Goal: Task Accomplishment & Management: Manage account settings

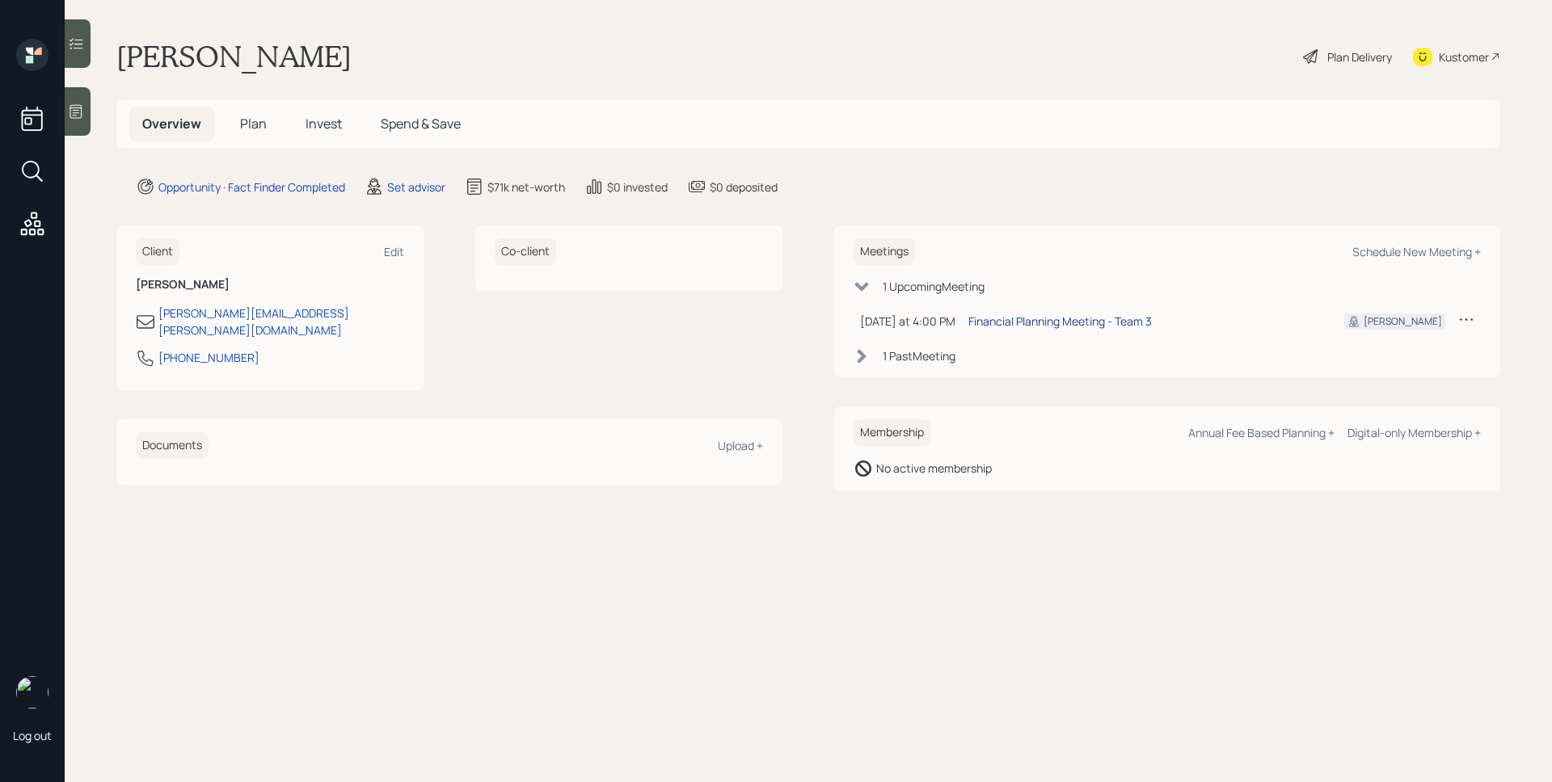
click at [1084, 317] on div "Financial Planning Meeting - Team 3" at bounding box center [1059, 321] width 183 height 17
click at [1064, 509] on main "[PERSON_NAME] Plan Delivery Kustomer Overview Plan Invest Spend & Save Opportun…" at bounding box center [808, 391] width 1487 height 782
click at [791, 94] on main "[PERSON_NAME] Plan Delivery Kustomer Overview Plan Invest Spend & Save Opportun…" at bounding box center [808, 391] width 1487 height 782
click at [90, 108] on div at bounding box center [78, 111] width 26 height 49
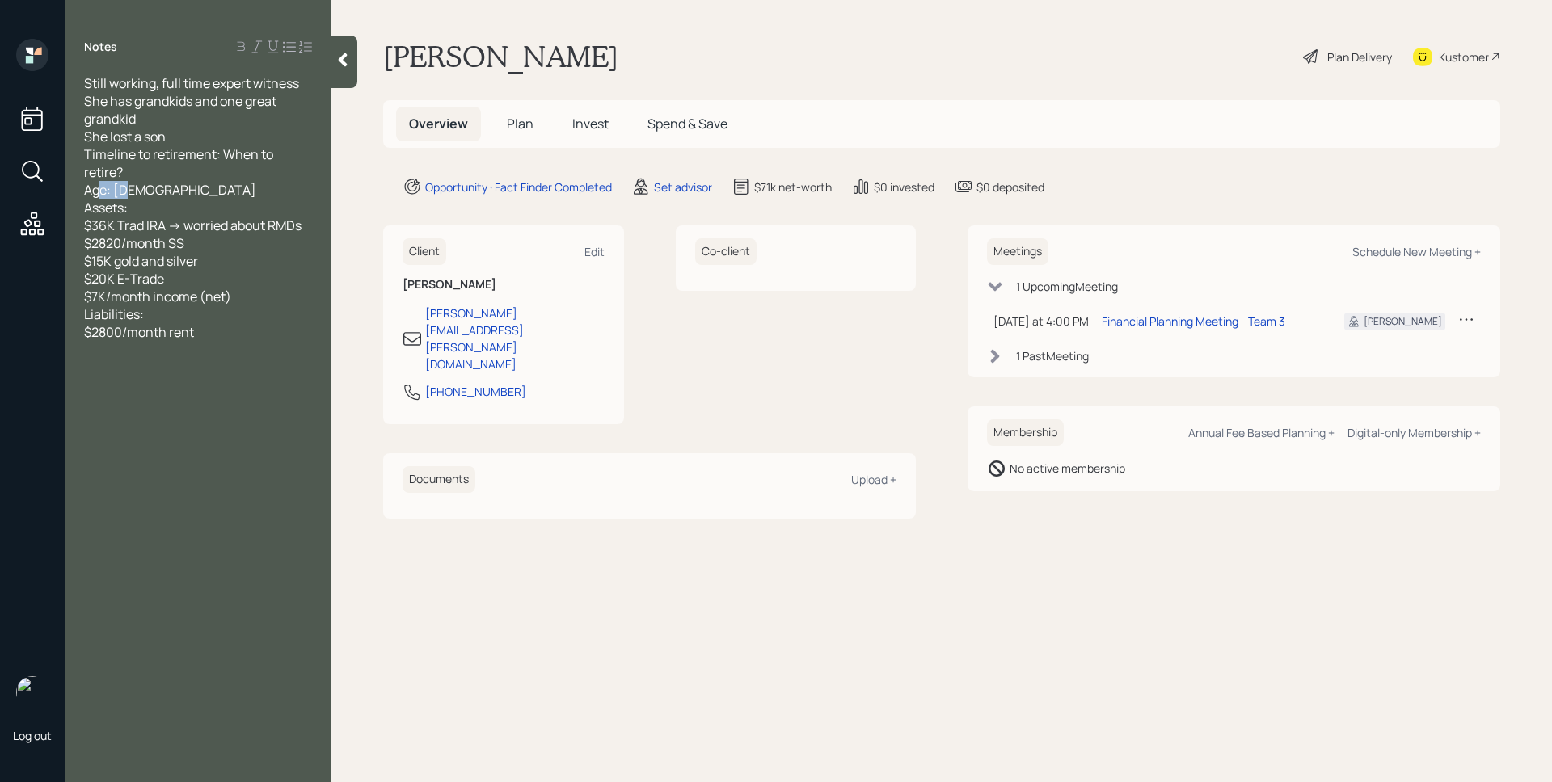
drag, startPoint x: 145, startPoint y: 195, endPoint x: 103, endPoint y: 195, distance: 42.0
click at [98, 195] on div "Still working, full time expert witness She has grandkids and one great grandki…" at bounding box center [198, 207] width 228 height 267
click at [160, 191] on div "Still working, full time expert witness She has grandkids and one great grandki…" at bounding box center [198, 207] width 228 height 267
click at [1130, 639] on main "[PERSON_NAME] Plan Delivery Kustomer Overview Plan Invest Spend & Save Opportun…" at bounding box center [941, 391] width 1221 height 782
click at [529, 130] on h5 "Plan" at bounding box center [520, 124] width 53 height 35
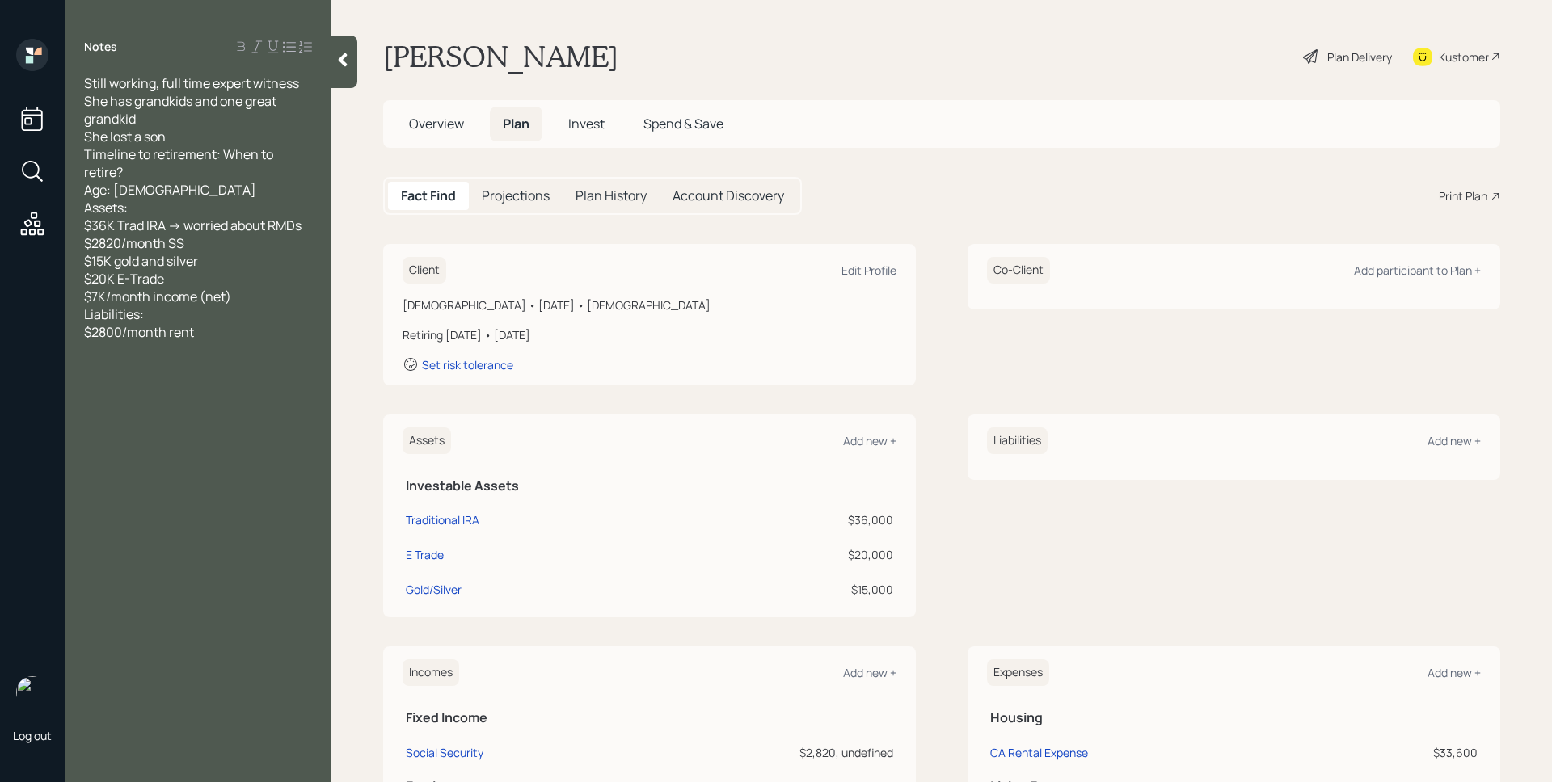
click at [1083, 150] on main "[PERSON_NAME] Plan Delivery Kustomer Overview Plan Invest Spend & Save Fact Fin…" at bounding box center [941, 391] width 1221 height 782
click at [864, 268] on div "Edit Profile" at bounding box center [868, 270] width 55 height 15
select select "[DEMOGRAPHIC_DATA]"
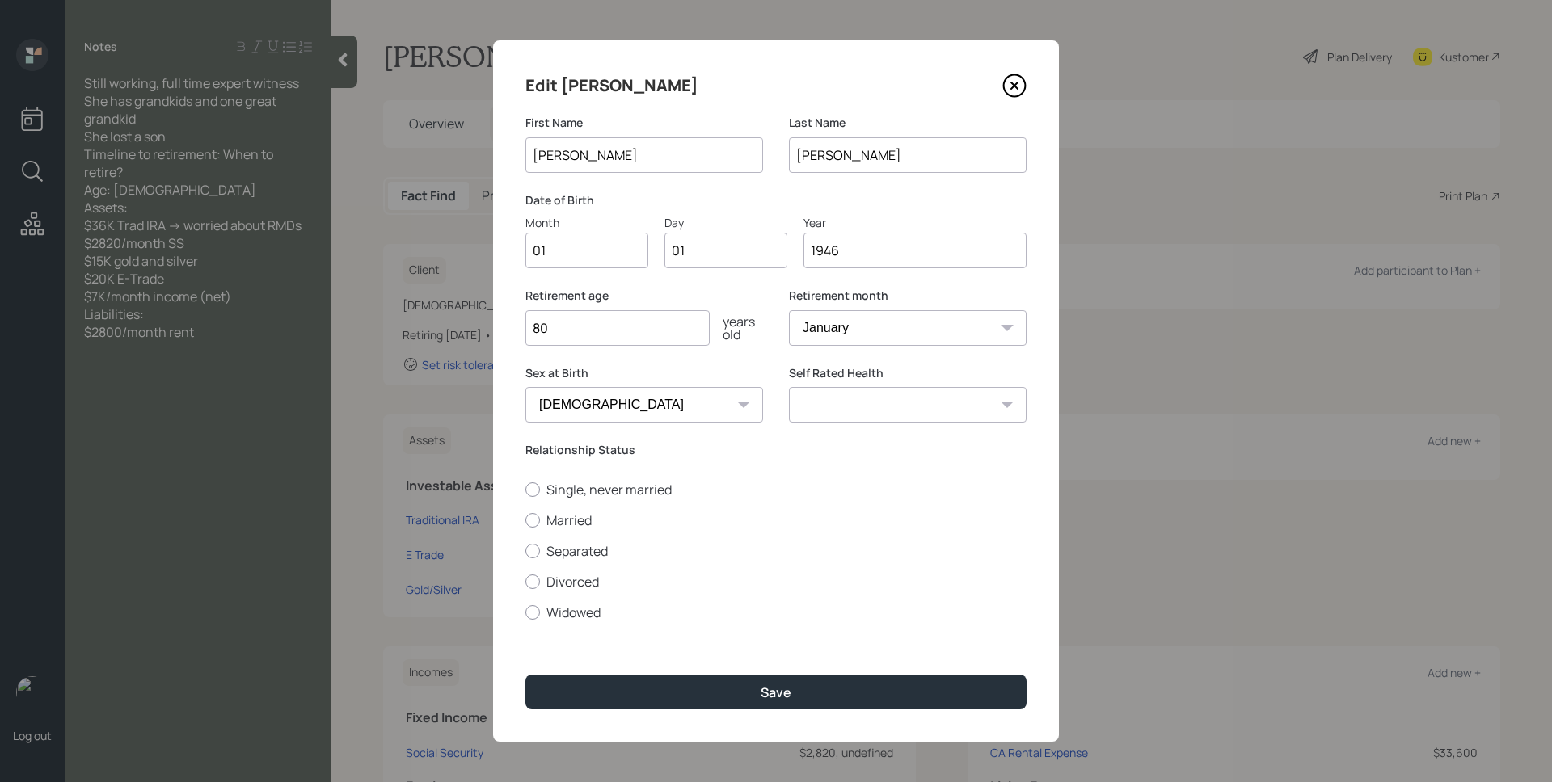
click at [632, 256] on input "01" at bounding box center [586, 251] width 123 height 36
type input "07"
click at [632, 324] on input "80" at bounding box center [617, 328] width 184 height 36
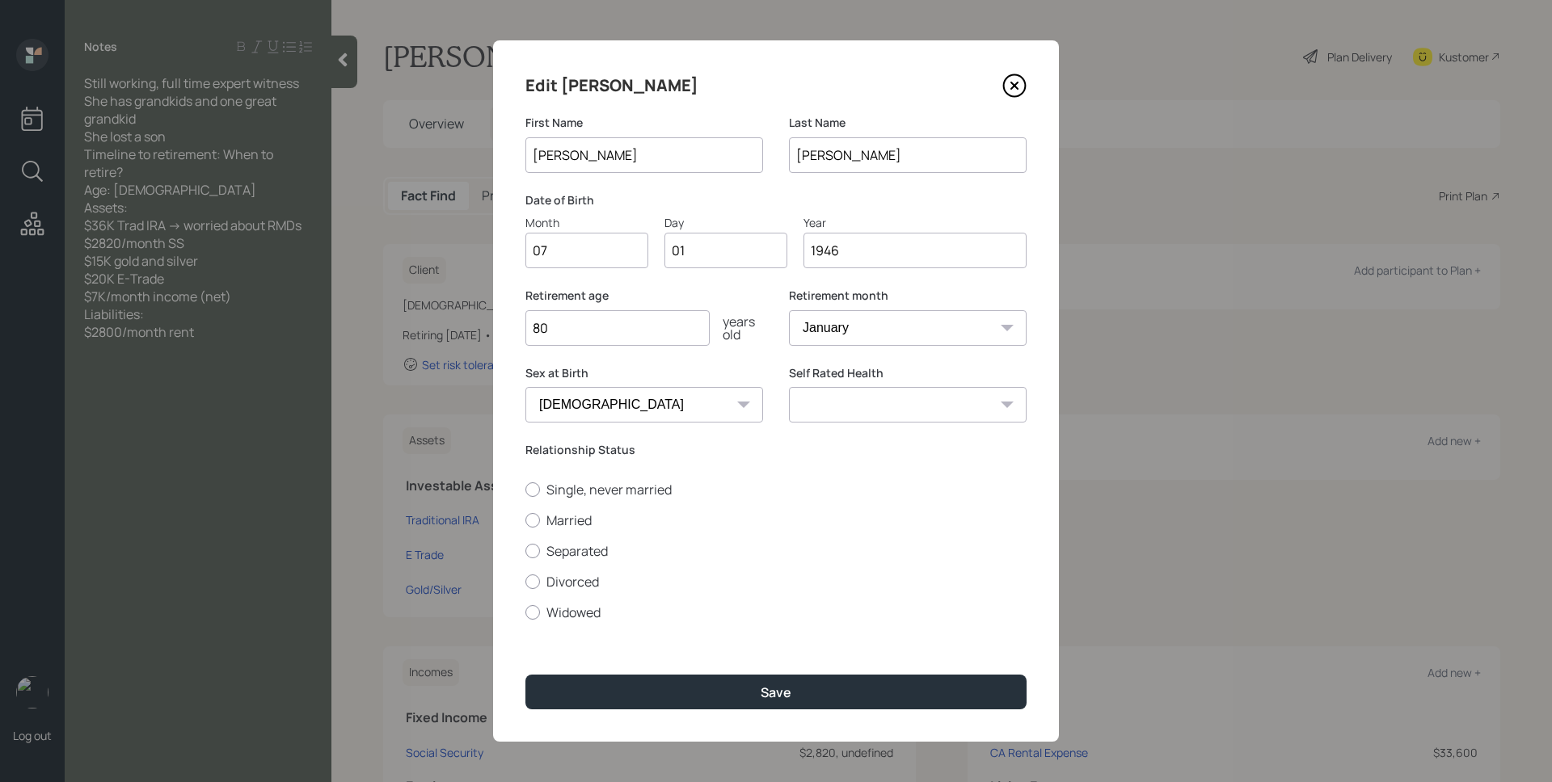
click at [632, 324] on input "80" at bounding box center [617, 328] width 184 height 36
type input "85"
click at [913, 333] on select "January February March April May June July August September October November De…" at bounding box center [908, 328] width 238 height 36
click at [789, 310] on select "January February March April May June July August September October November De…" at bounding box center [908, 328] width 238 height 36
click at [837, 335] on select "January February March April May June July August September October November De…" at bounding box center [908, 328] width 238 height 36
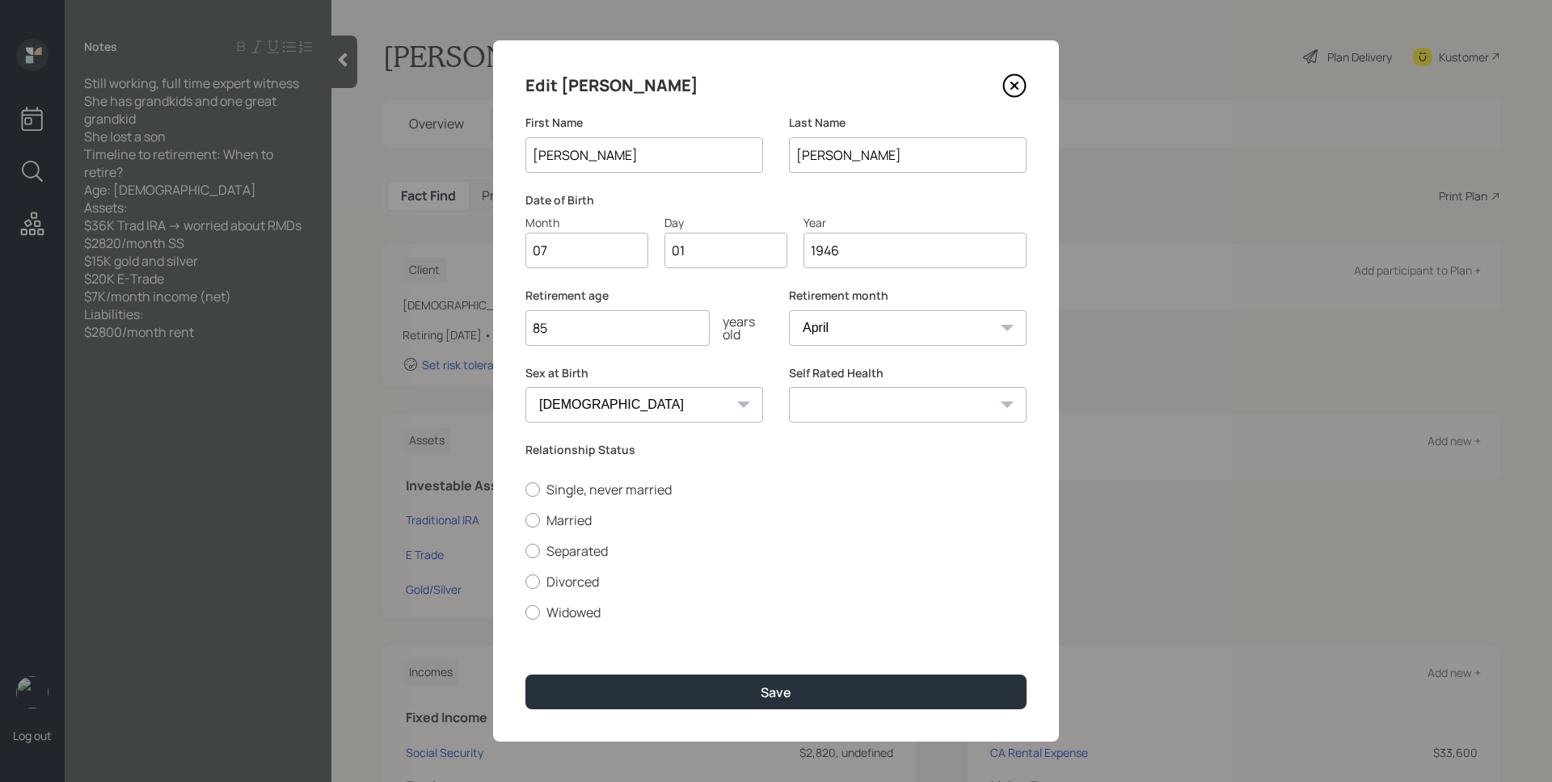
select select "7"
click at [789, 310] on select "January February March April May June July August September October November De…" at bounding box center [908, 328] width 238 height 36
click at [584, 450] on label "Relationship Status" at bounding box center [775, 450] width 501 height 16
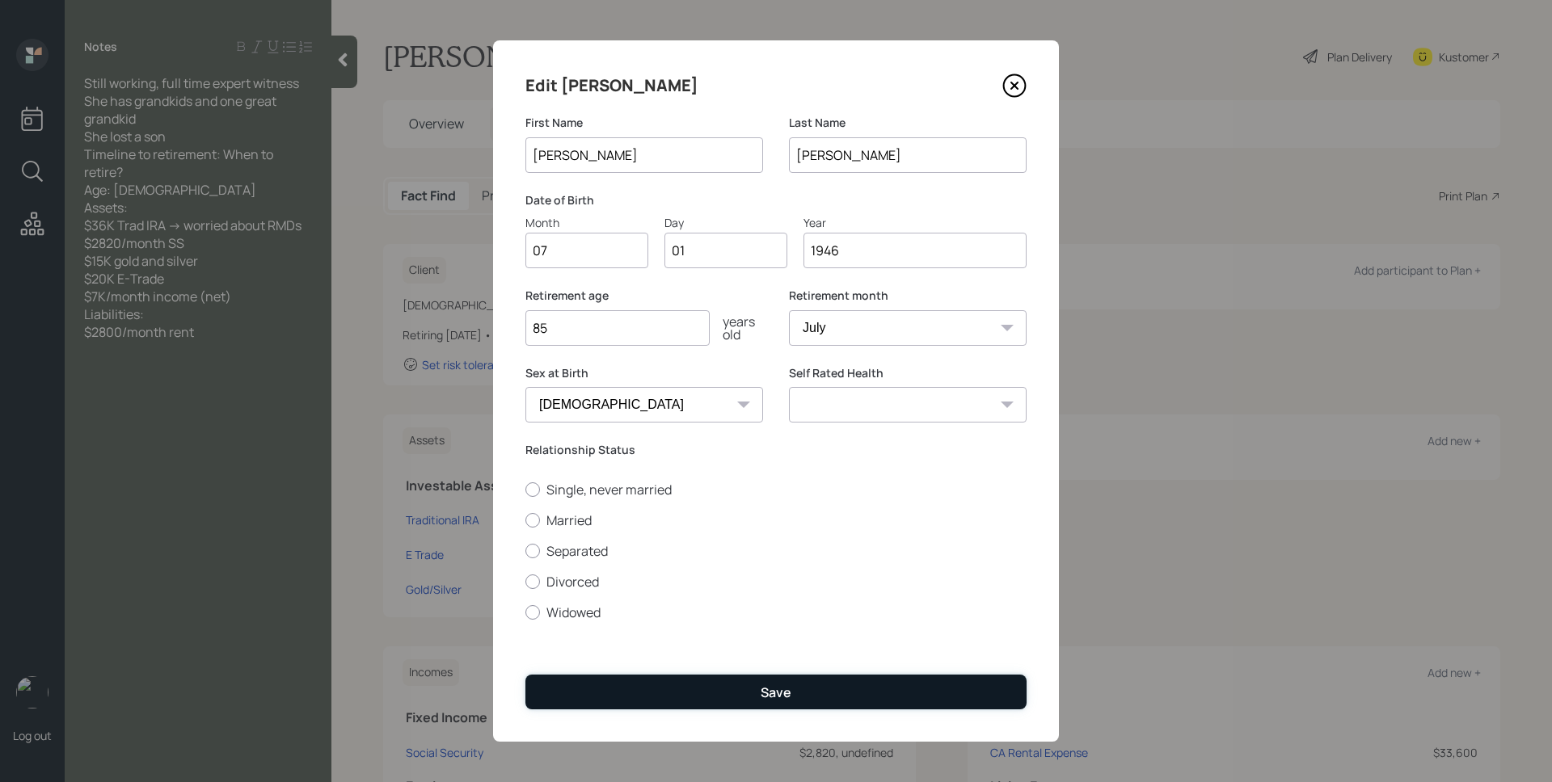
click at [754, 677] on button "Save" at bounding box center [775, 692] width 501 height 35
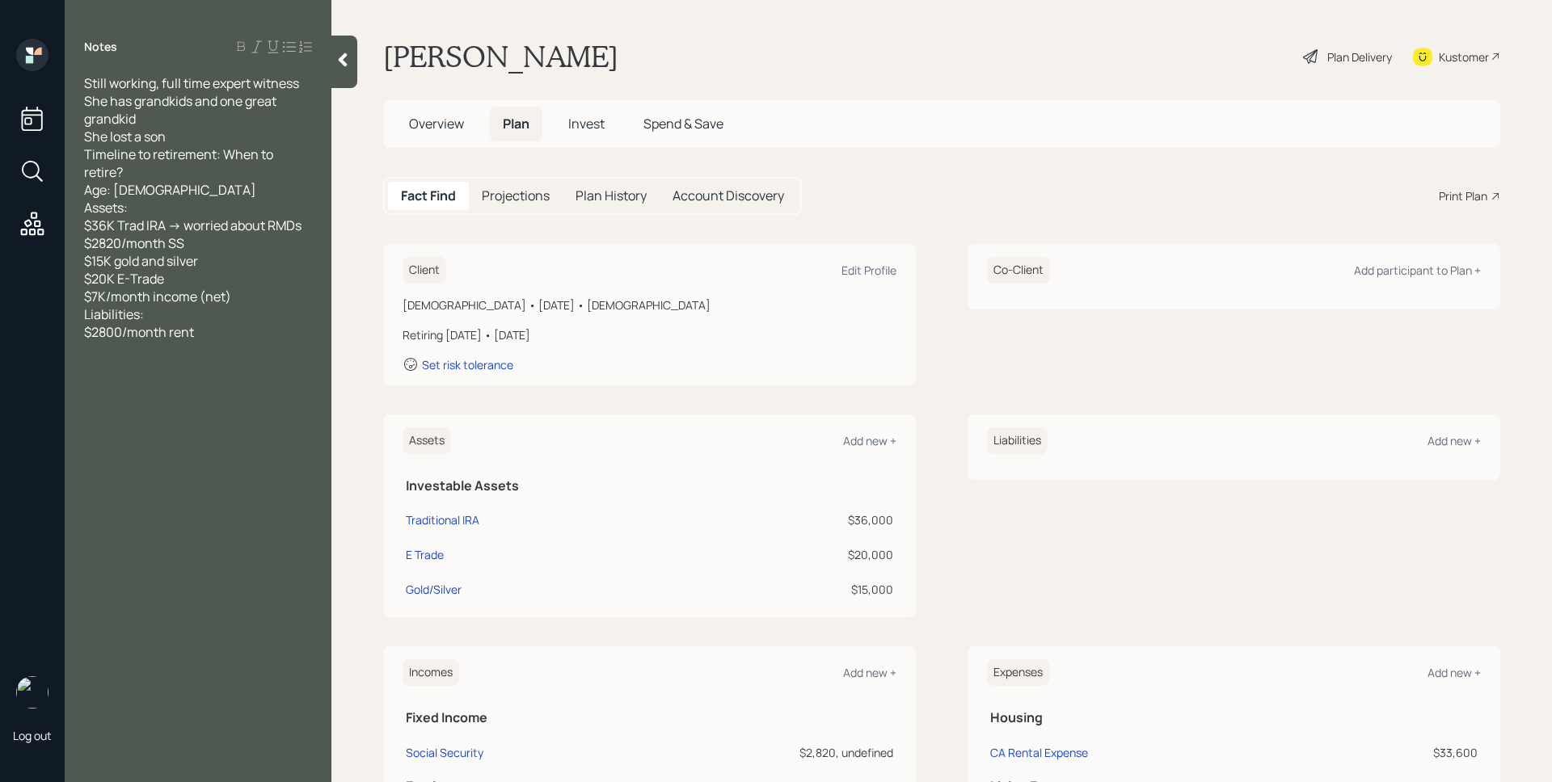
click at [1351, 45] on div "Plan Delivery" at bounding box center [1347, 57] width 92 height 36
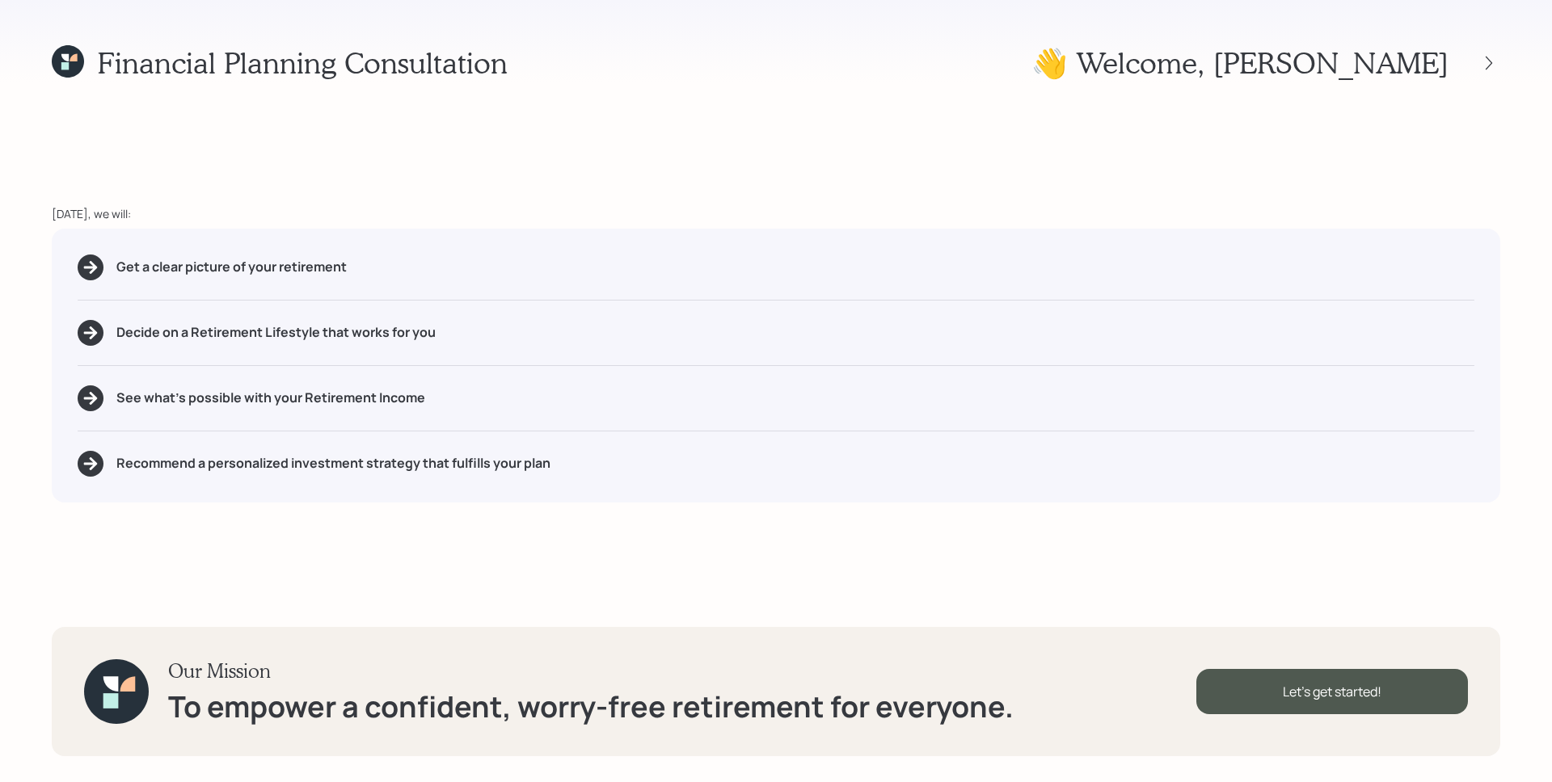
click at [1255, 219] on div "[DATE], we will:" at bounding box center [776, 213] width 1449 height 17
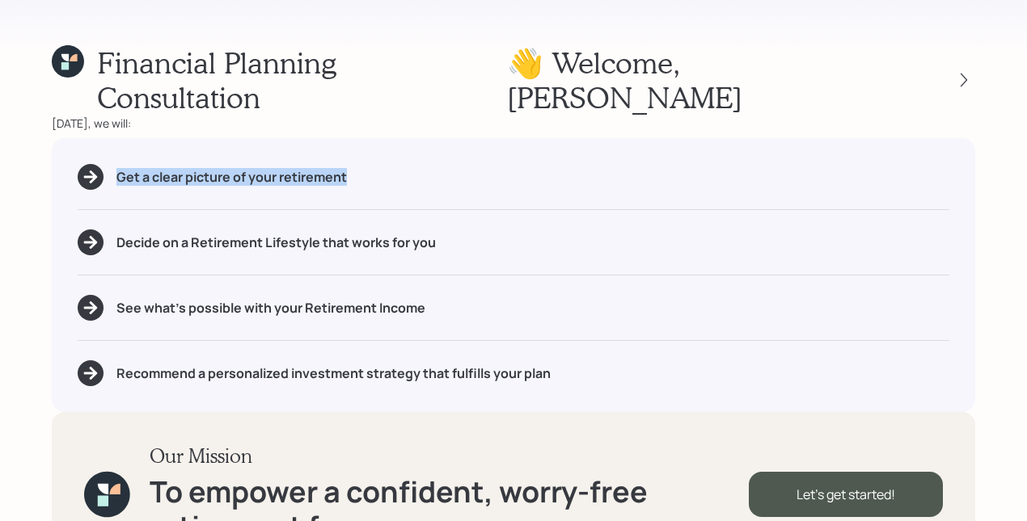
drag, startPoint x: 115, startPoint y: 141, endPoint x: 403, endPoint y: 150, distance: 287.9
click at [403, 164] on div "Get a clear picture of your retirement" at bounding box center [513, 177] width 871 height 26
click at [401, 164] on div "Get a clear picture of your retirement" at bounding box center [513, 177] width 871 height 26
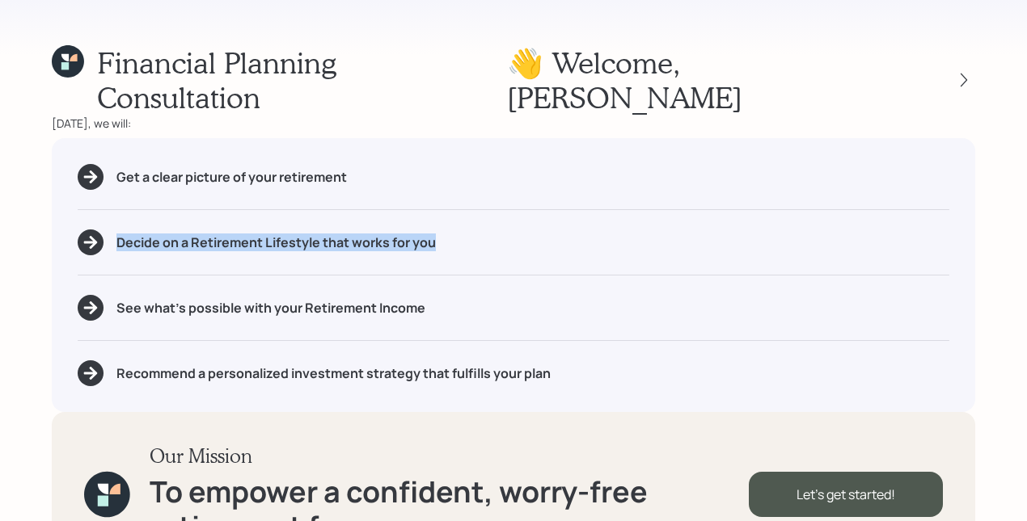
drag, startPoint x: 117, startPoint y: 208, endPoint x: 466, endPoint y: 201, distance: 348.5
click at [466, 230] on div "Decide on a Retirement Lifestyle that works for you" at bounding box center [513, 243] width 871 height 26
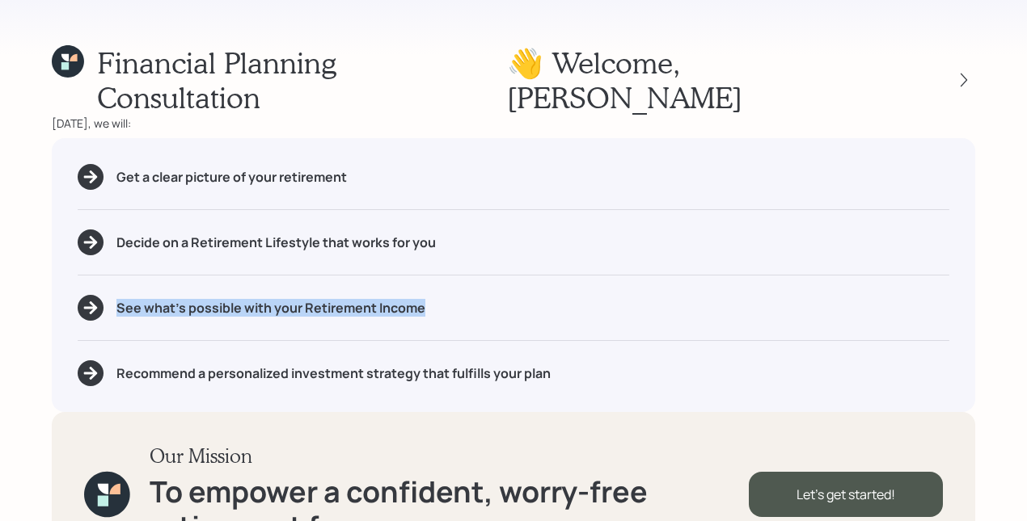
drag, startPoint x: 450, startPoint y: 276, endPoint x: 148, endPoint y: 259, distance: 302.8
click at [148, 295] on div "See what's possible with your Retirement Income" at bounding box center [513, 308] width 871 height 26
click at [187, 230] on div "Decide on a Retirement Lifestyle that works for you" at bounding box center [513, 243] width 871 height 26
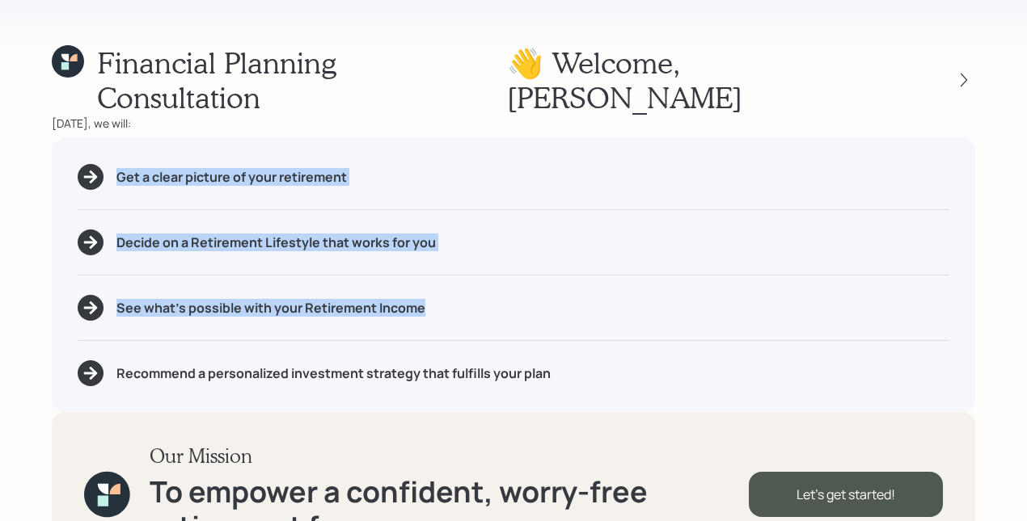
drag, startPoint x: 86, startPoint y: 142, endPoint x: 437, endPoint y: 282, distance: 377.7
click at [437, 282] on div "Get a clear picture of your retirement Decide on a Retirement Lifestyle that wo…" at bounding box center [513, 275] width 923 height 274
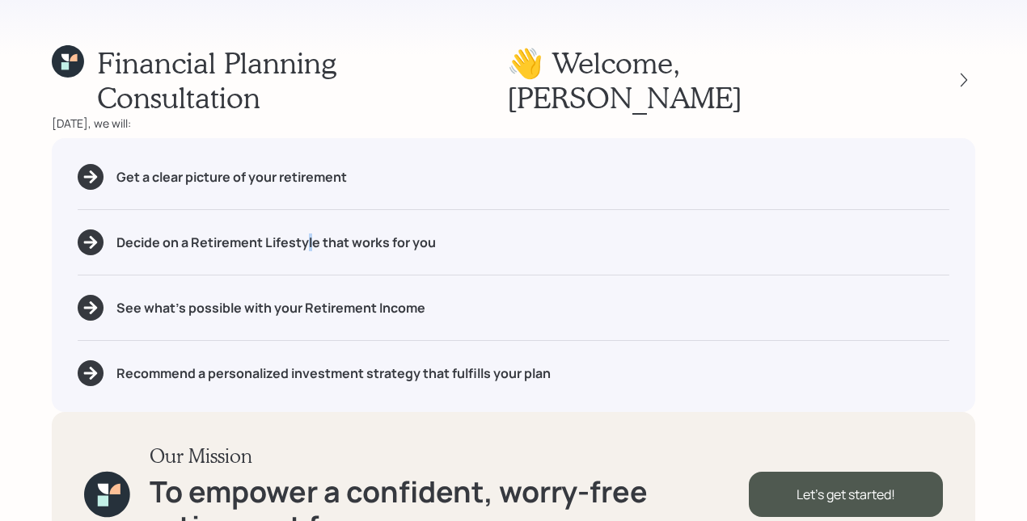
click at [307, 235] on h5 "Decide on a Retirement Lifestyle that works for you" at bounding box center [275, 242] width 319 height 15
click at [303, 230] on div "Decide on a Retirement Lifestyle that works for you" at bounding box center [513, 243] width 871 height 26
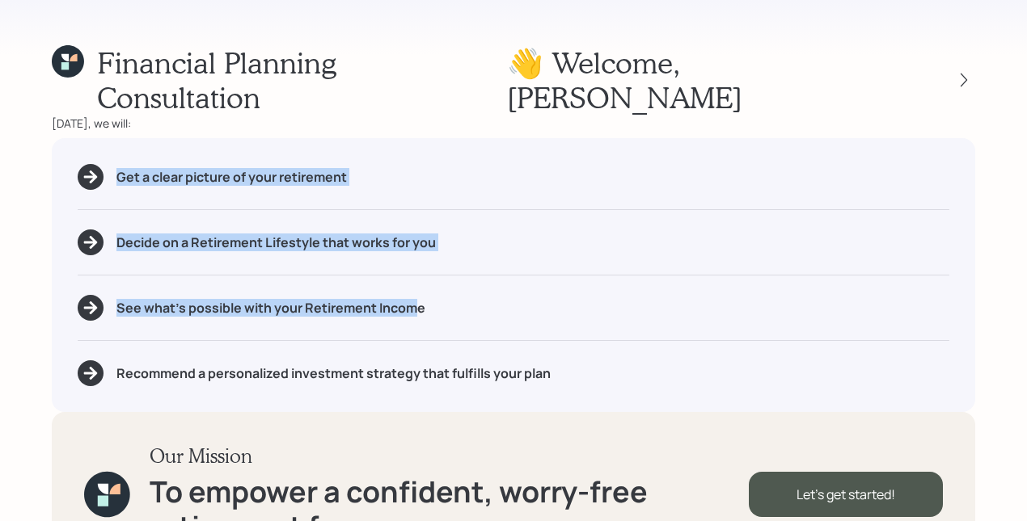
drag, startPoint x: 419, startPoint y: 272, endPoint x: 162, endPoint y: 128, distance: 293.9
click at [162, 138] on div "Get a clear picture of your retirement Decide on a Retirement Lifestyle that wo…" at bounding box center [513, 275] width 923 height 274
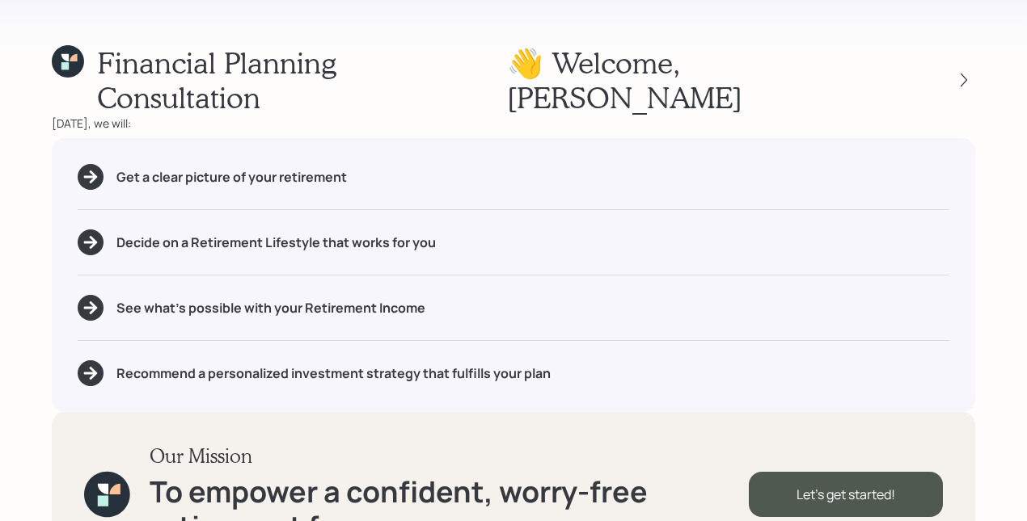
click at [303, 164] on div "Get a clear picture of your retirement" at bounding box center [513, 177] width 871 height 26
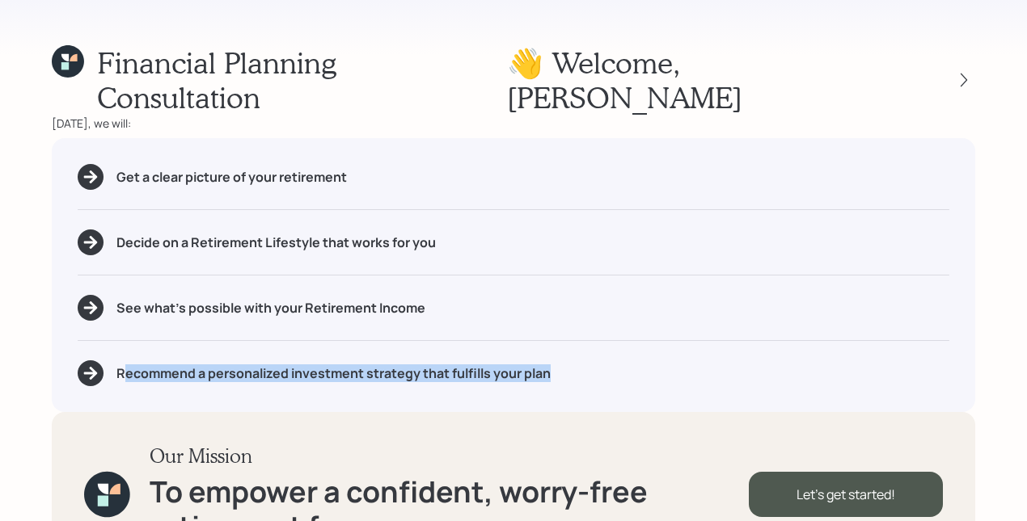
drag, startPoint x: 559, startPoint y: 336, endPoint x: 125, endPoint y: 340, distance: 433.3
click at [126, 361] on div "Recommend a personalized investment strategy that fulfills your plan" at bounding box center [513, 374] width 871 height 26
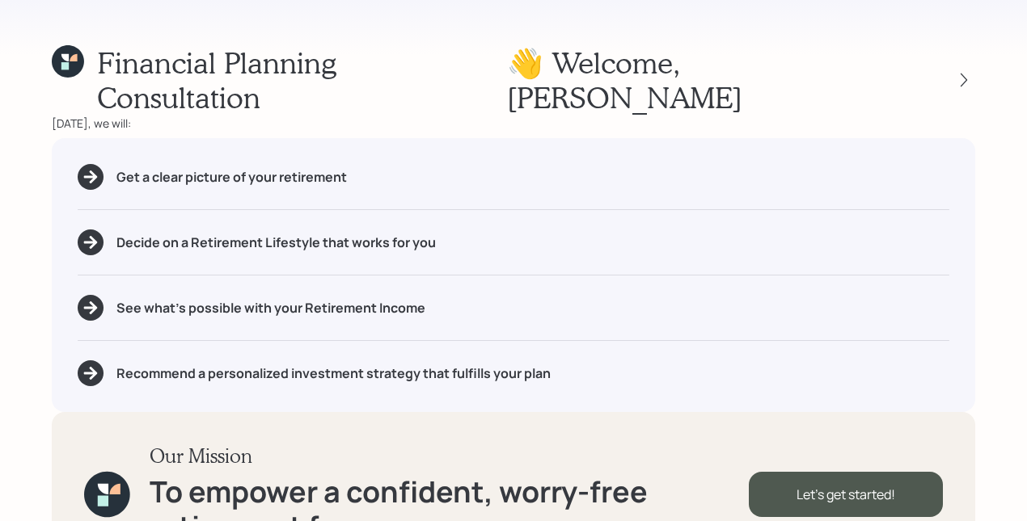
click at [110, 323] on div "Get a clear picture of your retirement Decide on a Retirement Lifestyle that wo…" at bounding box center [513, 275] width 923 height 274
drag, startPoint x: 543, startPoint y: 342, endPoint x: 288, endPoint y: 343, distance: 255.4
click at [288, 361] on div "Recommend a personalized investment strategy that fulfills your plan" at bounding box center [513, 374] width 871 height 26
drag, startPoint x: 761, startPoint y: 326, endPoint x: 822, endPoint y: 342, distance: 62.7
click at [761, 361] on div "Recommend a personalized investment strategy that fulfills your plan" at bounding box center [513, 374] width 871 height 26
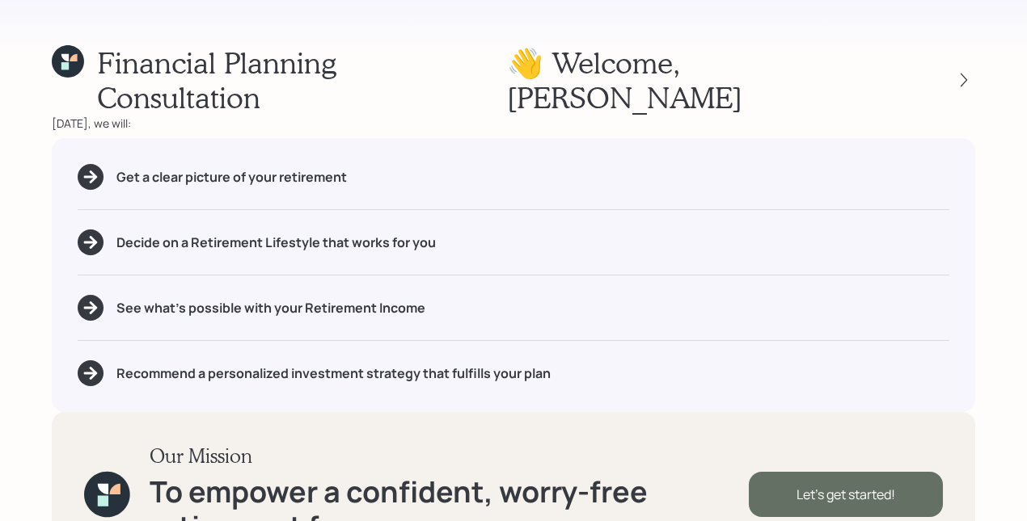
click at [907, 472] on div "Let's get started!" at bounding box center [846, 494] width 194 height 45
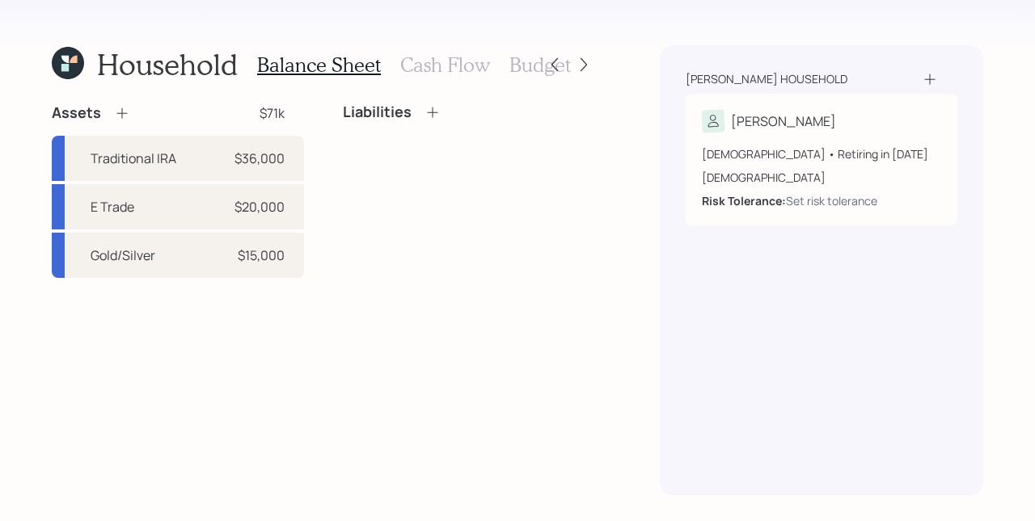
click at [388, 171] on div "Liabilities" at bounding box center [469, 190] width 252 height 175
click at [255, 256] on div "$15,000" at bounding box center [261, 255] width 47 height 19
select select "taxable"
select select "balanced"
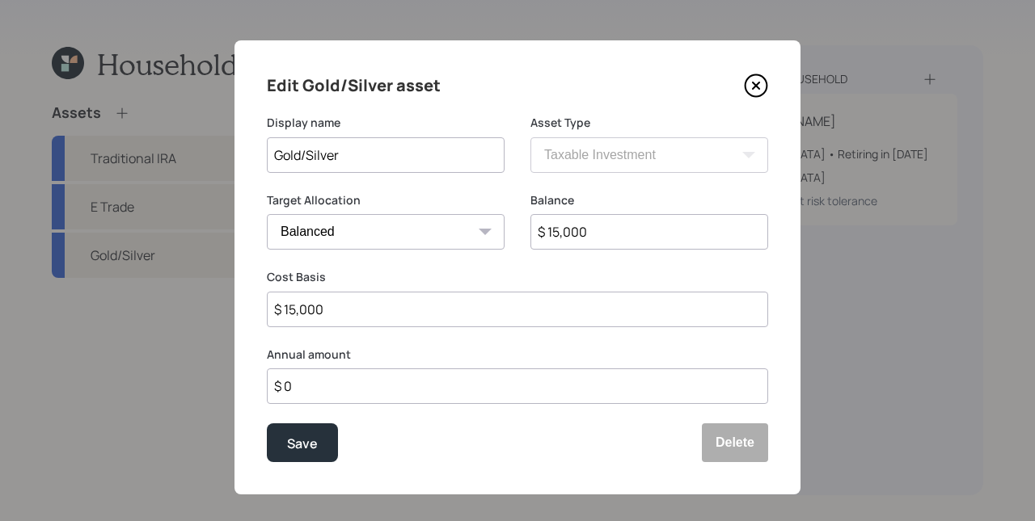
drag, startPoint x: 349, startPoint y: 154, endPoint x: 271, endPoint y: 150, distance: 78.5
click at [271, 150] on input "Gold/Silver" at bounding box center [386, 155] width 238 height 36
type input "Mostly Gold"
click at [301, 242] on select "Cash Conservative Balanced Aggressive" at bounding box center [386, 232] width 238 height 36
click at [267, 214] on select "Cash Conservative Balanced Aggressive" at bounding box center [386, 232] width 238 height 36
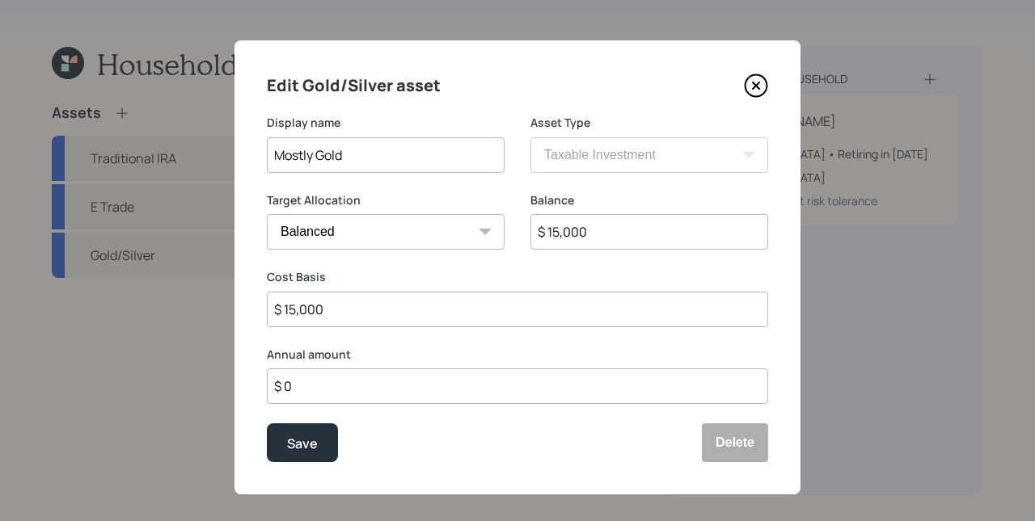
click at [328, 229] on select "Cash Conservative Balanced Aggressive" at bounding box center [386, 232] width 238 height 36
click at [267, 214] on select "Cash Conservative Balanced Aggressive" at bounding box center [386, 232] width 238 height 36
click at [332, 223] on select "Cash Conservative Balanced Aggressive" at bounding box center [386, 232] width 238 height 36
select select "conservative"
click at [267, 214] on select "Cash Conservative Balanced Aggressive" at bounding box center [386, 232] width 238 height 36
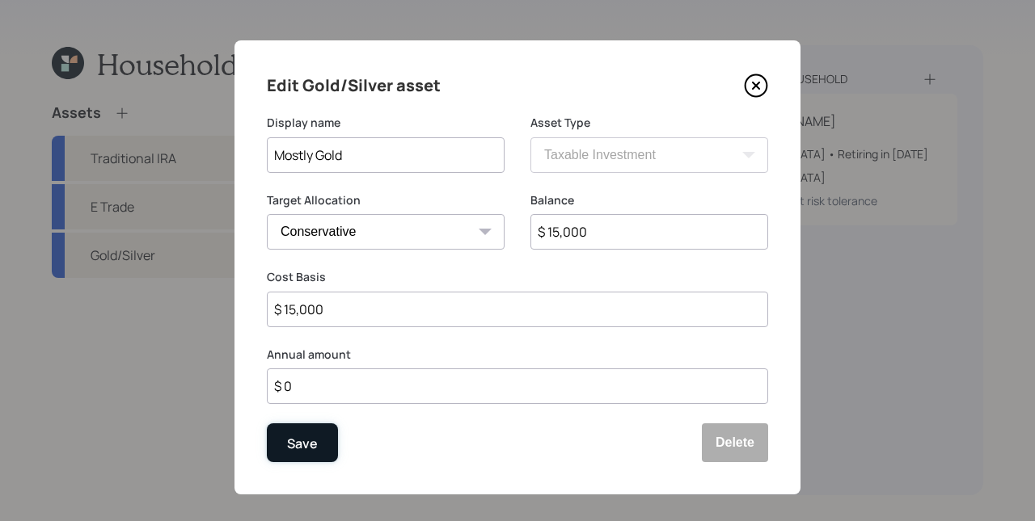
click at [287, 435] on div "Save" at bounding box center [302, 444] width 31 height 22
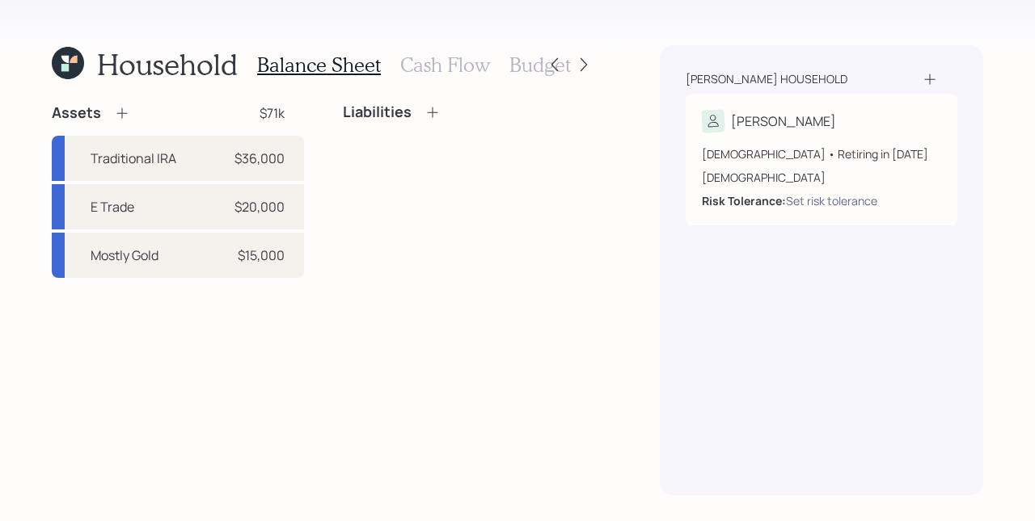
click at [573, 271] on div "Liabilities" at bounding box center [469, 190] width 252 height 175
click at [125, 112] on icon at bounding box center [122, 113] width 16 height 16
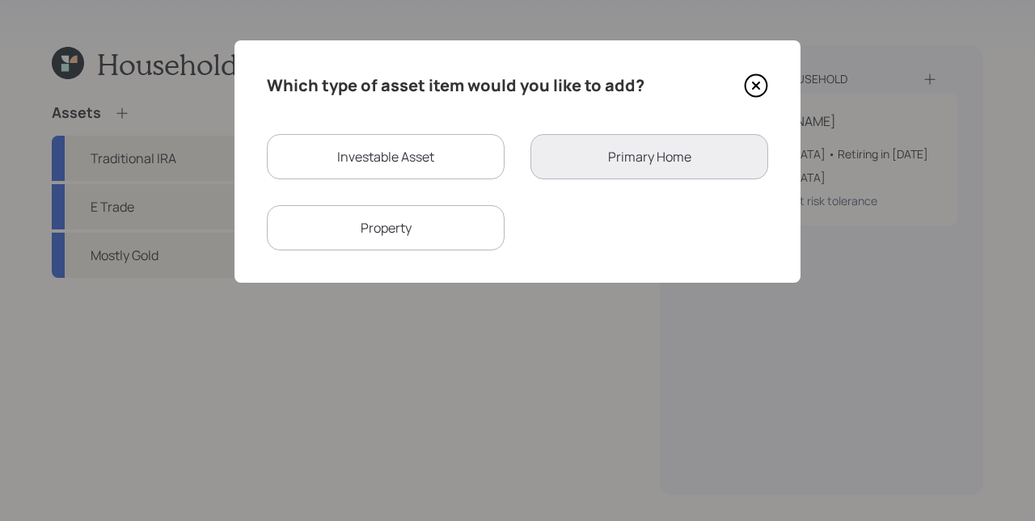
click at [359, 166] on div "Investable Asset" at bounding box center [386, 156] width 238 height 45
select select "taxable"
select select "balanced"
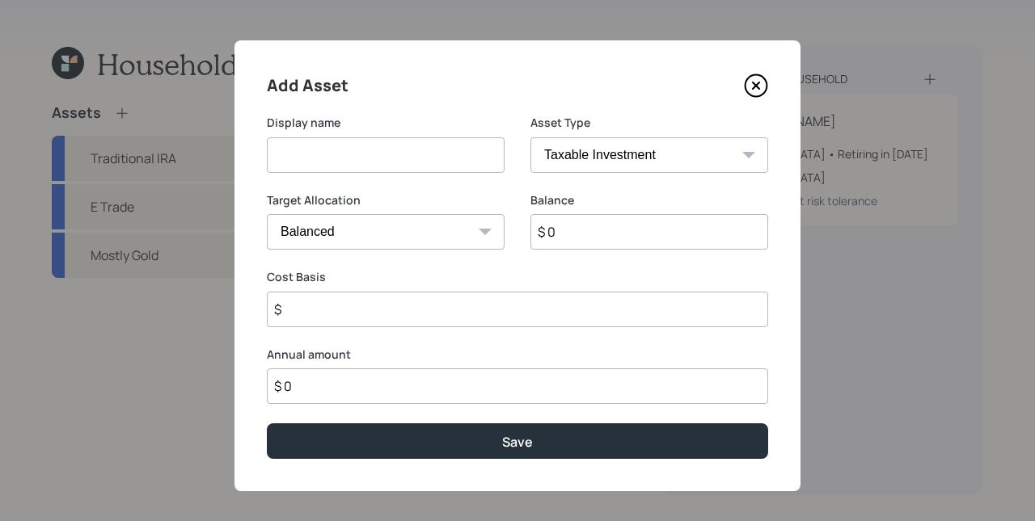
click at [385, 159] on input at bounding box center [386, 155] width 238 height 36
type input "Savings"
click at [540, 158] on select "SEP [PERSON_NAME] IRA 401(k) [PERSON_NAME] 401(k) 403(b) [PERSON_NAME] 403(b) 4…" at bounding box center [649, 155] width 238 height 36
select select "cash"
click at [530, 137] on select "SEP [PERSON_NAME] IRA 401(k) [PERSON_NAME] 401(k) 403(b) [PERSON_NAME] 403(b) 4…" at bounding box center [649, 155] width 238 height 36
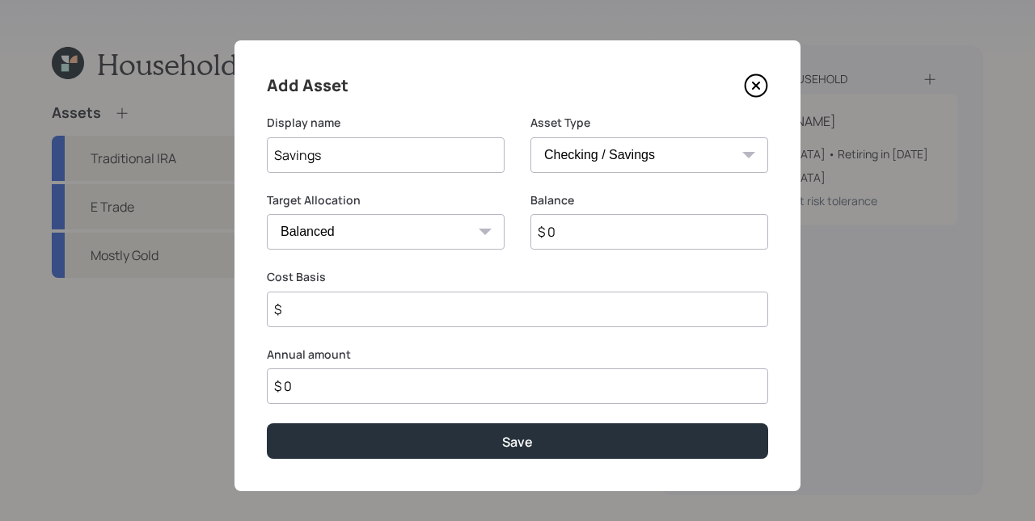
type input "$"
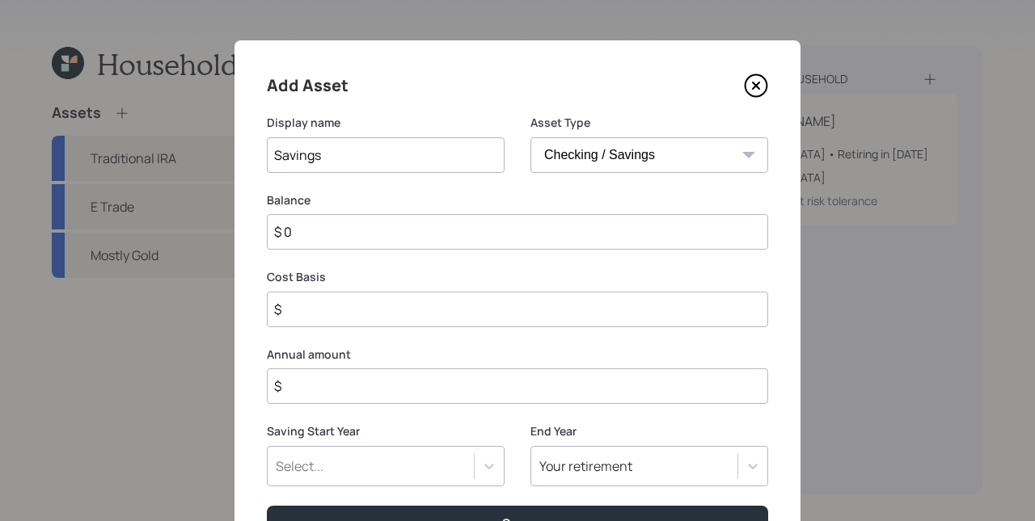
click at [468, 223] on input "$ 0" at bounding box center [517, 232] width 501 height 36
type input "$ 1"
type input "$ 15"
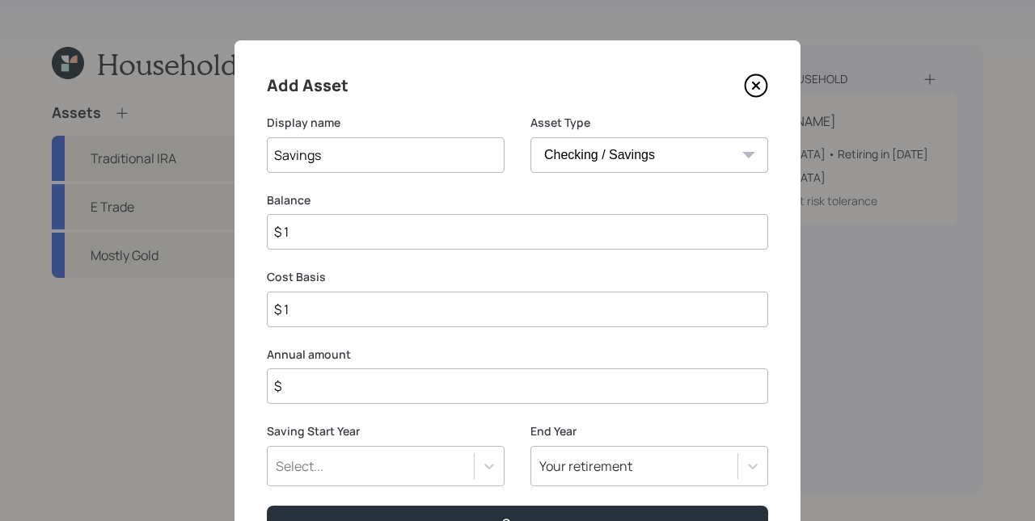
type input "$ 15"
type input "$ 150"
type input "$ 1,500"
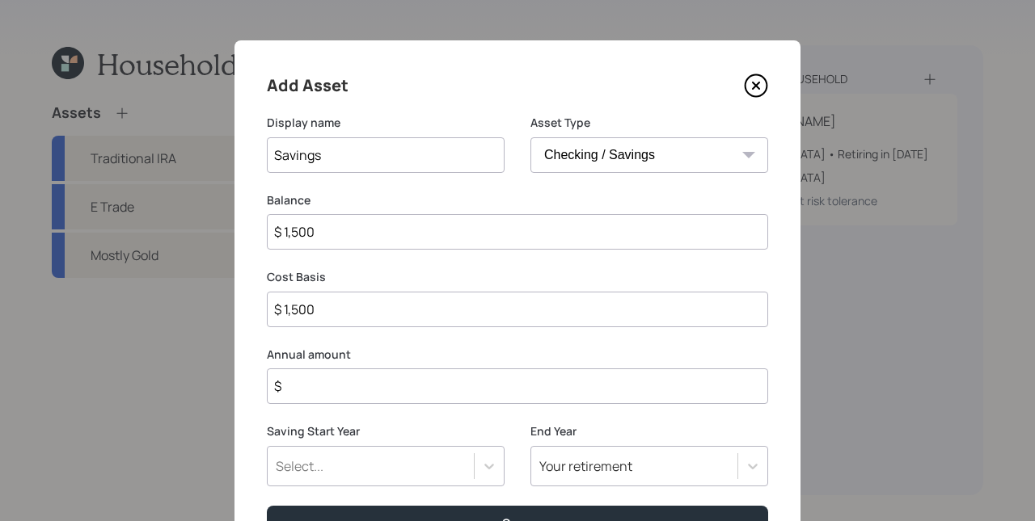
type input "$ 15,000"
type input "$ 150,000"
drag, startPoint x: 361, startPoint y: 360, endPoint x: 355, endPoint y: 348, distance: 13.4
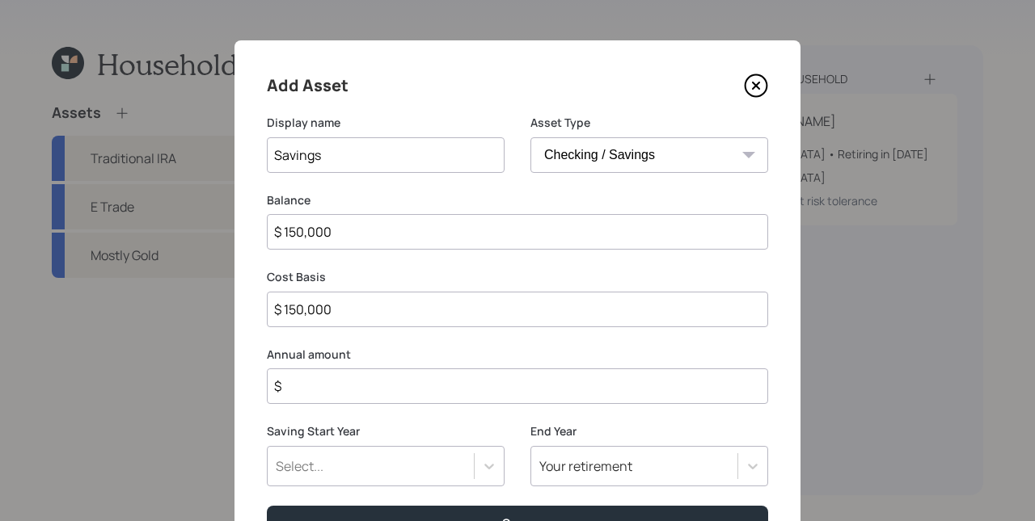
click at [361, 359] on label "Annual amount" at bounding box center [517, 355] width 501 height 16
click at [335, 381] on input "$" at bounding box center [517, 387] width 501 height 36
type input "$ 33,600"
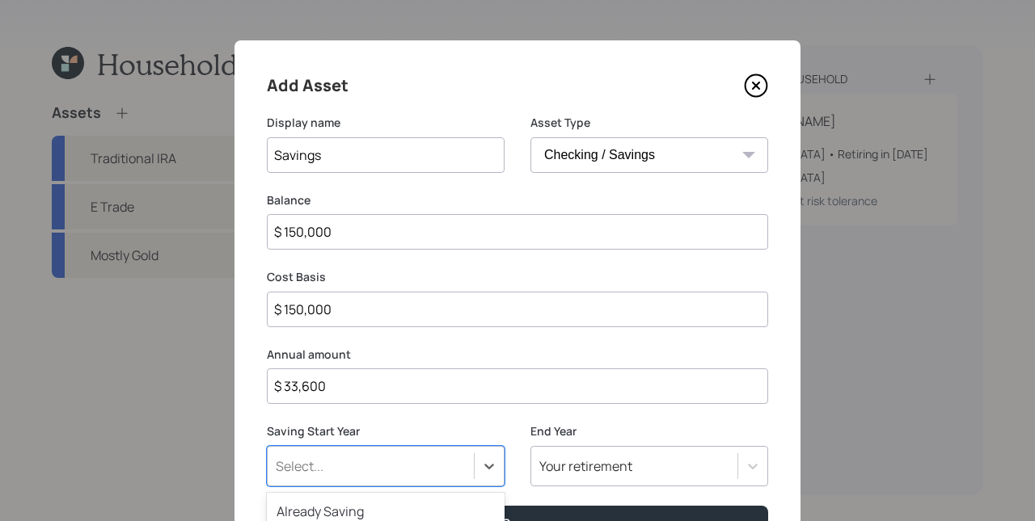
click at [340, 468] on div "option 2027 (Age [DEMOGRAPHIC_DATA]) focused, 7 of 79. 79 results available. Us…" at bounding box center [386, 466] width 238 height 40
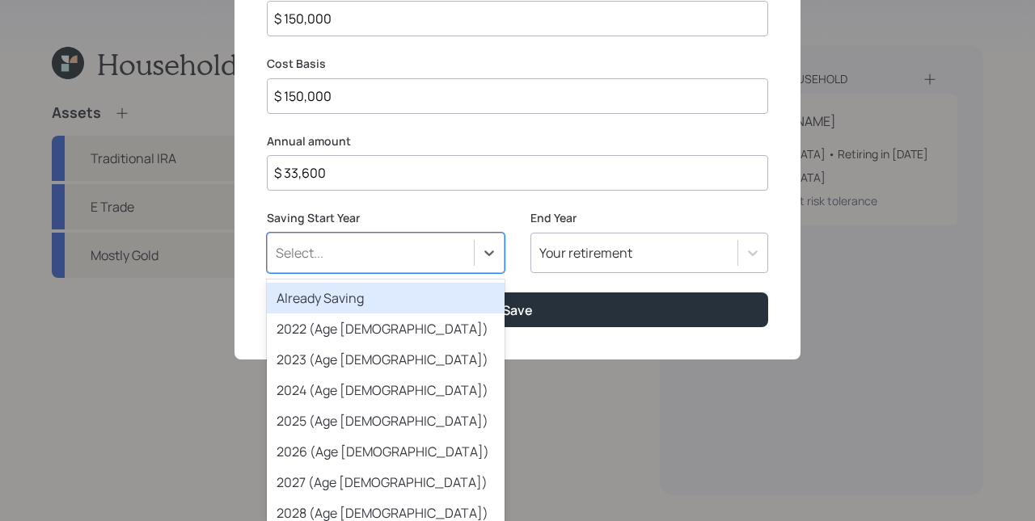
click at [300, 305] on div "Already Saving" at bounding box center [386, 298] width 238 height 31
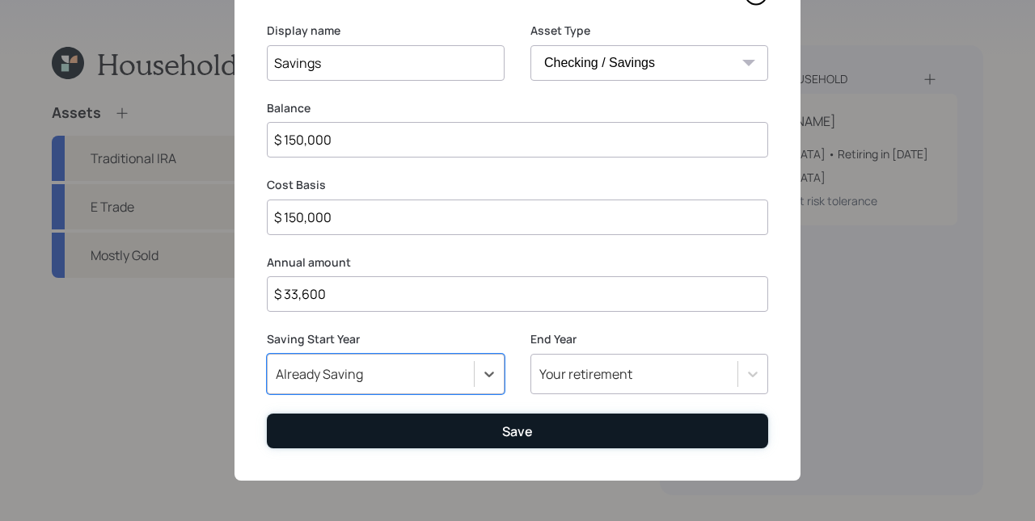
click at [443, 447] on button "Save" at bounding box center [517, 431] width 501 height 35
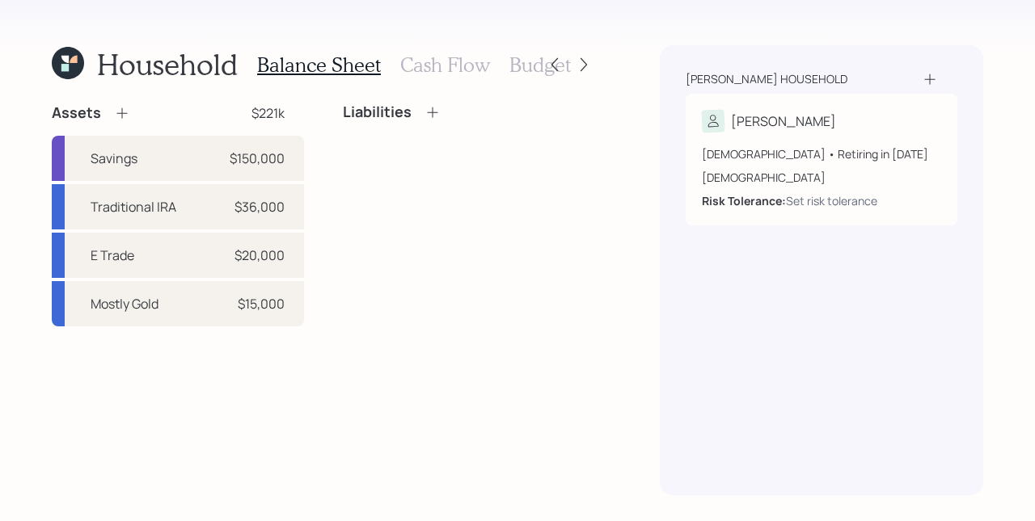
click at [615, 111] on div "Household Balance Sheet Cash Flow Budget Assets $221k Savings $150,000 Traditio…" at bounding box center [517, 260] width 1035 height 521
click at [455, 70] on h3 "Cash Flow" at bounding box center [445, 64] width 90 height 23
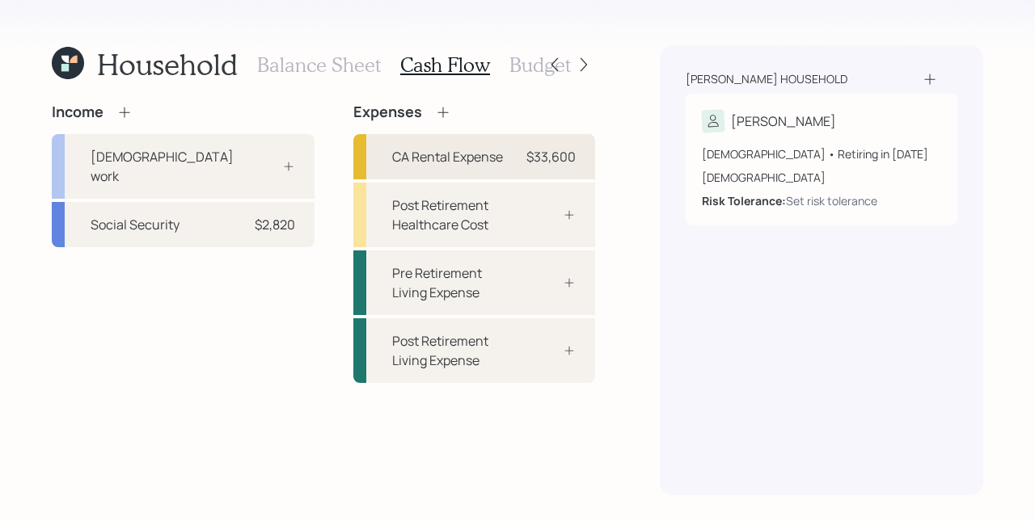
click at [412, 158] on div "CA Rental Expense" at bounding box center [447, 156] width 111 height 19
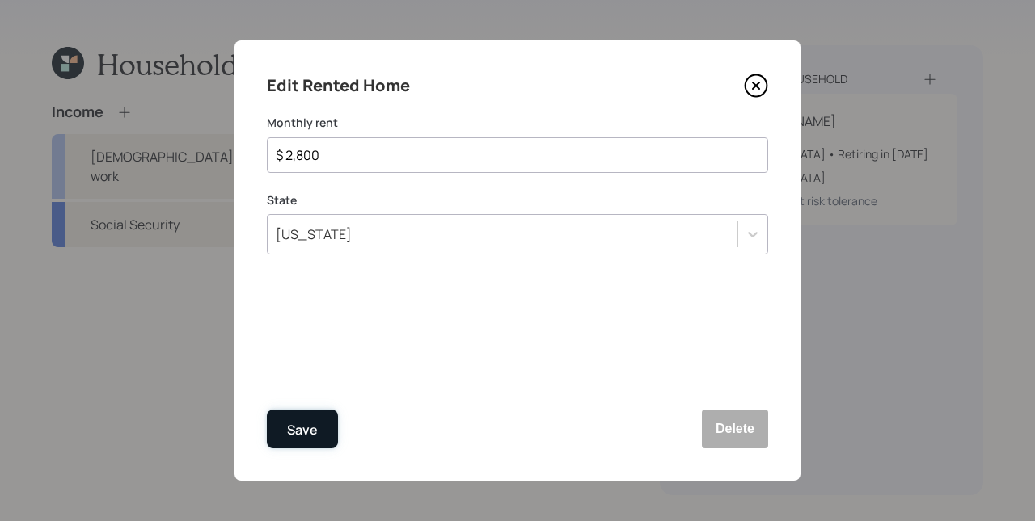
click at [326, 426] on button "Save" at bounding box center [302, 429] width 71 height 39
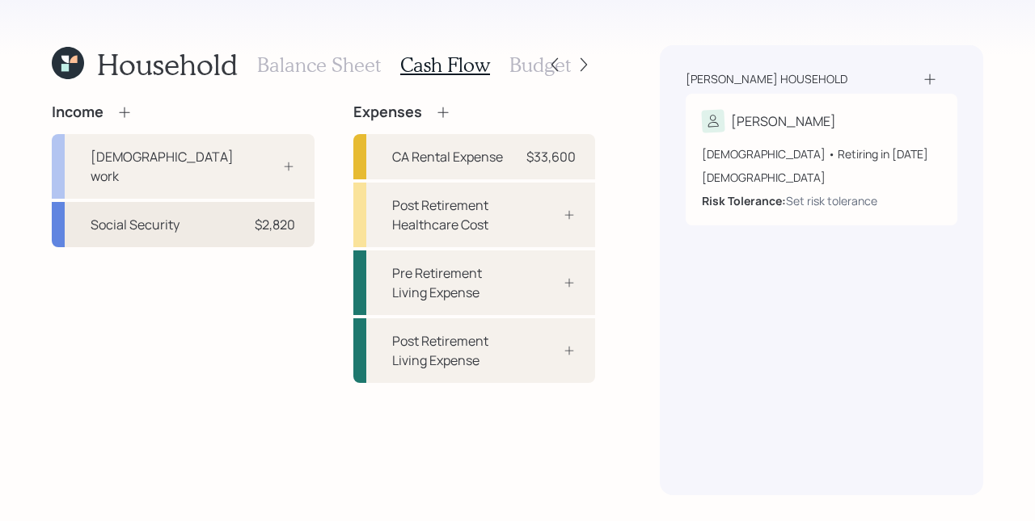
click at [255, 215] on div "$2,820" at bounding box center [275, 224] width 40 height 19
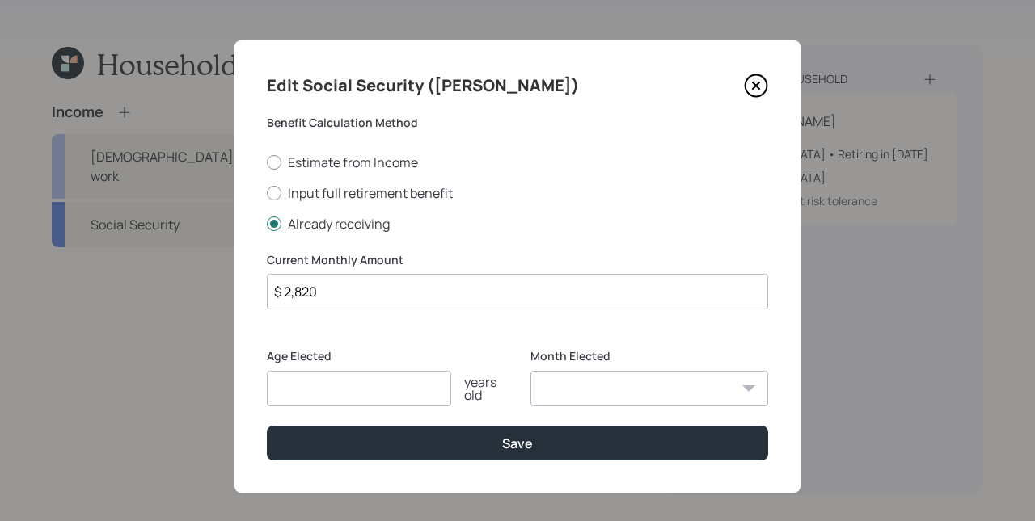
click at [337, 386] on input "number" at bounding box center [359, 389] width 184 height 36
type input "67"
select select "2"
click at [530, 371] on select "January February March April May June July August September October November De…" at bounding box center [649, 389] width 238 height 36
click at [552, 462] on div "Edit Social Security ([PERSON_NAME]) Benefit Calculation Method Estimate from I…" at bounding box center [517, 266] width 566 height 453
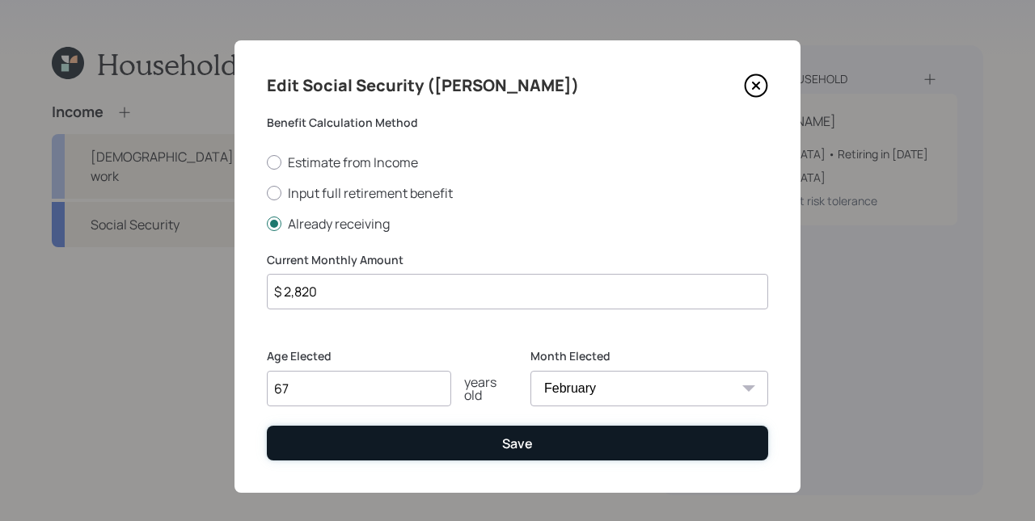
click at [567, 456] on button "Save" at bounding box center [517, 443] width 501 height 35
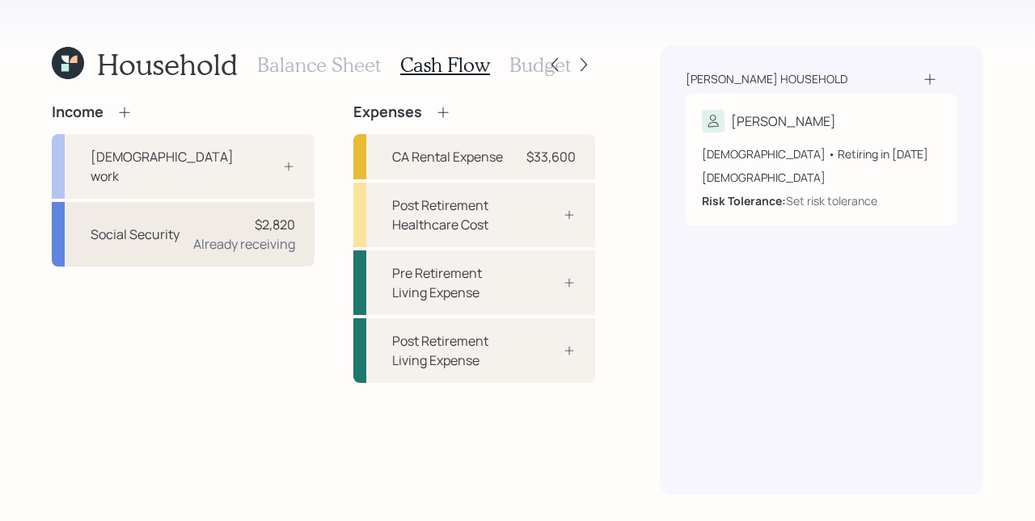
click at [269, 215] on div "$2,820" at bounding box center [275, 224] width 40 height 19
select select "2"
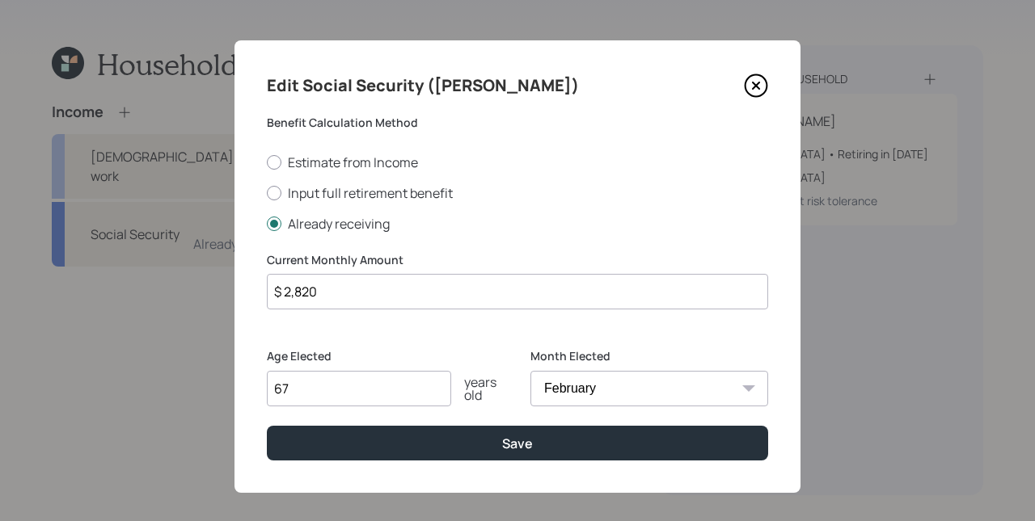
click at [358, 306] on input "$ 2,820" at bounding box center [517, 292] width 501 height 36
type input "$ 3,005"
click at [267, 426] on button "Save" at bounding box center [517, 443] width 501 height 35
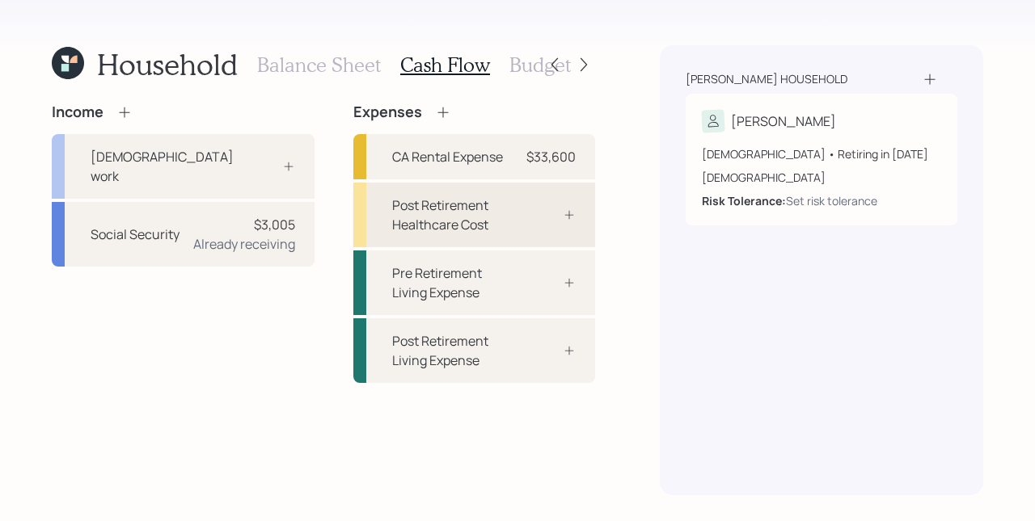
click at [487, 230] on div "Post Retirement Healthcare Cost" at bounding box center [453, 215] width 122 height 39
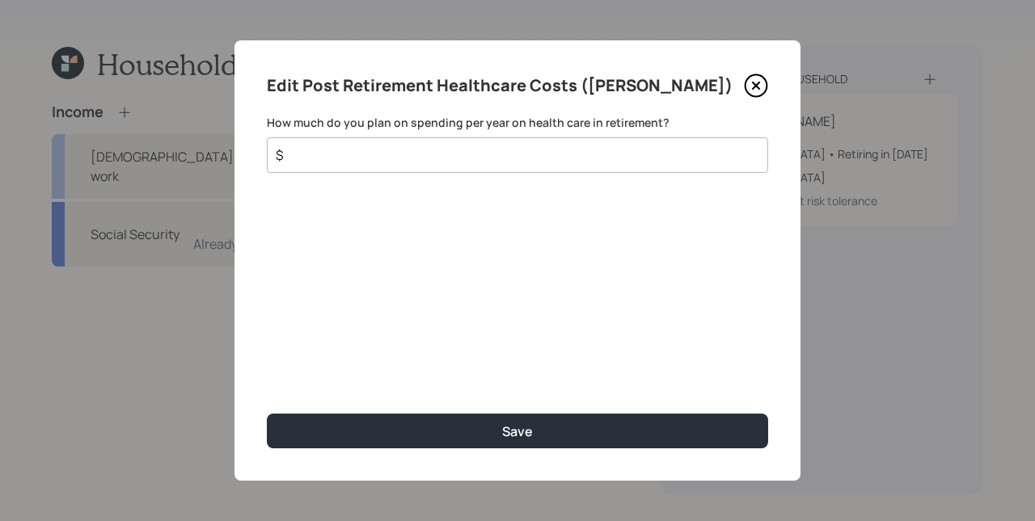
click at [453, 159] on input "$" at bounding box center [511, 155] width 474 height 19
type input "$ 2,220"
click at [267, 414] on button "Save" at bounding box center [517, 431] width 501 height 35
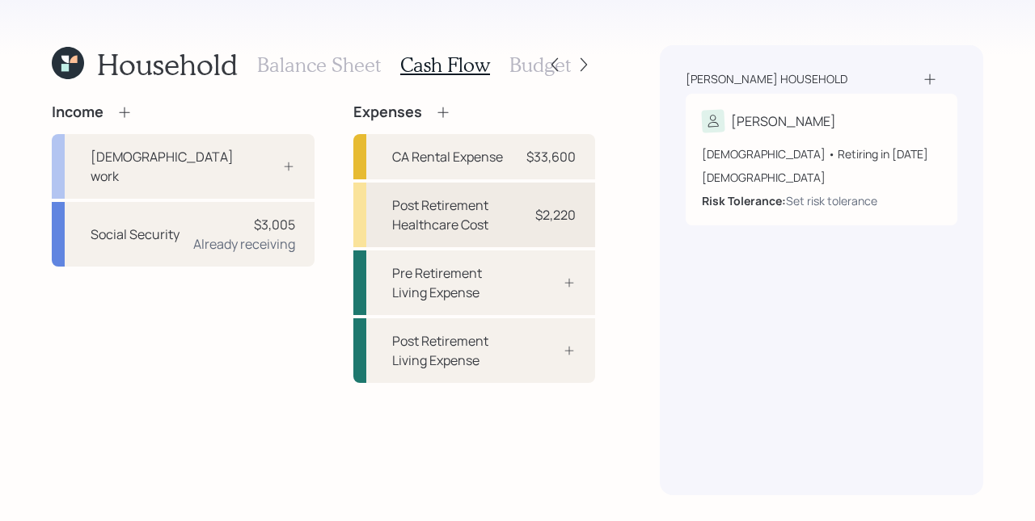
click at [529, 207] on div "$2,220" at bounding box center [551, 214] width 49 height 19
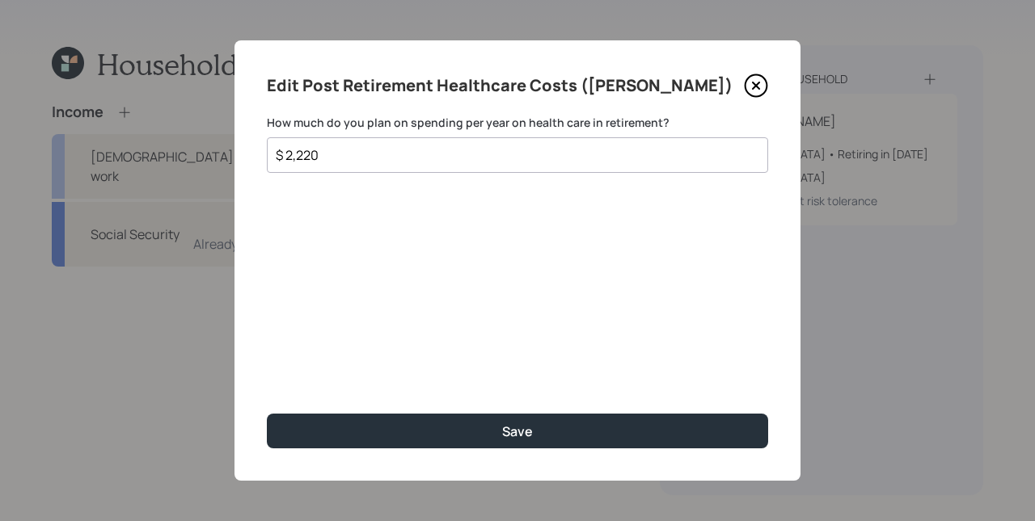
click at [410, 157] on input "$ 2,220" at bounding box center [511, 155] width 474 height 19
click at [409, 157] on input "$ 2,220" at bounding box center [511, 155] width 474 height 19
type input "$ 0"
click at [267, 414] on button "Save" at bounding box center [517, 431] width 501 height 35
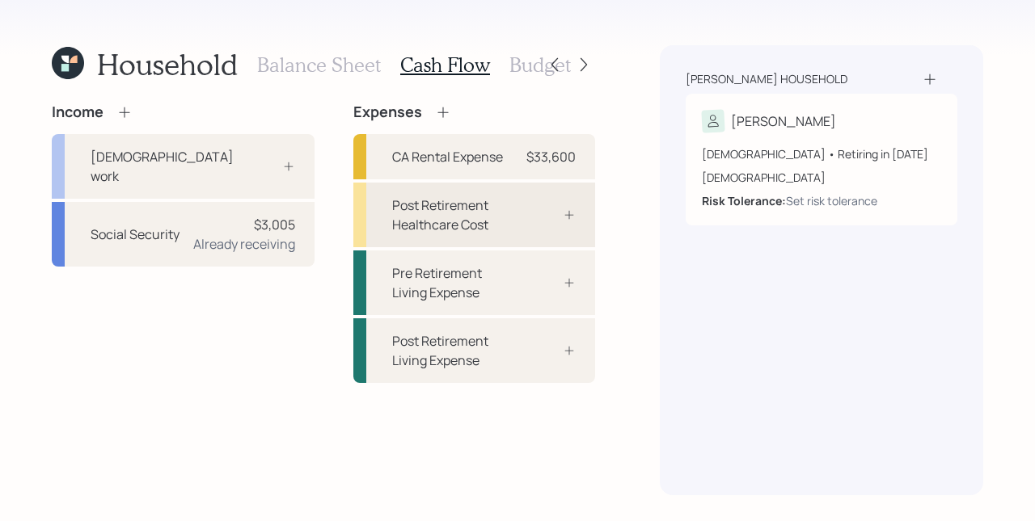
click at [521, 223] on div "Post Retirement Healthcare Cost" at bounding box center [474, 215] width 242 height 65
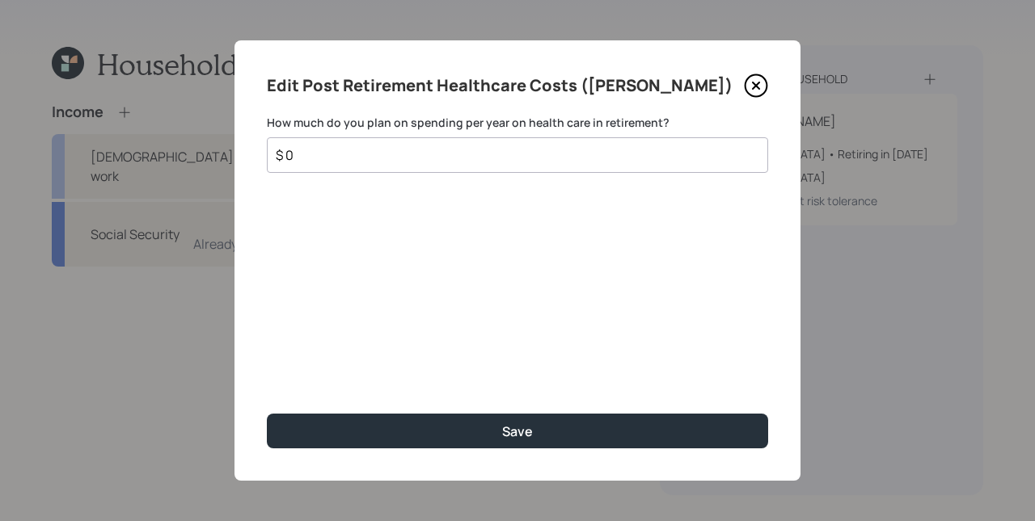
click at [426, 154] on input "$ 0" at bounding box center [511, 155] width 474 height 19
type input "$ 2,220"
click at [267, 414] on button "Save" at bounding box center [517, 431] width 501 height 35
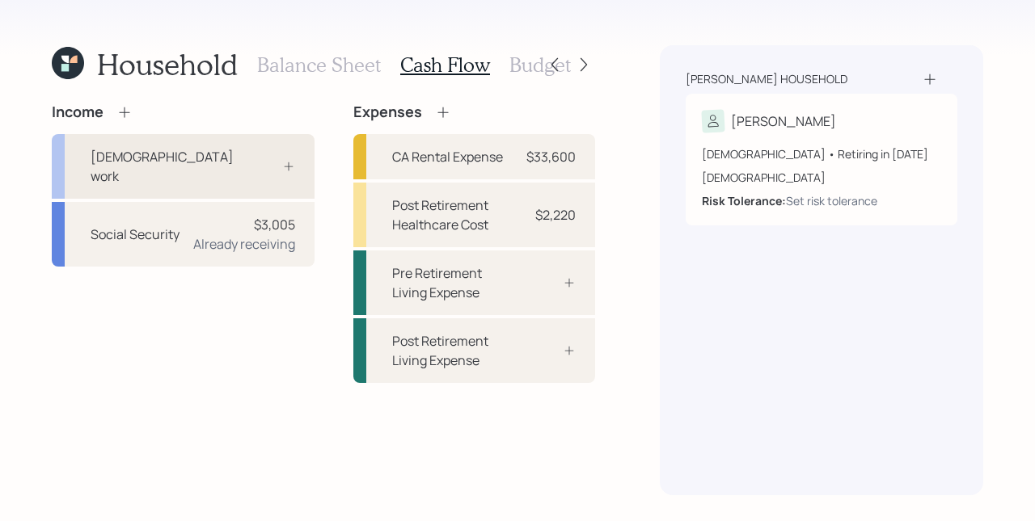
click at [280, 162] on div "[DEMOGRAPHIC_DATA] work" at bounding box center [183, 166] width 263 height 65
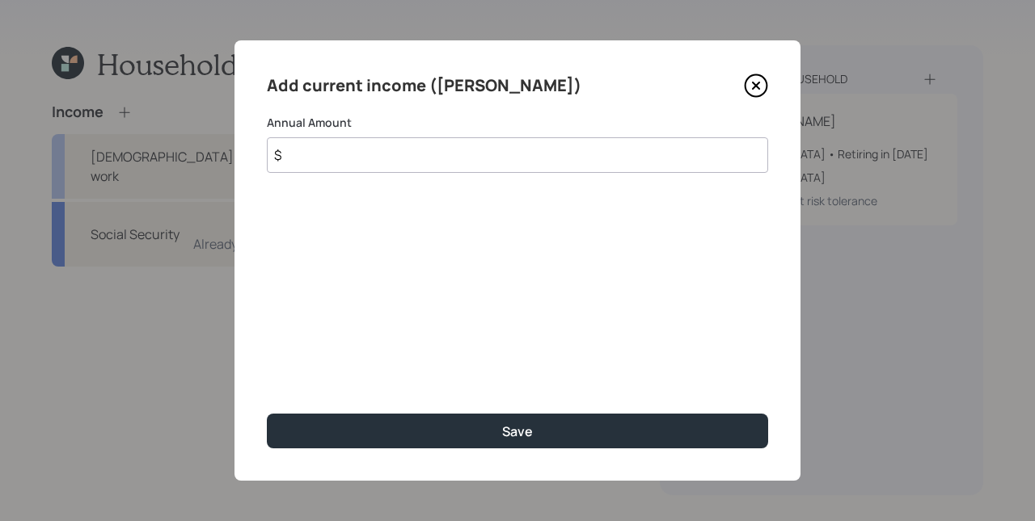
click at [310, 148] on input "$" at bounding box center [517, 155] width 501 height 36
type input "$ 105,000"
click at [267, 414] on button "Save" at bounding box center [517, 431] width 501 height 35
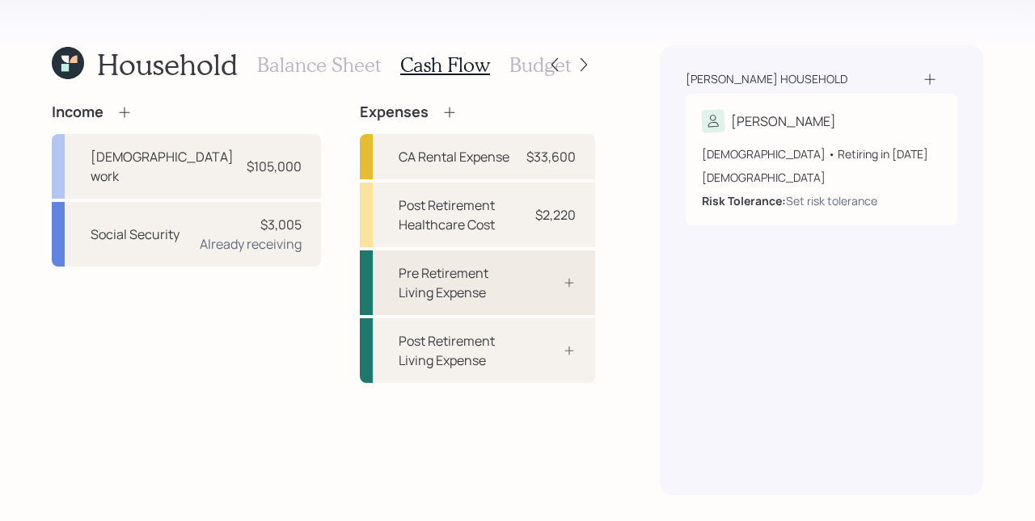
click at [495, 283] on div "Pre Retirement Living Expense" at bounding box center [457, 283] width 116 height 39
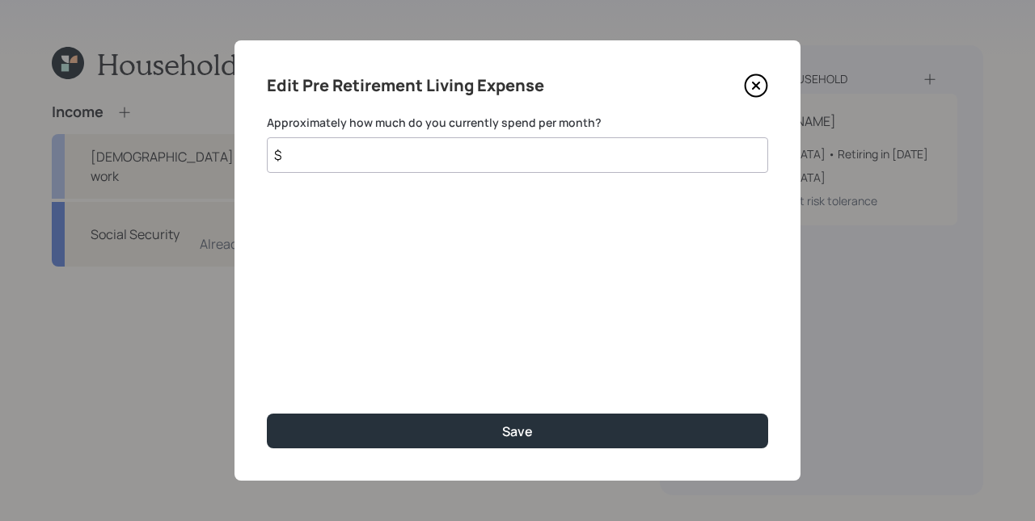
click at [653, 168] on input "$" at bounding box center [517, 155] width 501 height 36
type input "$ 1,000"
click at [267, 414] on button "Save" at bounding box center [517, 431] width 501 height 35
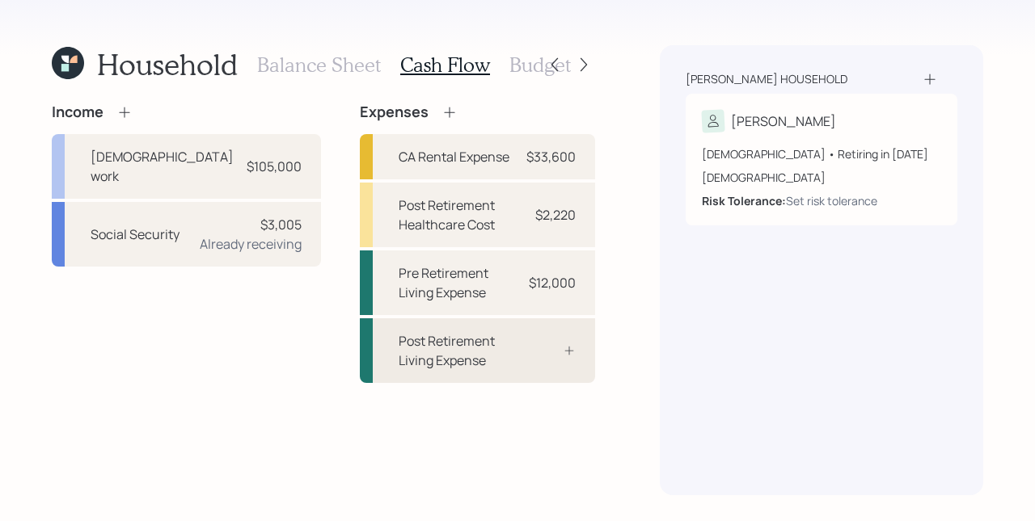
click at [550, 349] on div at bounding box center [551, 350] width 49 height 13
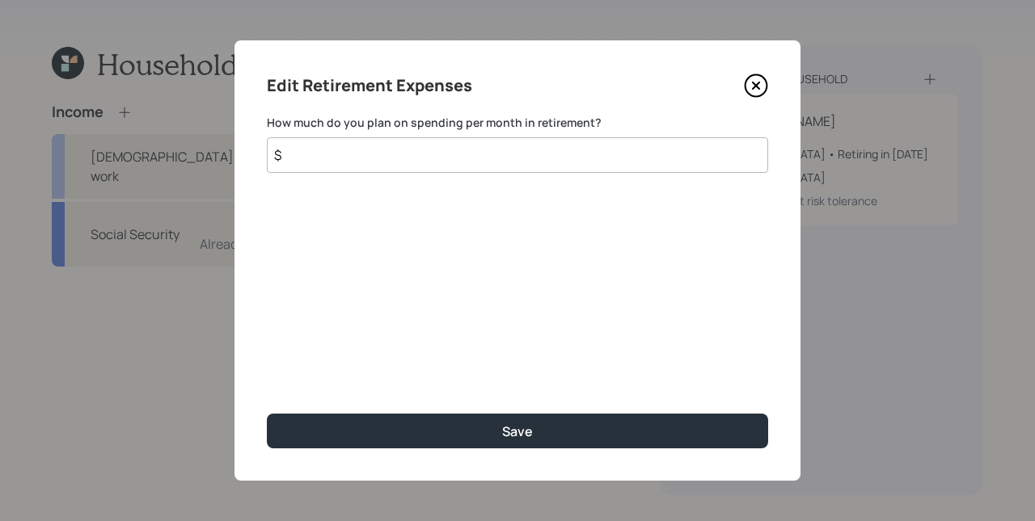
click at [455, 165] on input "$" at bounding box center [517, 155] width 501 height 36
type input "$ 1,000"
click at [267, 414] on button "Save" at bounding box center [517, 431] width 501 height 35
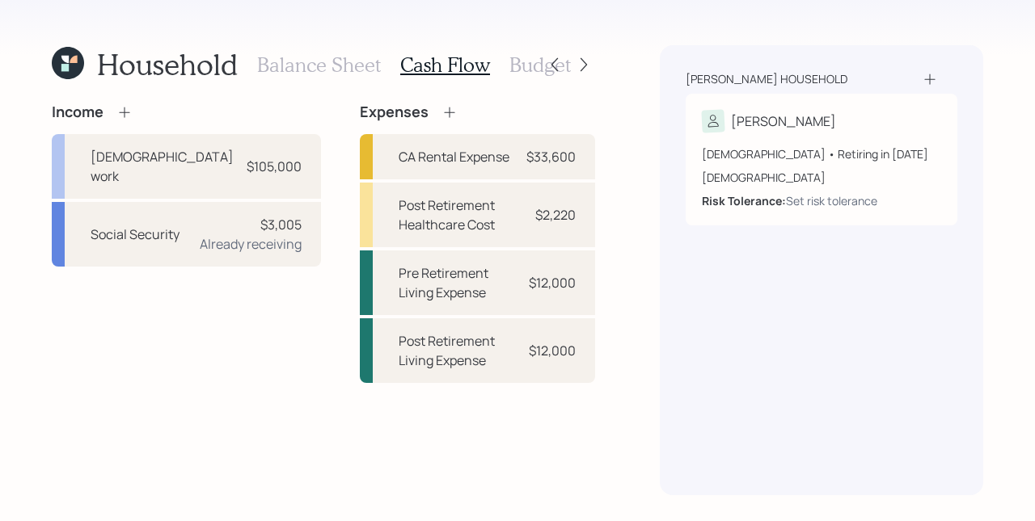
click at [306, 78] on div "Balance Sheet Cash Flow Budget" at bounding box center [414, 64] width 314 height 39
click at [308, 67] on h3 "Balance Sheet" at bounding box center [319, 64] width 124 height 23
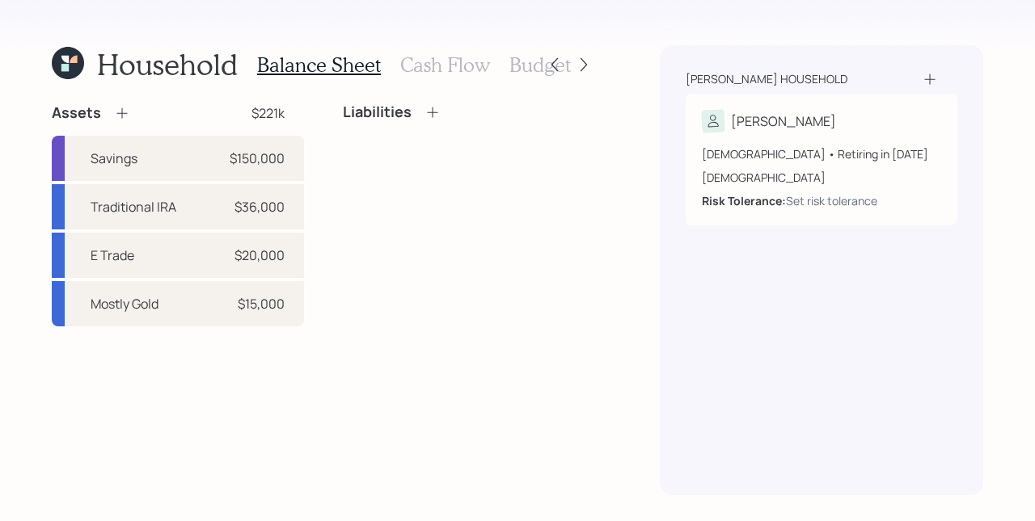
click at [445, 67] on h3 "Cash Flow" at bounding box center [445, 64] width 90 height 23
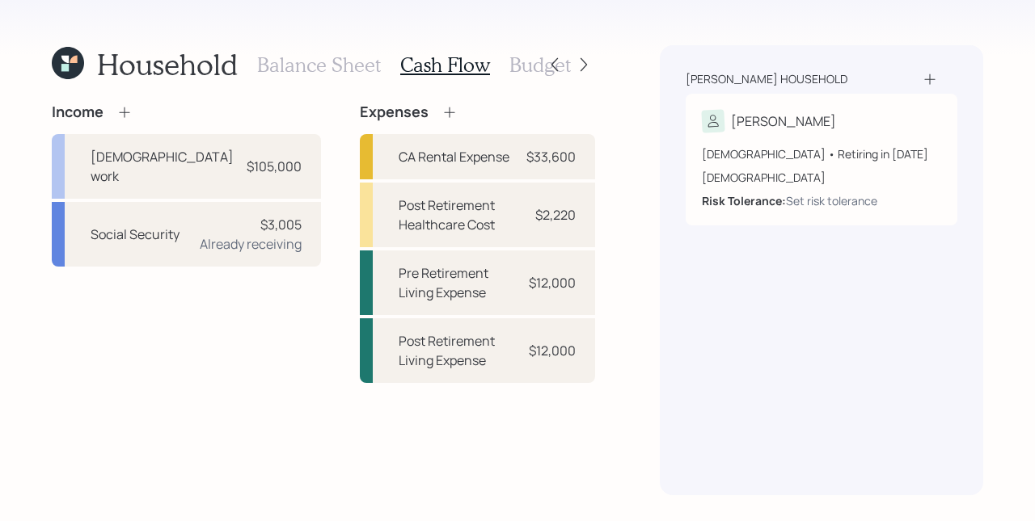
click at [306, 60] on h3 "Balance Sheet" at bounding box center [319, 64] width 124 height 23
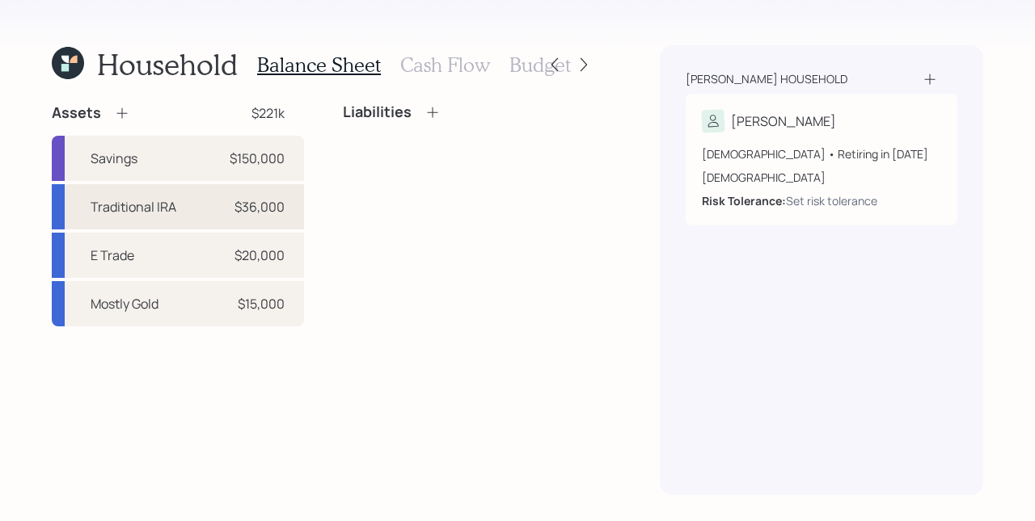
click at [189, 211] on div "Traditional IRA $36,000" at bounding box center [178, 206] width 252 height 45
click at [198, 201] on div "Traditional IRA $36,000" at bounding box center [178, 206] width 252 height 45
select select "ira"
select select "balanced"
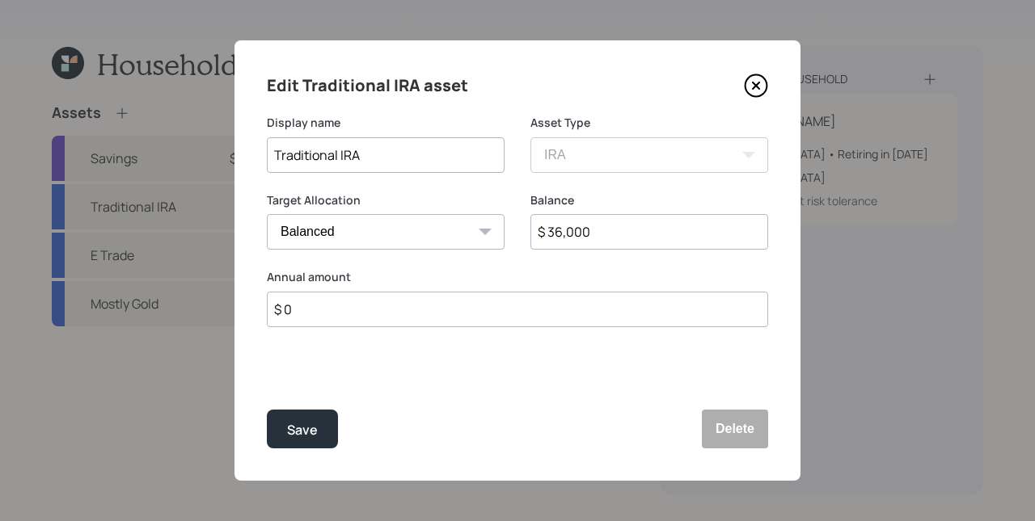
click at [607, 200] on label "Balance" at bounding box center [649, 200] width 238 height 16
click at [301, 421] on div "Save" at bounding box center [302, 431] width 31 height 22
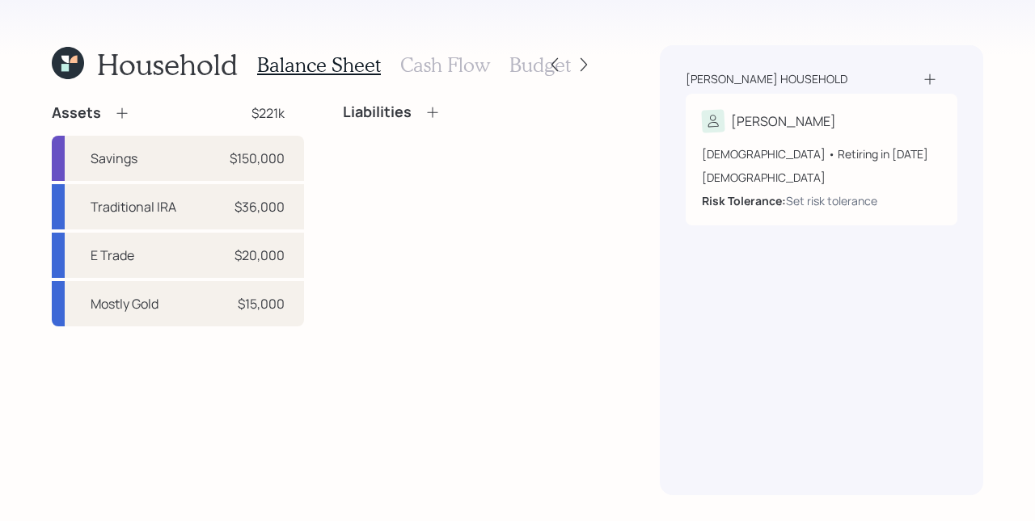
click at [558, 318] on div "Liabilities" at bounding box center [469, 214] width 252 height 223
drag, startPoint x: 390, startPoint y: 385, endPoint x: 421, endPoint y: 242, distance: 146.3
click at [390, 384] on div "Assets $221k Savings $150,000 Traditional IRA $36,000 E Trade $20,000 Mostly Go…" at bounding box center [323, 299] width 543 height 392
click at [222, 211] on div "Traditional IRA $36,000" at bounding box center [178, 206] width 252 height 45
select select "ira"
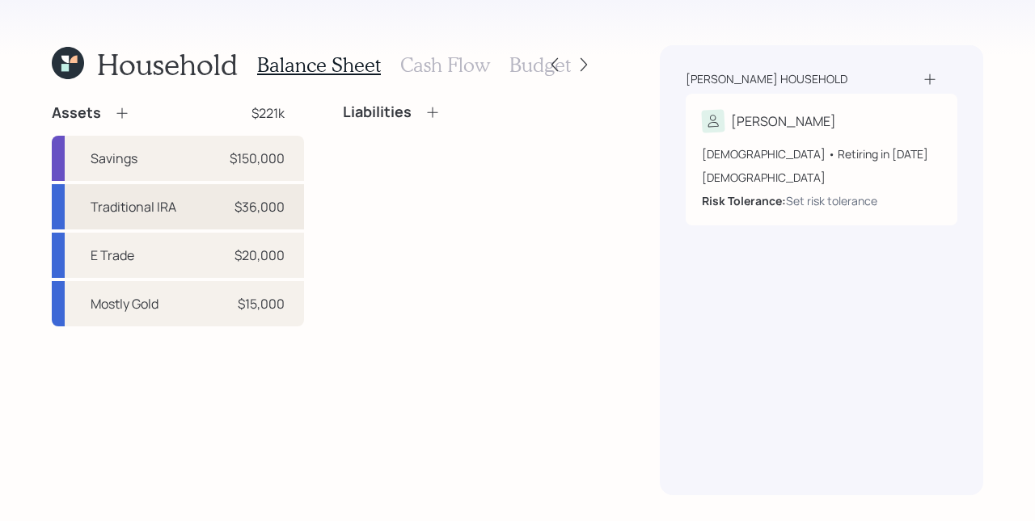
select select "balanced"
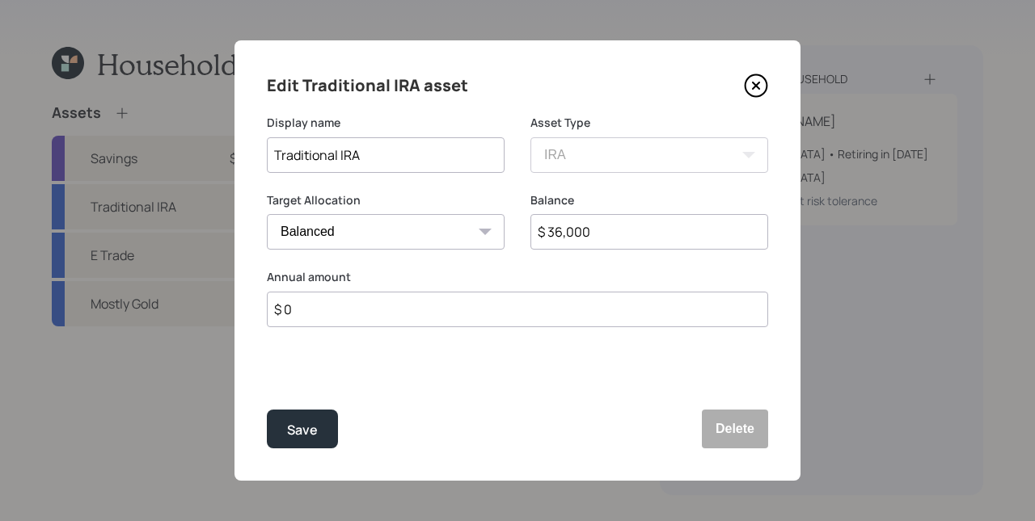
click at [393, 318] on input "$ 0" at bounding box center [517, 310] width 501 height 36
click at [393, 317] on input "$ 0" at bounding box center [517, 310] width 501 height 36
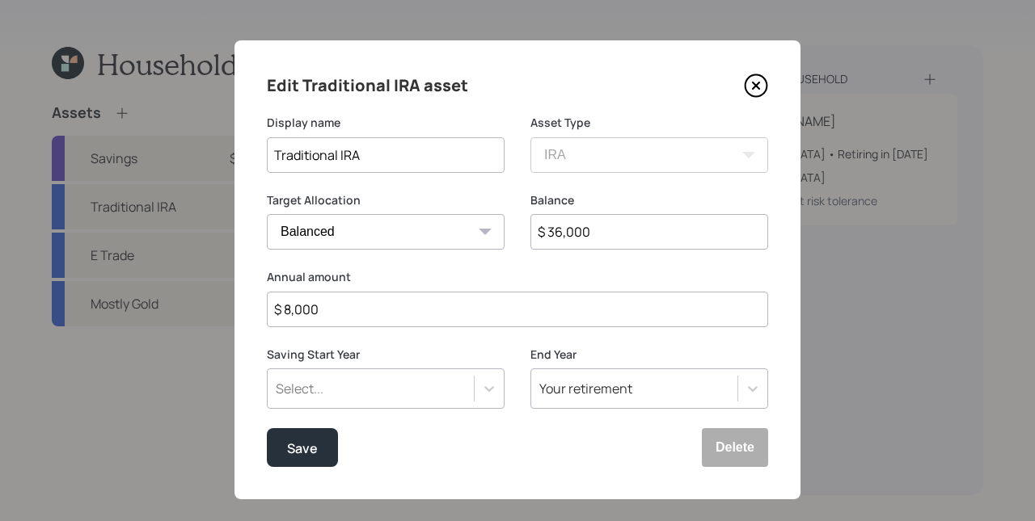
type input "$ 8,000"
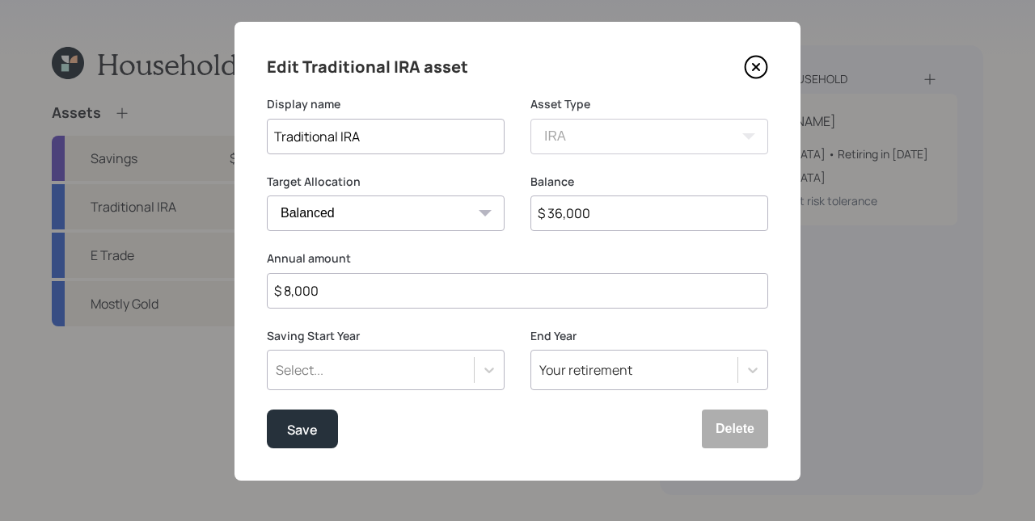
click at [399, 386] on div "Select..." at bounding box center [386, 370] width 238 height 40
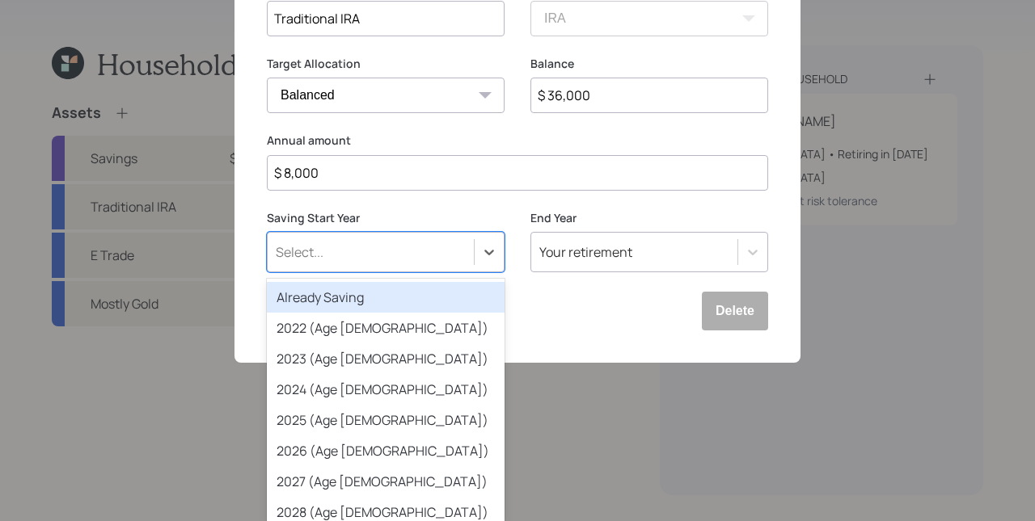
click at [349, 298] on div "Already Saving" at bounding box center [386, 297] width 238 height 31
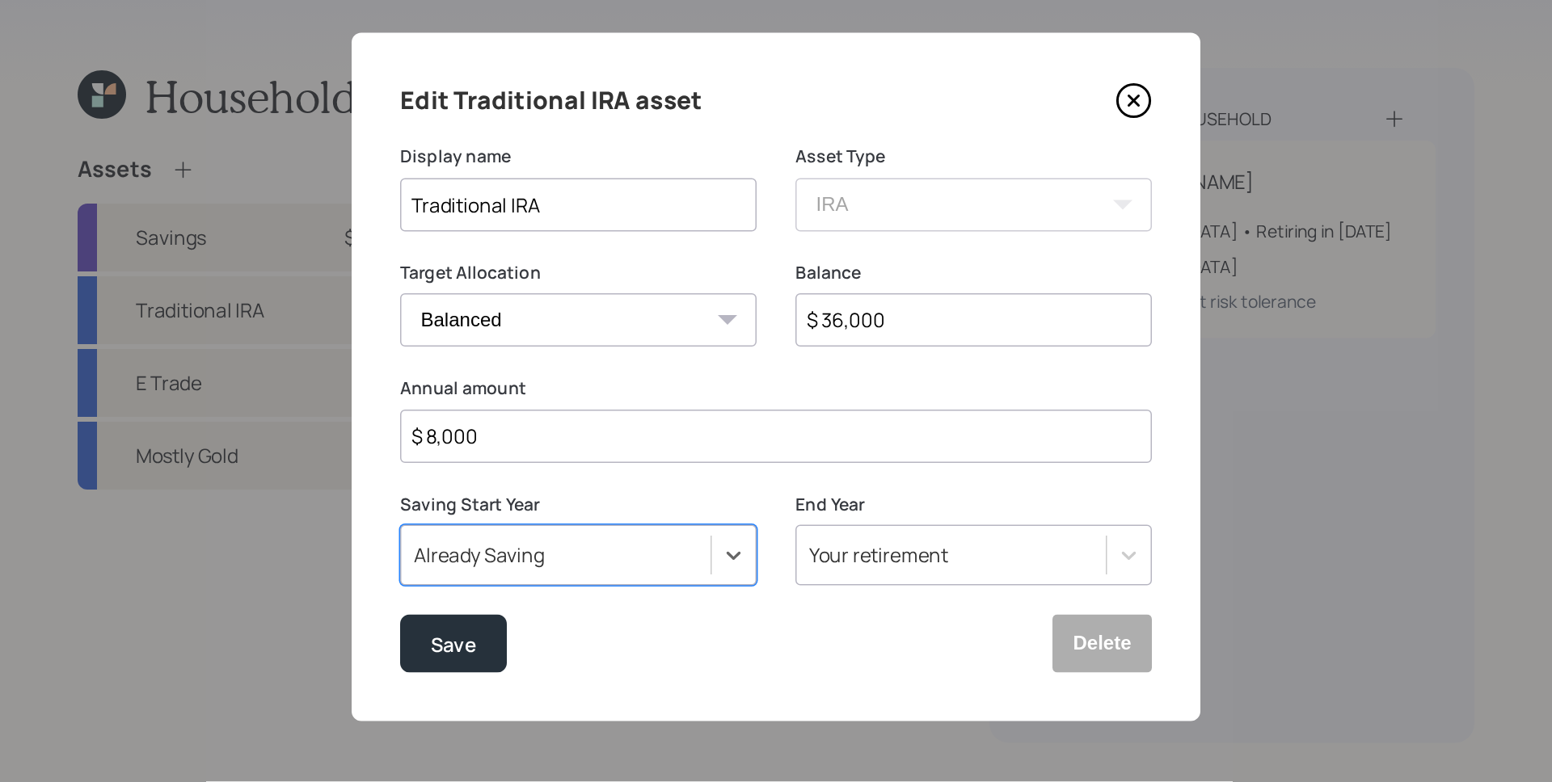
scroll to position [19, 0]
click at [365, 297] on input "$ 8,000" at bounding box center [517, 291] width 501 height 36
click at [478, 318] on div "Edit Traditional IRA asset Display name Traditional IRA Asset Type SEP [PERSON_…" at bounding box center [517, 251] width 566 height 459
click at [323, 424] on button "Save" at bounding box center [302, 429] width 71 height 39
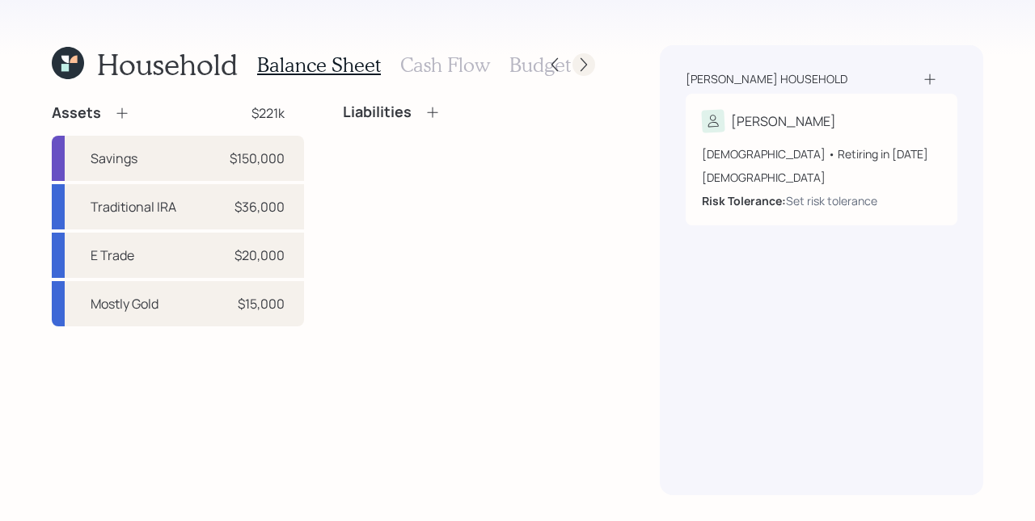
click at [581, 61] on icon at bounding box center [584, 65] width 16 height 16
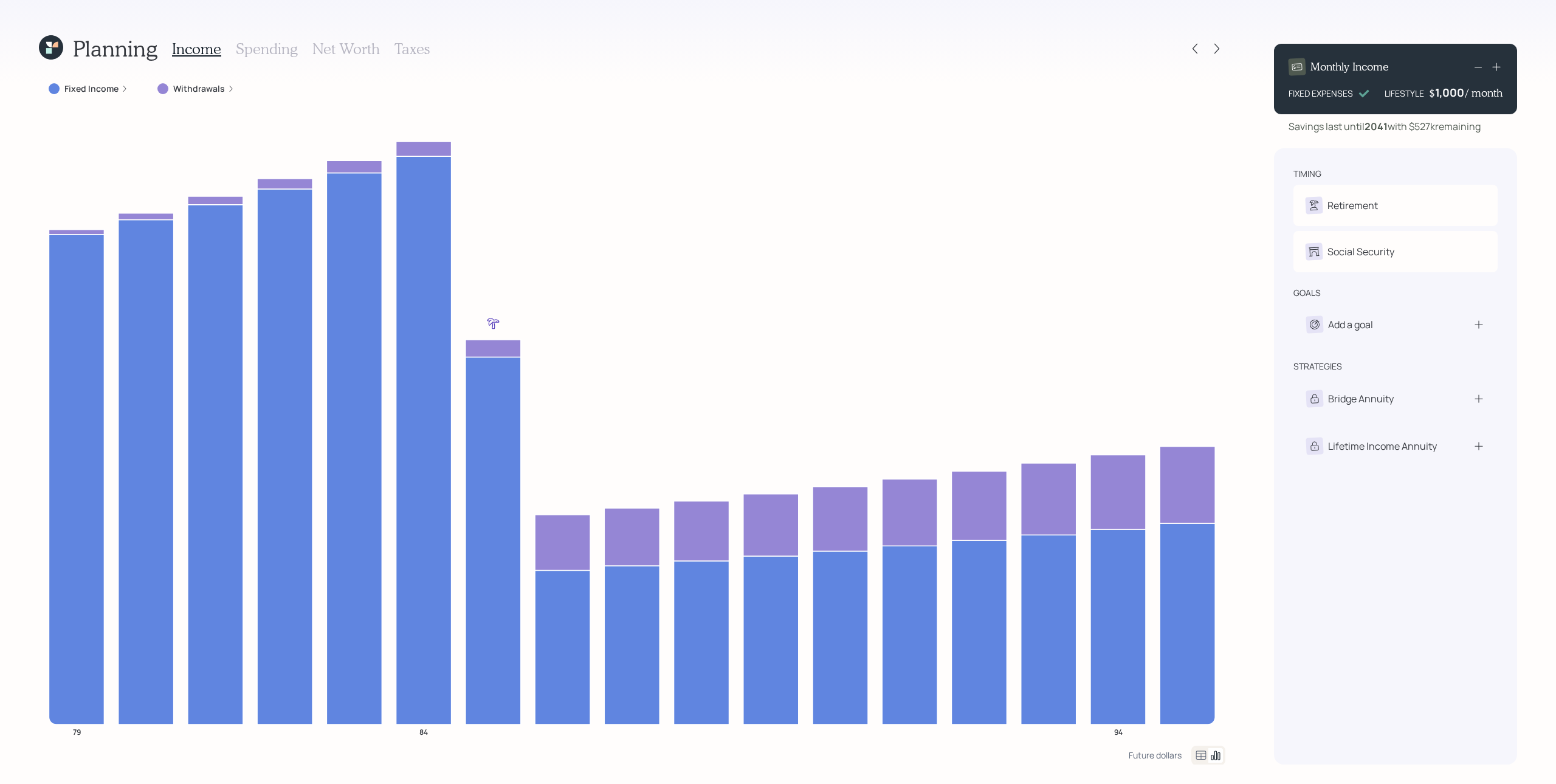
click at [108, 90] on label "Fixed Income" at bounding box center [92, 89] width 54 height 12
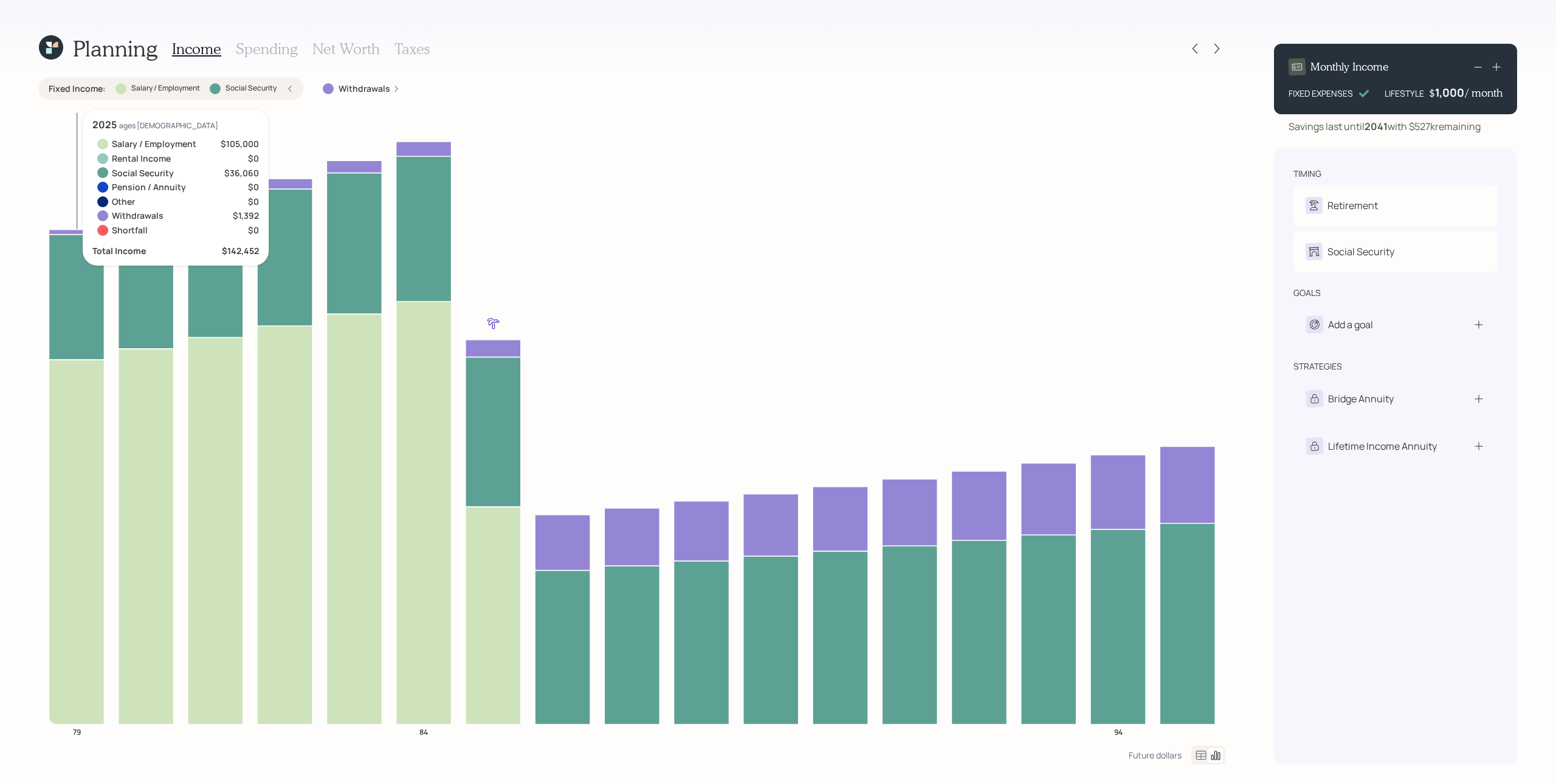
click at [79, 441] on icon at bounding box center [77, 541] width 56 height 365
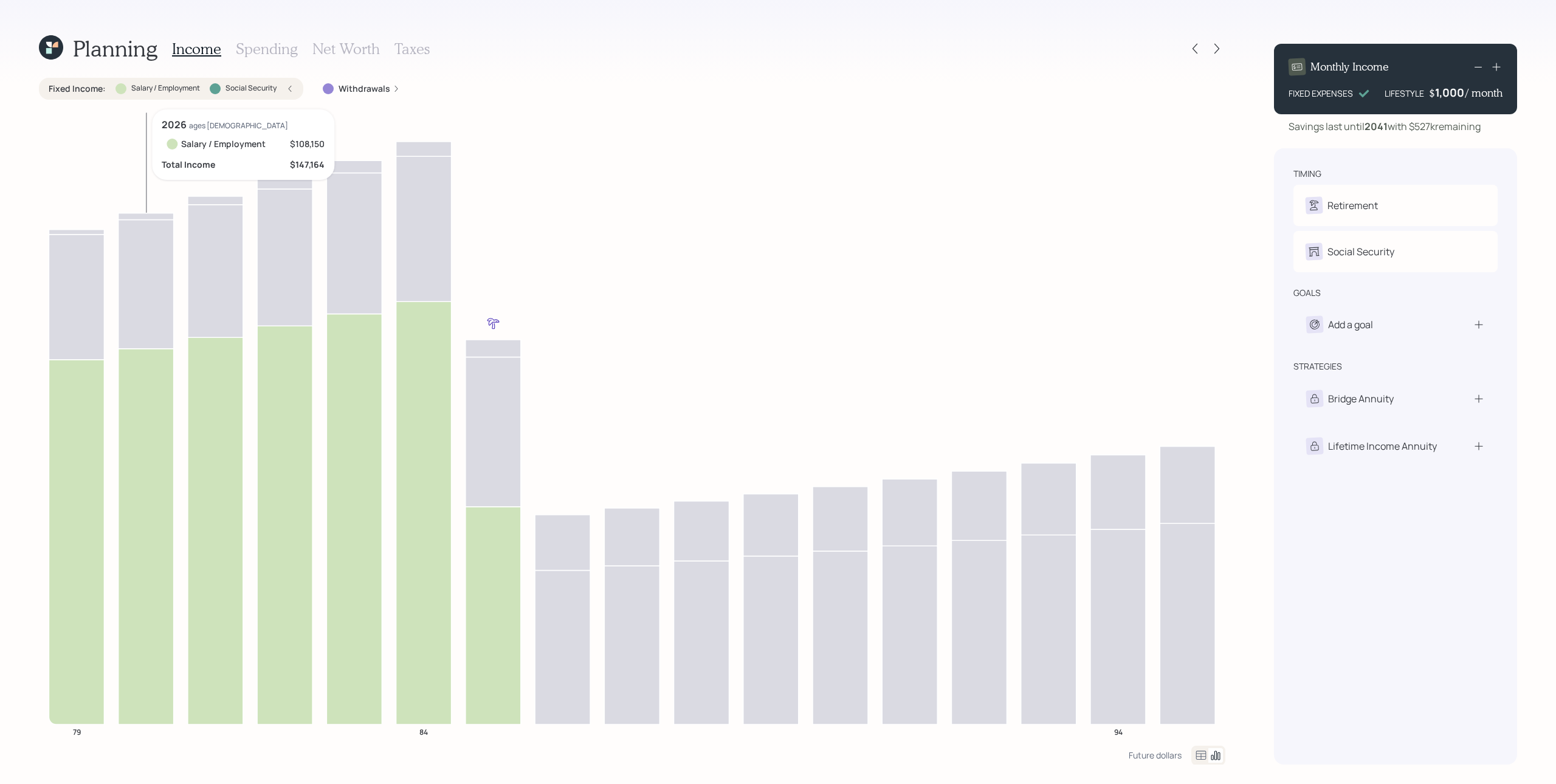
click at [116, 432] on icon "79 84 94" at bounding box center [632, 428] width 1187 height 636
click at [77, 434] on icon at bounding box center [77, 541] width 56 height 365
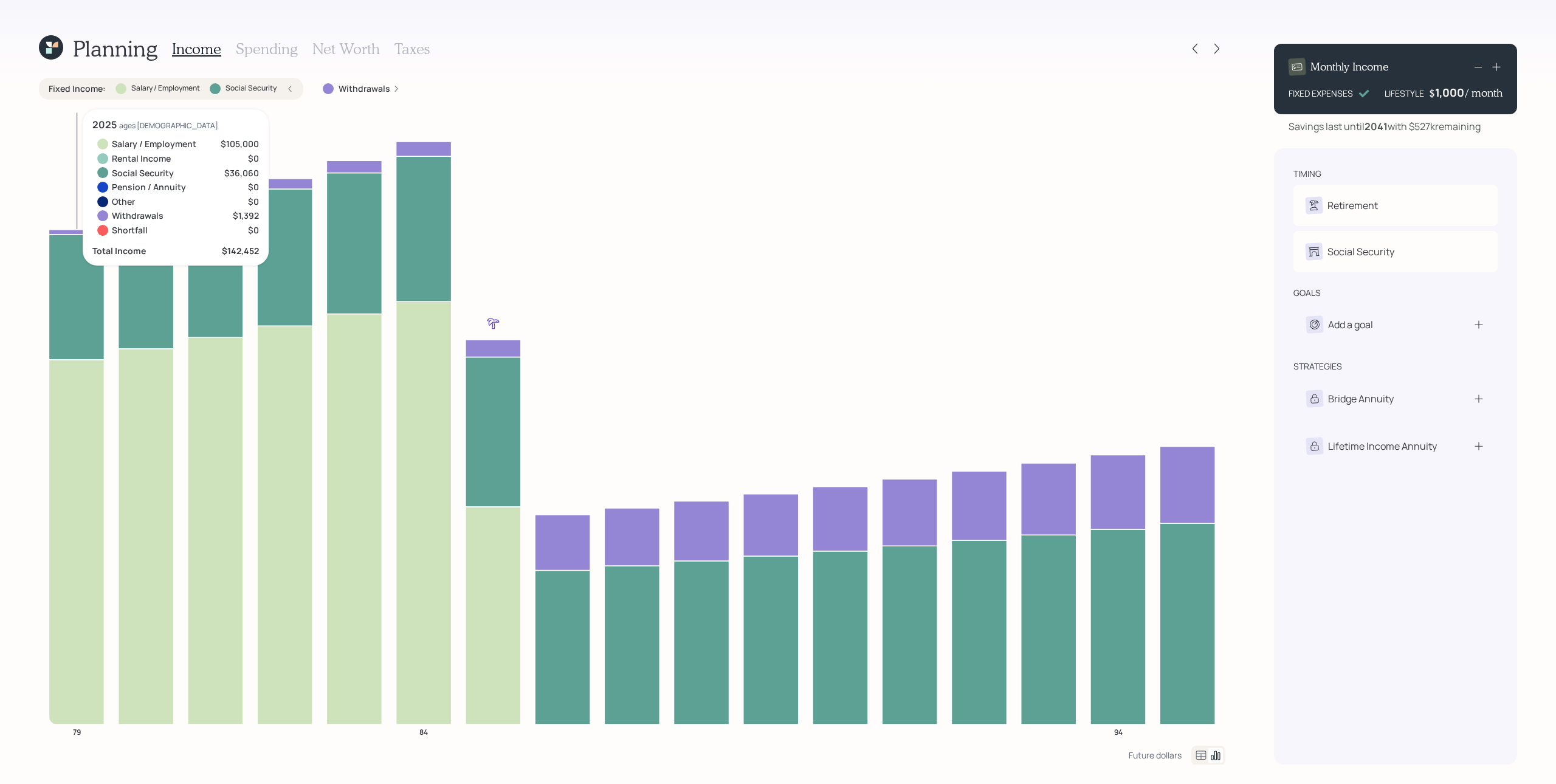
click at [72, 289] on icon at bounding box center [77, 296] width 56 height 126
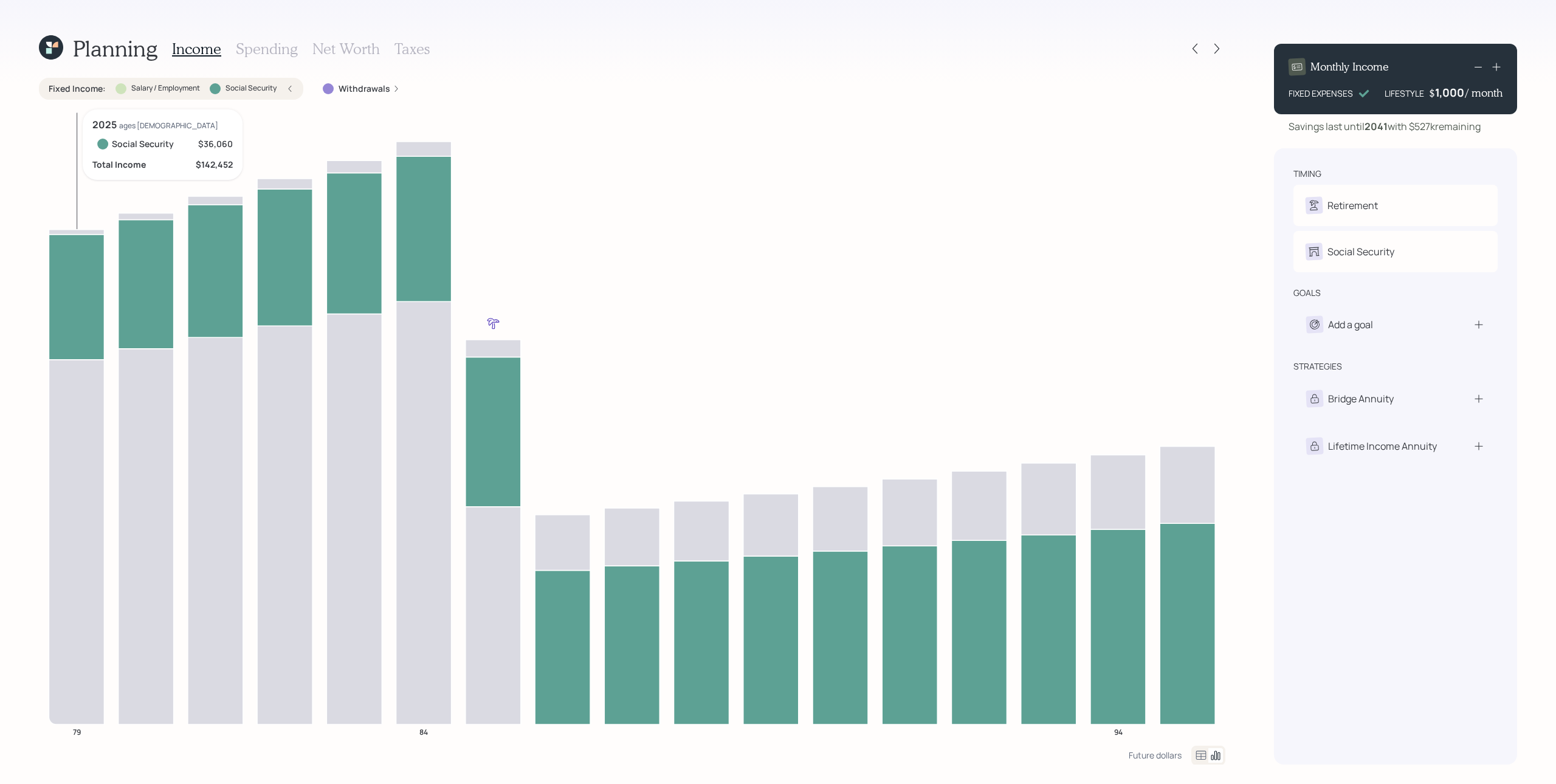
click at [76, 281] on icon at bounding box center [77, 296] width 56 height 126
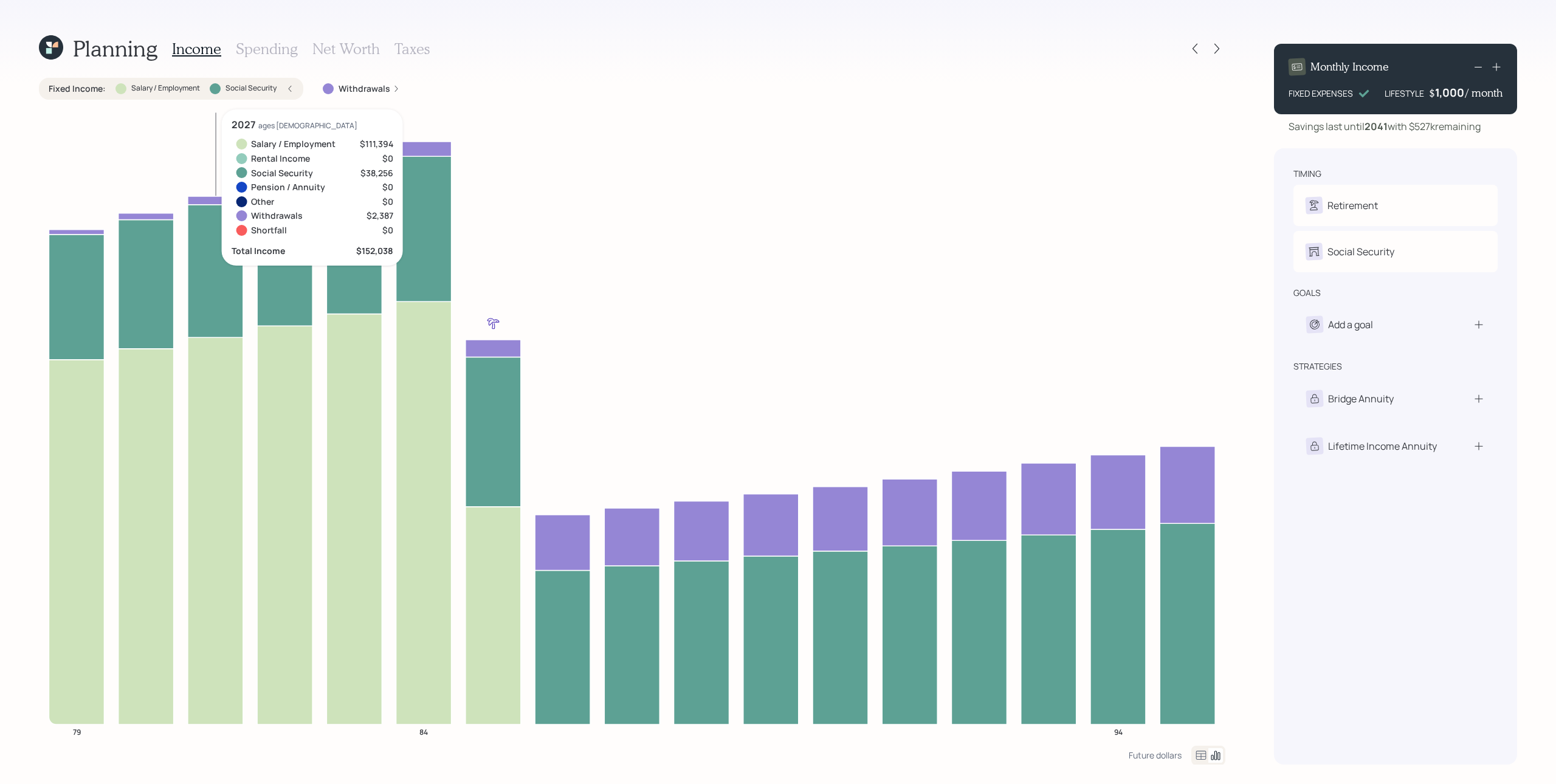
click at [274, 87] on label "Social Security" at bounding box center [251, 89] width 51 height 11
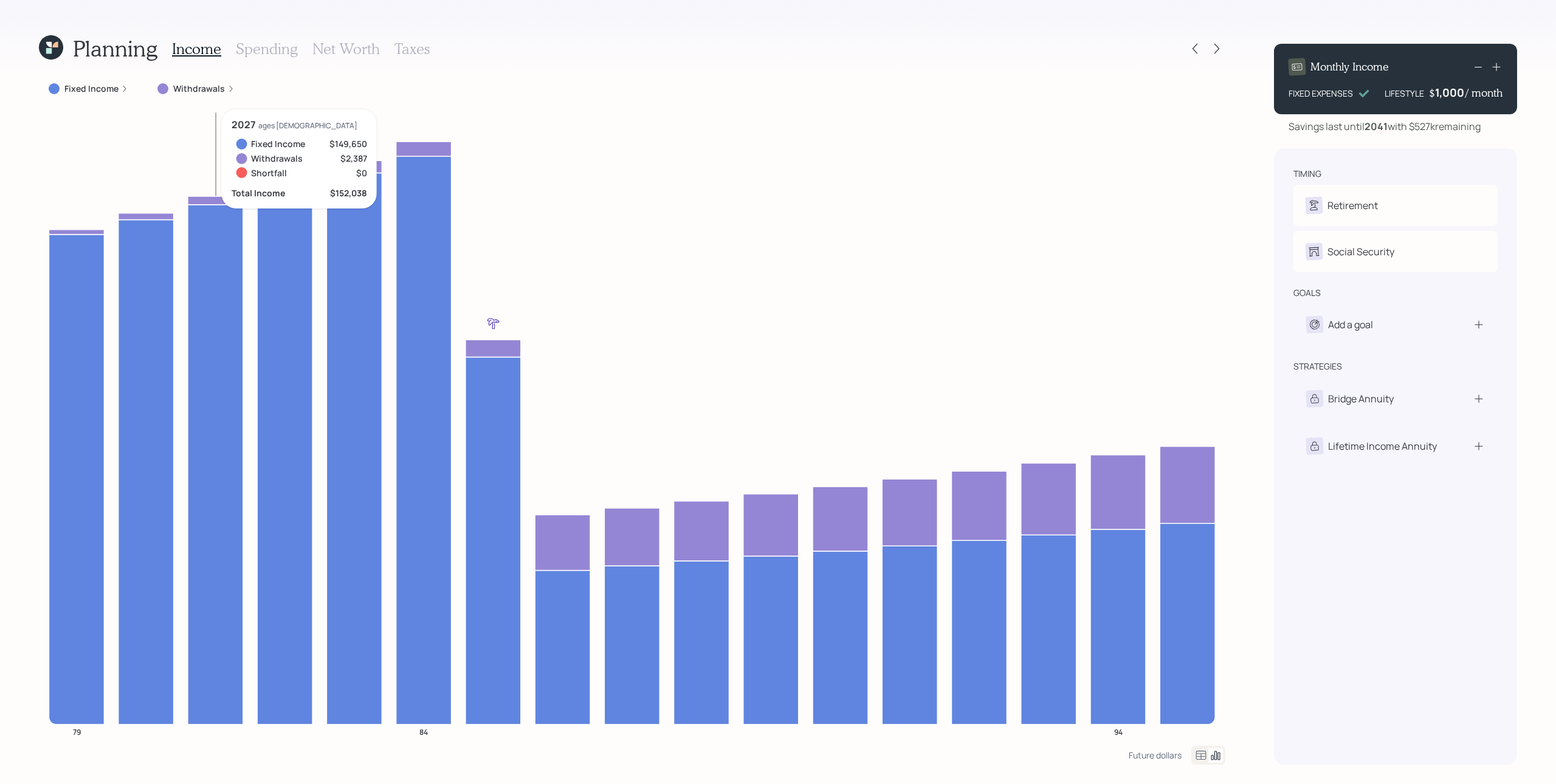
click at [208, 89] on label "Withdrawals" at bounding box center [199, 89] width 52 height 12
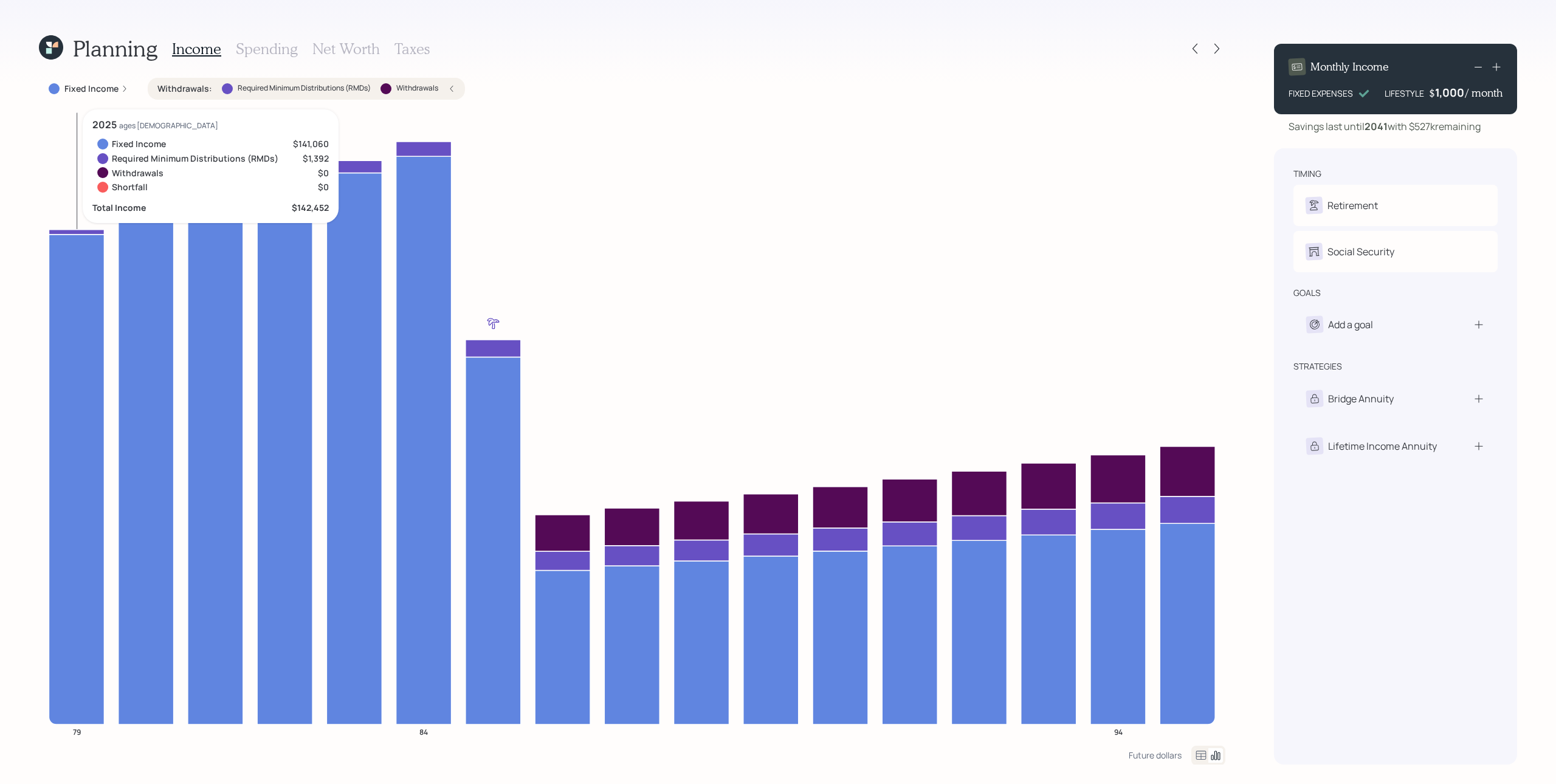
click at [81, 229] on icon at bounding box center [77, 232] width 56 height 5
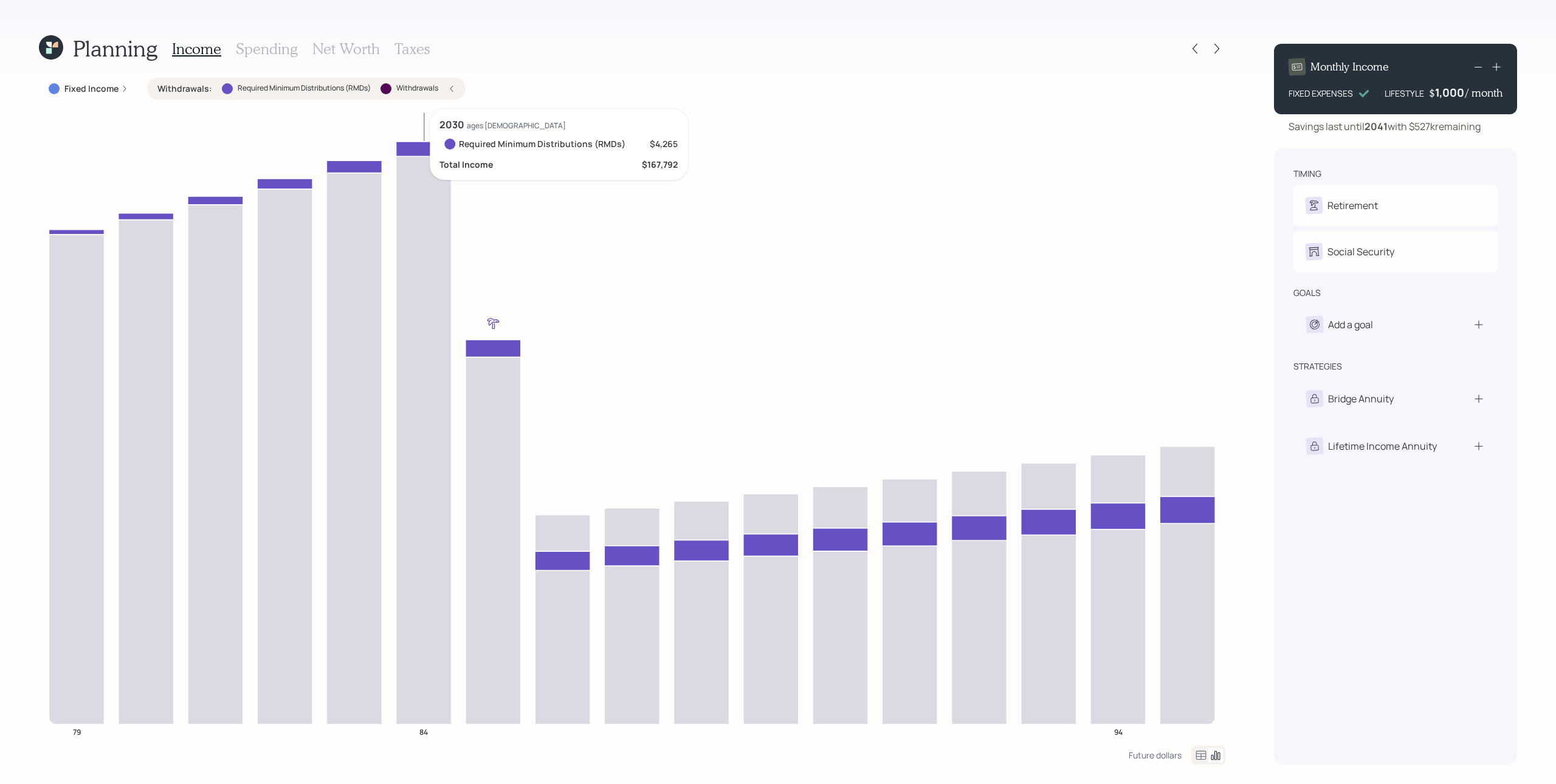
click at [429, 148] on icon at bounding box center [424, 148] width 56 height 14
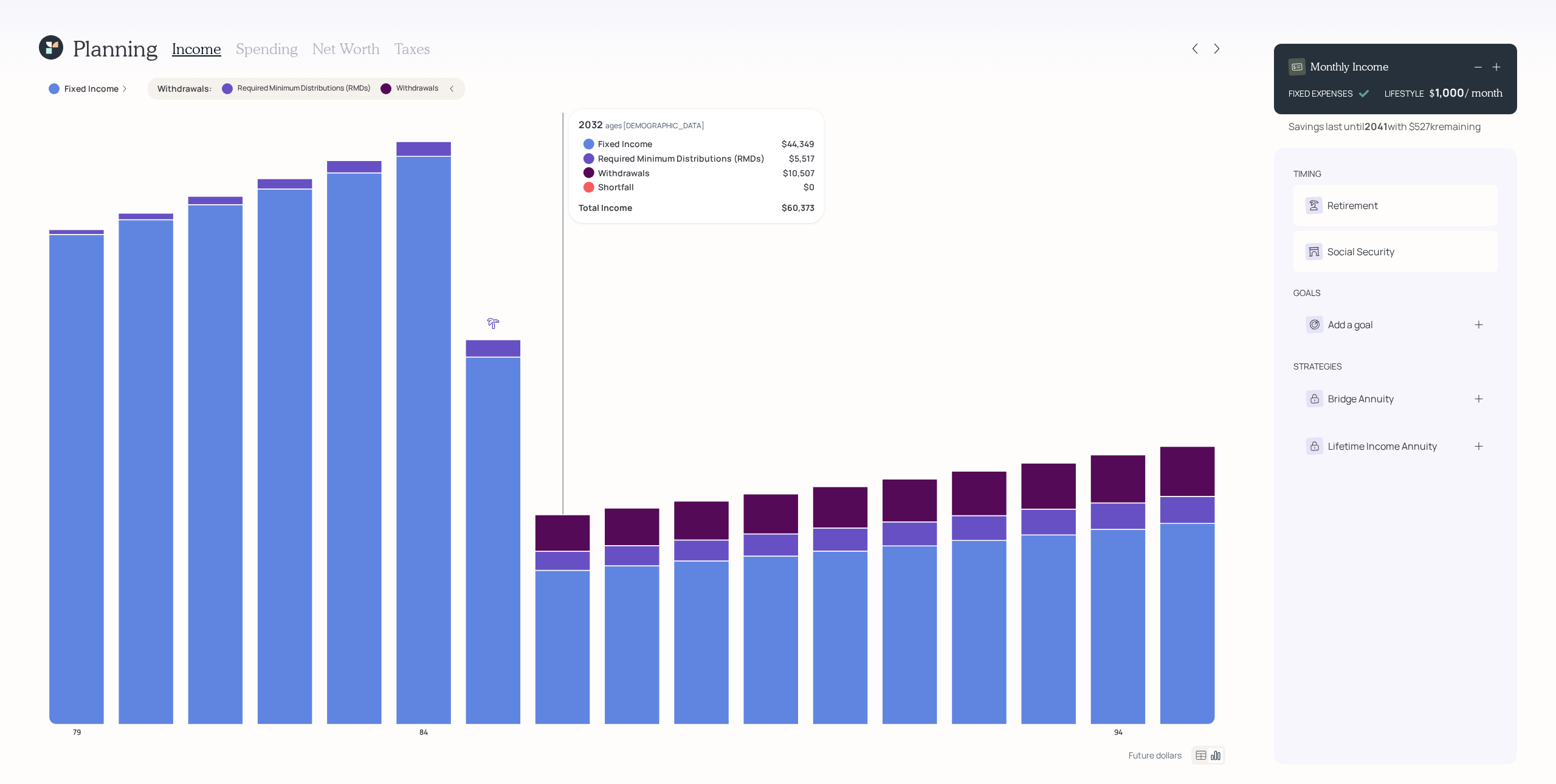
click at [562, 528] on icon at bounding box center [563, 533] width 56 height 37
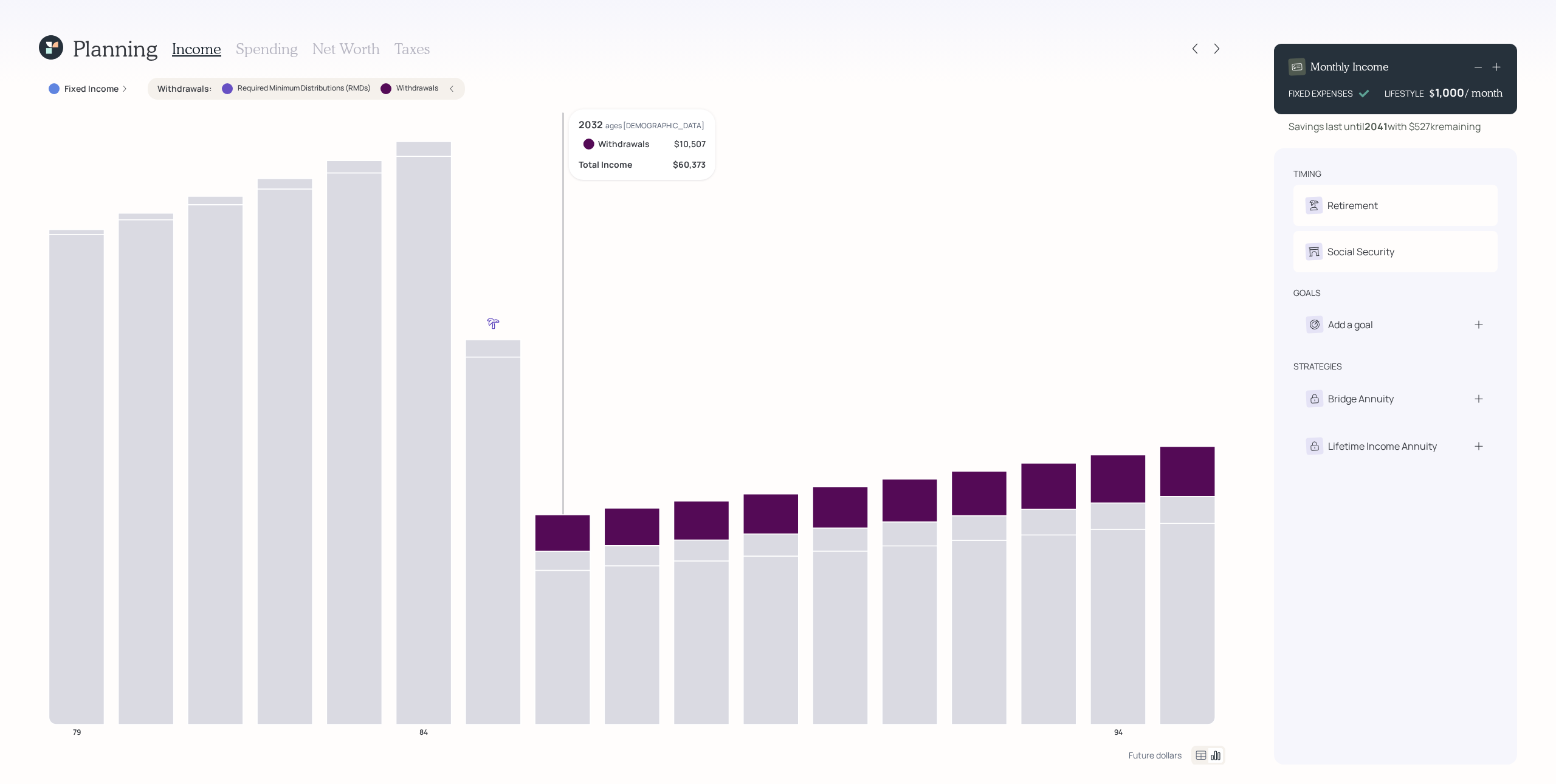
click at [579, 540] on icon at bounding box center [563, 533] width 56 height 37
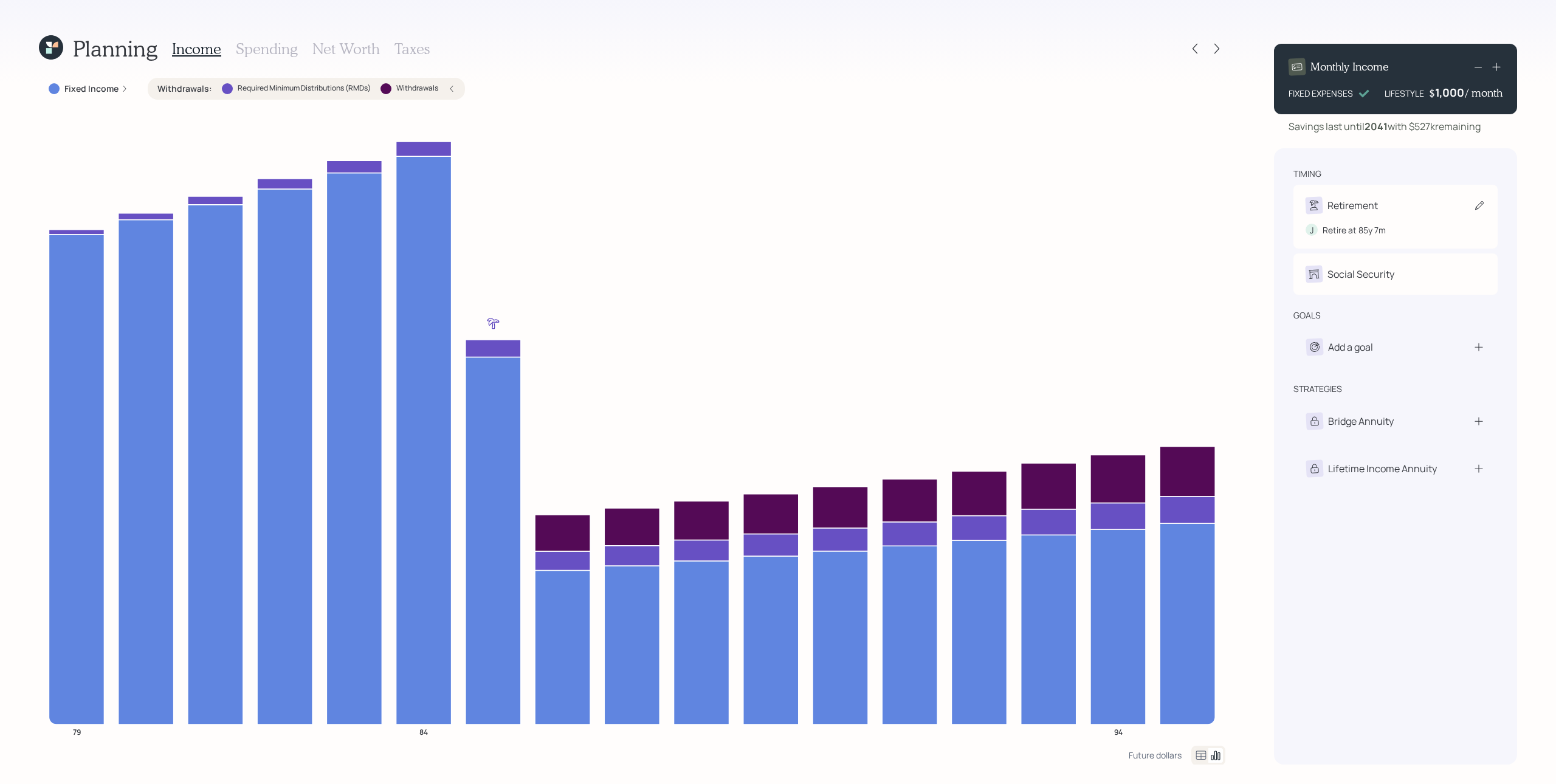
click at [1166, 210] on div "Retirement" at bounding box center [1352, 205] width 50 height 14
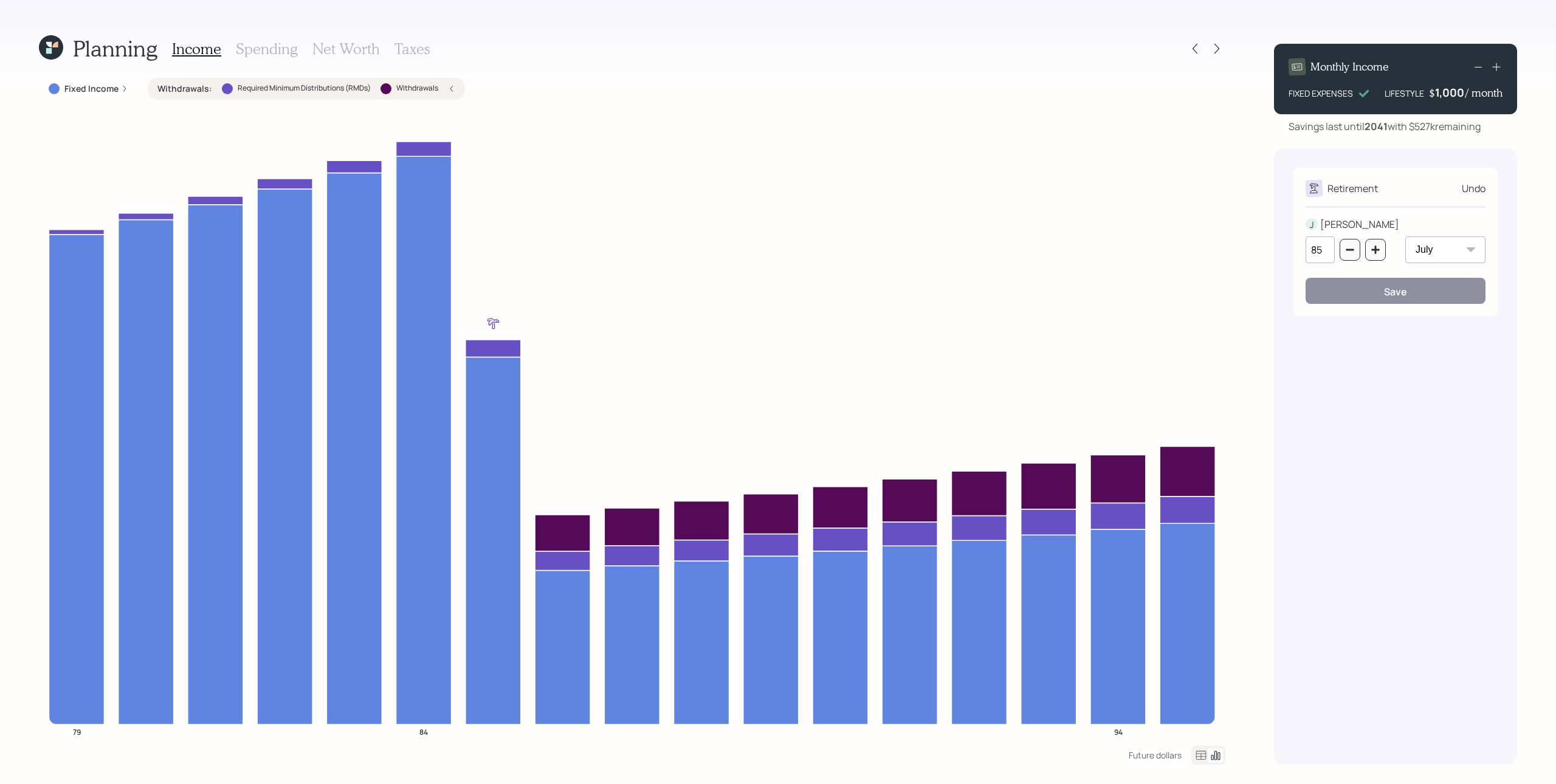
click at [1166, 249] on select "January February March April May June July August September October November De…" at bounding box center [1445, 250] width 80 height 27
select select "12"
click at [1166, 236] on select "January February March April May June July August September October November De…" at bounding box center [1445, 250] width 80 height 27
click at [1166, 250] on icon "button" at bounding box center [1350, 250] width 8 height 2
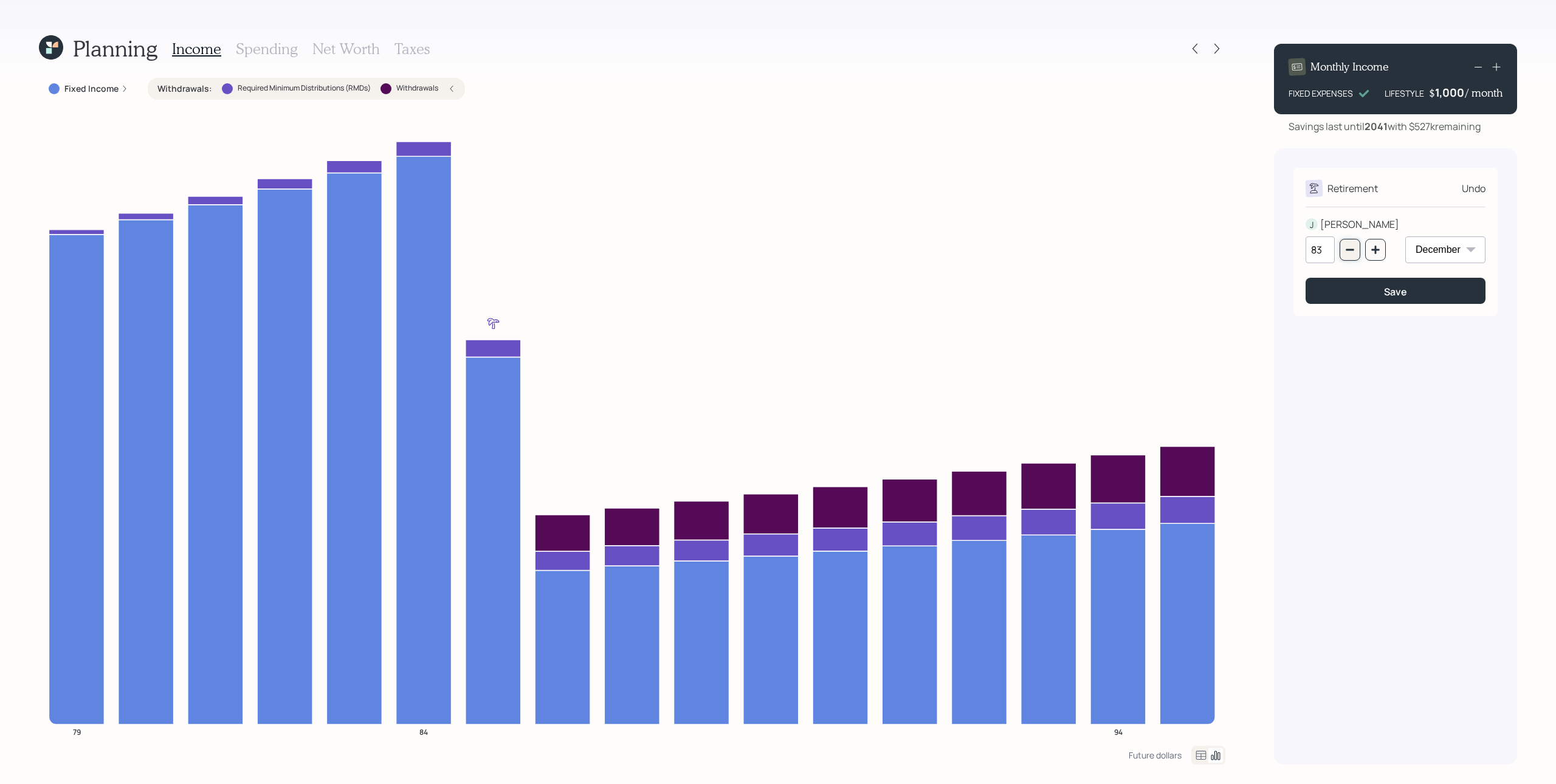
click at [1166, 250] on icon "button" at bounding box center [1350, 250] width 8 height 2
click at [1166, 249] on icon "button" at bounding box center [1350, 250] width 8 height 2
click at [1166, 250] on icon "button" at bounding box center [1350, 250] width 8 height 2
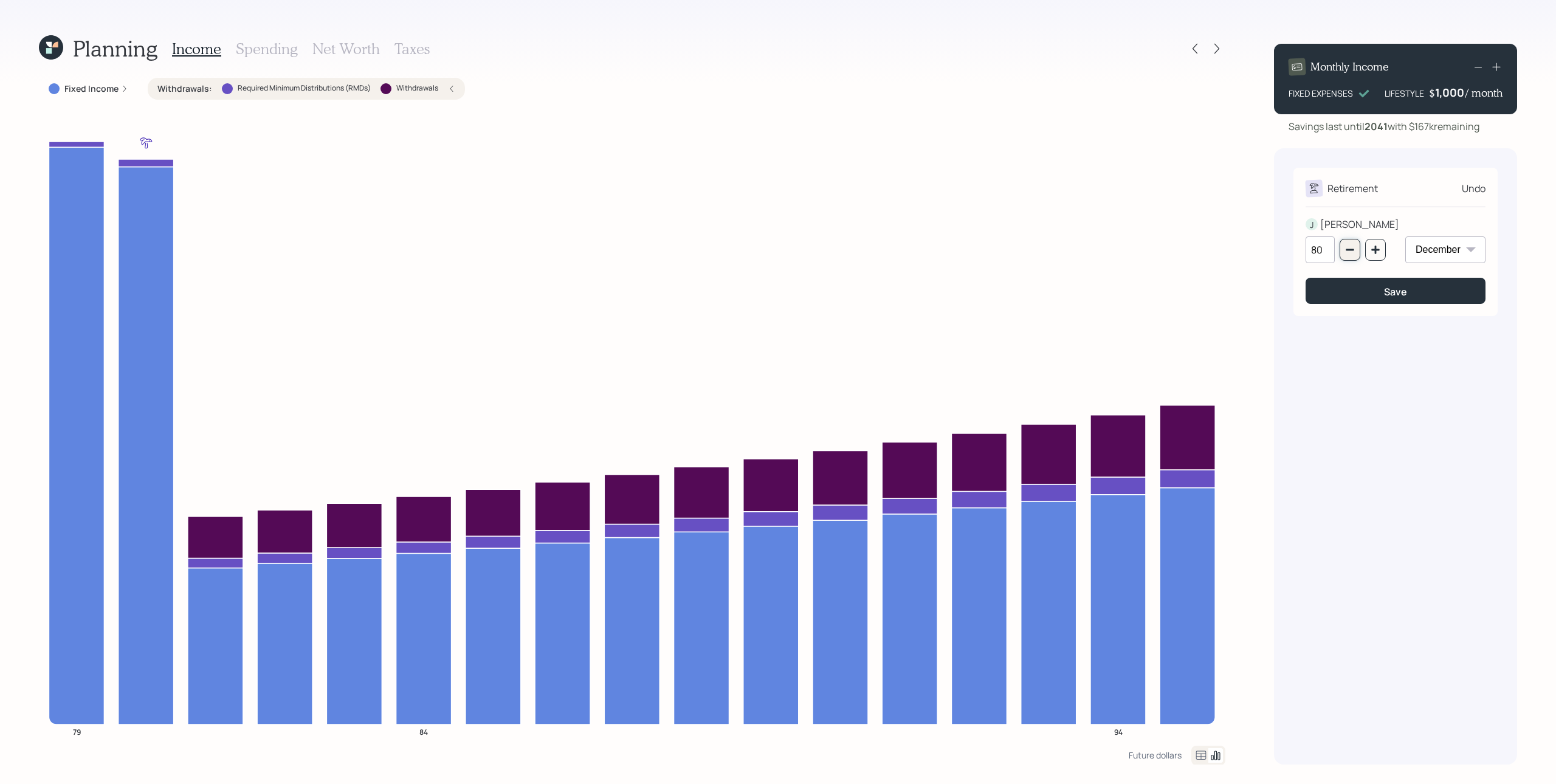
click at [1166, 243] on button "button" at bounding box center [1350, 250] width 20 height 22
type input "79"
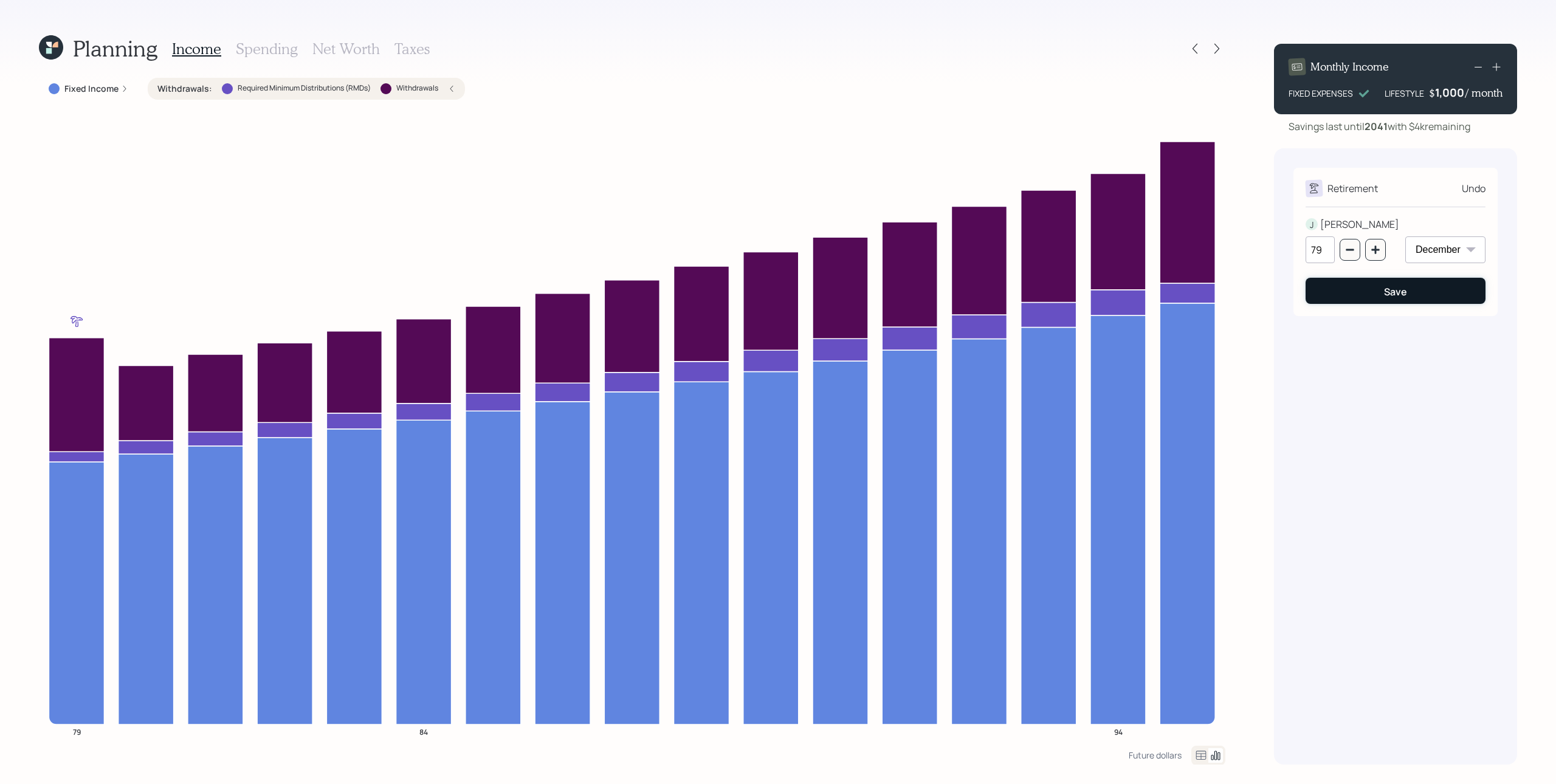
click at [1166, 290] on button "Save" at bounding box center [1395, 290] width 180 height 26
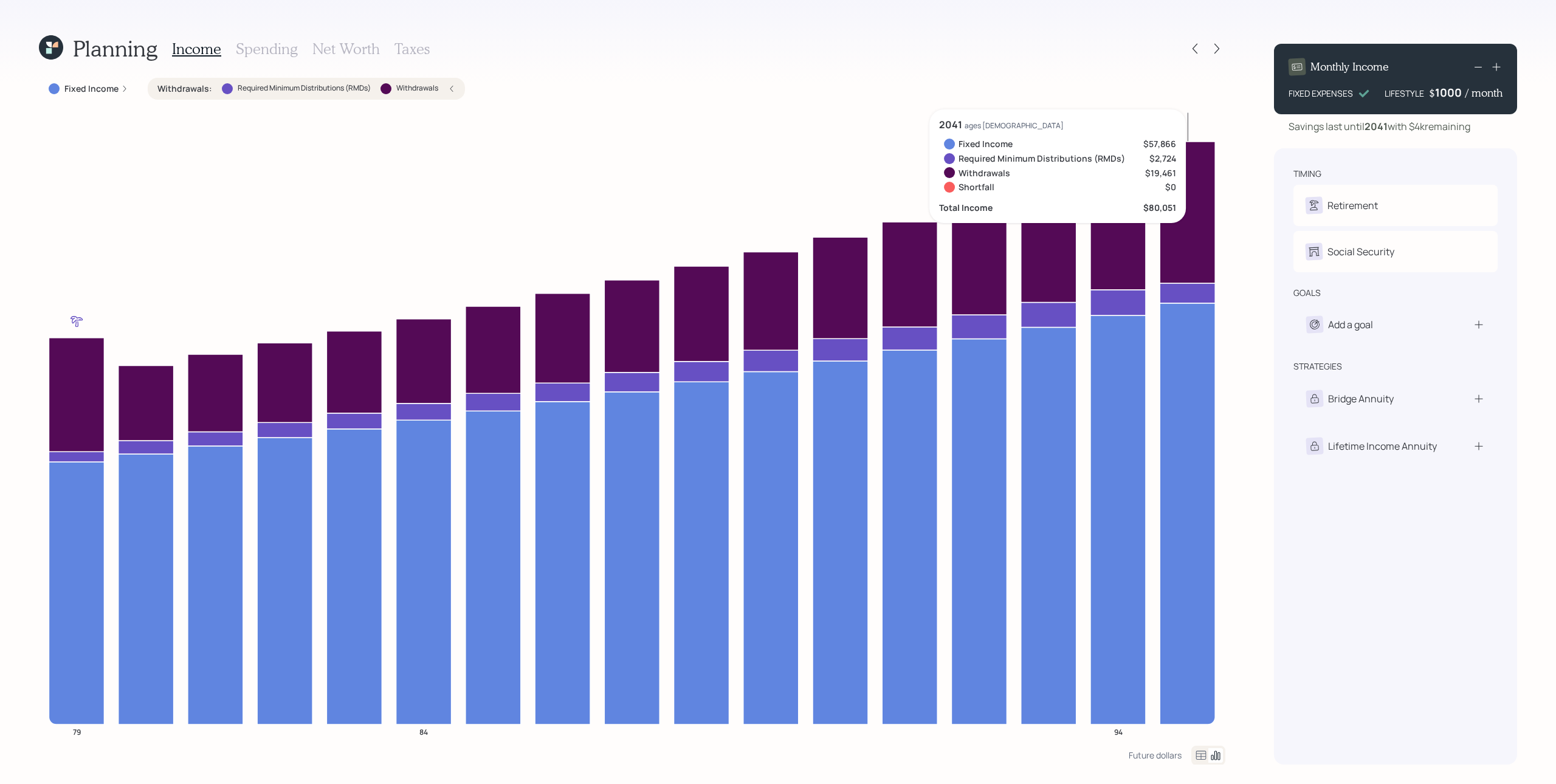
drag, startPoint x: 1434, startPoint y: 95, endPoint x: 1471, endPoint y: 95, distance: 37.0
click at [1166, 95] on div "$ 1000 / month" at bounding box center [1466, 92] width 74 height 14
click at [1166, 95] on h4 "/ month" at bounding box center [1484, 93] width 37 height 14
drag, startPoint x: 1436, startPoint y: 95, endPoint x: 1463, endPoint y: 95, distance: 27.0
click at [1166, 95] on div "1000" at bounding box center [1451, 92] width 30 height 14
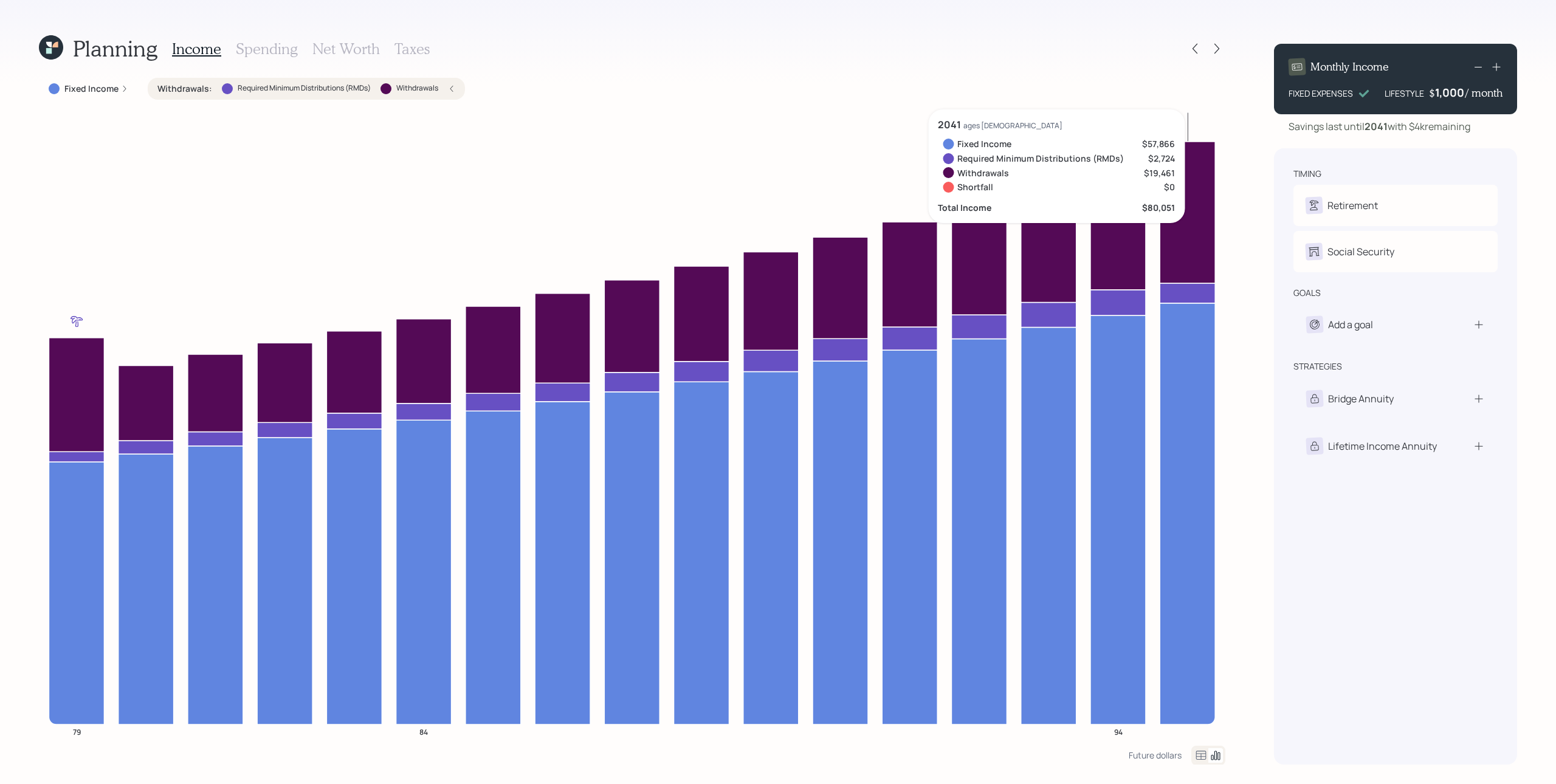
click at [1166, 162] on div "timing Retirement J Retire at 79y 12m Social Security J Receiving goals Add a g…" at bounding box center [1395, 456] width 243 height 616
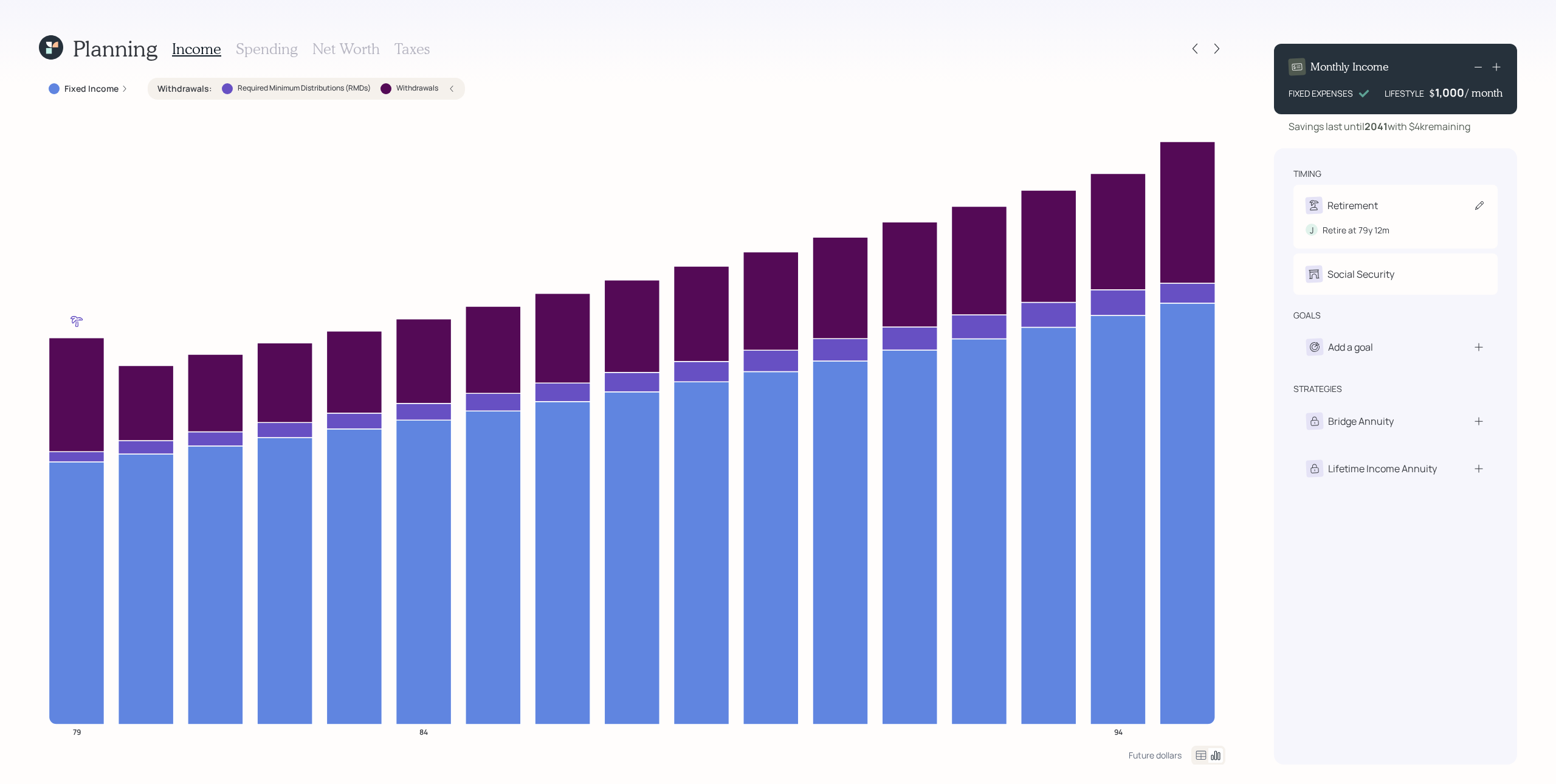
click at [1166, 210] on div "Retirement" at bounding box center [1352, 205] width 50 height 14
select select "12"
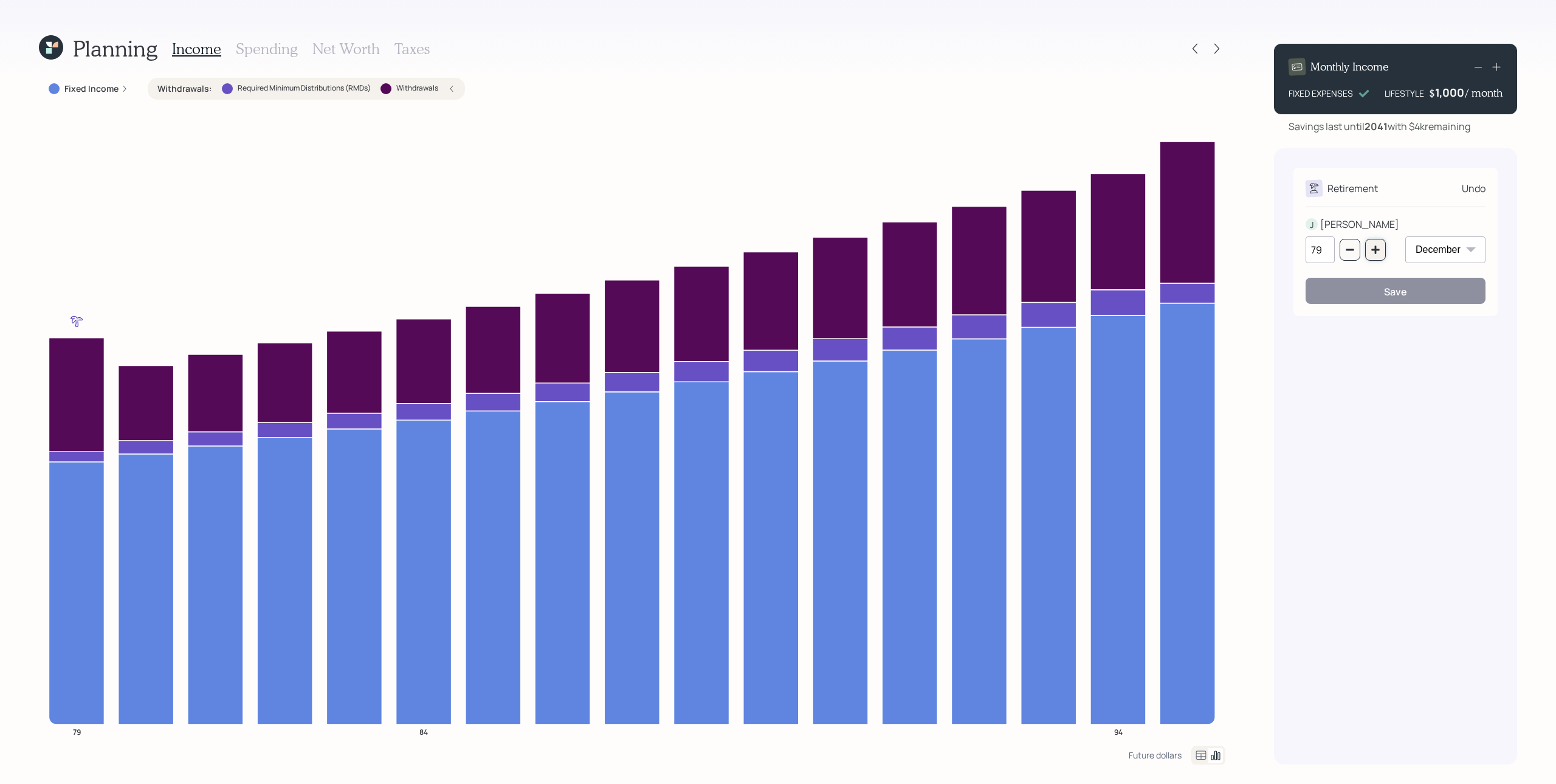
click at [1166, 246] on icon "button" at bounding box center [1376, 250] width 10 height 10
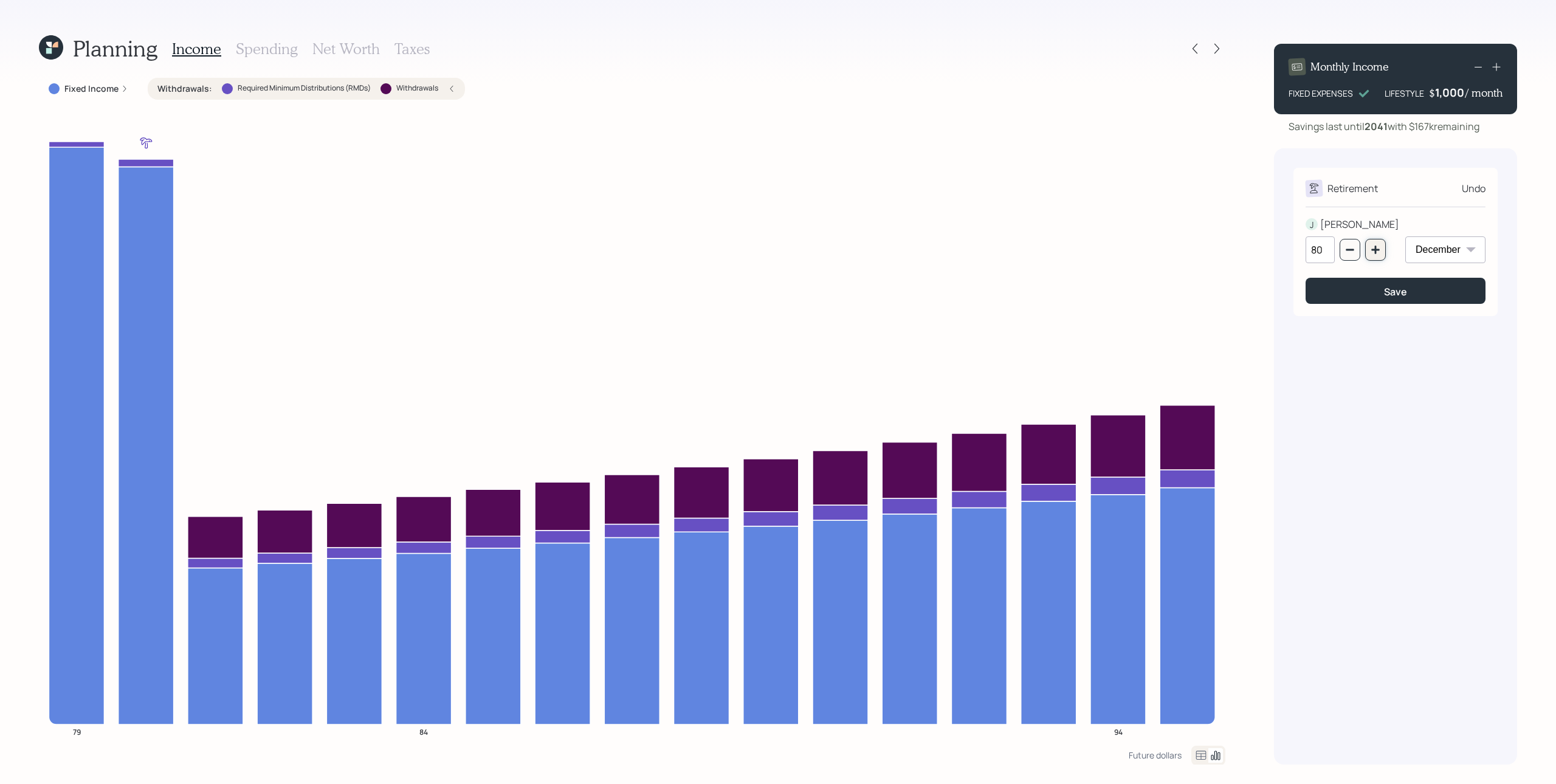
click at [1166, 245] on icon "button" at bounding box center [1376, 250] width 10 height 10
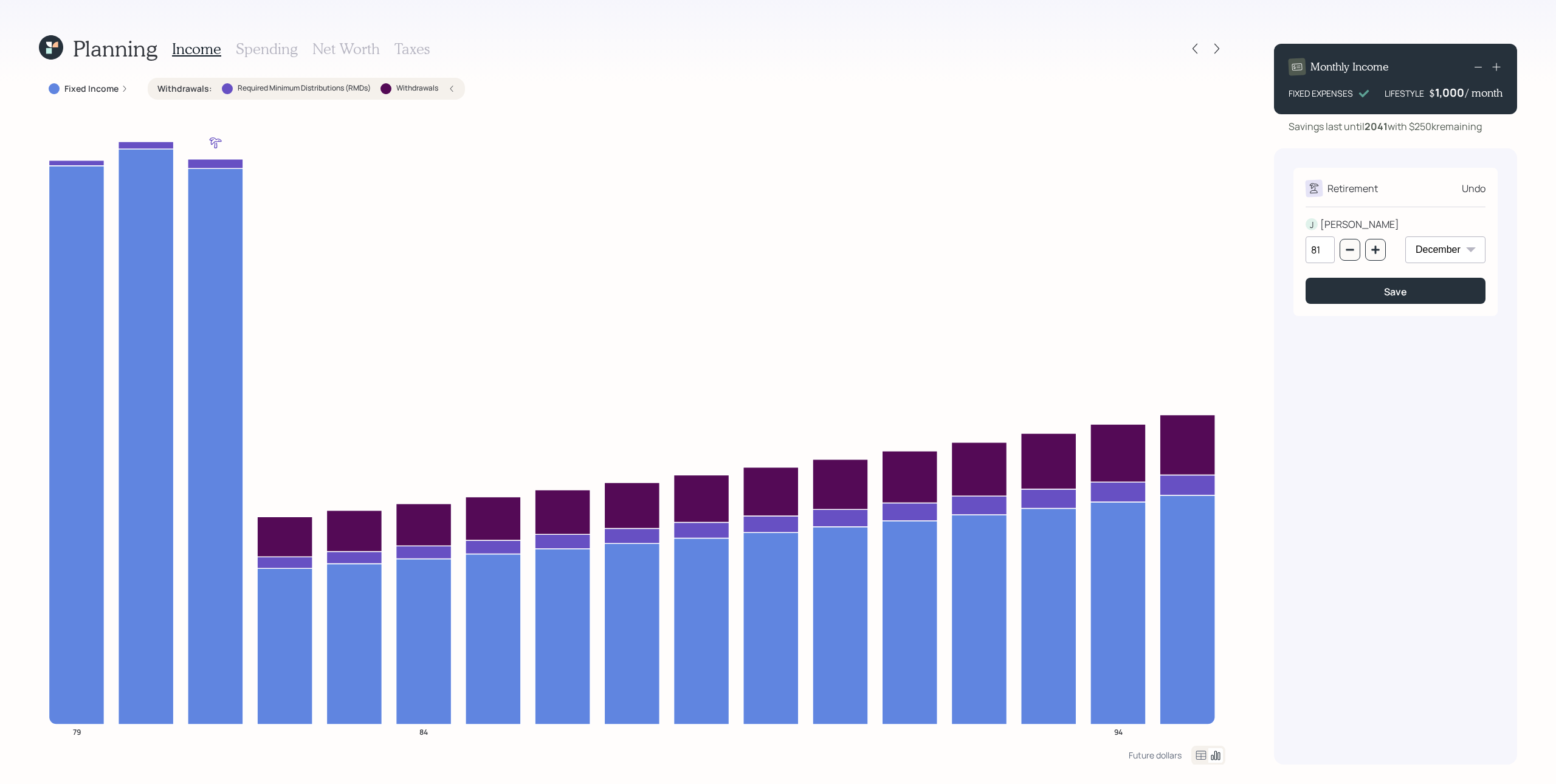
click at [1166, 249] on div "81" at bounding box center [1345, 250] width 80 height 27
click at [1166, 255] on button "button" at bounding box center [1376, 250] width 20 height 22
type input "82"
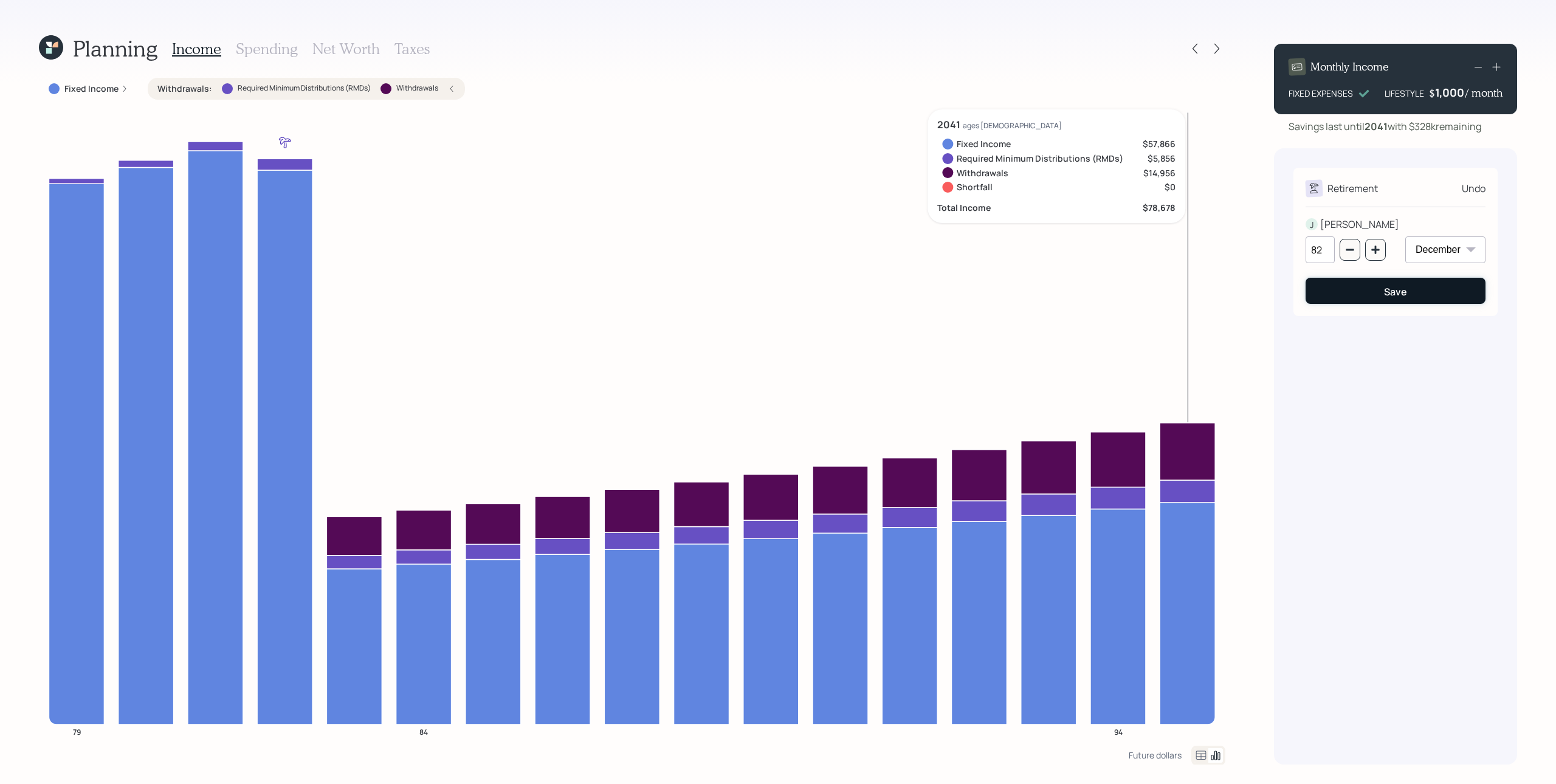
click at [1166, 300] on button "Save" at bounding box center [1395, 290] width 180 height 26
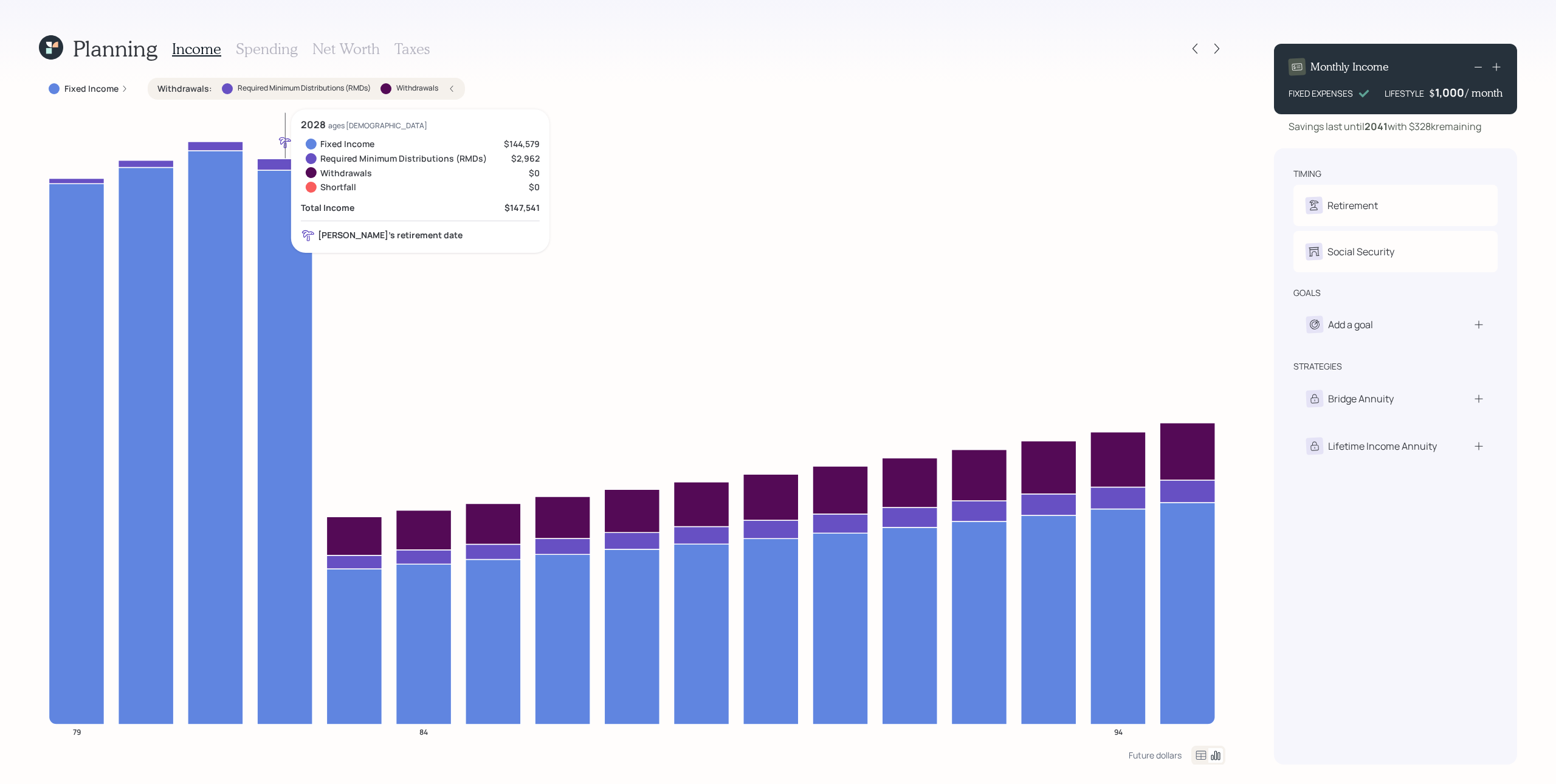
click at [284, 166] on icon at bounding box center [285, 164] width 56 height 11
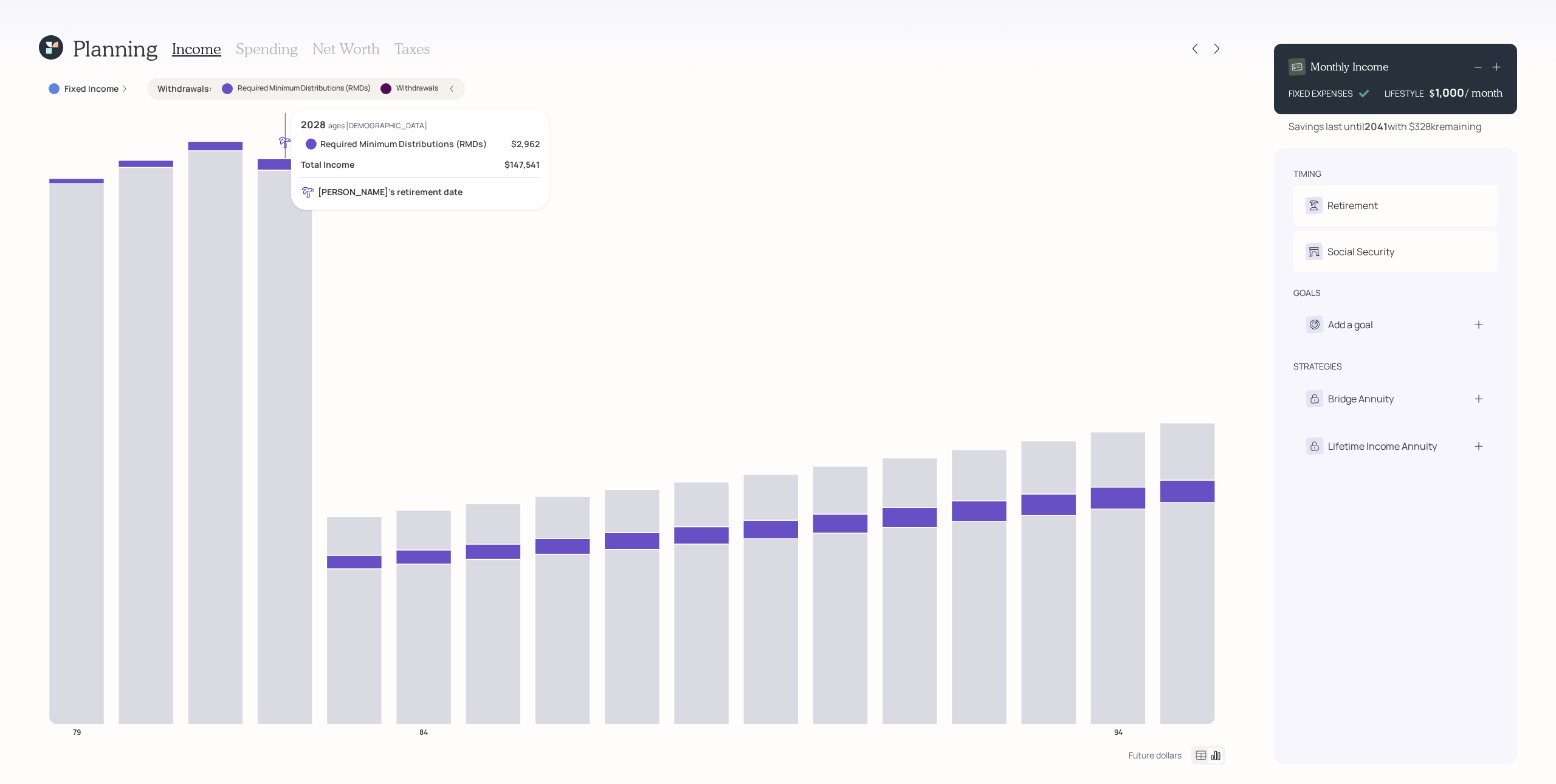
click at [280, 166] on icon at bounding box center [285, 164] width 56 height 11
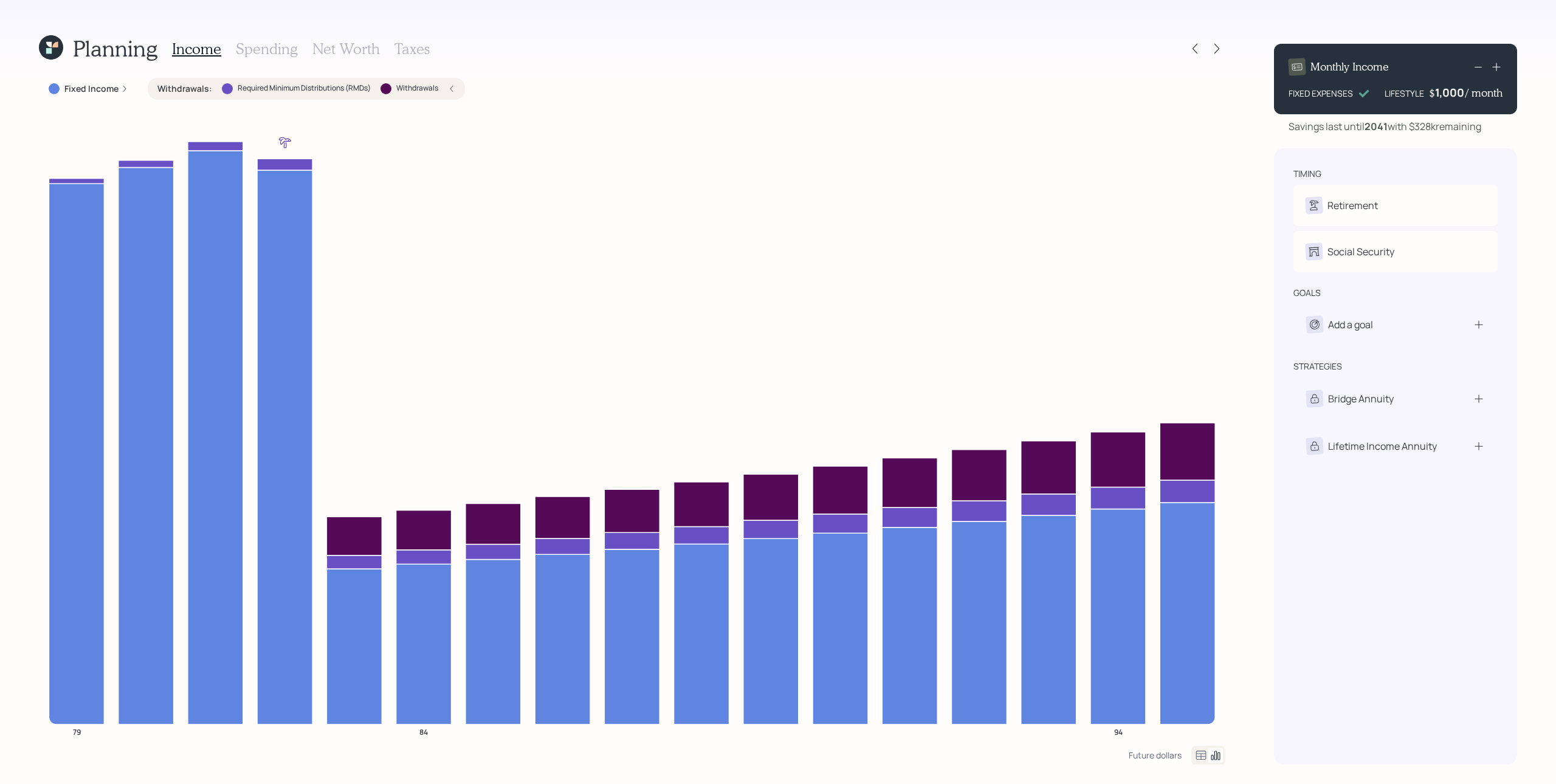
click at [248, 49] on h3 "Spending" at bounding box center [267, 48] width 62 height 17
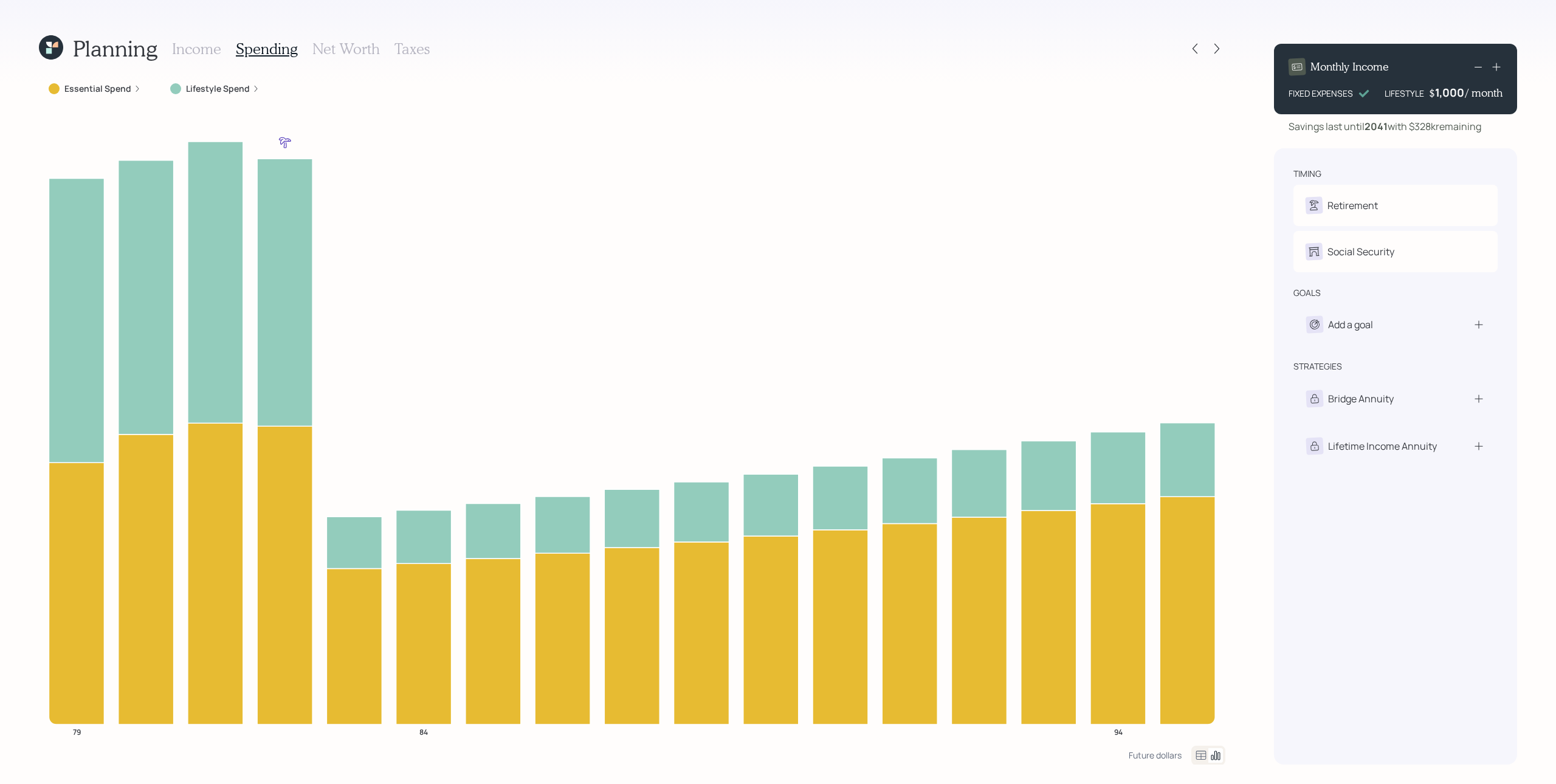
click at [226, 92] on label "Lifestyle Spend" at bounding box center [217, 89] width 64 height 12
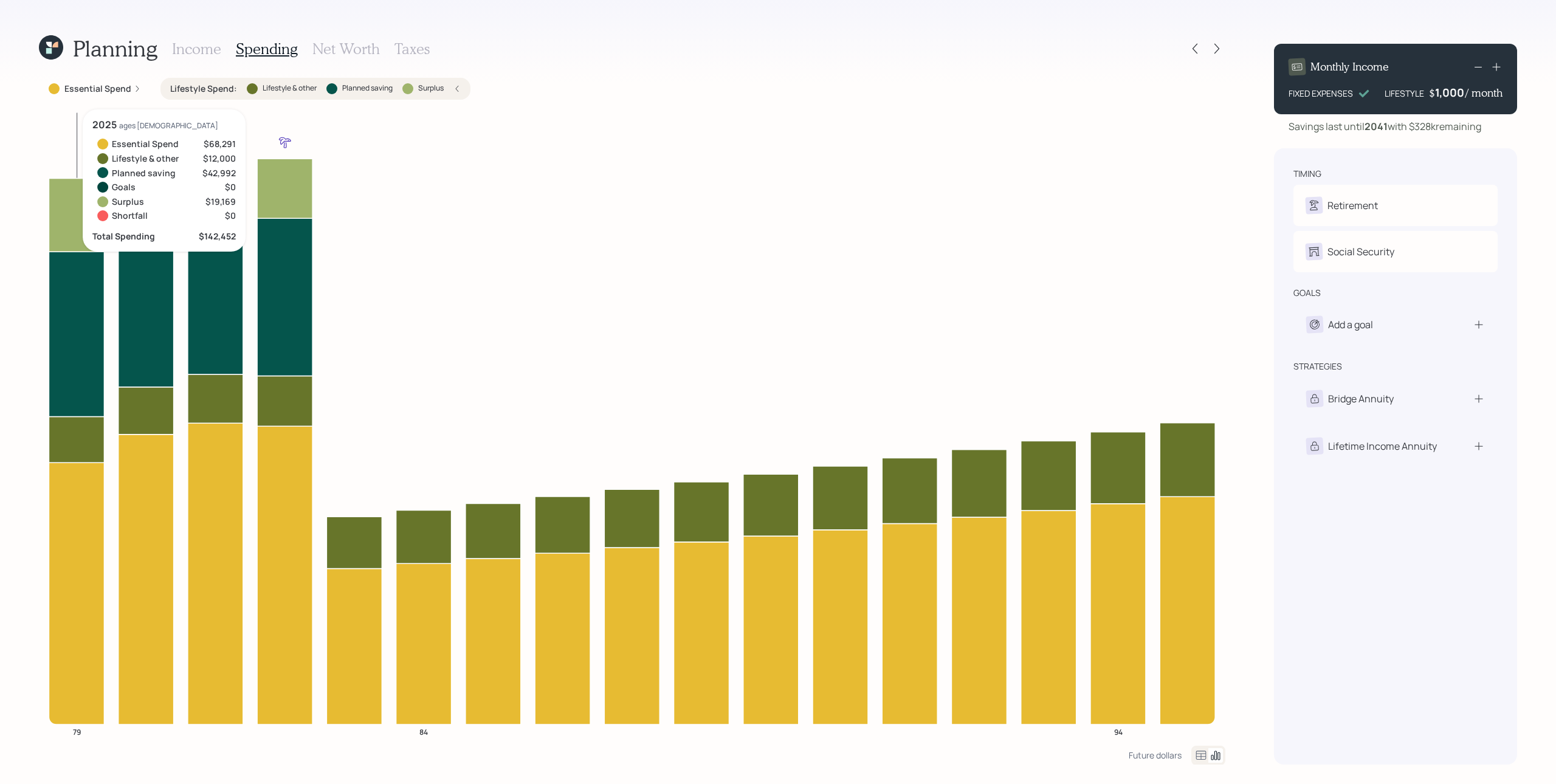
click at [83, 204] on icon at bounding box center [77, 215] width 56 height 74
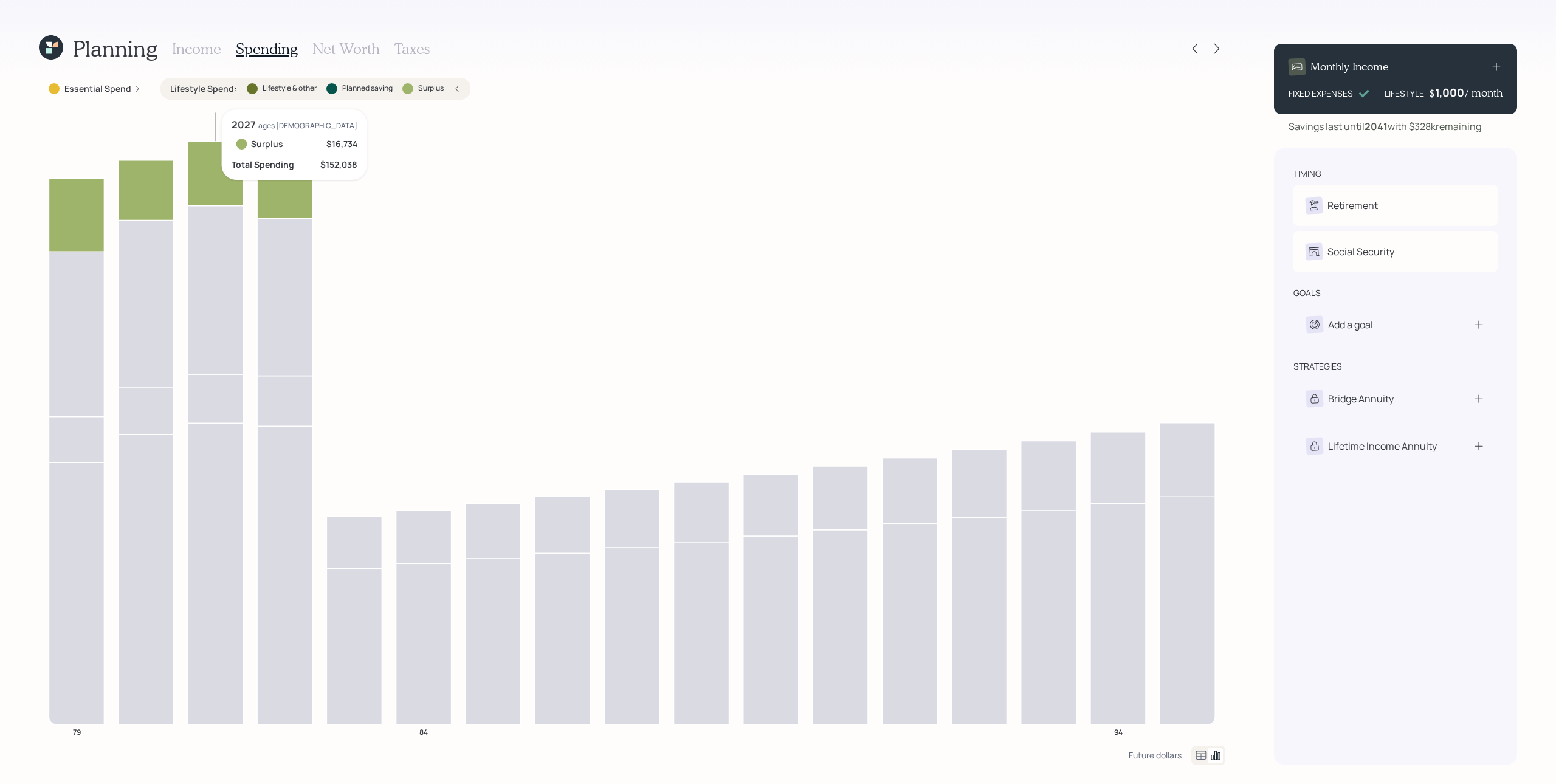
click at [236, 162] on icon at bounding box center [216, 174] width 56 height 65
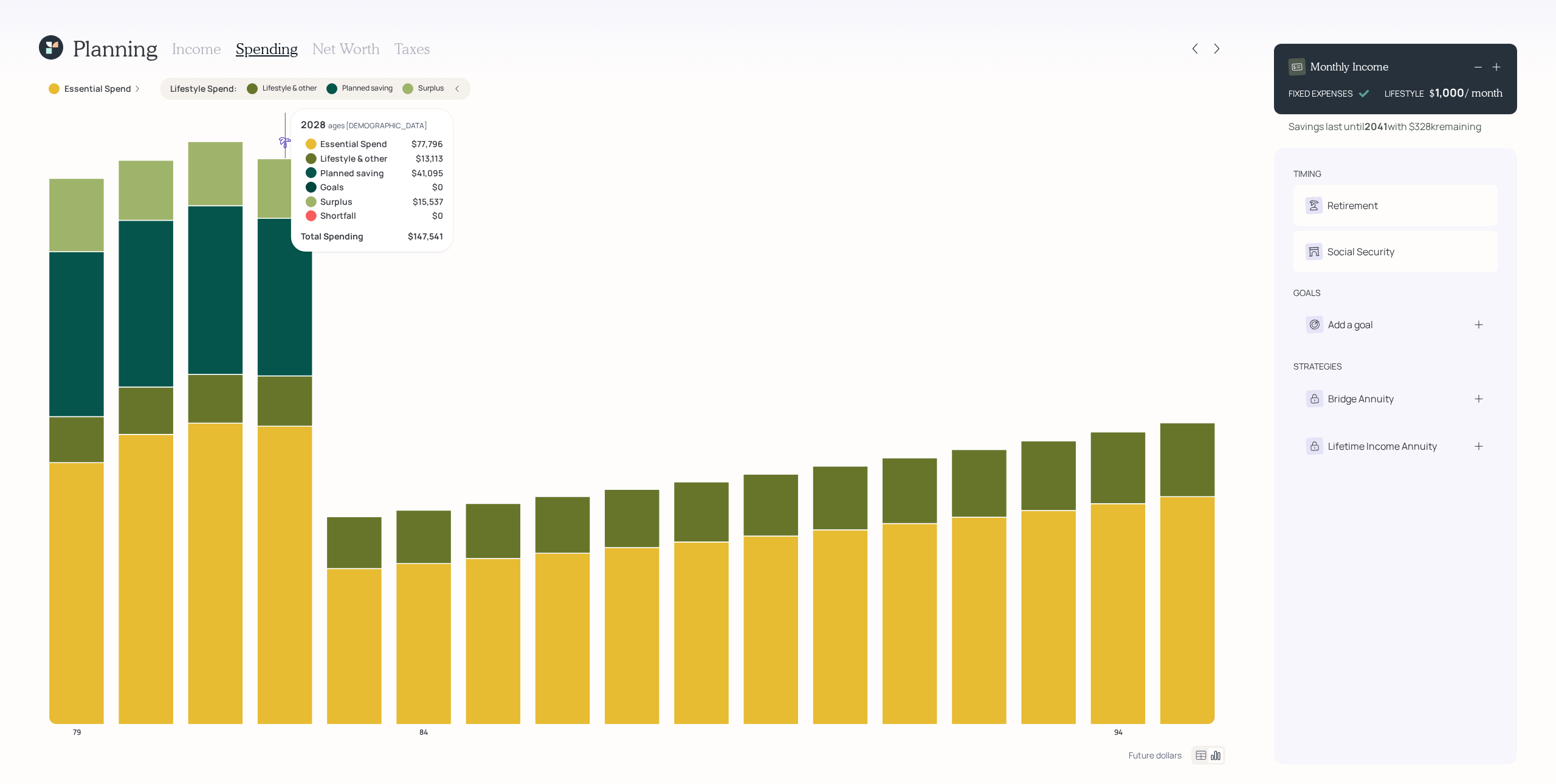
click at [274, 294] on icon at bounding box center [285, 296] width 56 height 157
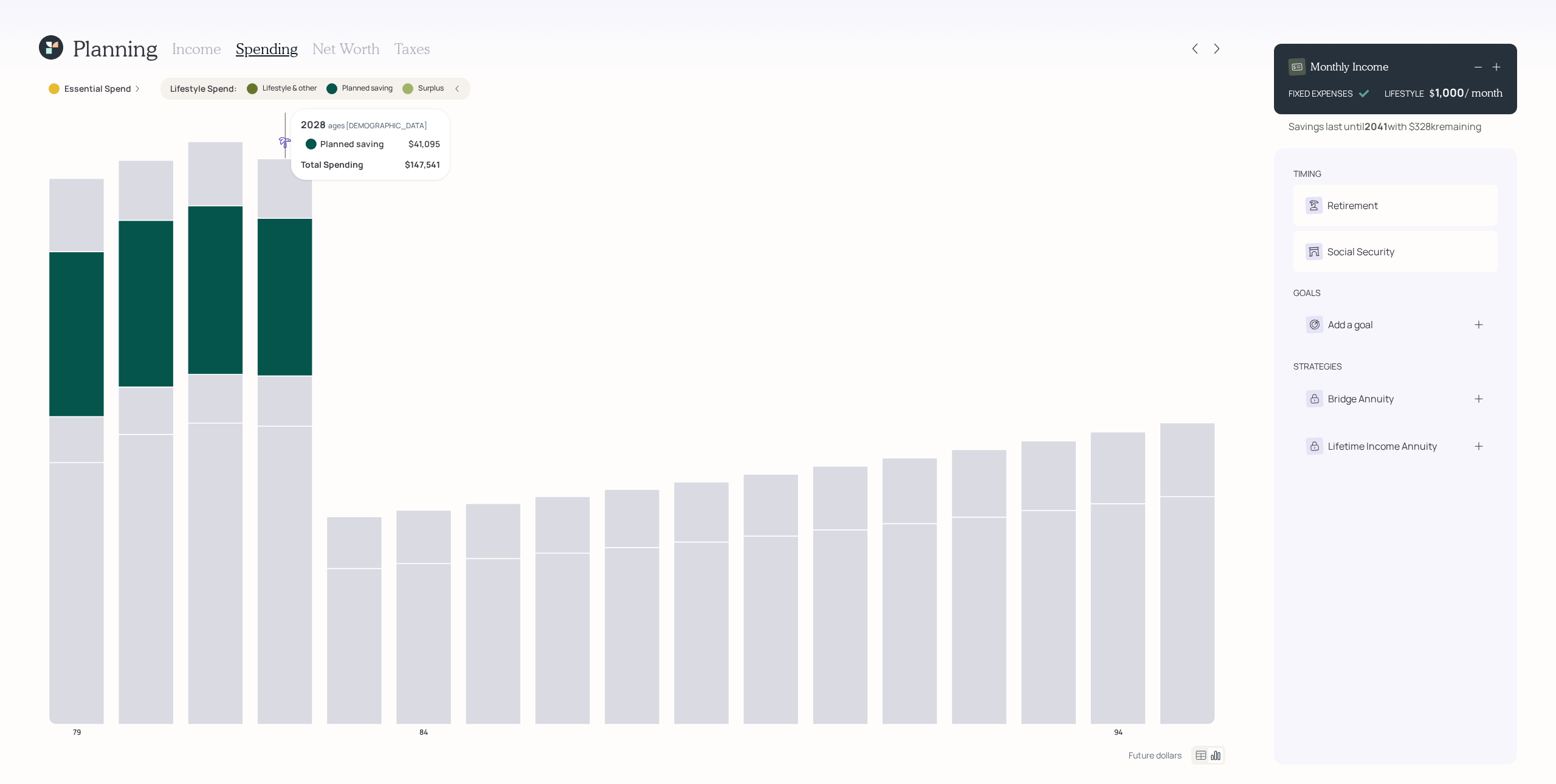
click at [271, 295] on icon at bounding box center [285, 296] width 56 height 157
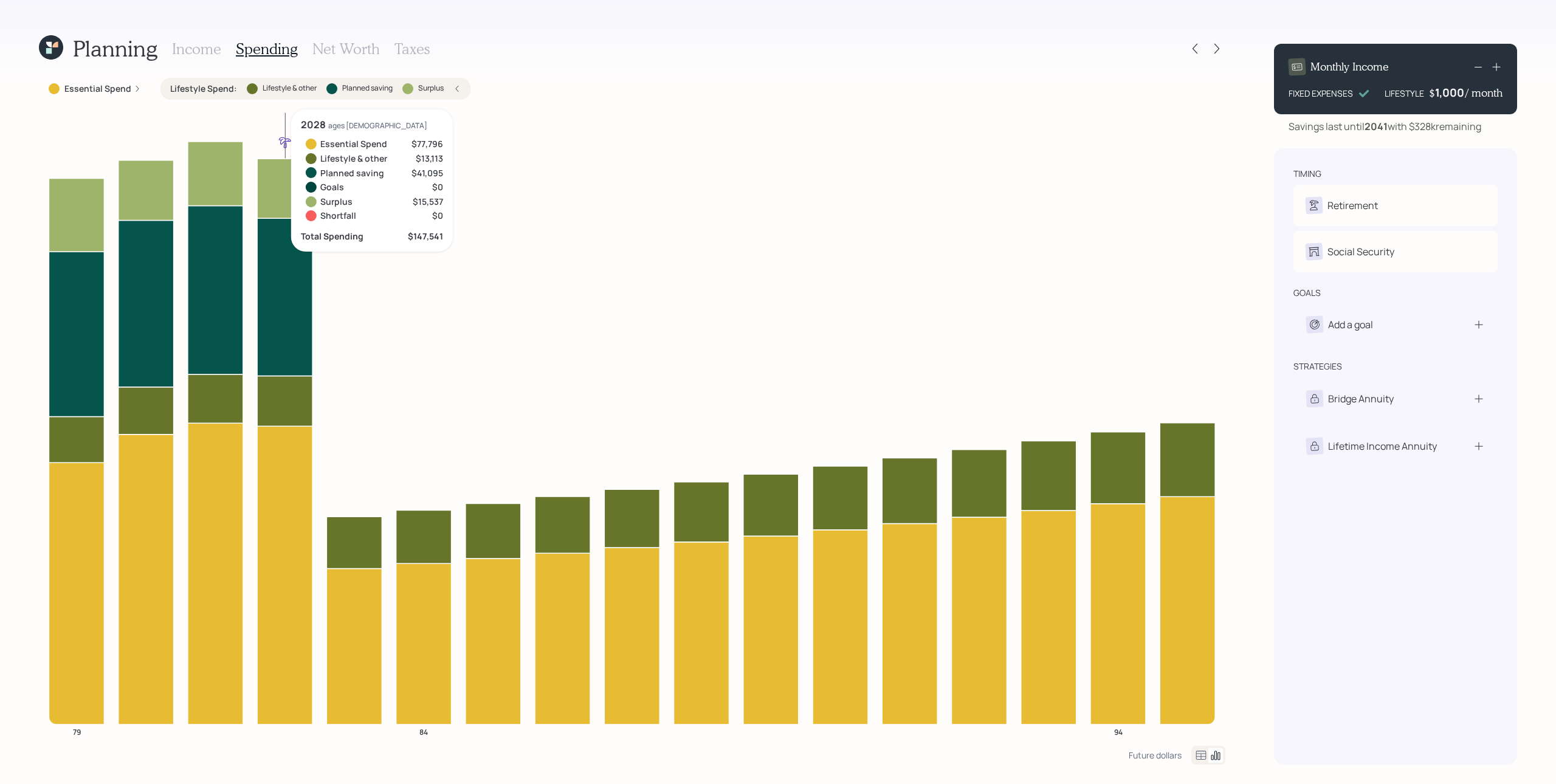
click at [278, 207] on icon at bounding box center [285, 188] width 56 height 59
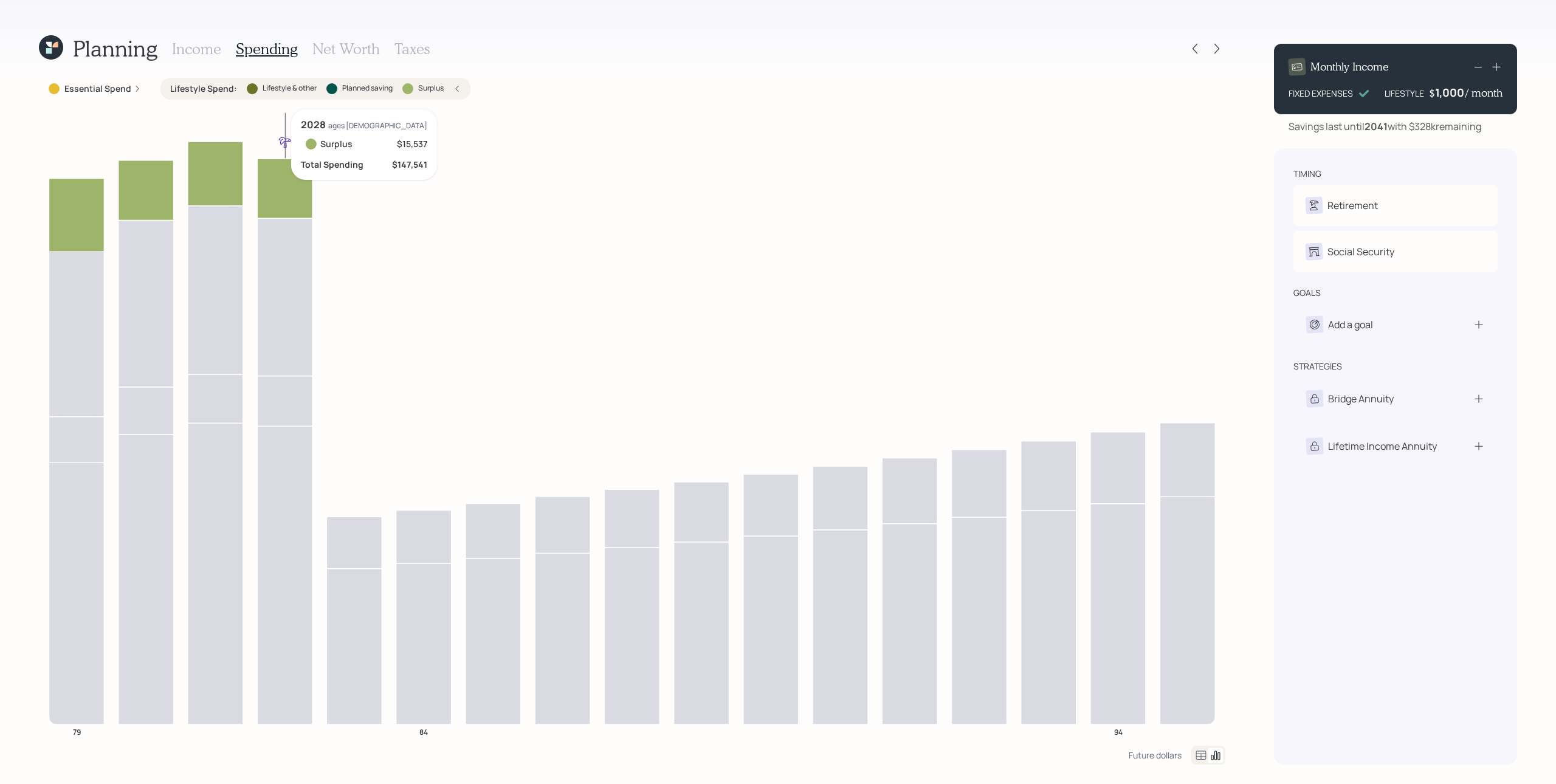
click at [274, 182] on icon at bounding box center [285, 188] width 56 height 59
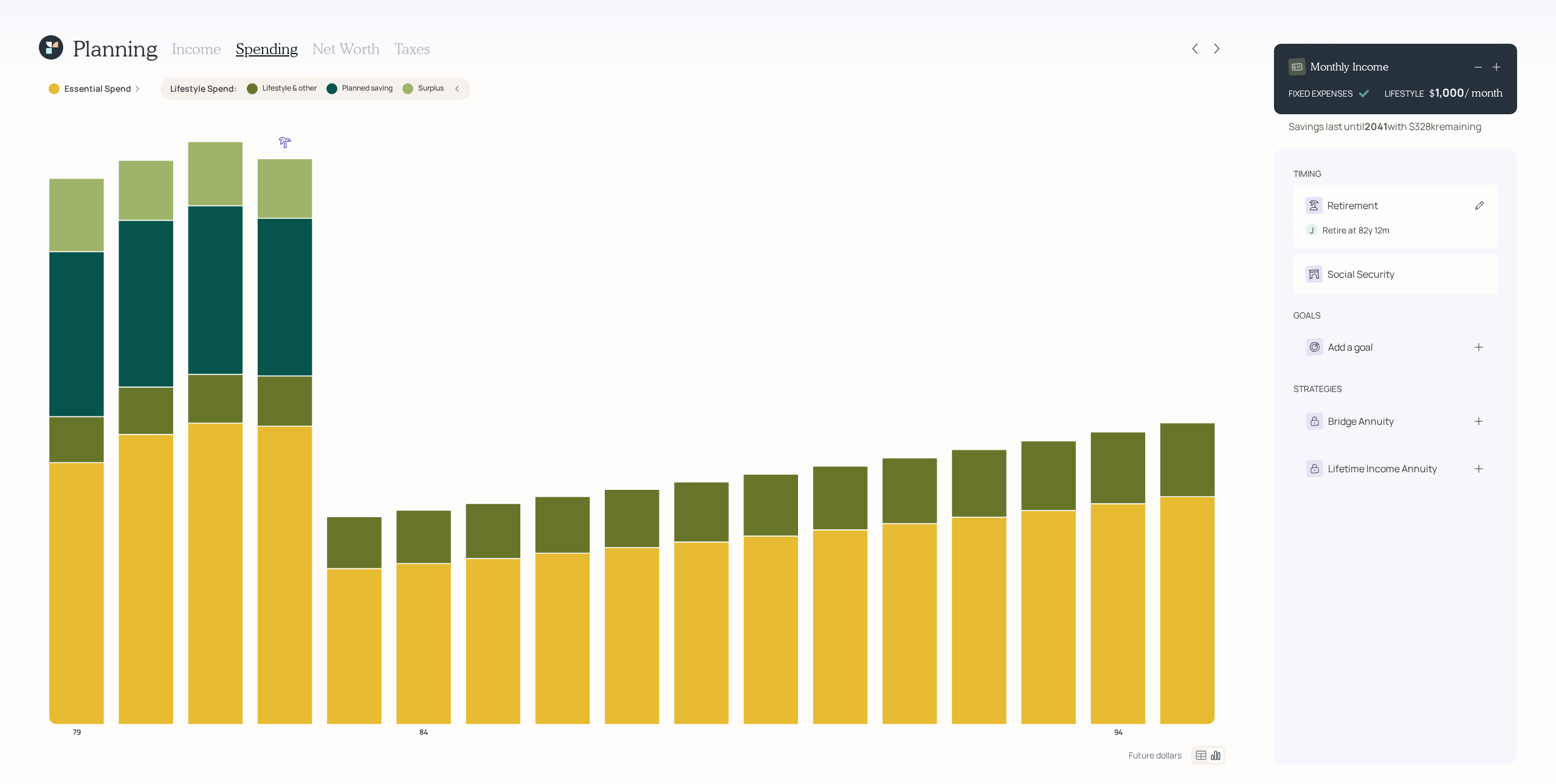
click at [1166, 195] on div "Retirement J Retire at 82y 12m" at bounding box center [1396, 216] width 205 height 64
select select "12"
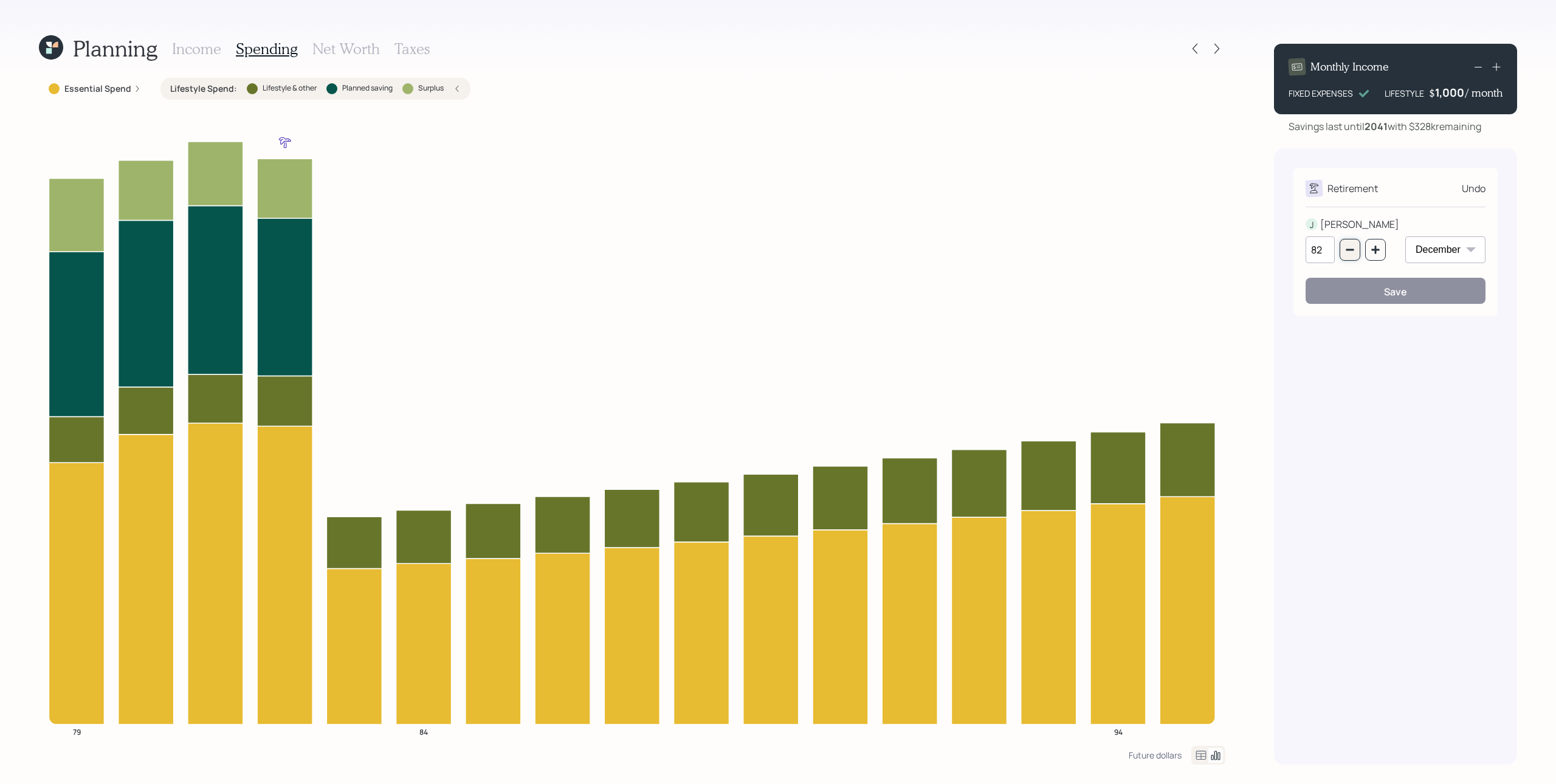
click at [1166, 247] on icon "button" at bounding box center [1350, 250] width 10 height 10
type input "79"
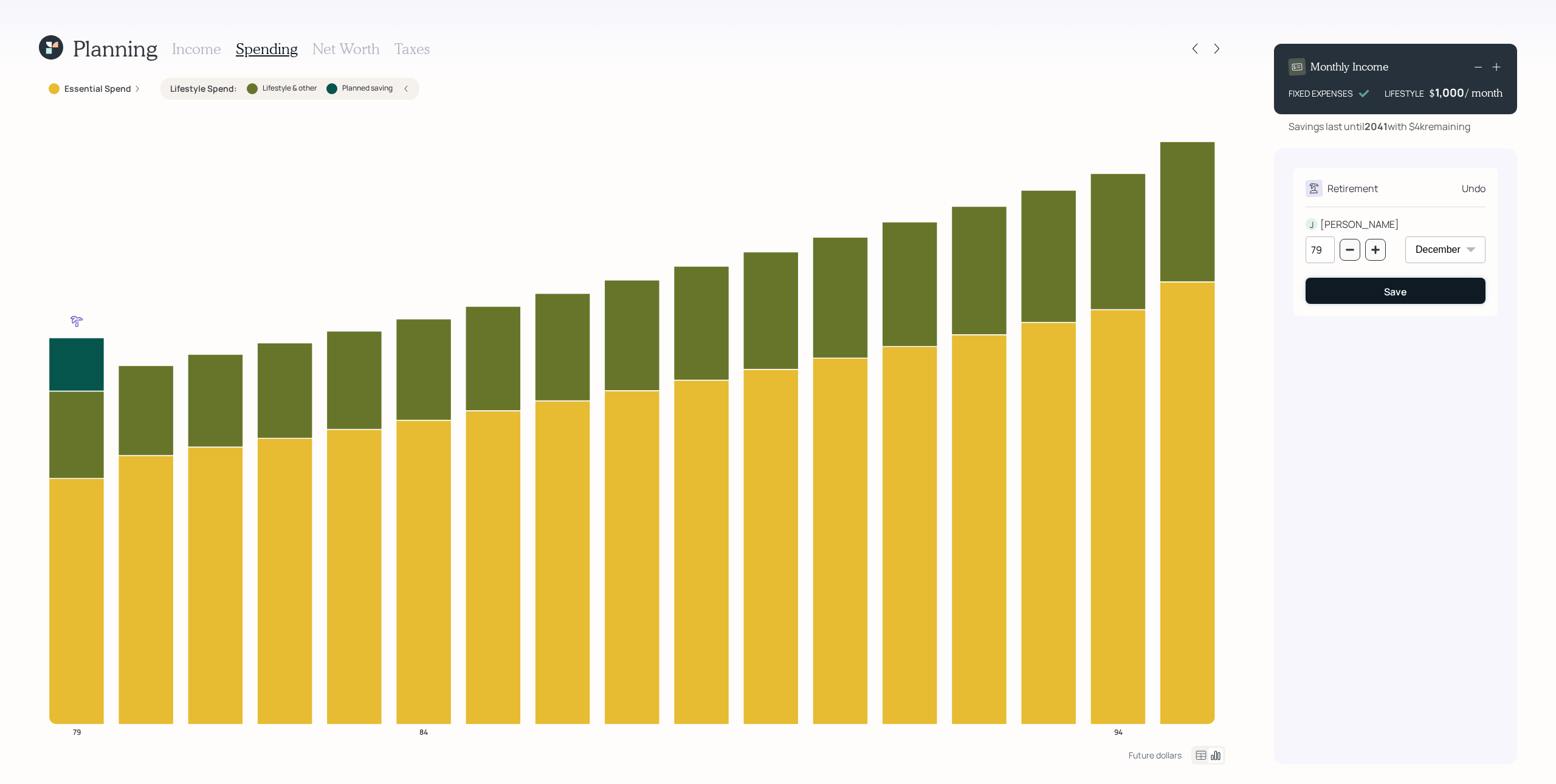
click at [1166, 289] on div "Save" at bounding box center [1396, 292] width 23 height 14
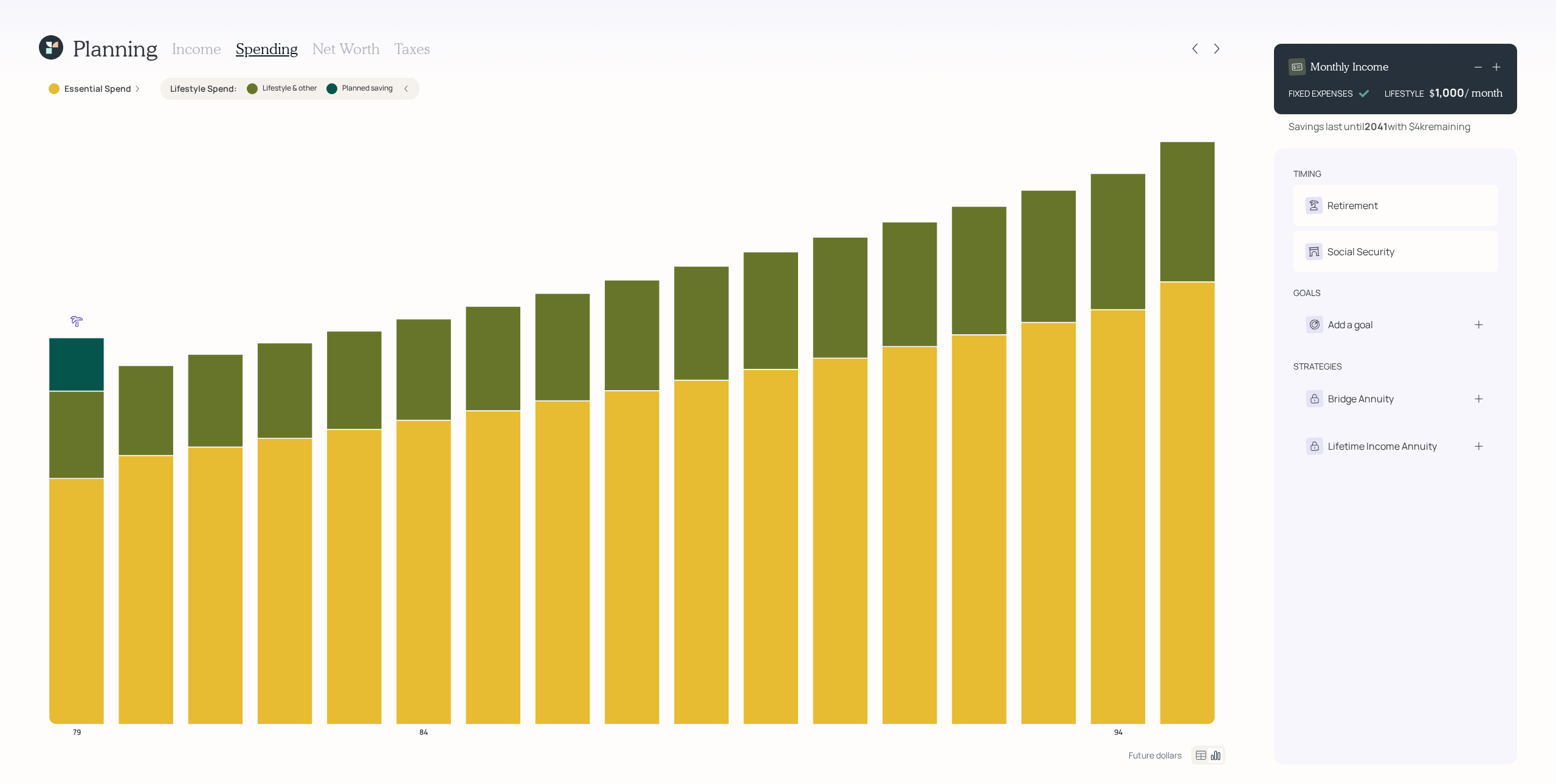
click at [116, 85] on label "Essential Spend" at bounding box center [98, 89] width 67 height 12
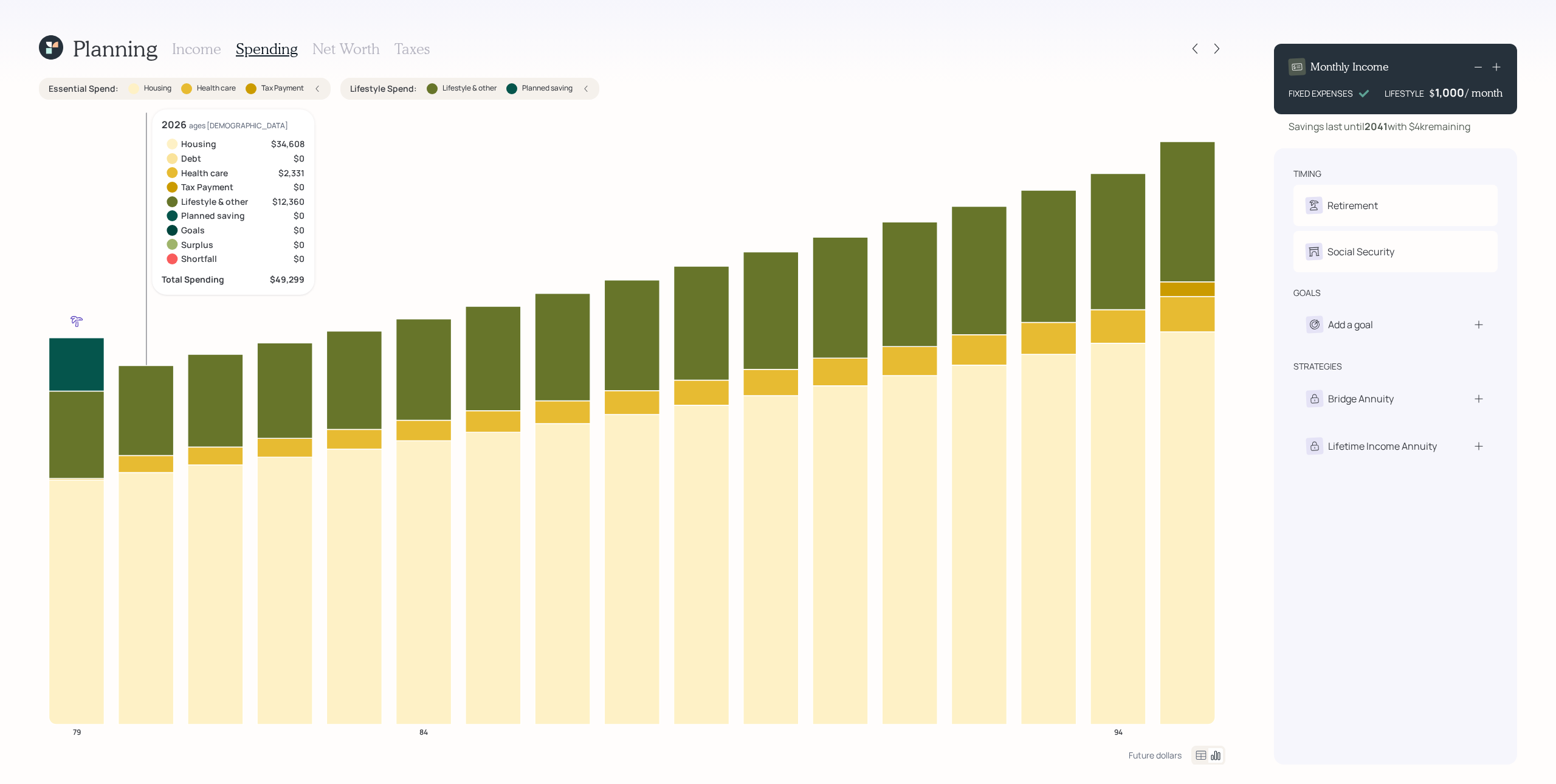
click at [192, 49] on h3 "Income" at bounding box center [196, 48] width 49 height 17
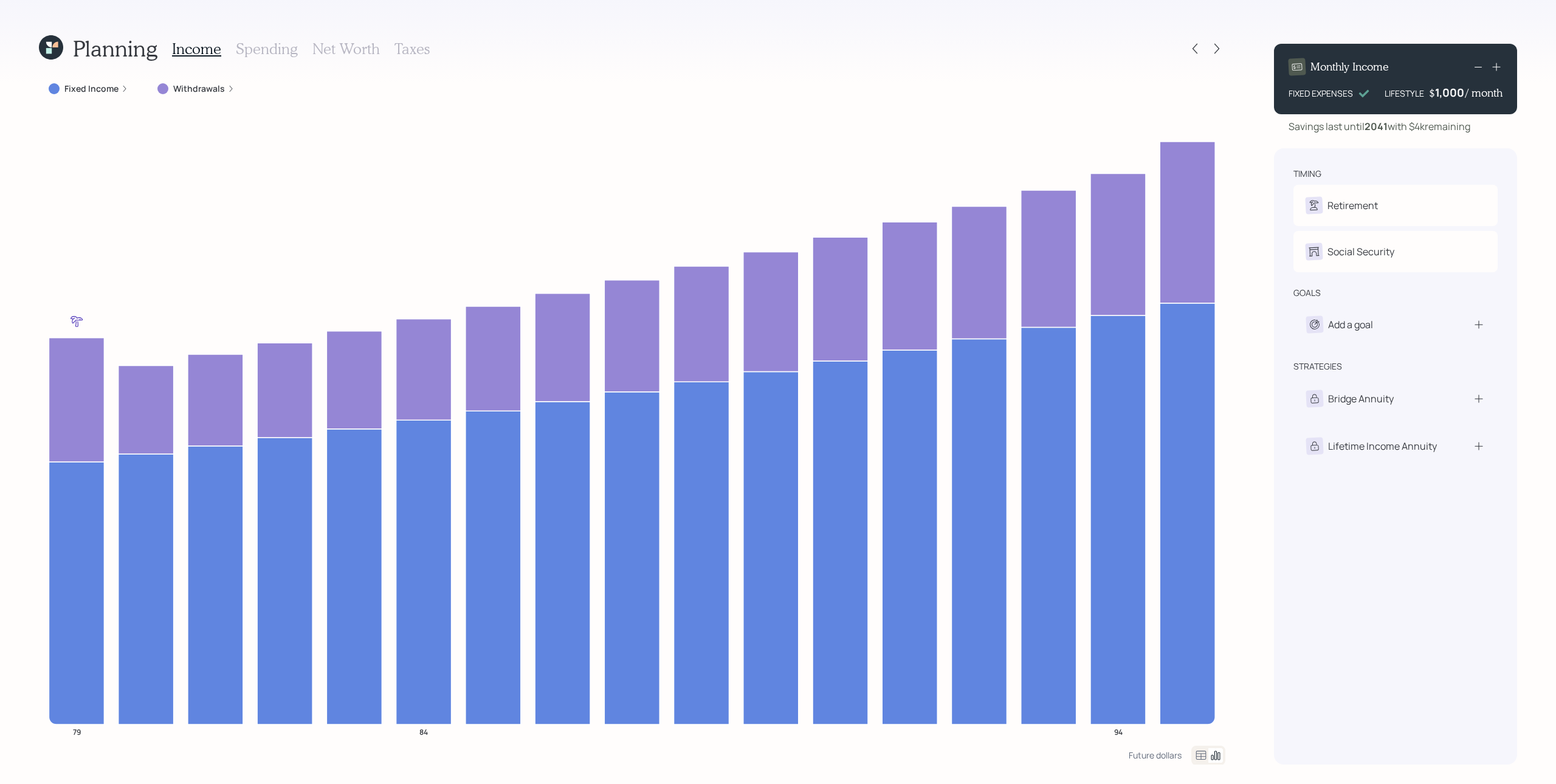
drag, startPoint x: 105, startPoint y: 91, endPoint x: 106, endPoint y: 106, distance: 15.0
click at [105, 91] on label "Fixed Income" at bounding box center [92, 89] width 54 height 12
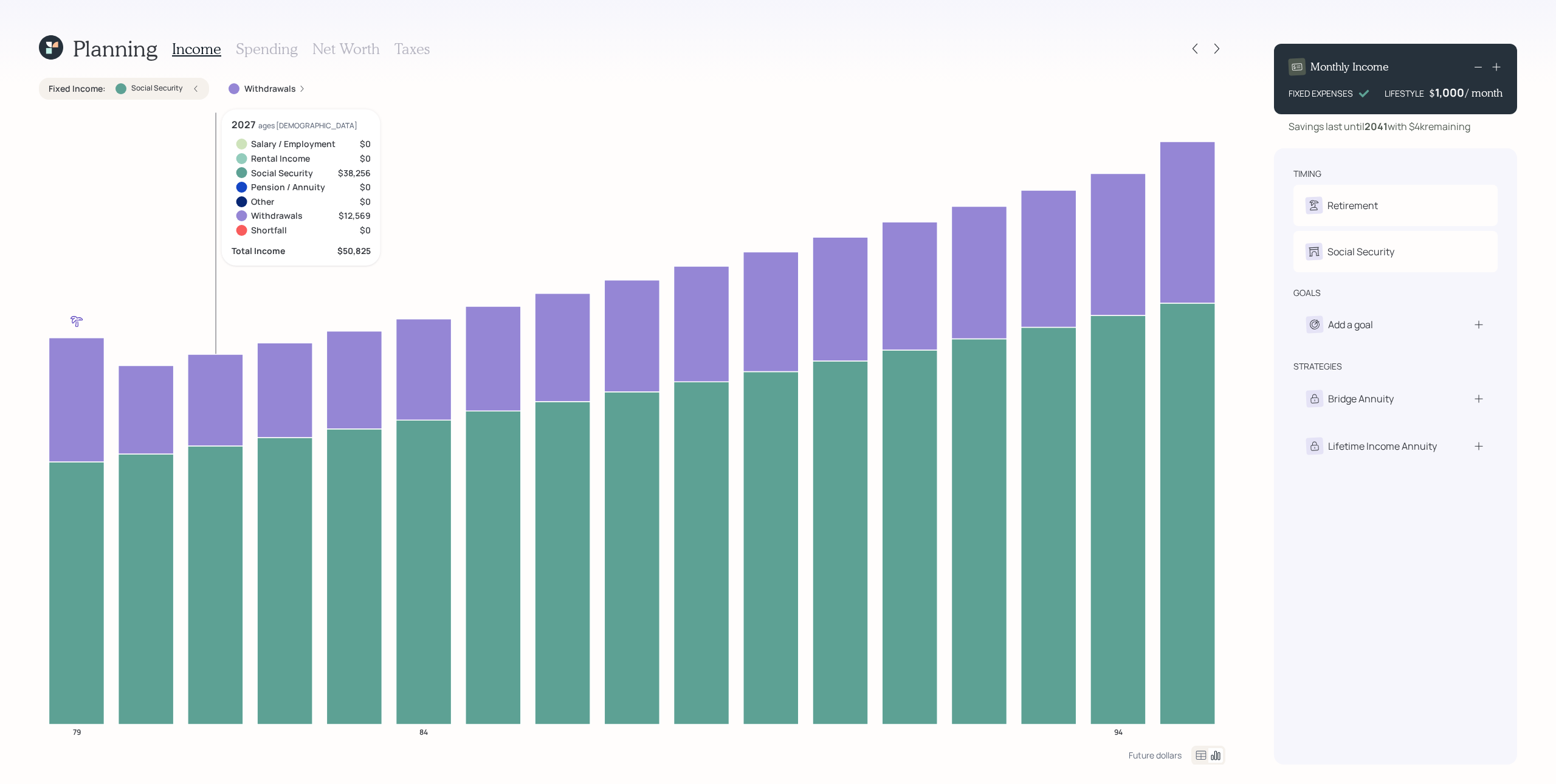
click at [279, 92] on label "Withdrawals" at bounding box center [270, 89] width 52 height 12
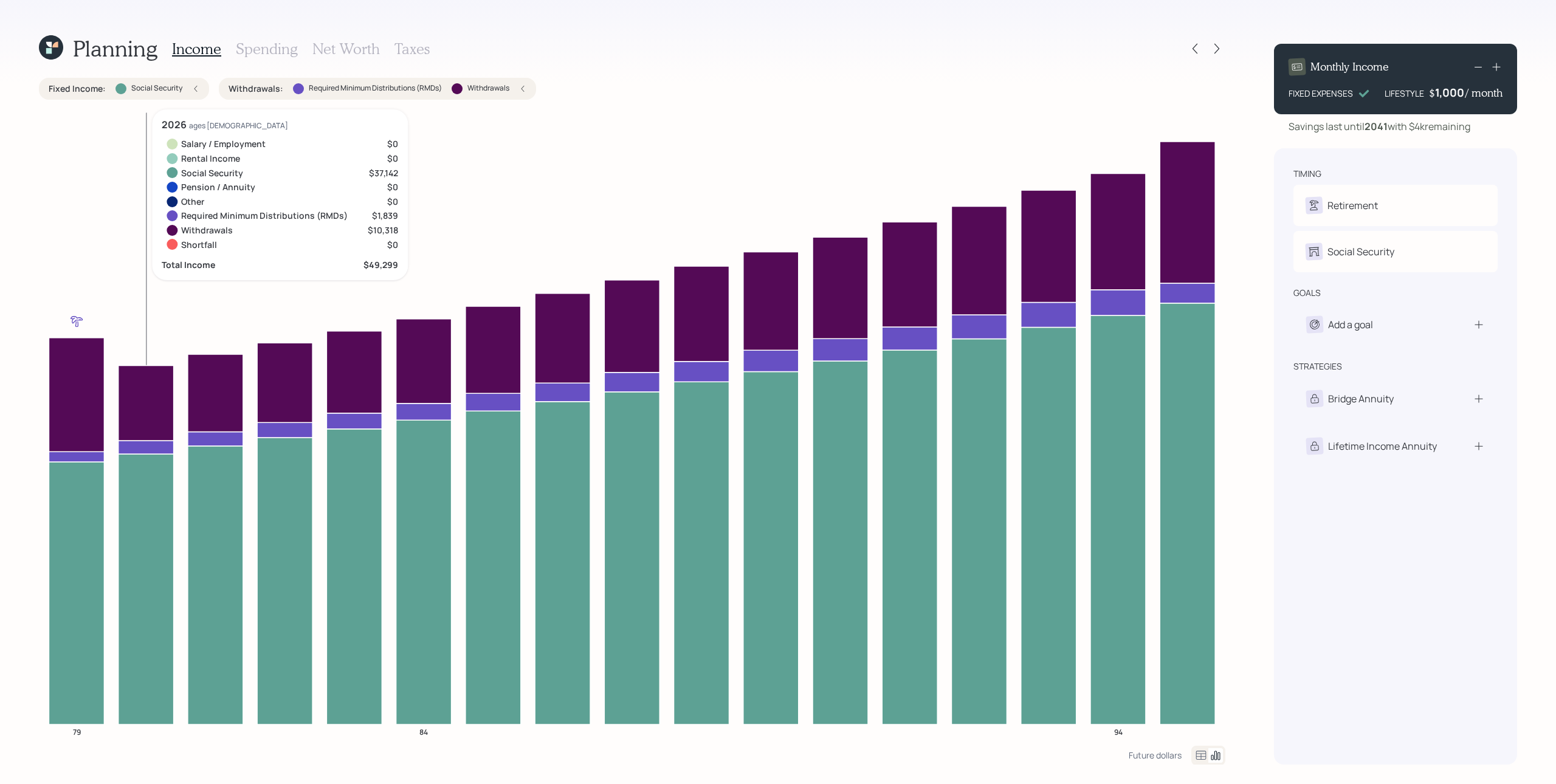
click at [128, 452] on icon at bounding box center [147, 447] width 56 height 14
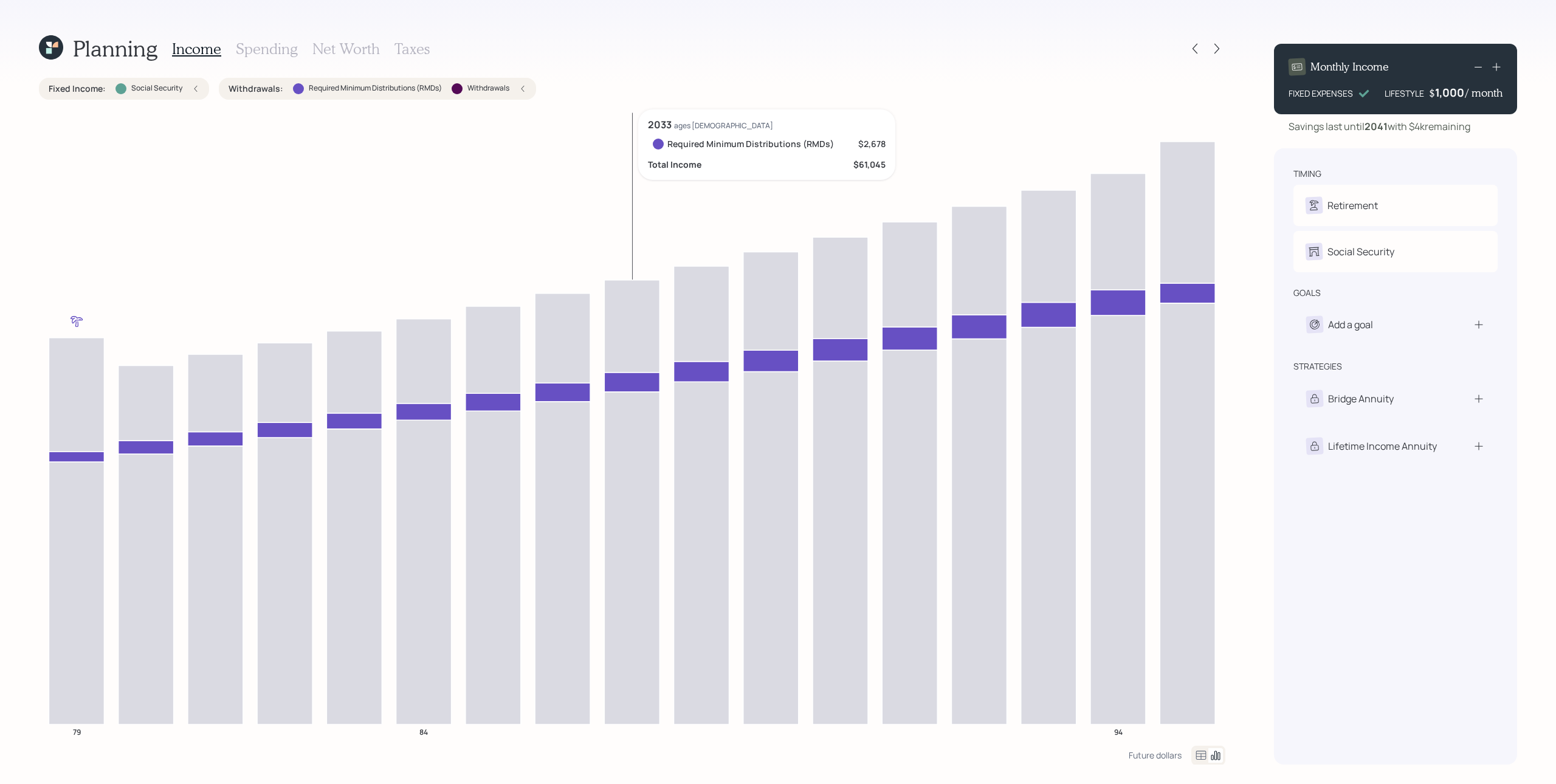
click at [647, 382] on icon at bounding box center [632, 382] width 56 height 20
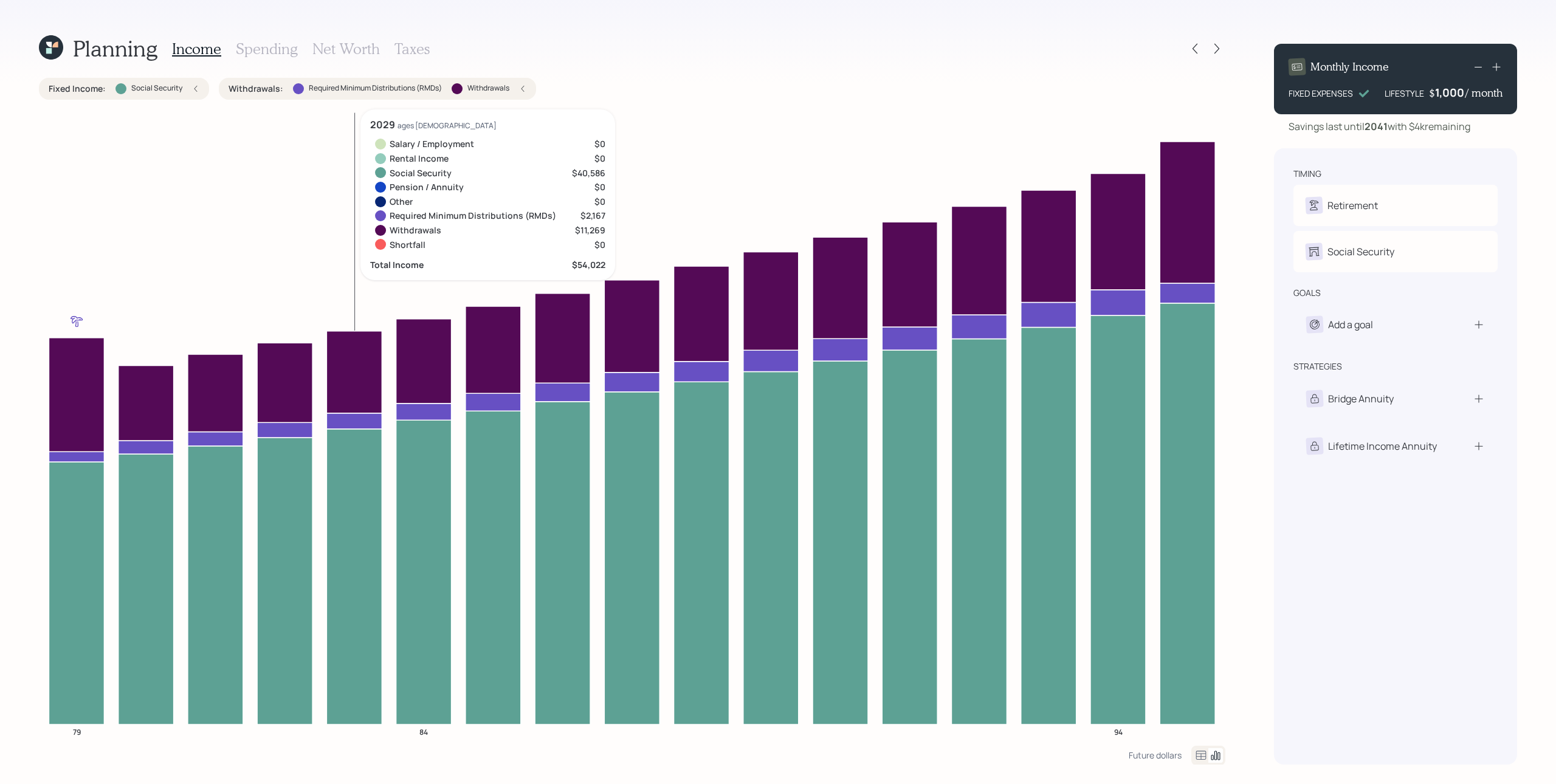
click at [189, 92] on div "Fixed Income : Social Security" at bounding box center [124, 89] width 150 height 12
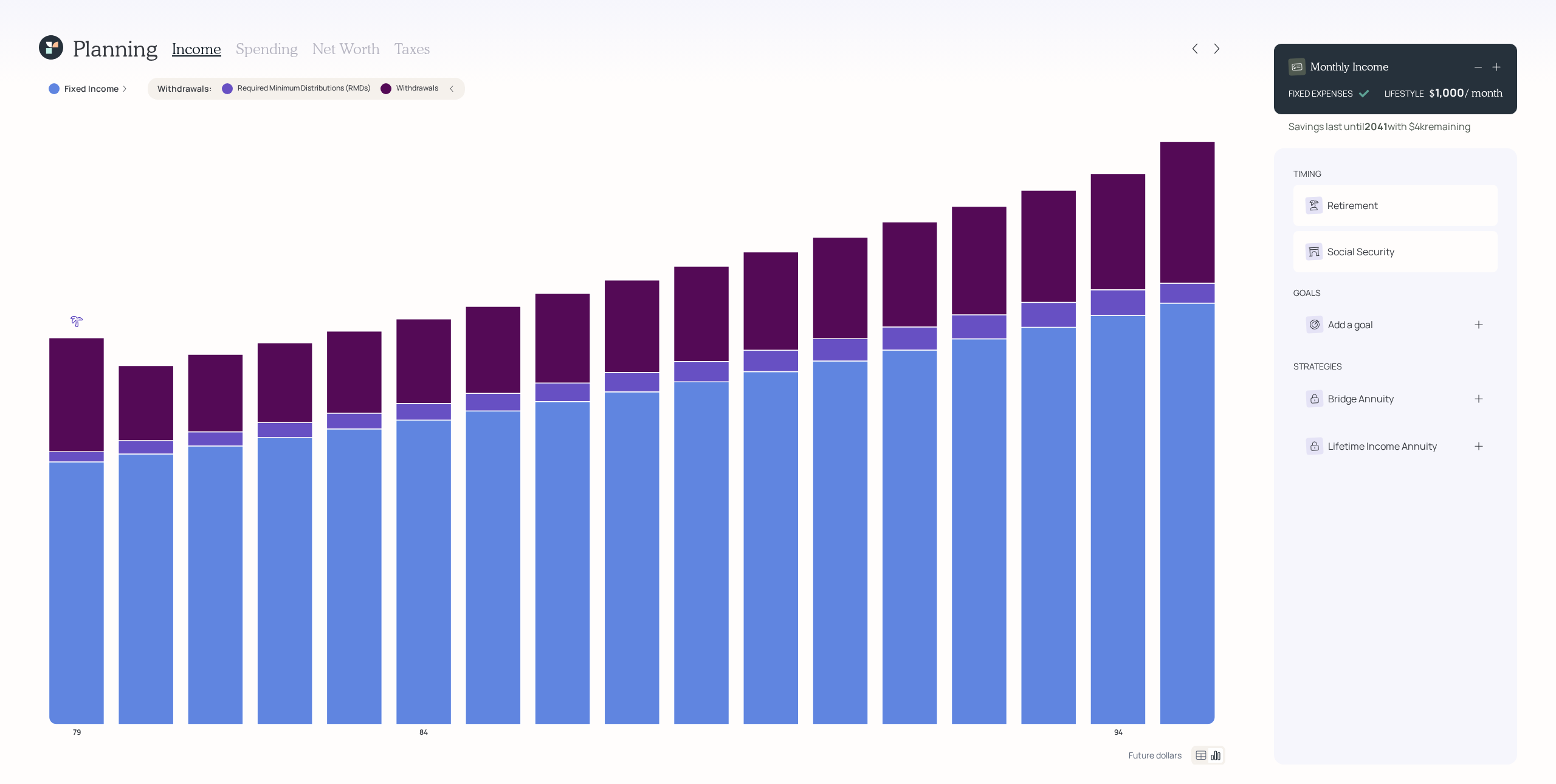
click at [421, 49] on h3 "Taxes" at bounding box center [412, 48] width 35 height 17
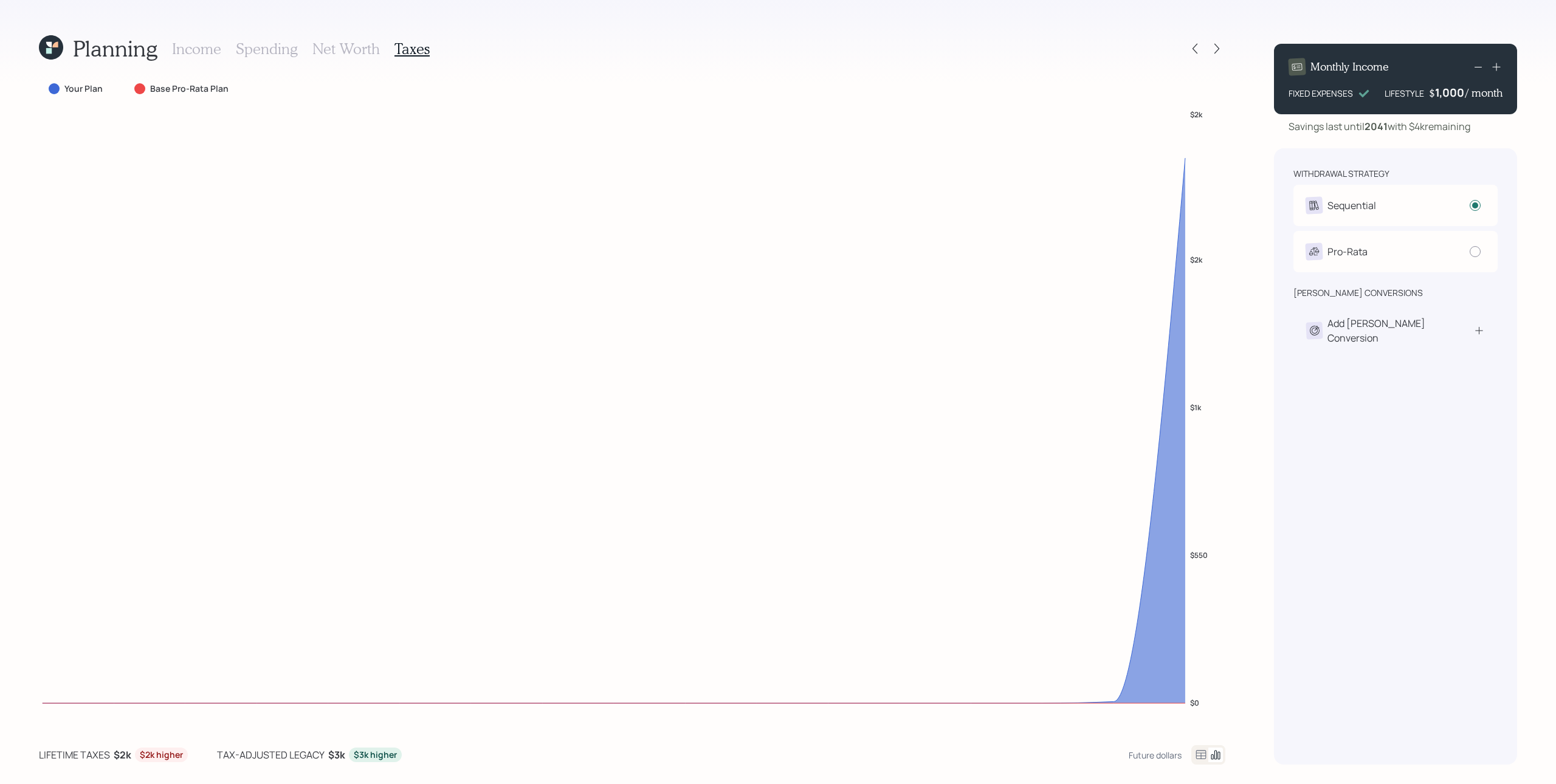
click at [265, 50] on h3 "Spending" at bounding box center [267, 48] width 62 height 17
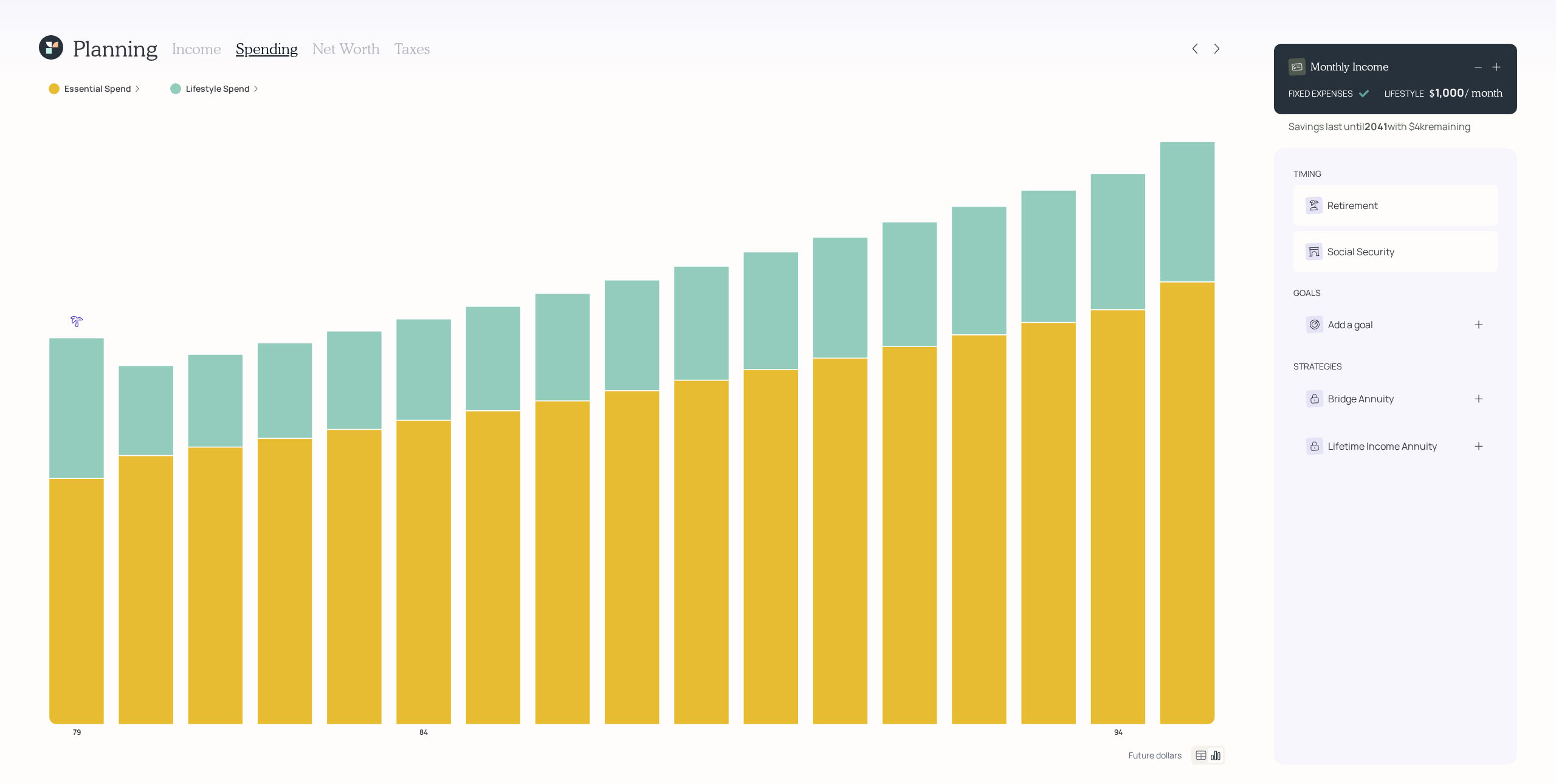
click at [214, 51] on h3 "Income" at bounding box center [196, 48] width 49 height 17
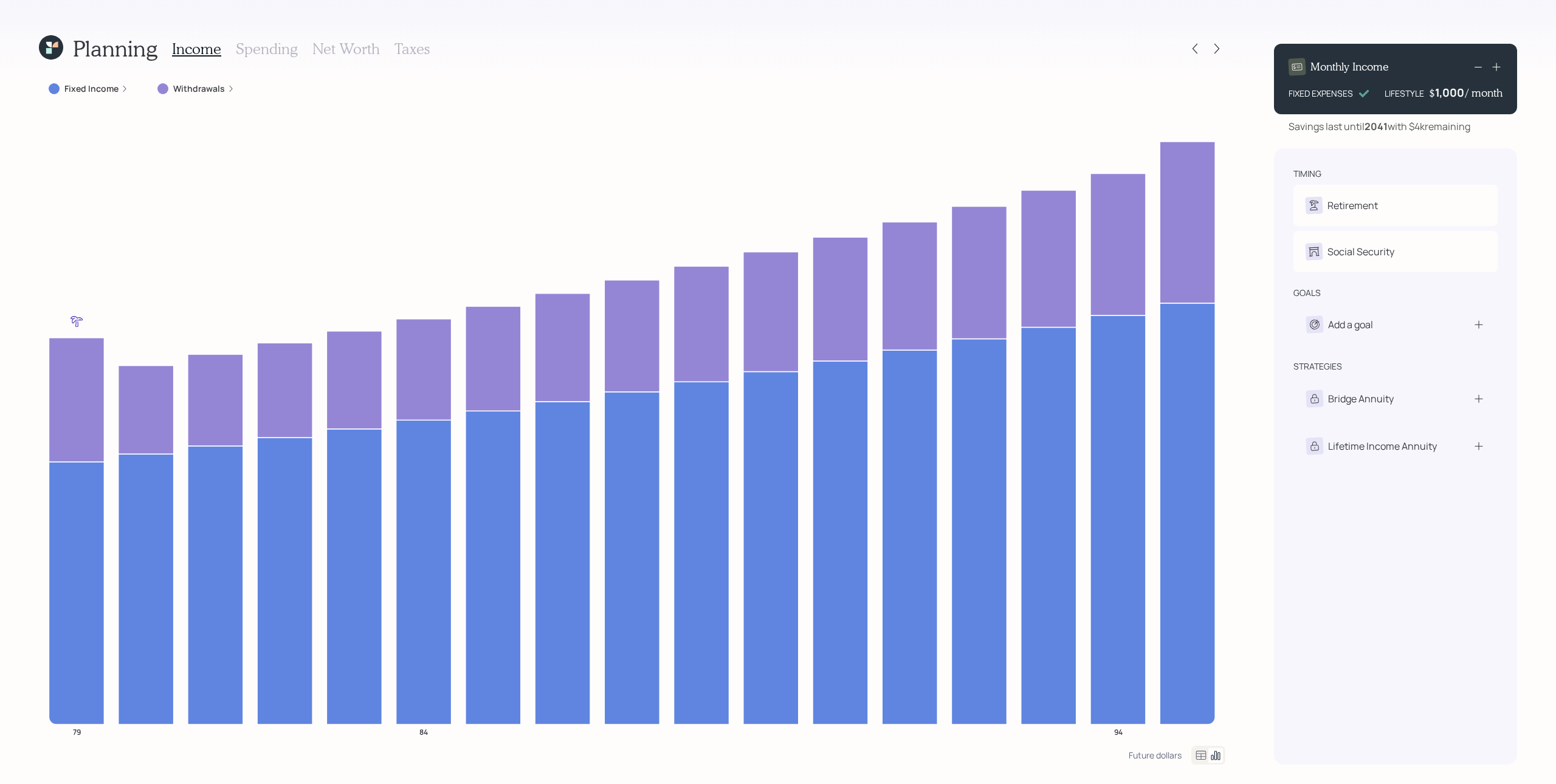
click at [223, 87] on div "Withdrawals" at bounding box center [196, 89] width 77 height 12
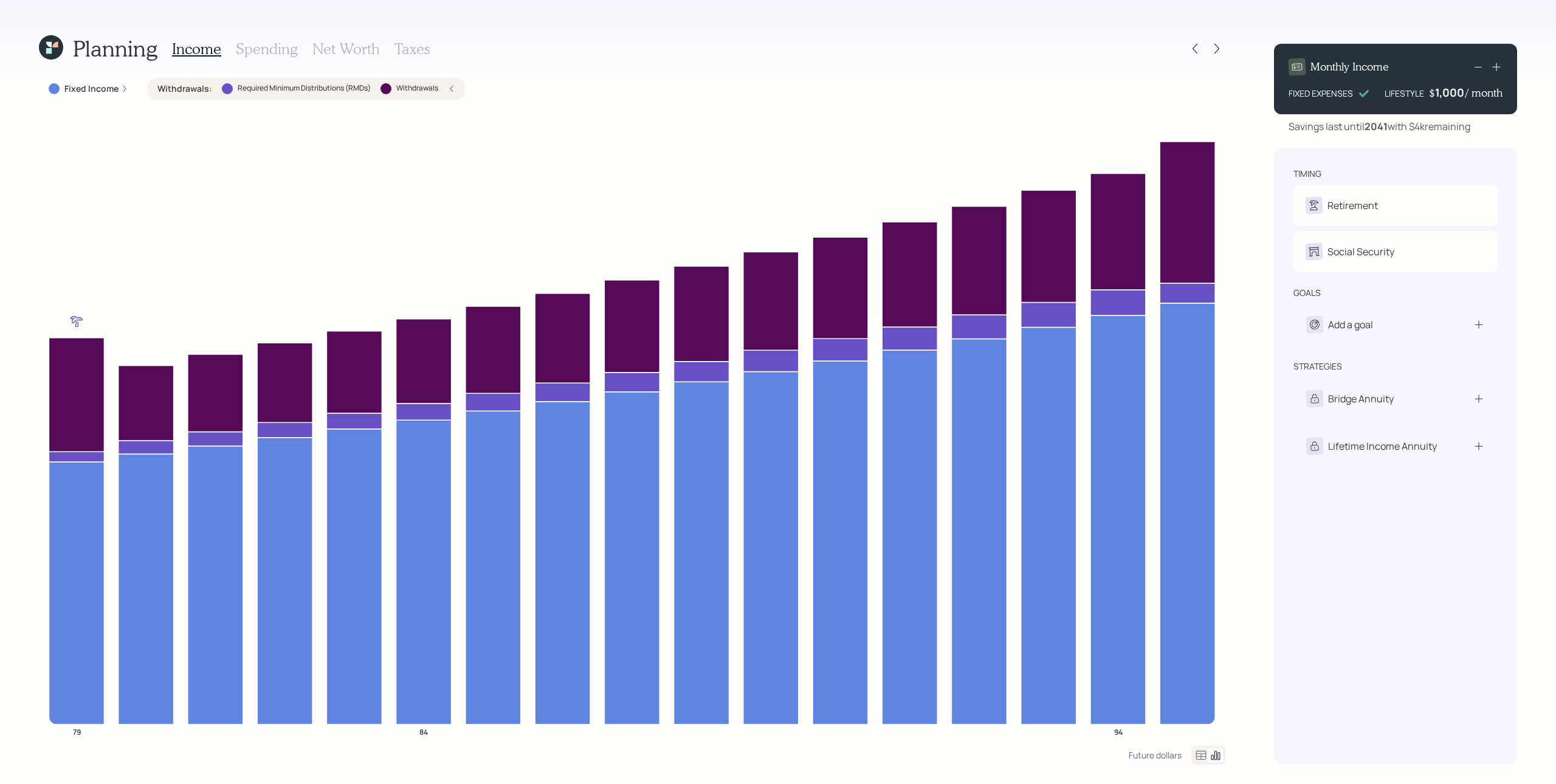
drag, startPoint x: 408, startPoint y: 46, endPoint x: 390, endPoint y: 41, distance: 18.7
click at [406, 45] on h3 "Taxes" at bounding box center [412, 48] width 35 height 17
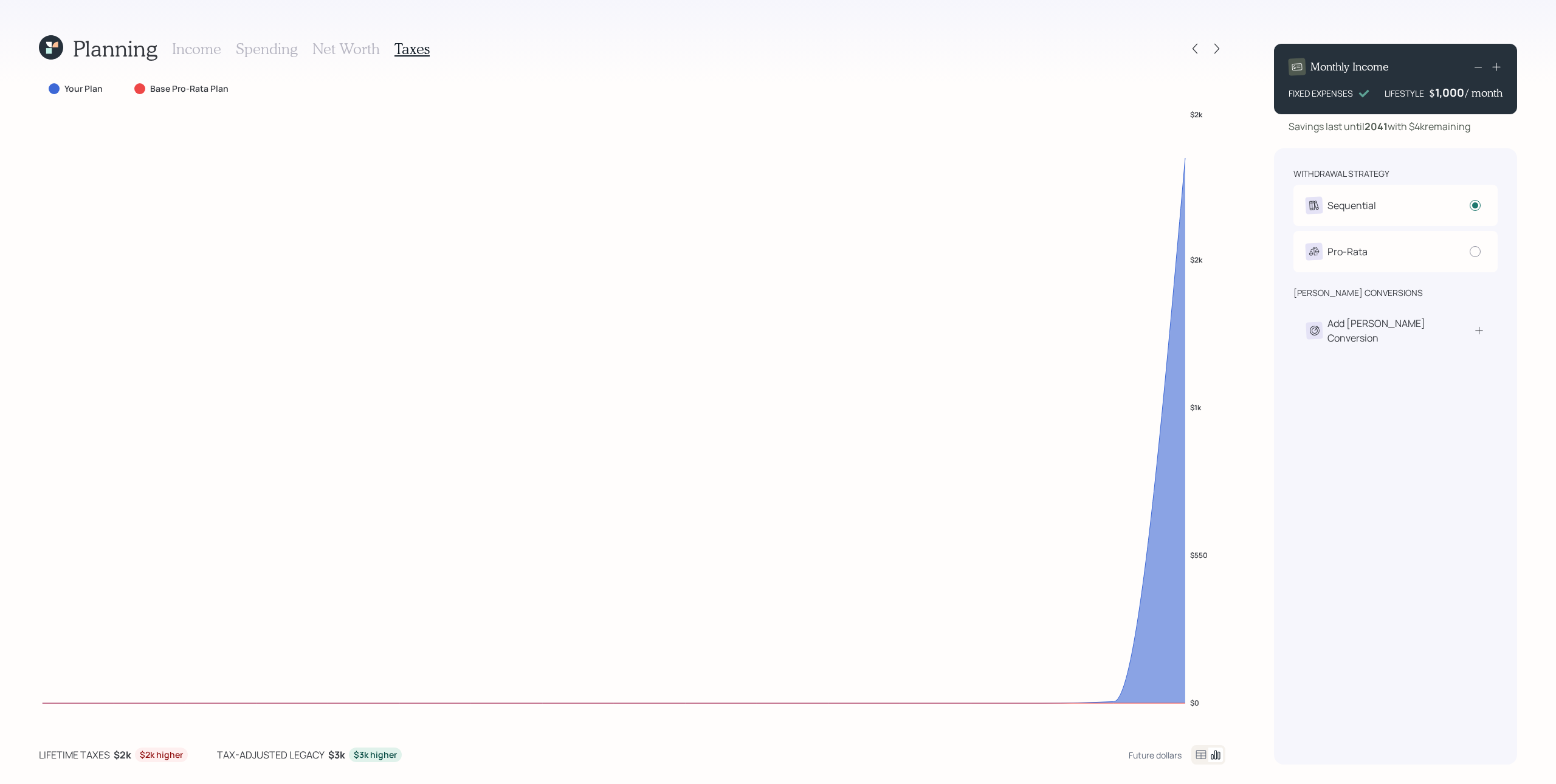
click at [202, 49] on h3 "Income" at bounding box center [196, 48] width 49 height 17
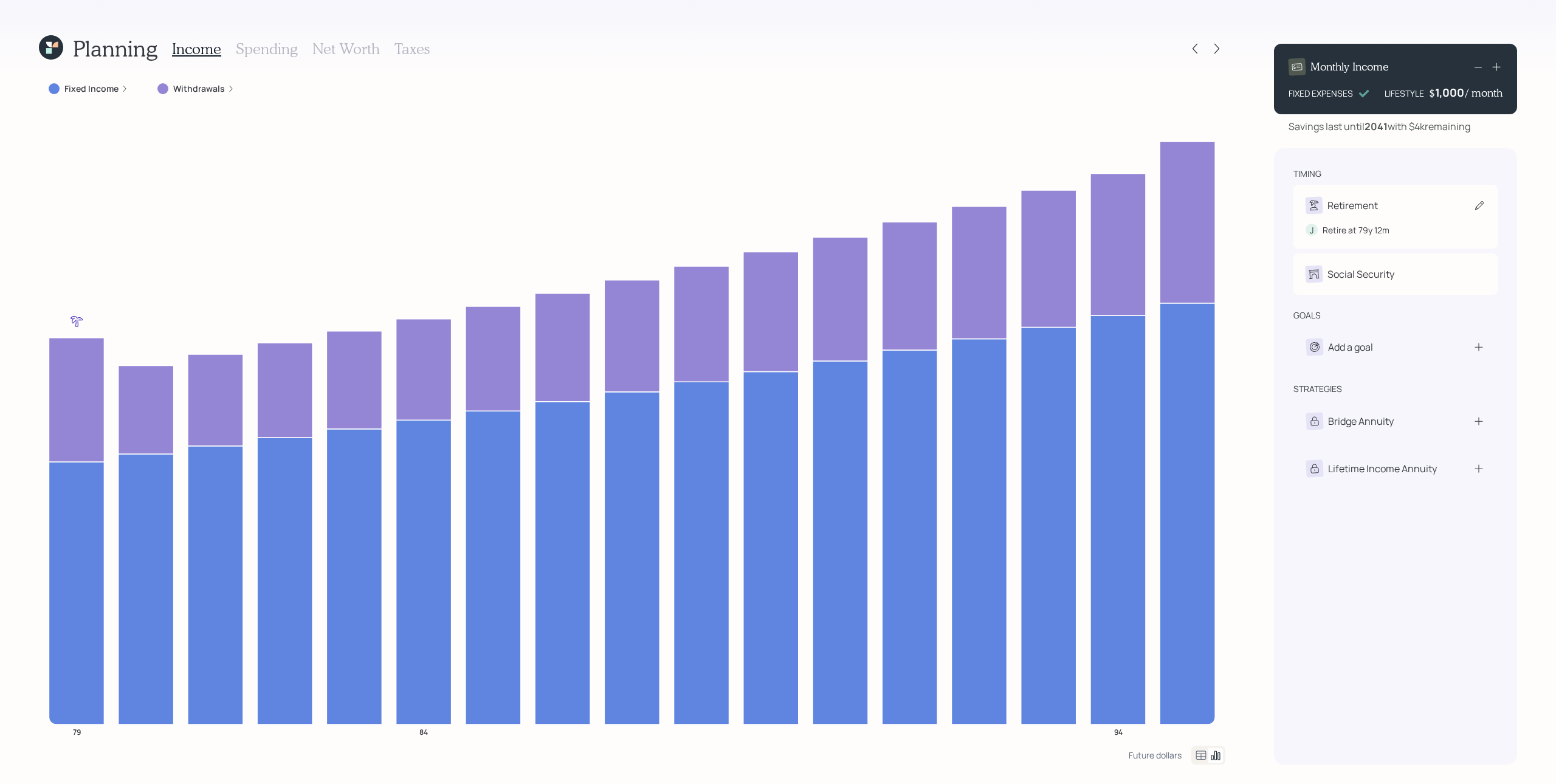
click at [1166, 208] on div "Retirement" at bounding box center [1395, 205] width 180 height 17
select select "12"
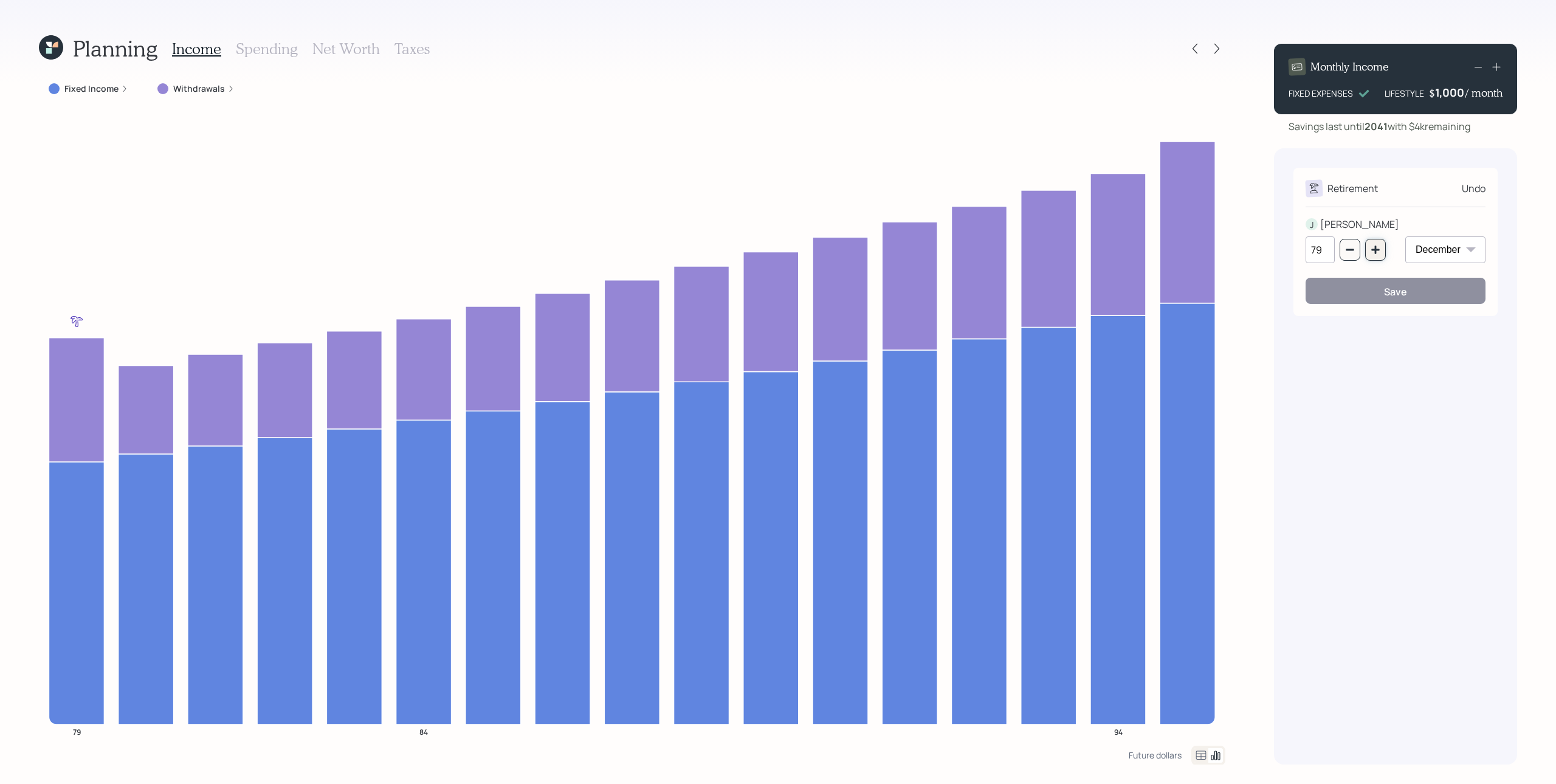
click at [1166, 243] on button "button" at bounding box center [1376, 250] width 20 height 22
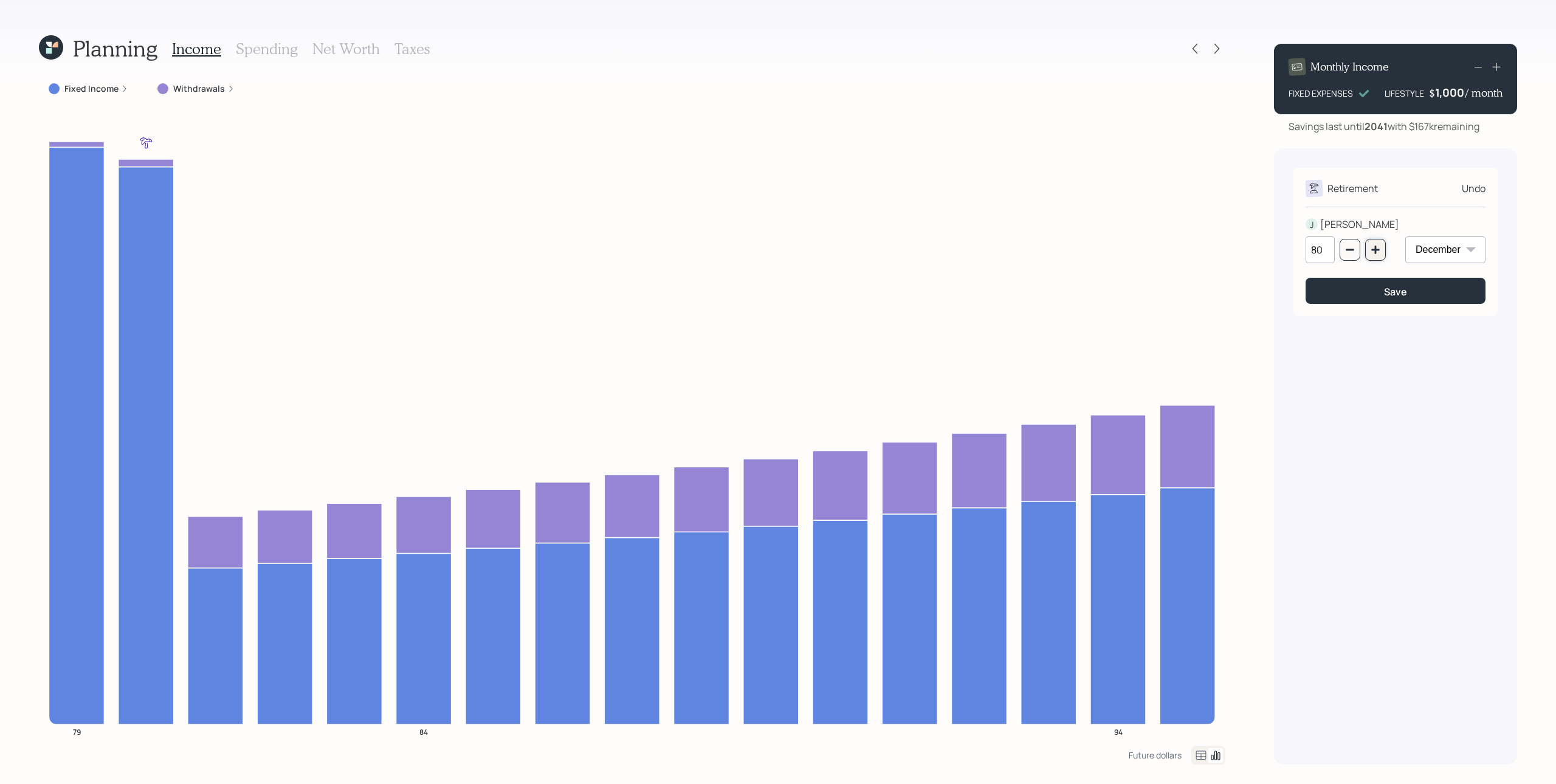
click at [1166, 246] on icon "button" at bounding box center [1376, 250] width 10 height 10
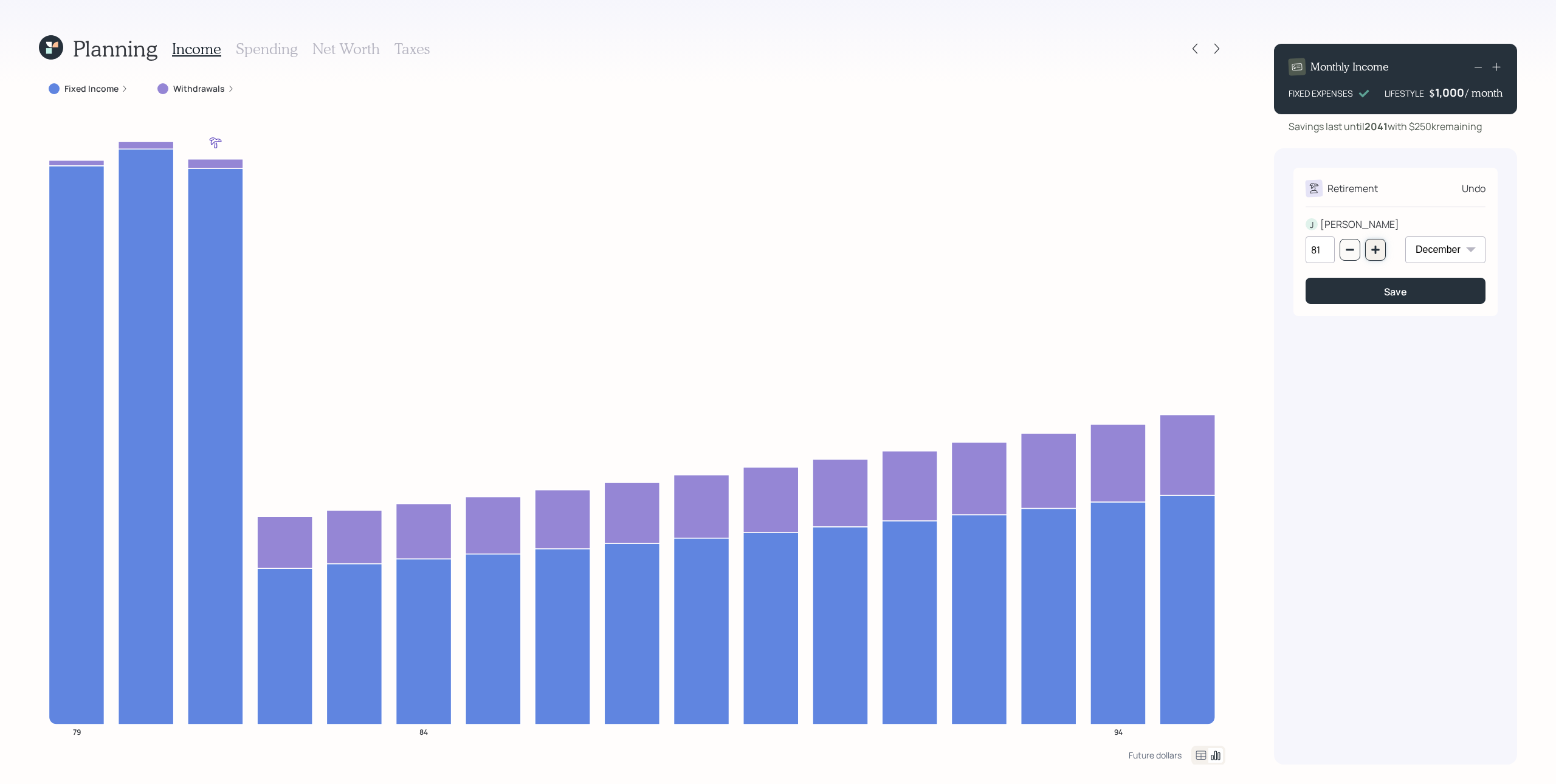
click at [1166, 247] on icon "button" at bounding box center [1376, 250] width 10 height 10
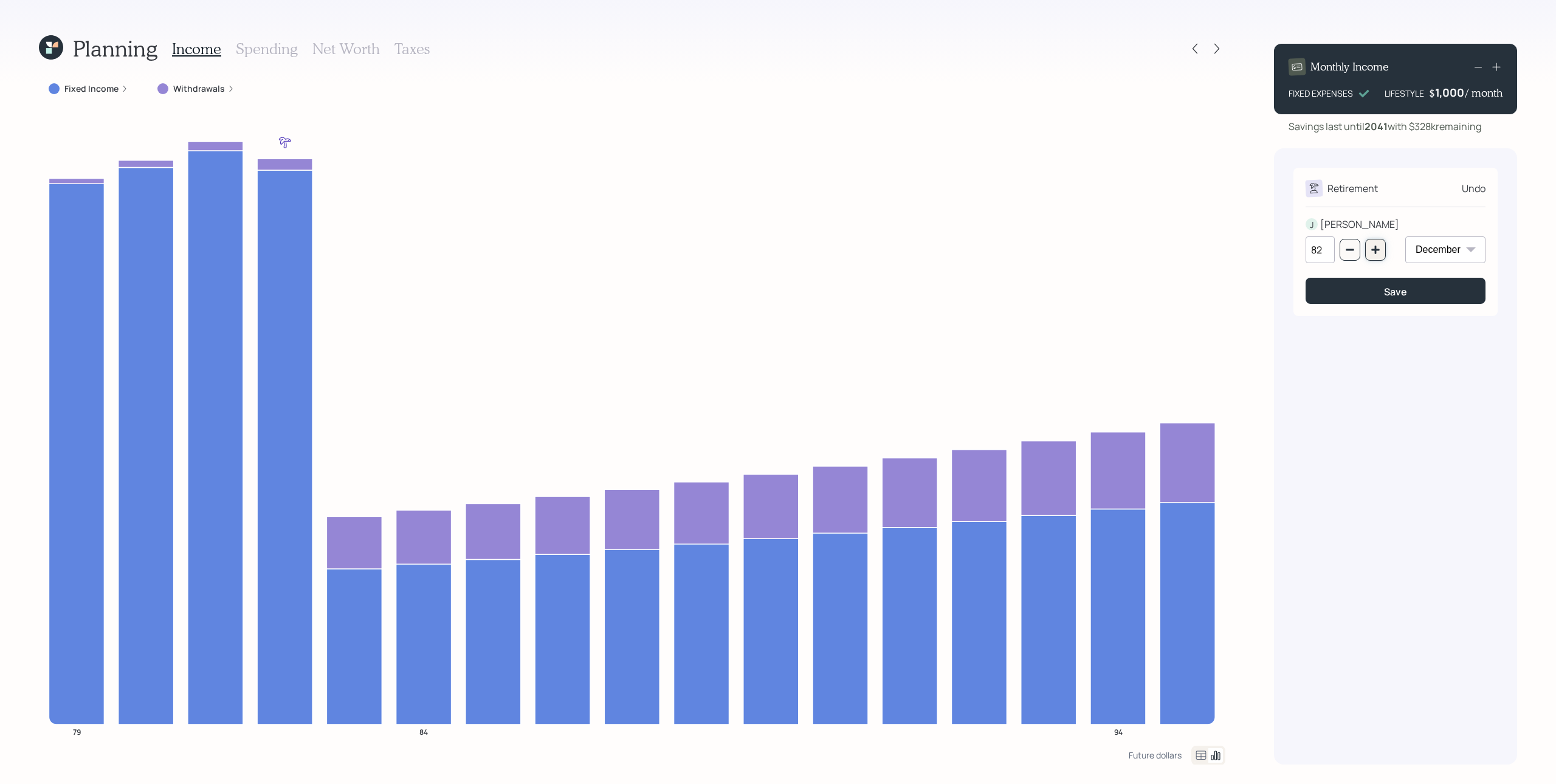
click at [1166, 247] on icon "button" at bounding box center [1376, 250] width 10 height 10
click at [1166, 249] on icon "button" at bounding box center [1376, 250] width 10 height 10
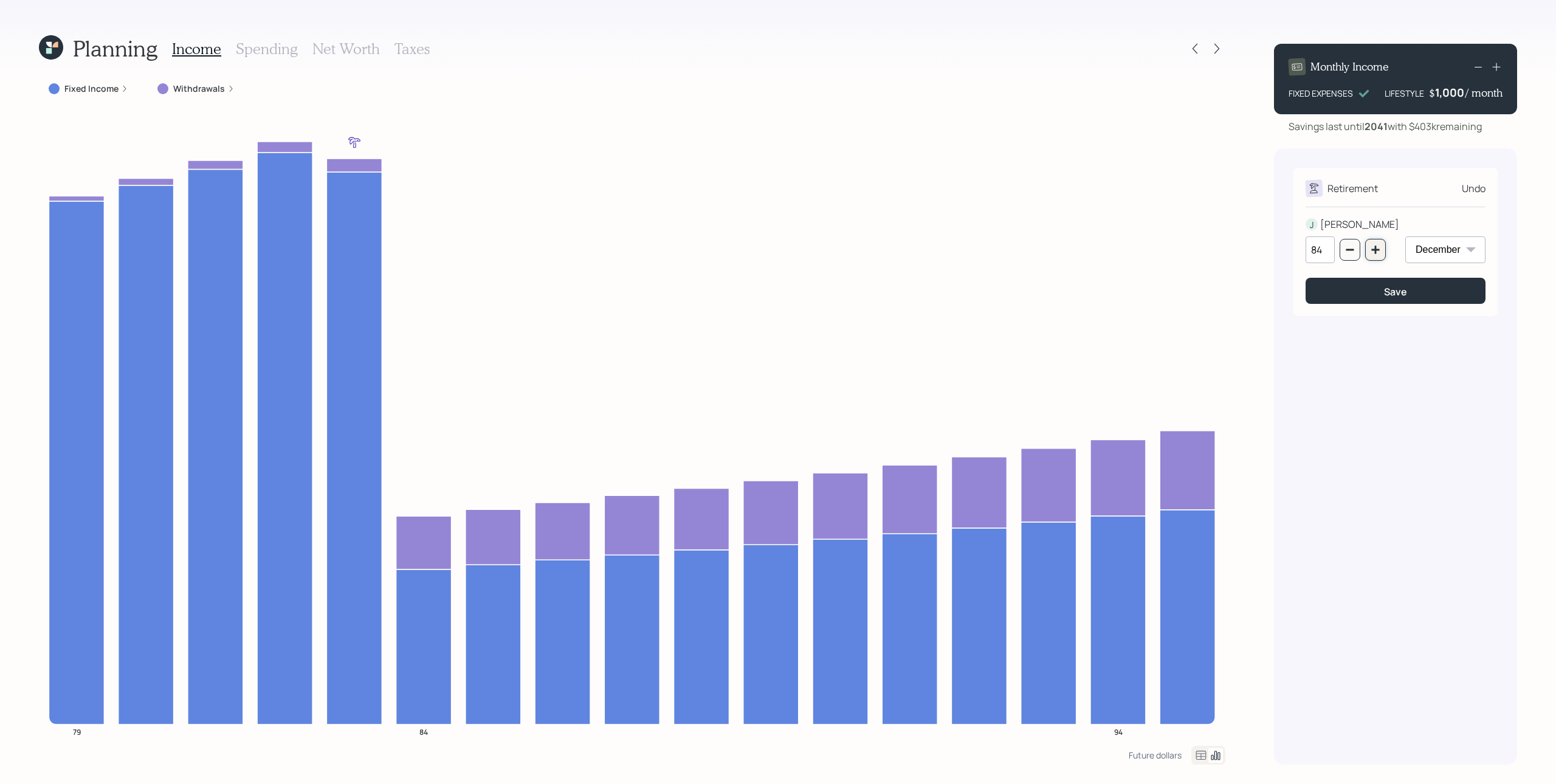
click at [1166, 249] on icon "button" at bounding box center [1376, 250] width 10 height 10
type input "85"
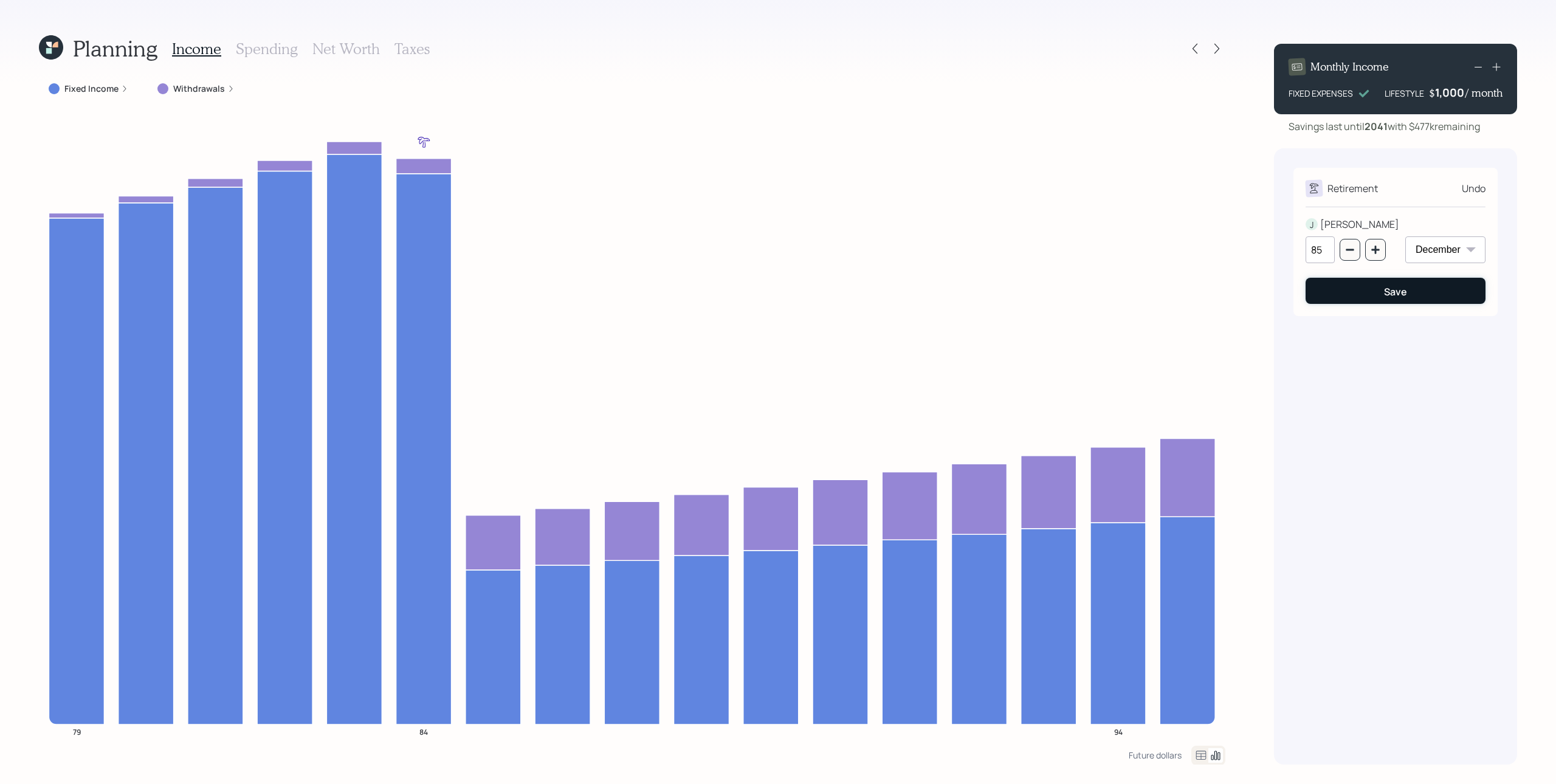
click at [1166, 292] on div "Save" at bounding box center [1396, 292] width 23 height 14
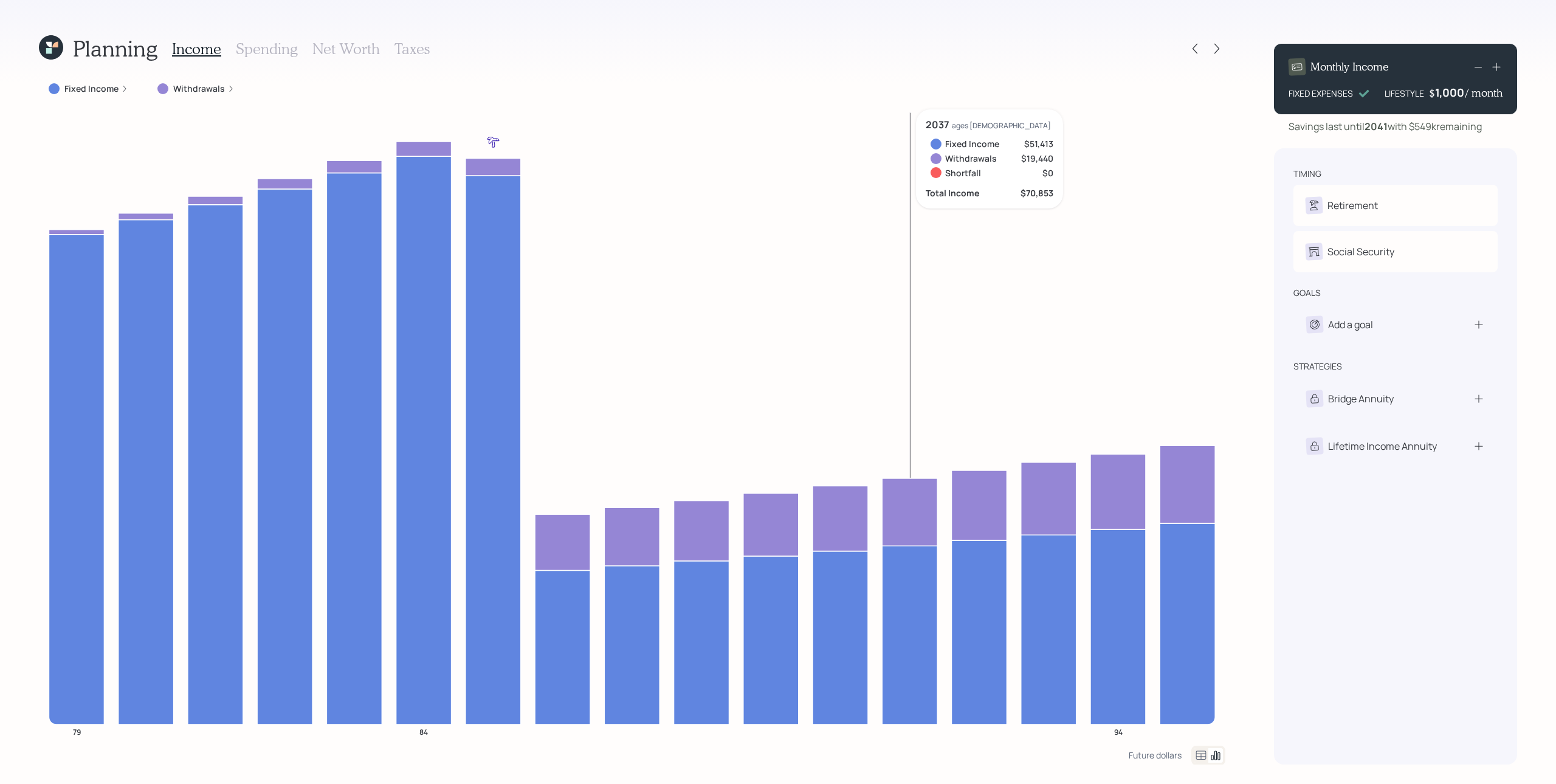
click at [414, 47] on h3 "Taxes" at bounding box center [412, 48] width 35 height 17
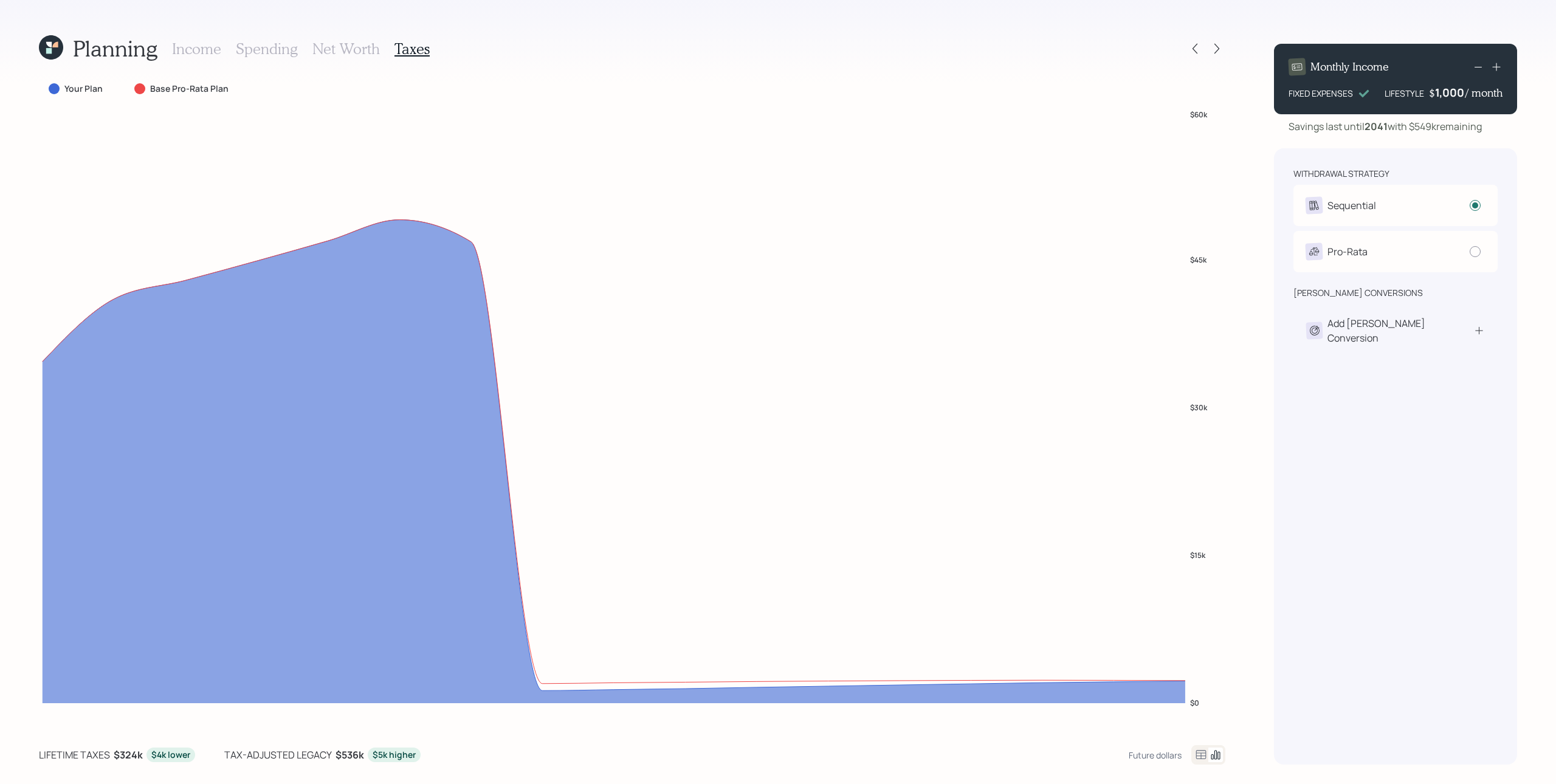
click at [260, 44] on h3 "Spending" at bounding box center [267, 48] width 62 height 17
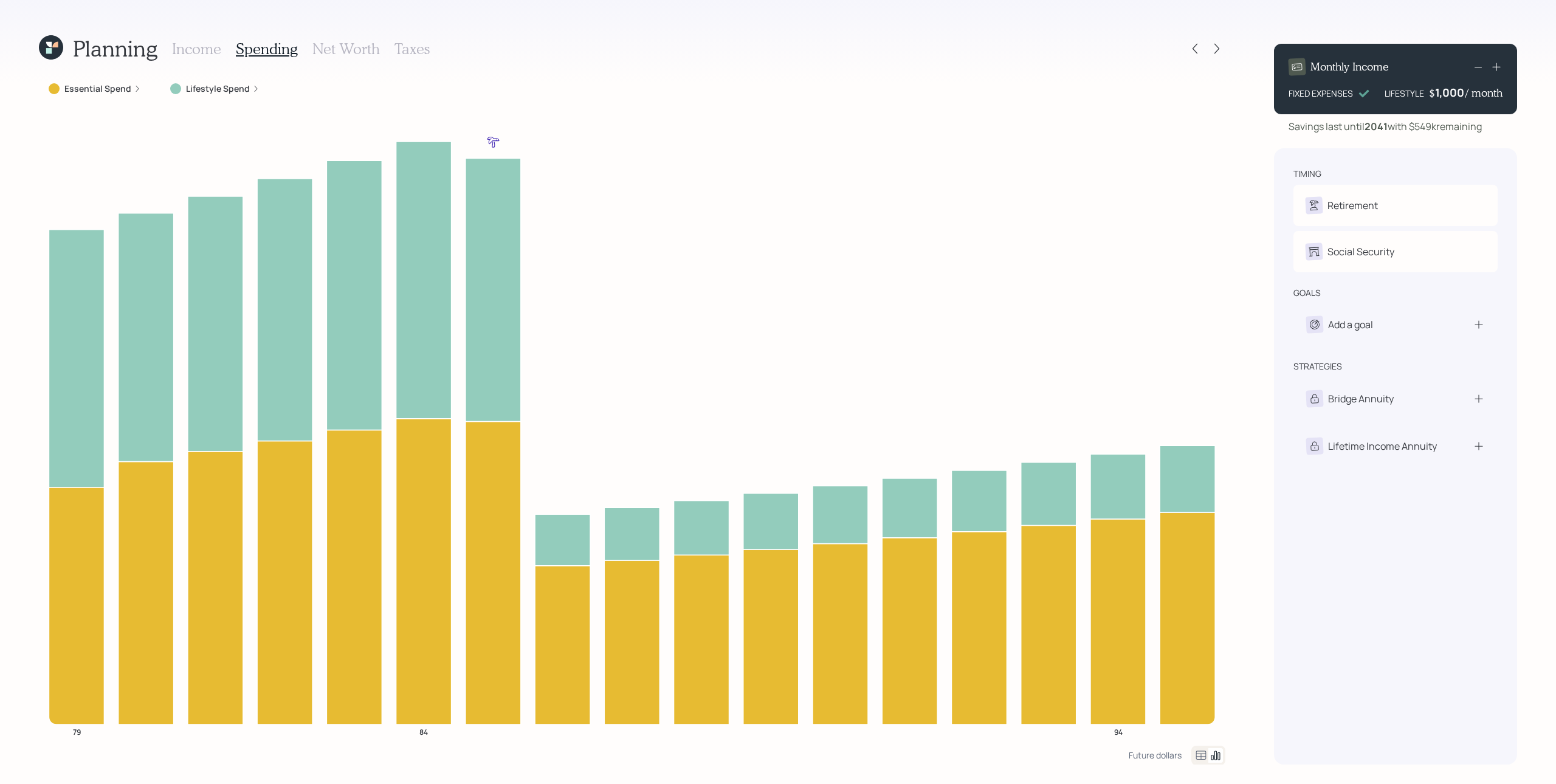
click at [237, 89] on label "Lifestyle Spend" at bounding box center [217, 89] width 64 height 12
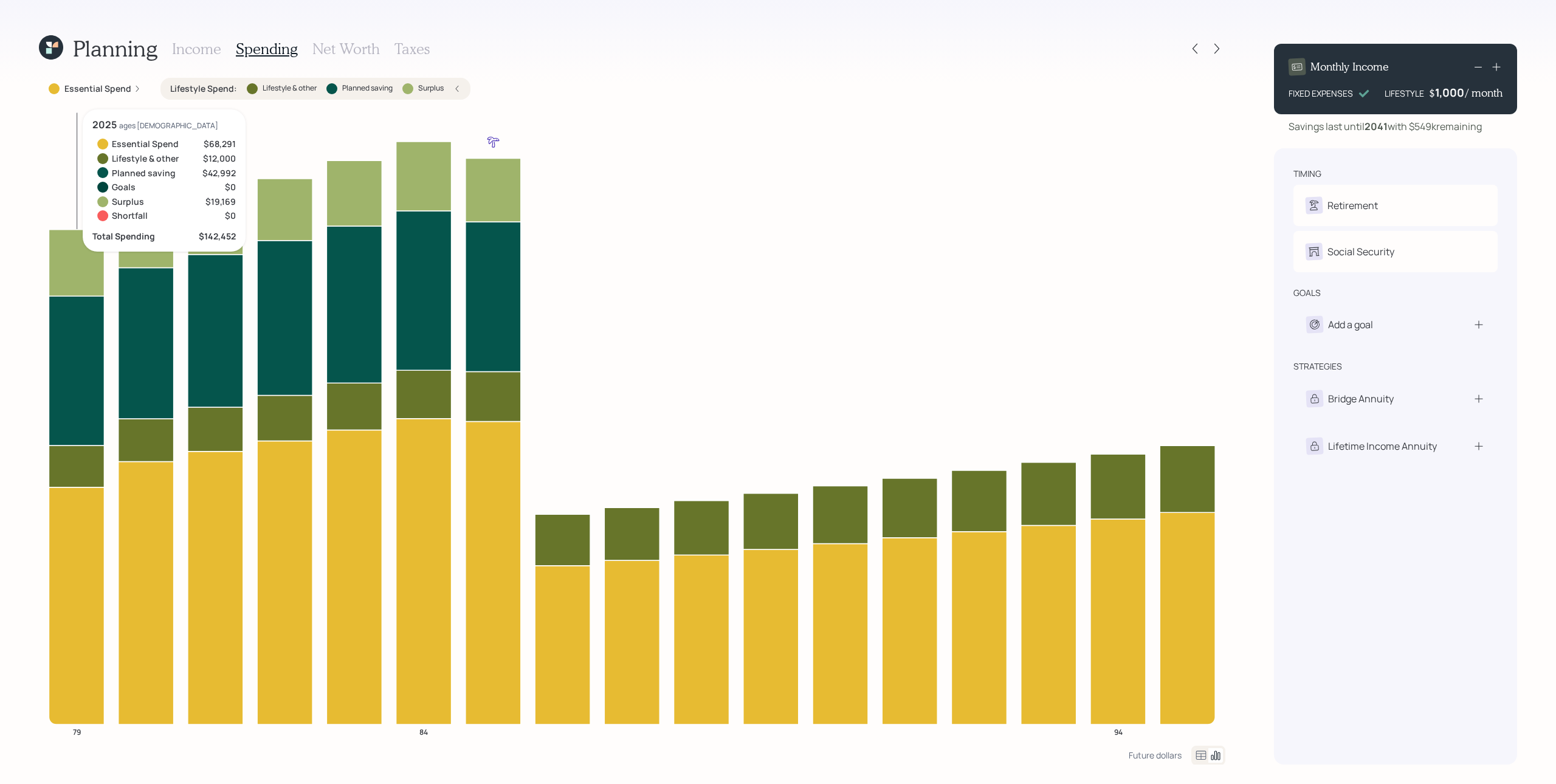
click at [65, 277] on icon at bounding box center [77, 262] width 56 height 67
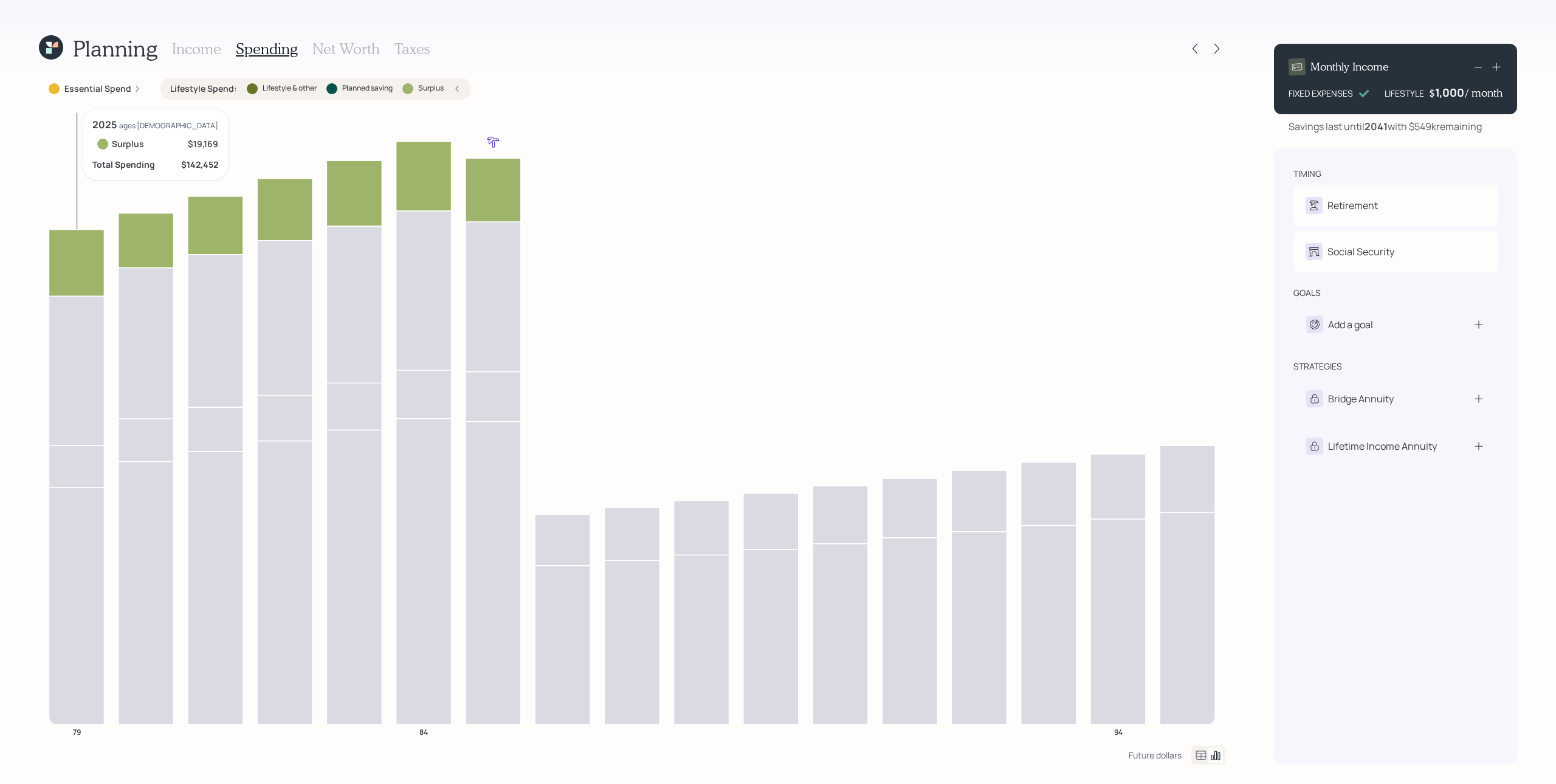
click at [57, 249] on icon at bounding box center [77, 262] width 56 height 67
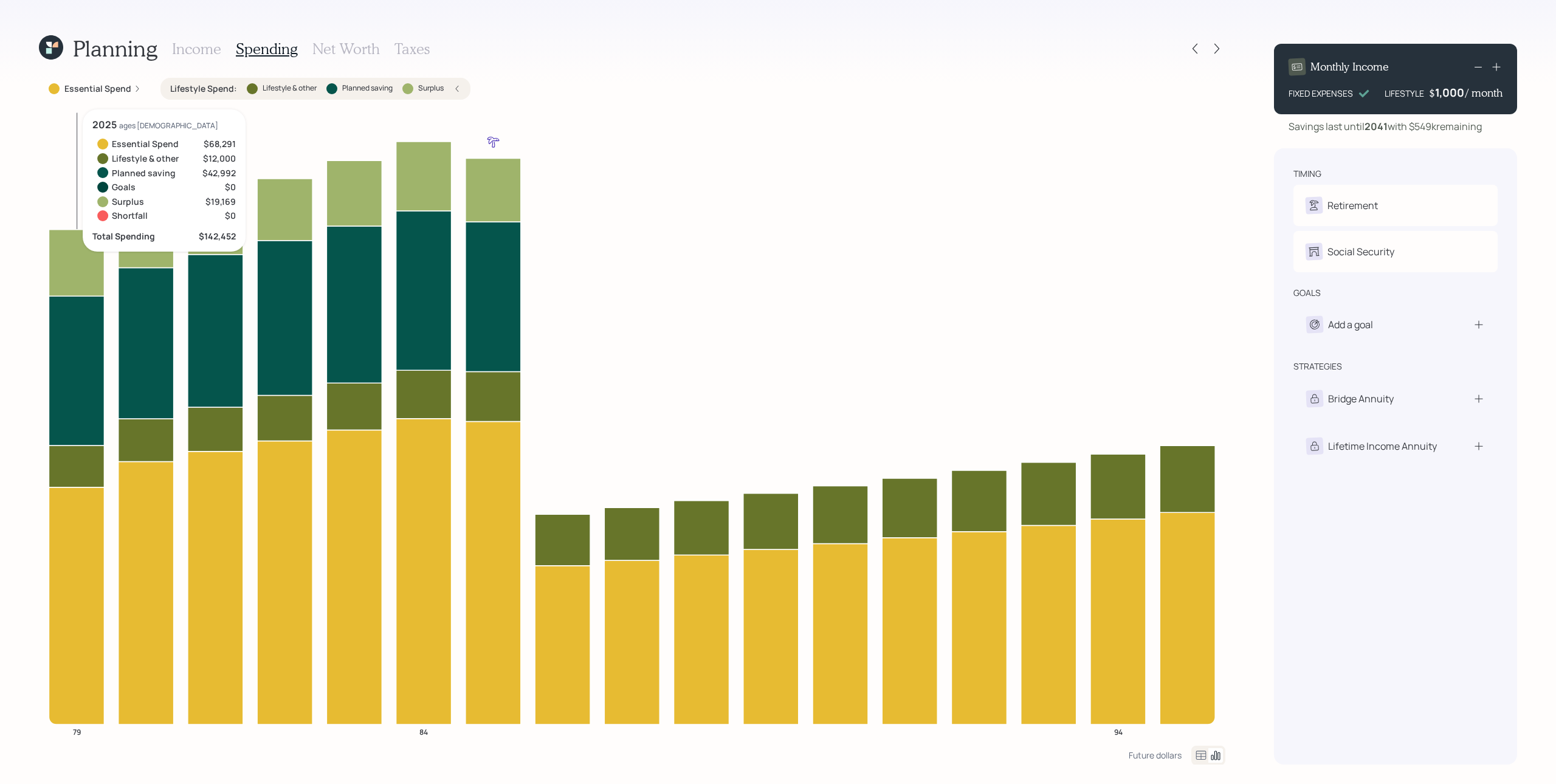
click at [89, 249] on icon at bounding box center [77, 262] width 56 height 67
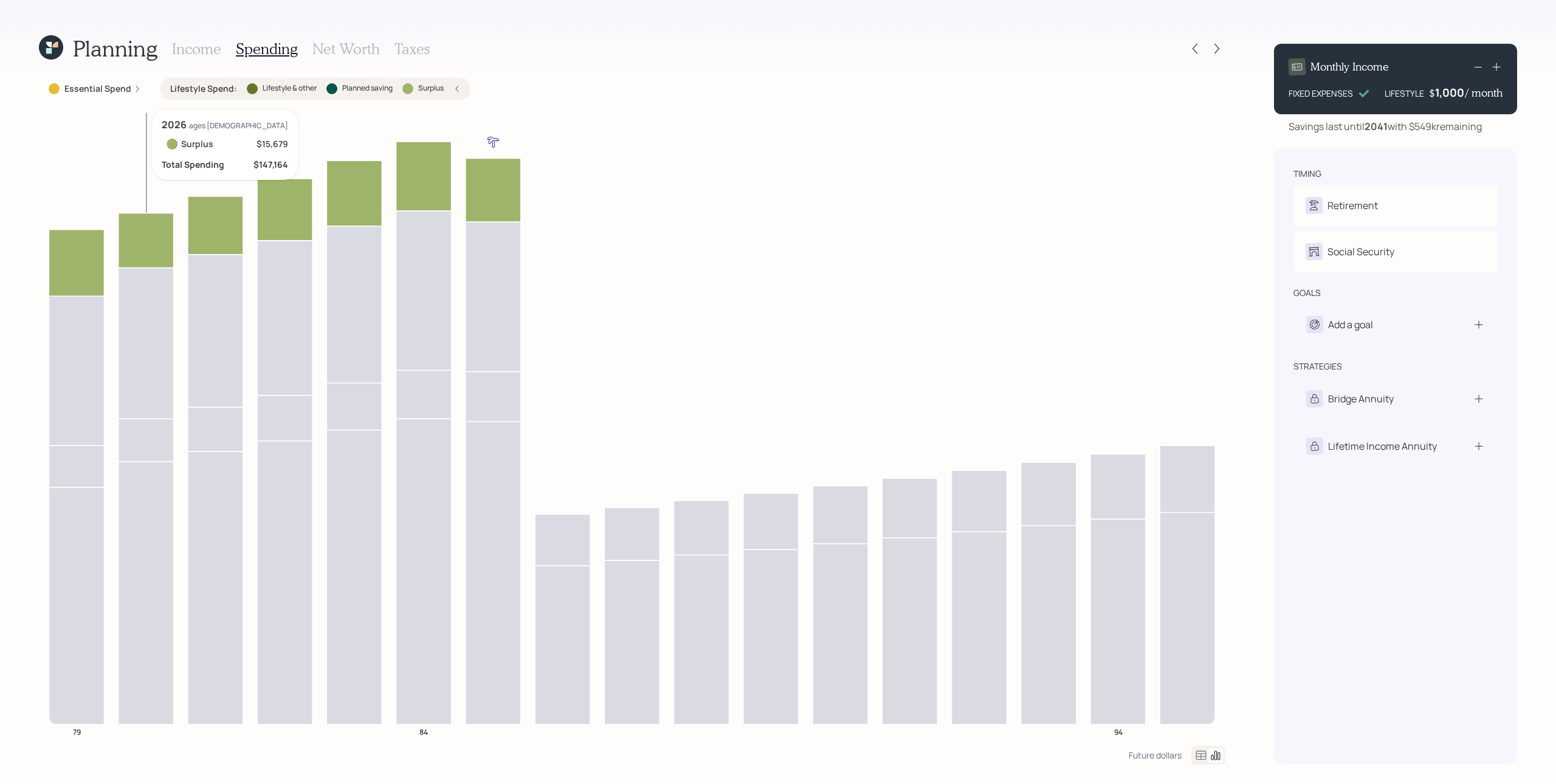
click at [156, 228] on icon at bounding box center [147, 240] width 56 height 55
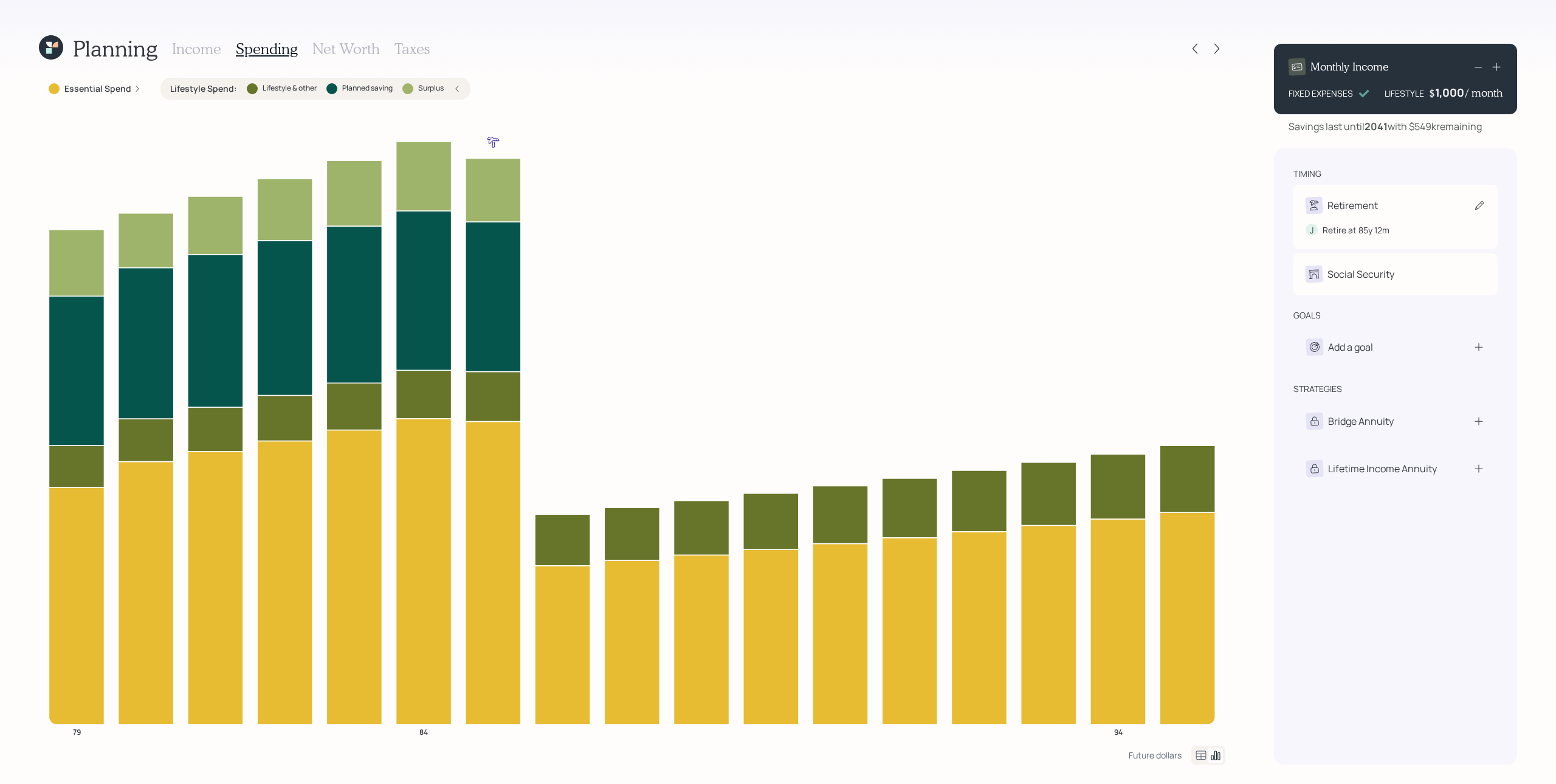
click at [1166, 208] on div "Retirement" at bounding box center [1395, 205] width 180 height 17
select select "12"
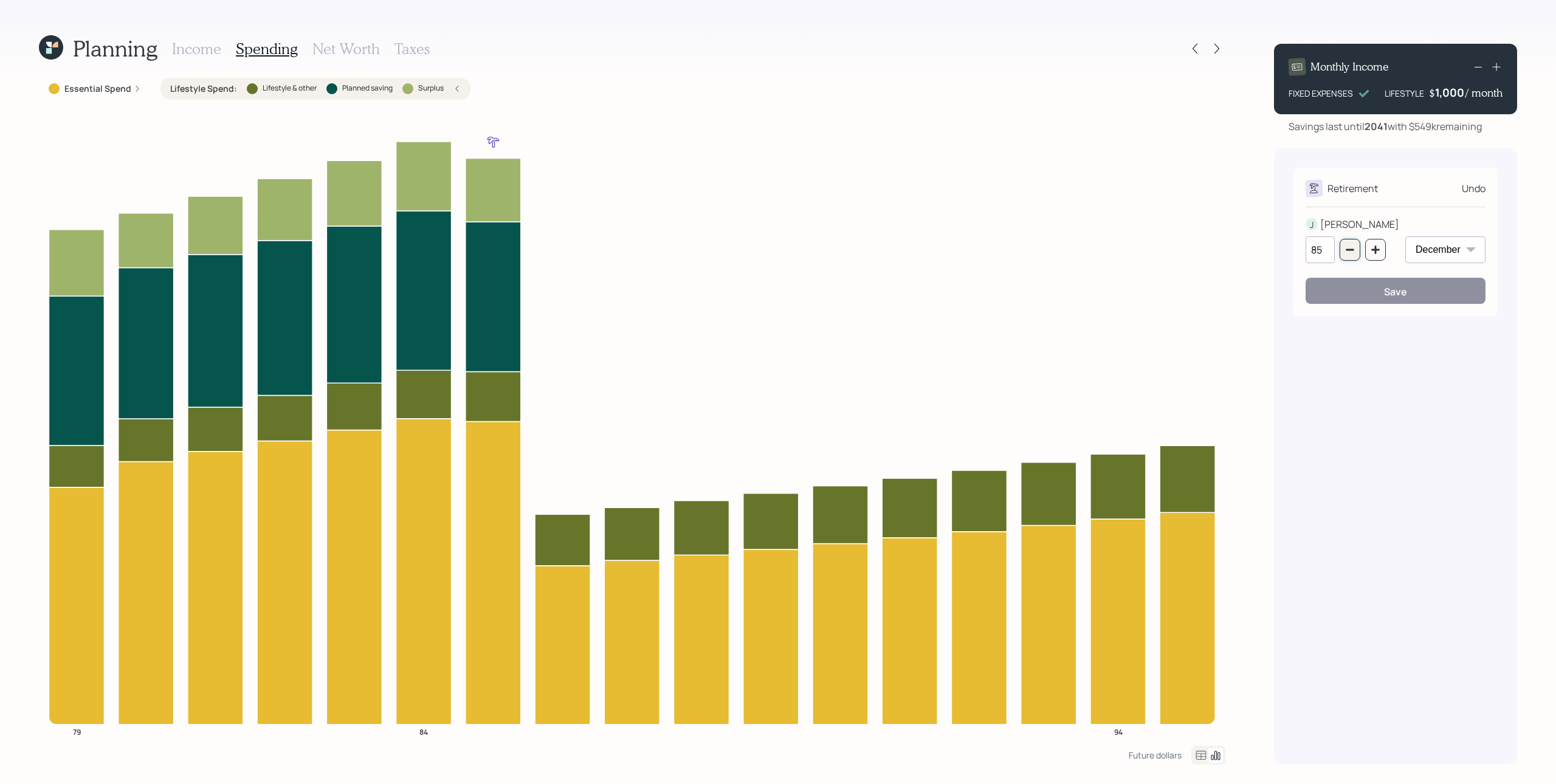
click at [1166, 256] on button "button" at bounding box center [1350, 250] width 20 height 22
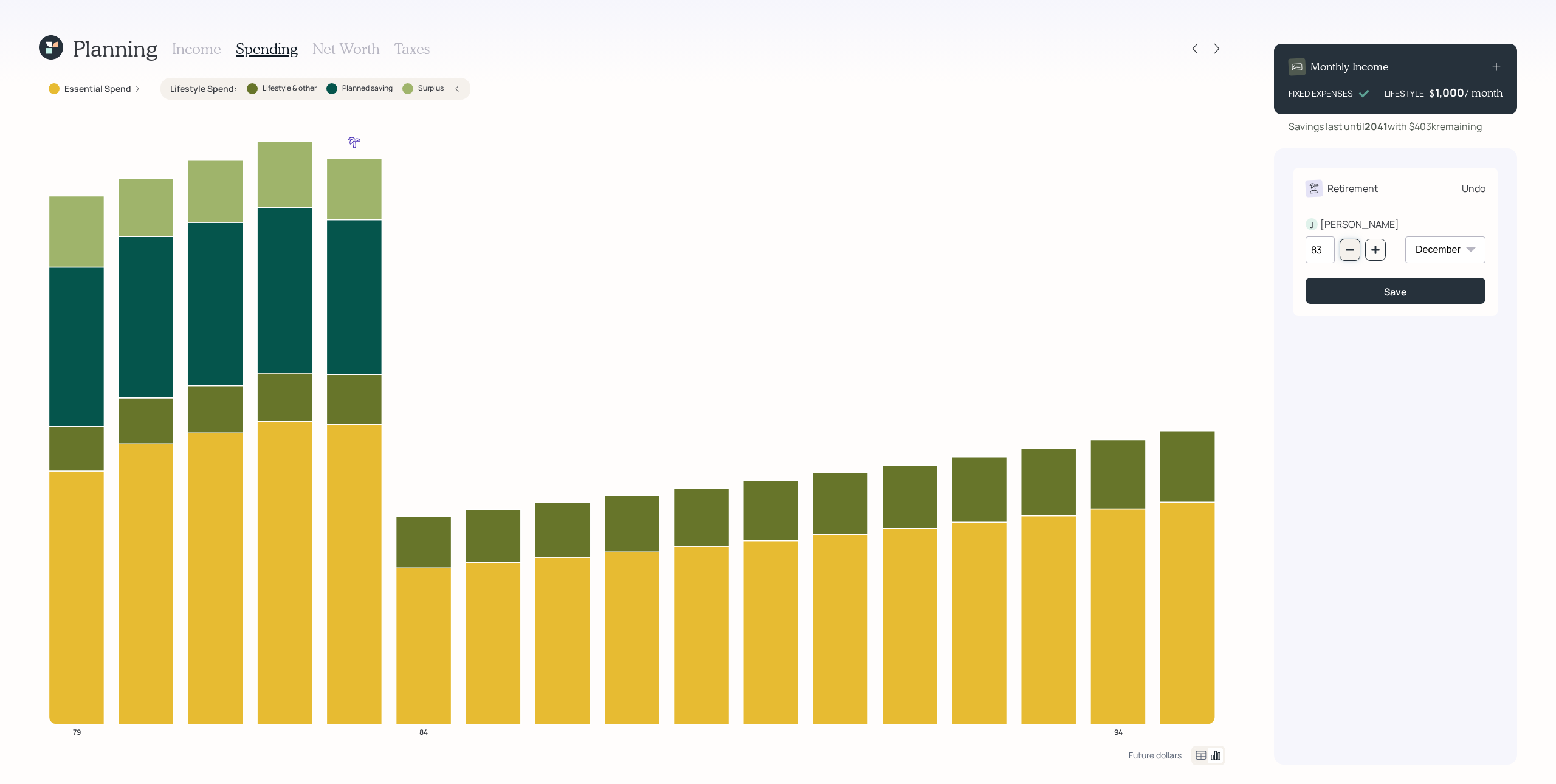
click at [1166, 249] on icon "button" at bounding box center [1350, 250] width 8 height 2
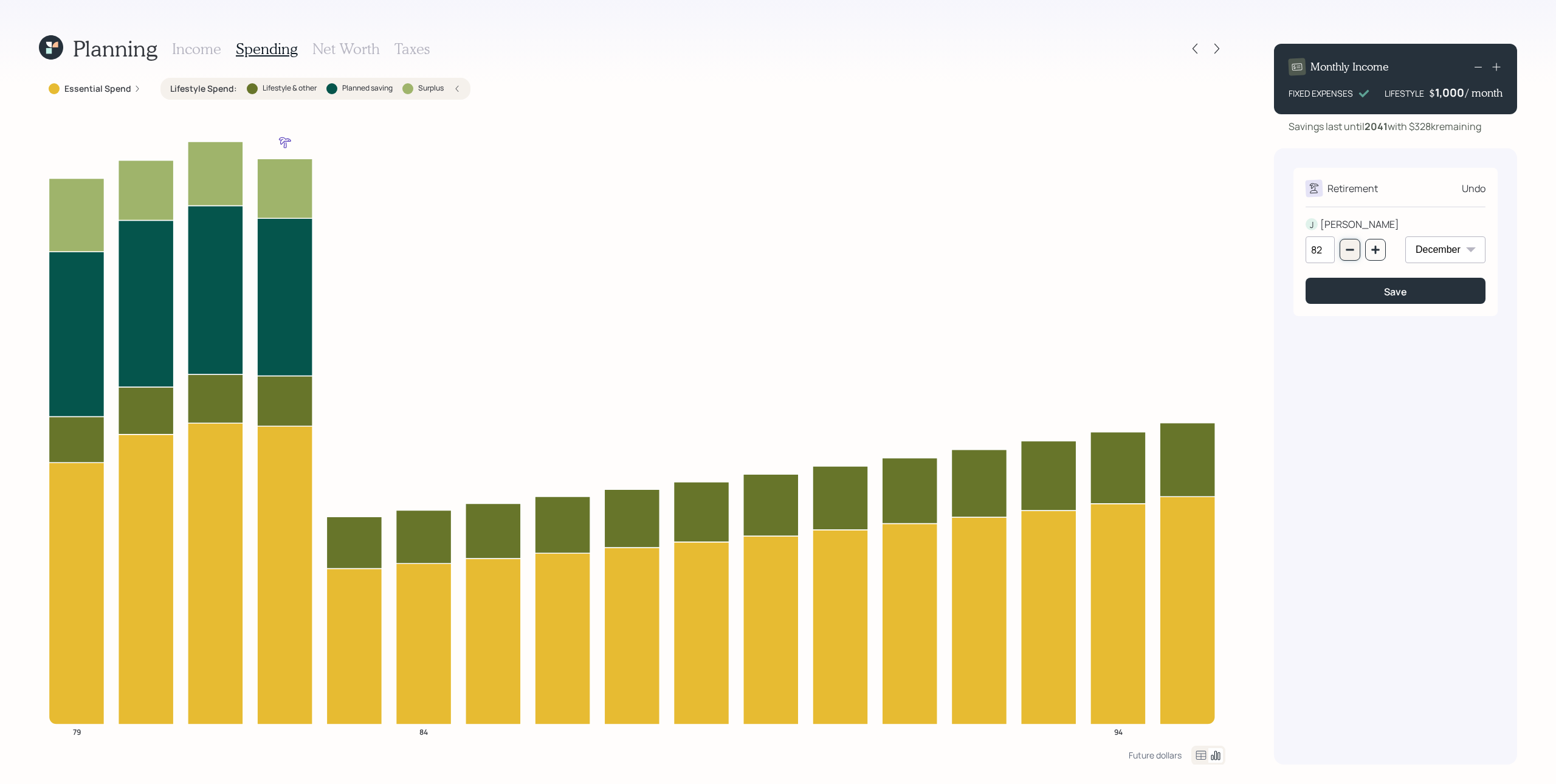
click at [1166, 247] on icon "button" at bounding box center [1350, 250] width 10 height 10
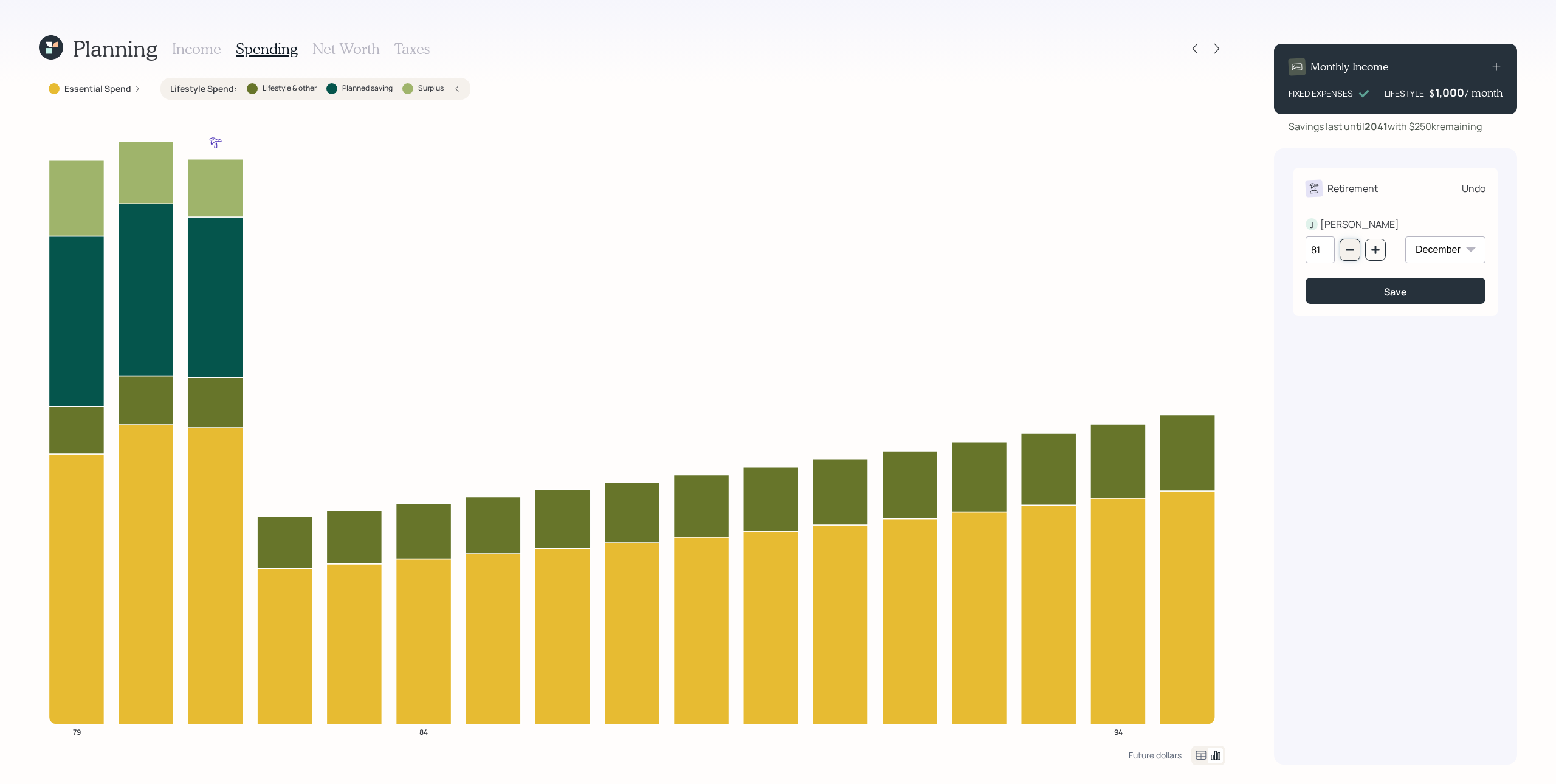
click at [1166, 247] on button "button" at bounding box center [1350, 250] width 20 height 22
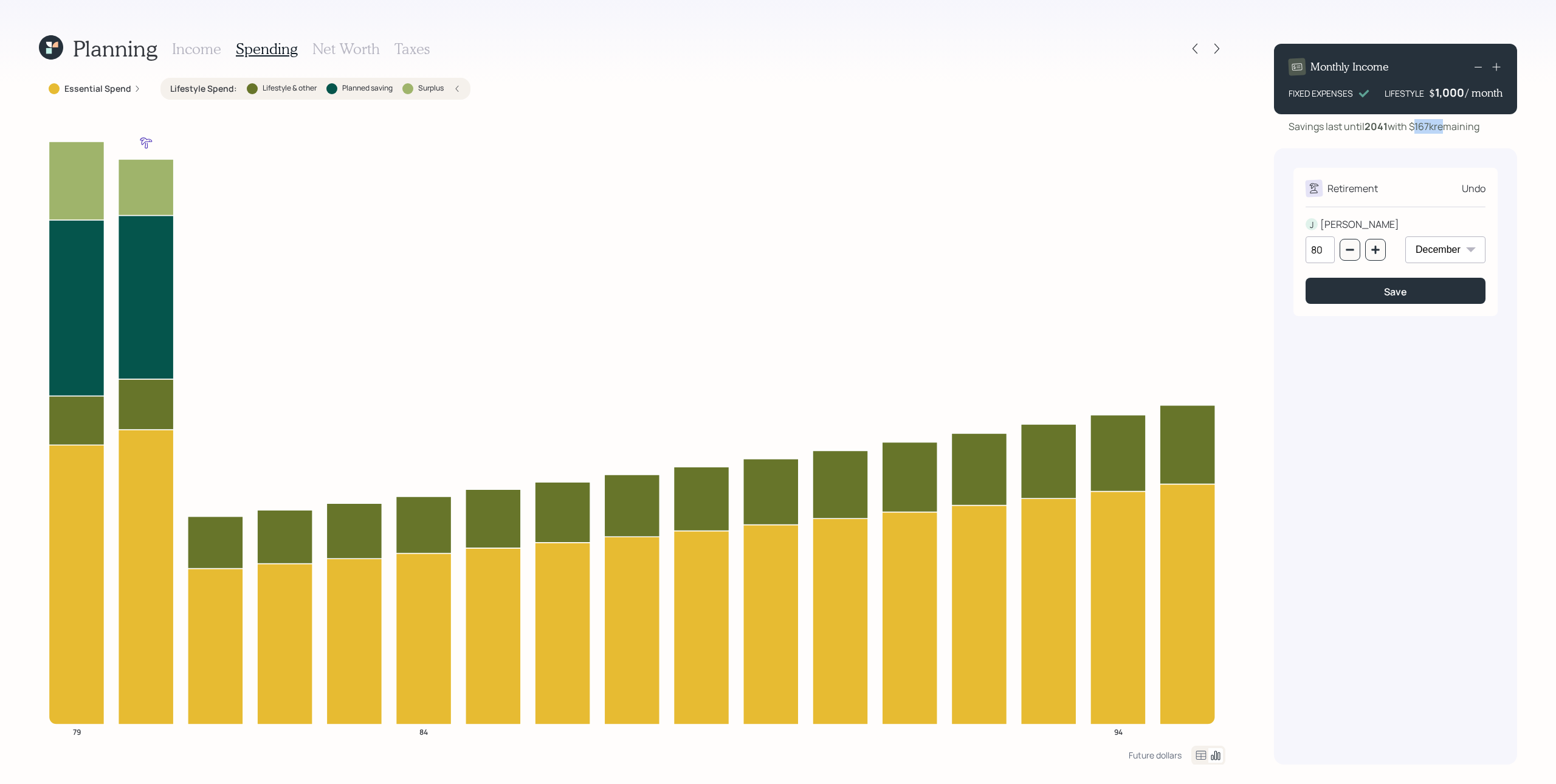
drag, startPoint x: 1416, startPoint y: 130, endPoint x: 1441, endPoint y: 131, distance: 25.0
click at [1166, 132] on div "Savings last until [DATE] with $167k remaining" at bounding box center [1385, 126] width 191 height 14
drag, startPoint x: 1441, startPoint y: 131, endPoint x: 1424, endPoint y: 138, distance: 18.4
click at [1166, 131] on div "Savings last until [DATE] with $167k remaining" at bounding box center [1385, 126] width 191 height 14
click at [1166, 246] on icon "button" at bounding box center [1350, 250] width 10 height 10
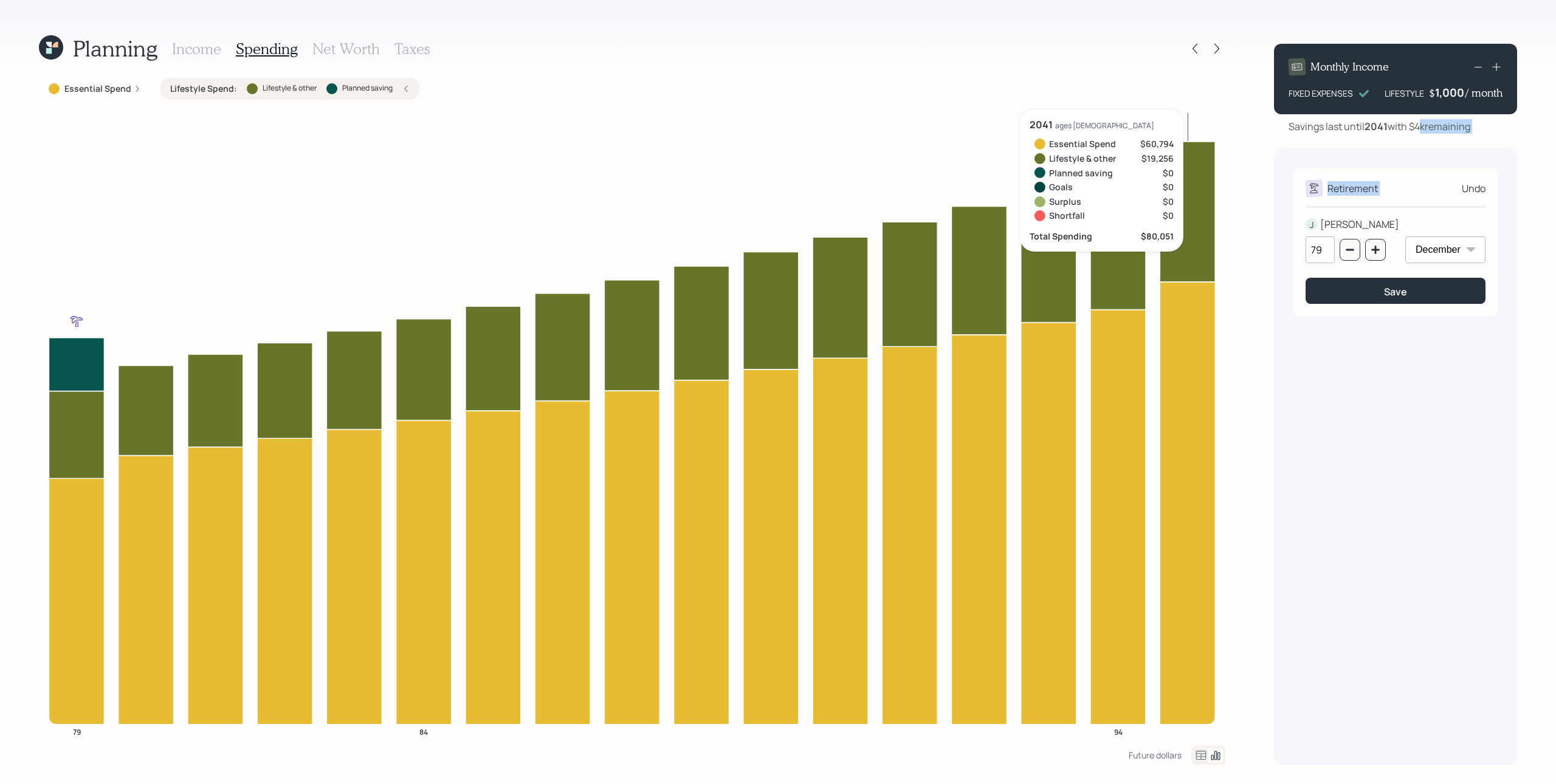
drag, startPoint x: 1422, startPoint y: 130, endPoint x: 1455, endPoint y: 141, distance: 34.8
click at [1166, 141] on div "Monthly Income FIXED EXPENSES LIFESTYLE $ 1,000 / month Savings last until [DAT…" at bounding box center [1395, 399] width 243 height 731
click at [1166, 256] on button "button" at bounding box center [1376, 250] width 20 height 22
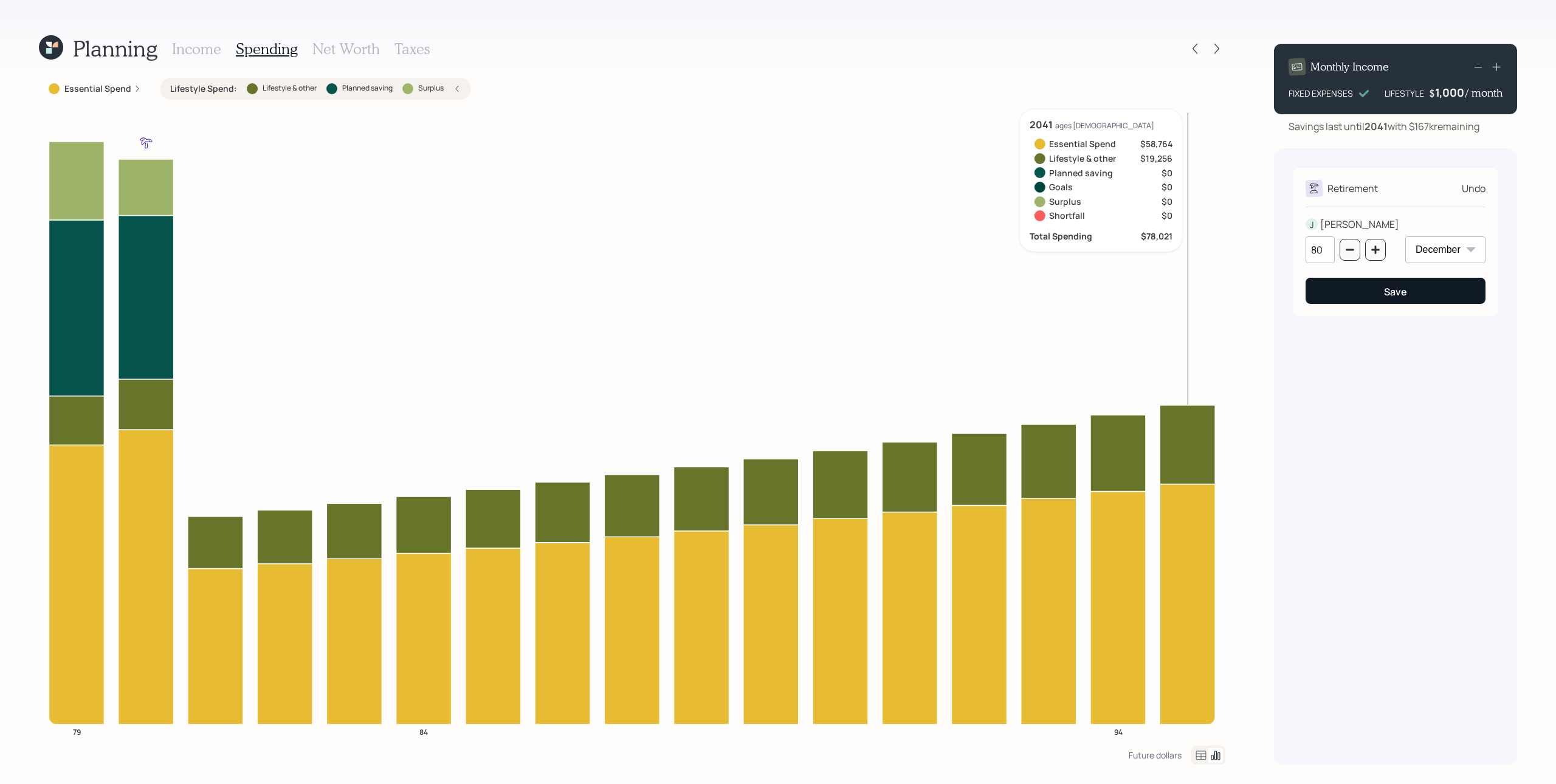
drag, startPoint x: 1418, startPoint y: 416, endPoint x: 1369, endPoint y: 286, distance: 138.9
click at [1166, 416] on div "Retirement Undo J [PERSON_NAME] 80 January February March April May June July A…" at bounding box center [1395, 456] width 243 height 616
drag, startPoint x: 1418, startPoint y: 130, endPoint x: 1439, endPoint y: 129, distance: 21.0
click at [1166, 129] on div "Savings last until [DATE] with $167k remaining" at bounding box center [1385, 126] width 191 height 14
click at [1166, 248] on icon "button" at bounding box center [1376, 250] width 10 height 10
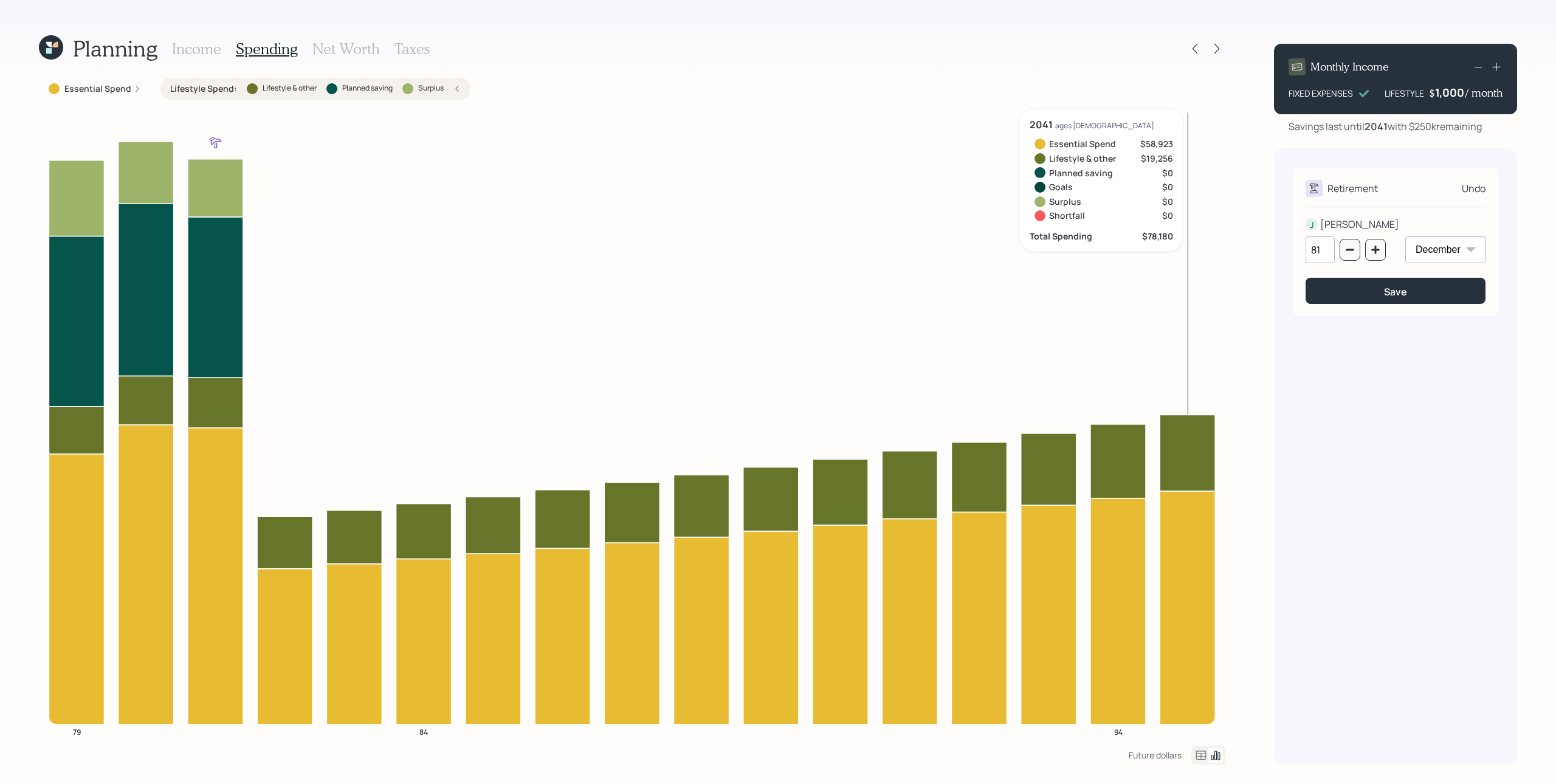
click at [1166, 158] on div "Retirement Undo J [PERSON_NAME] 81 January February March April May June July A…" at bounding box center [1395, 456] width 243 height 616
drag, startPoint x: 1442, startPoint y: 132, endPoint x: 1408, endPoint y: 131, distance: 34.0
click at [1166, 131] on div "Savings last until [DATE] with $250k remaining" at bounding box center [1385, 126] width 193 height 14
click at [1166, 150] on div "Retirement Undo J [PERSON_NAME] 81 January February March April May June July A…" at bounding box center [1395, 456] width 243 height 616
click at [1166, 252] on icon "button" at bounding box center [1376, 250] width 10 height 10
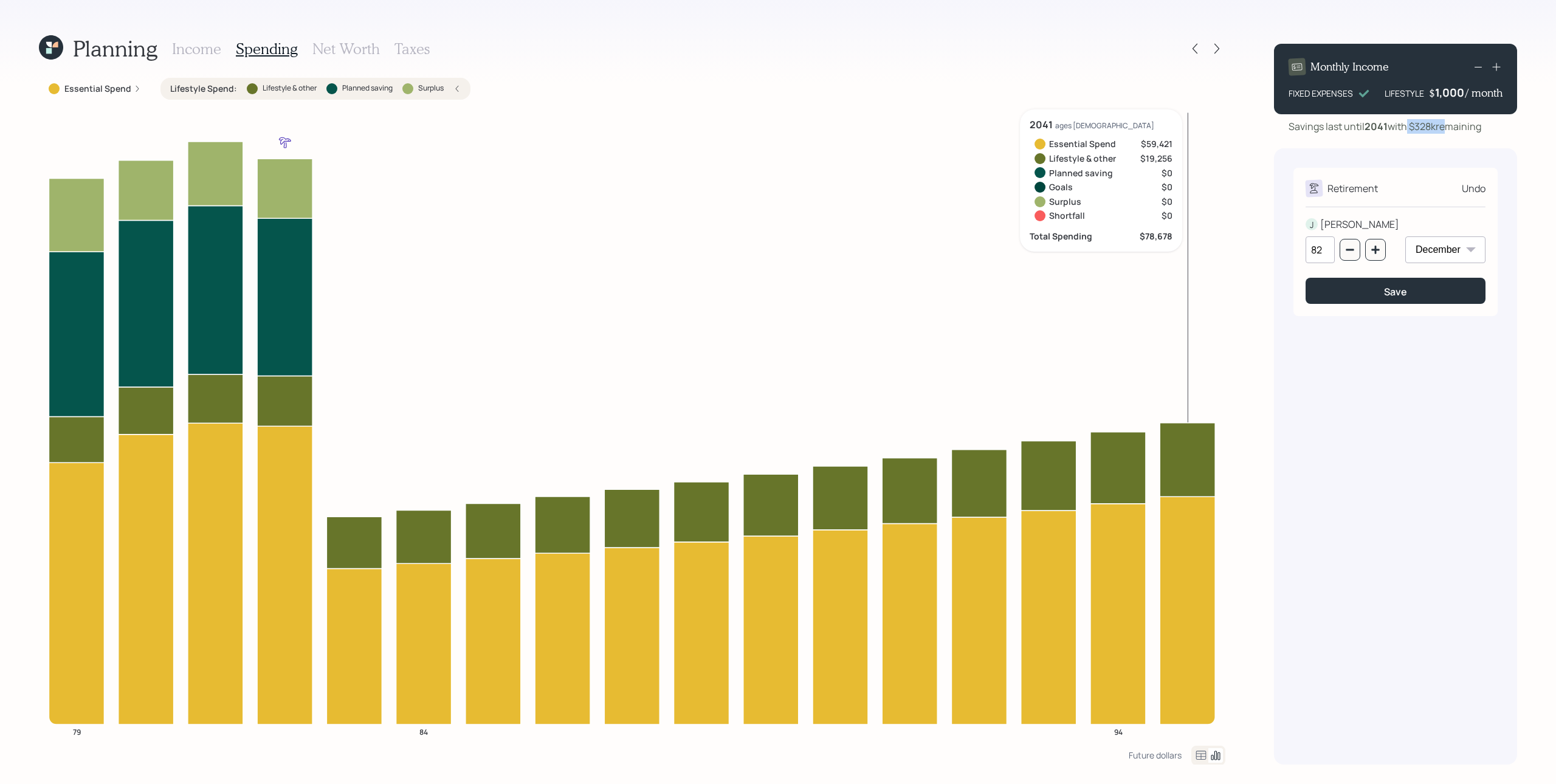
drag, startPoint x: 1445, startPoint y: 128, endPoint x: 1406, endPoint y: 129, distance: 39.0
click at [1166, 125] on div "Savings last until [DATE] with $328k remaining" at bounding box center [1385, 126] width 193 height 14
click at [1166, 246] on icon "button" at bounding box center [1350, 250] width 10 height 10
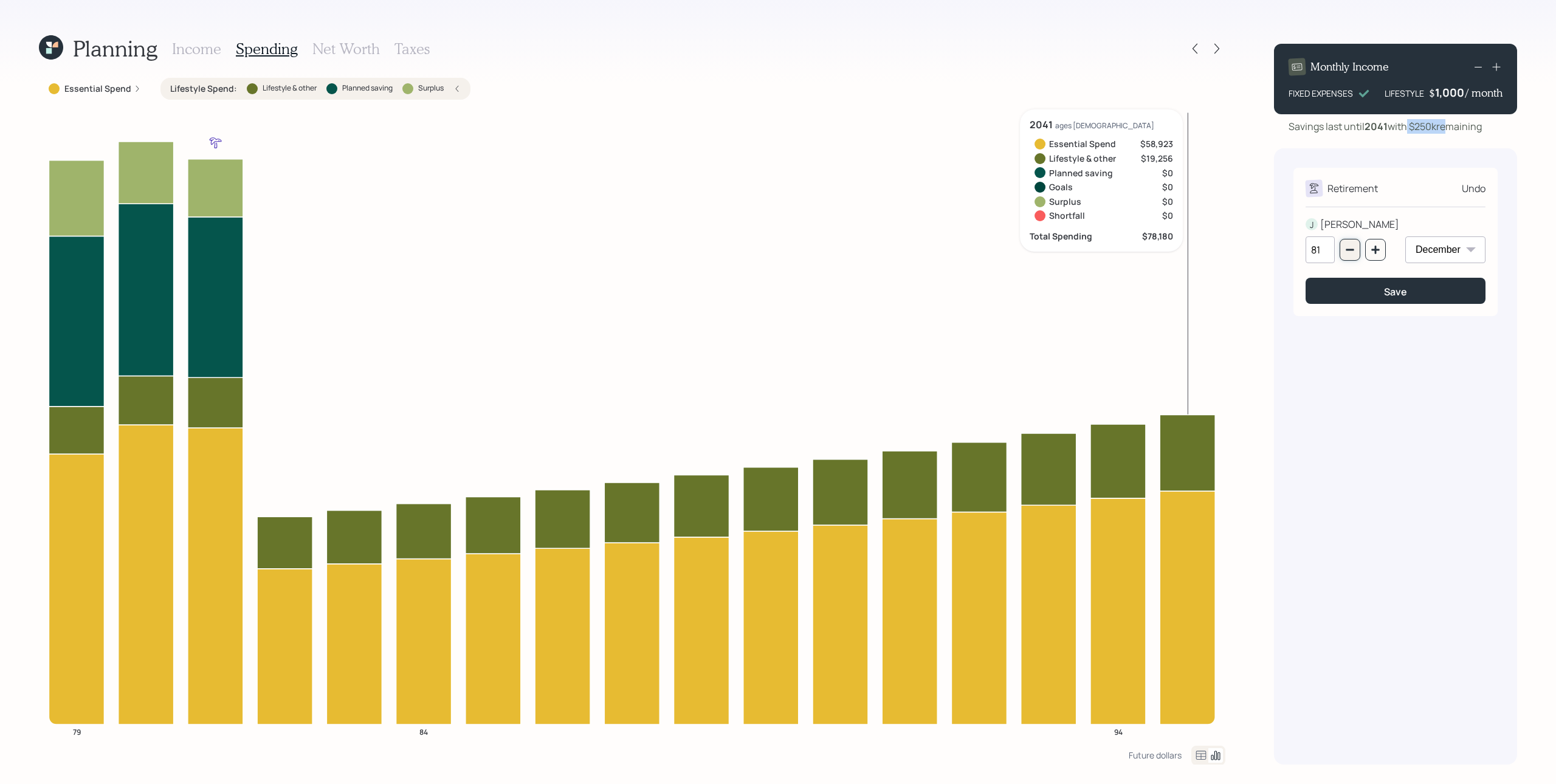
click at [1166, 242] on button "button" at bounding box center [1350, 250] width 20 height 22
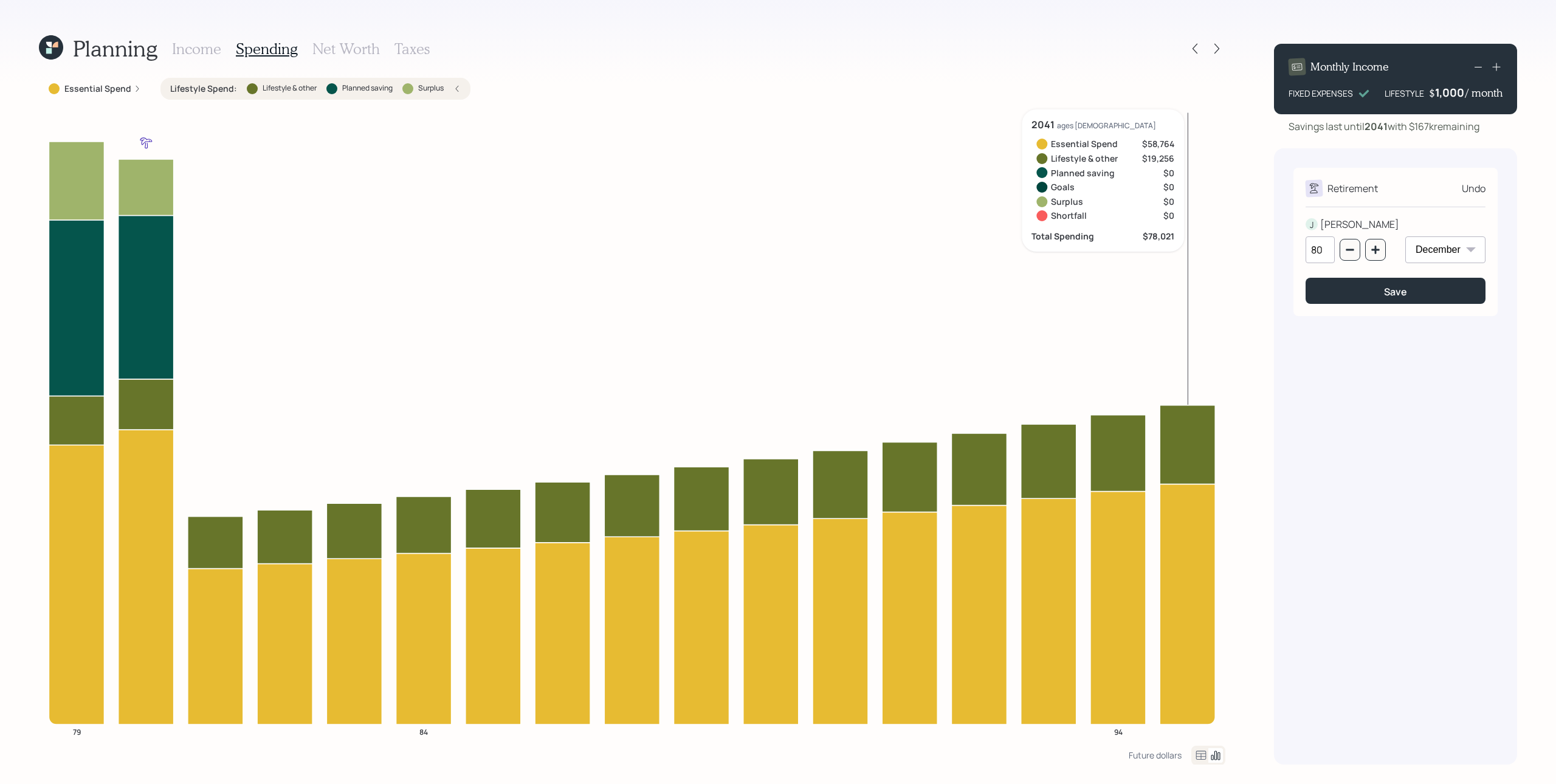
click at [1166, 159] on div "Retirement Undo J [PERSON_NAME] 80 January February March April May June July A…" at bounding box center [1395, 456] width 243 height 616
click at [1166, 250] on icon "button" at bounding box center [1376, 250] width 8 height 8
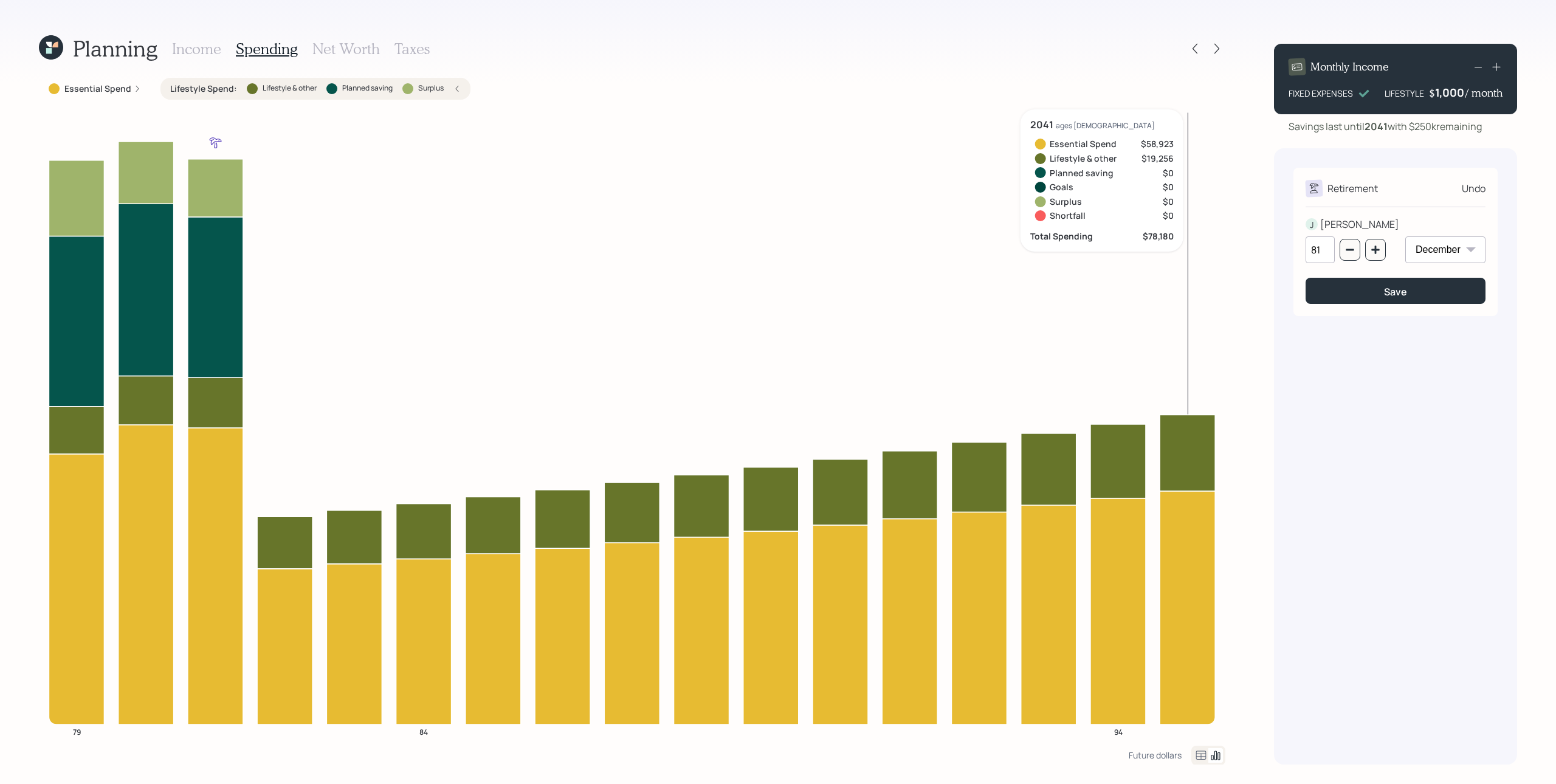
click at [1166, 70] on icon at bounding box center [1497, 67] width 12 height 12
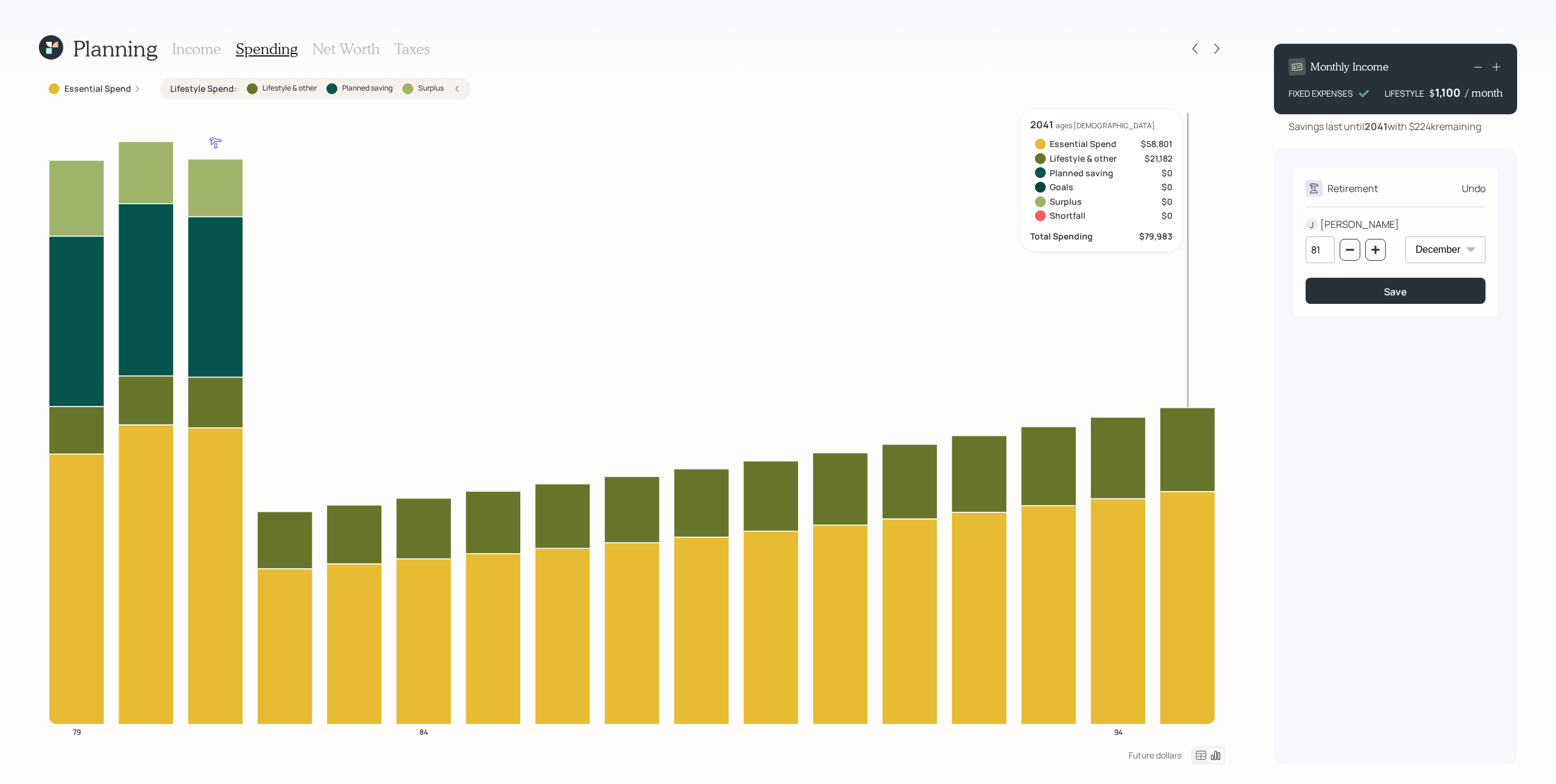
click at [1166, 65] on icon at bounding box center [1497, 67] width 12 height 12
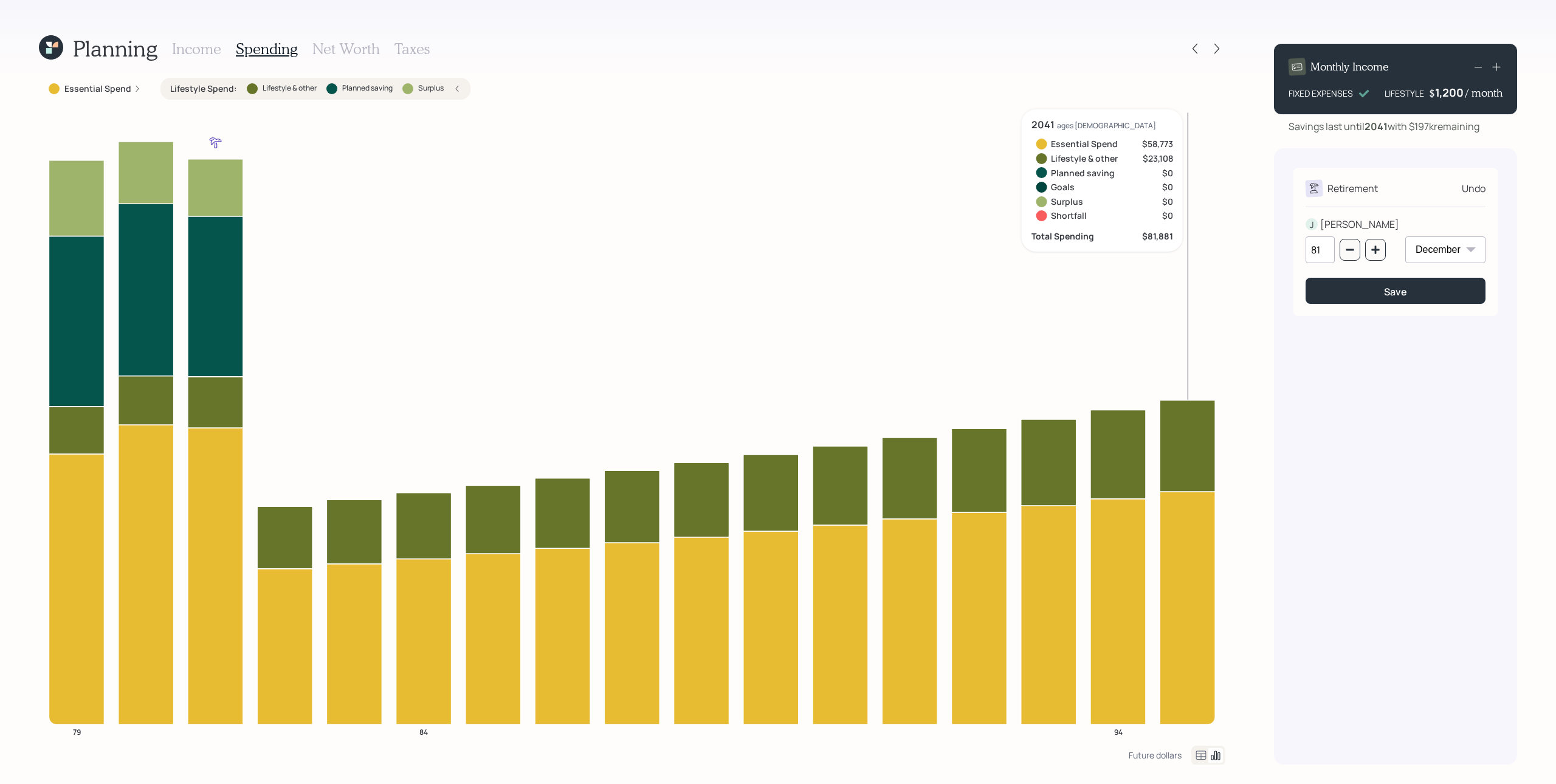
click at [1166, 65] on icon at bounding box center [1497, 67] width 12 height 12
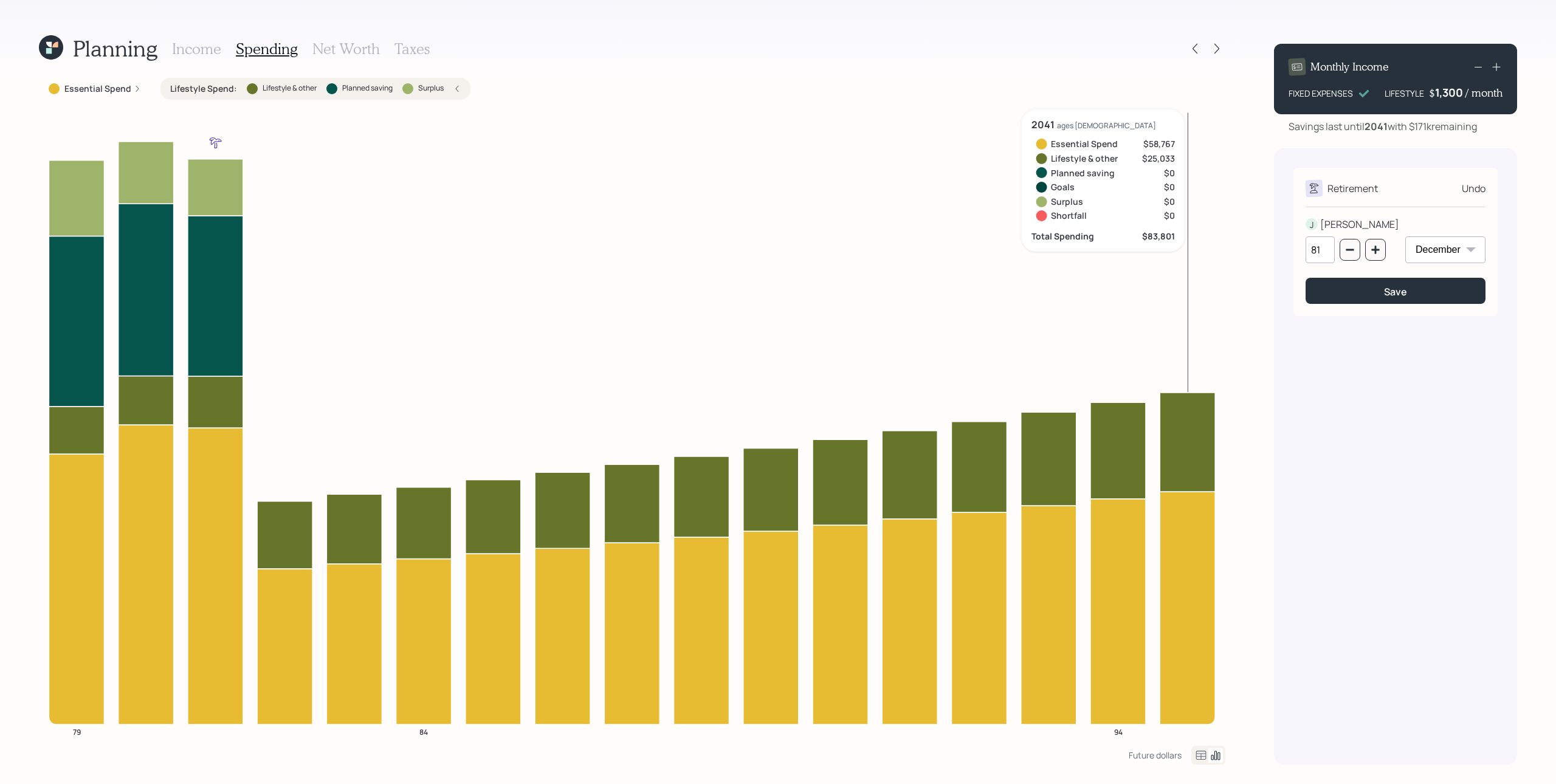
click at [1166, 65] on icon at bounding box center [1497, 67] width 8 height 8
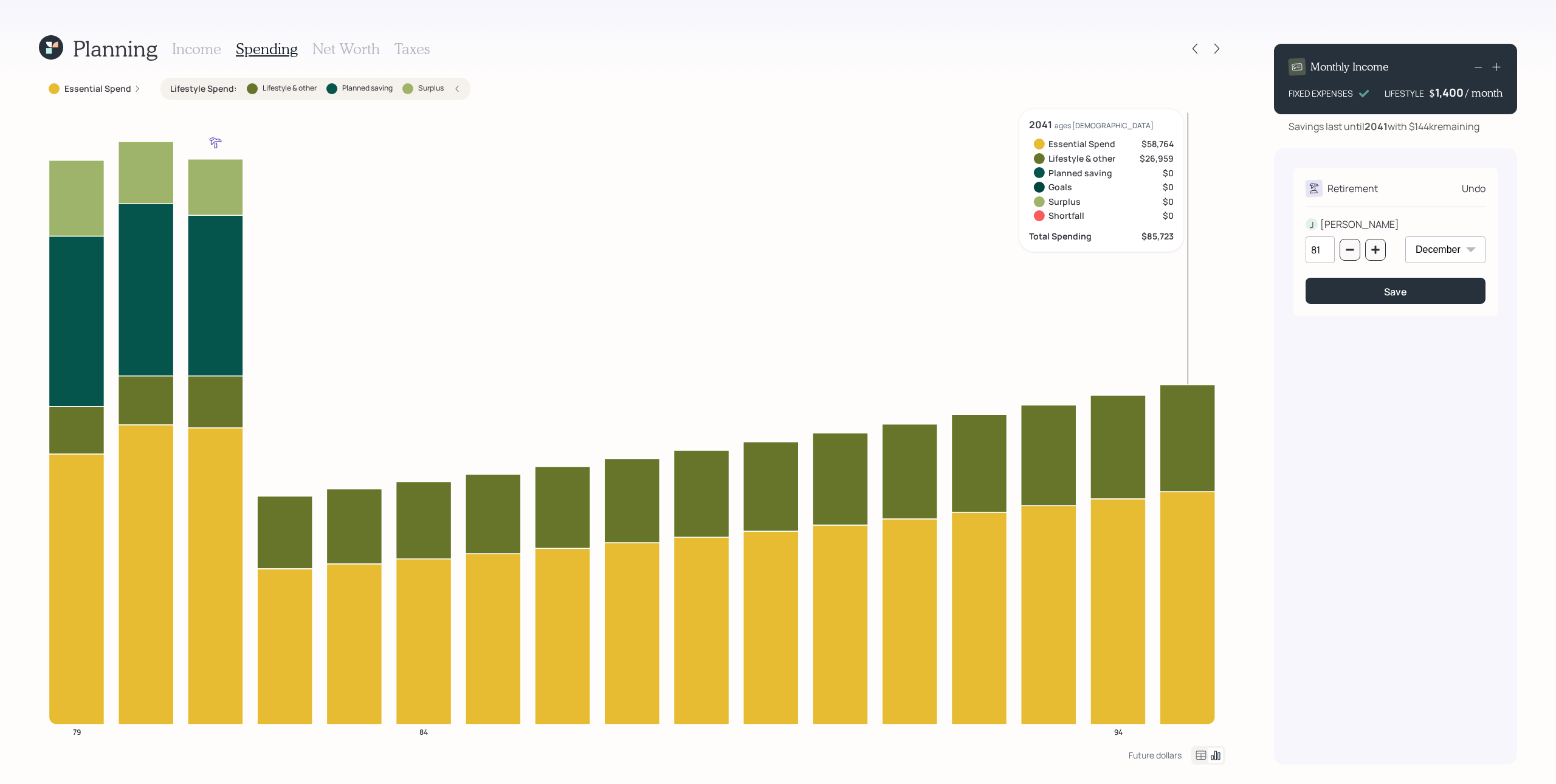
click at [1166, 68] on icon at bounding box center [1497, 67] width 12 height 12
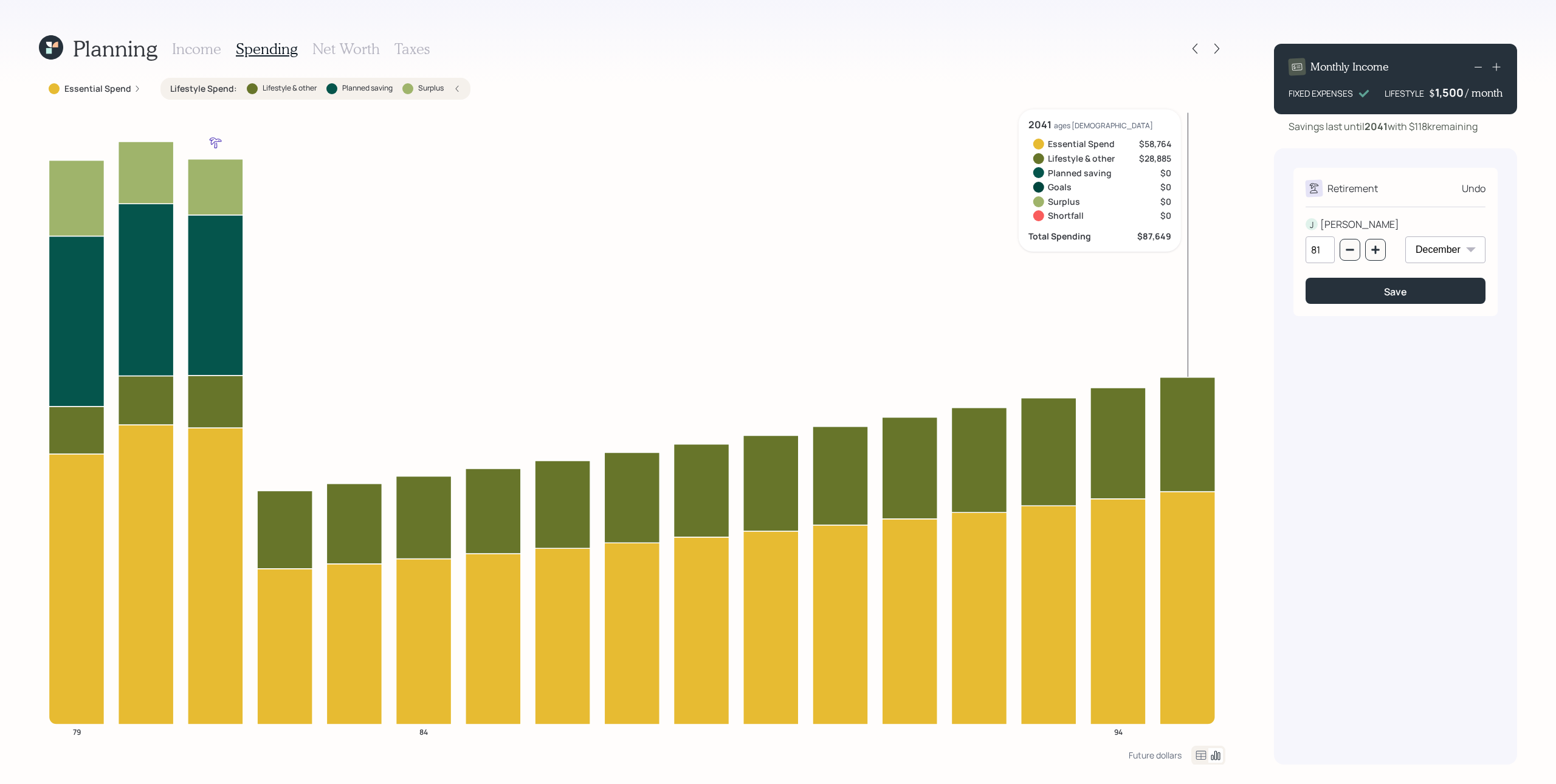
click at [1166, 68] on icon at bounding box center [1497, 67] width 12 height 12
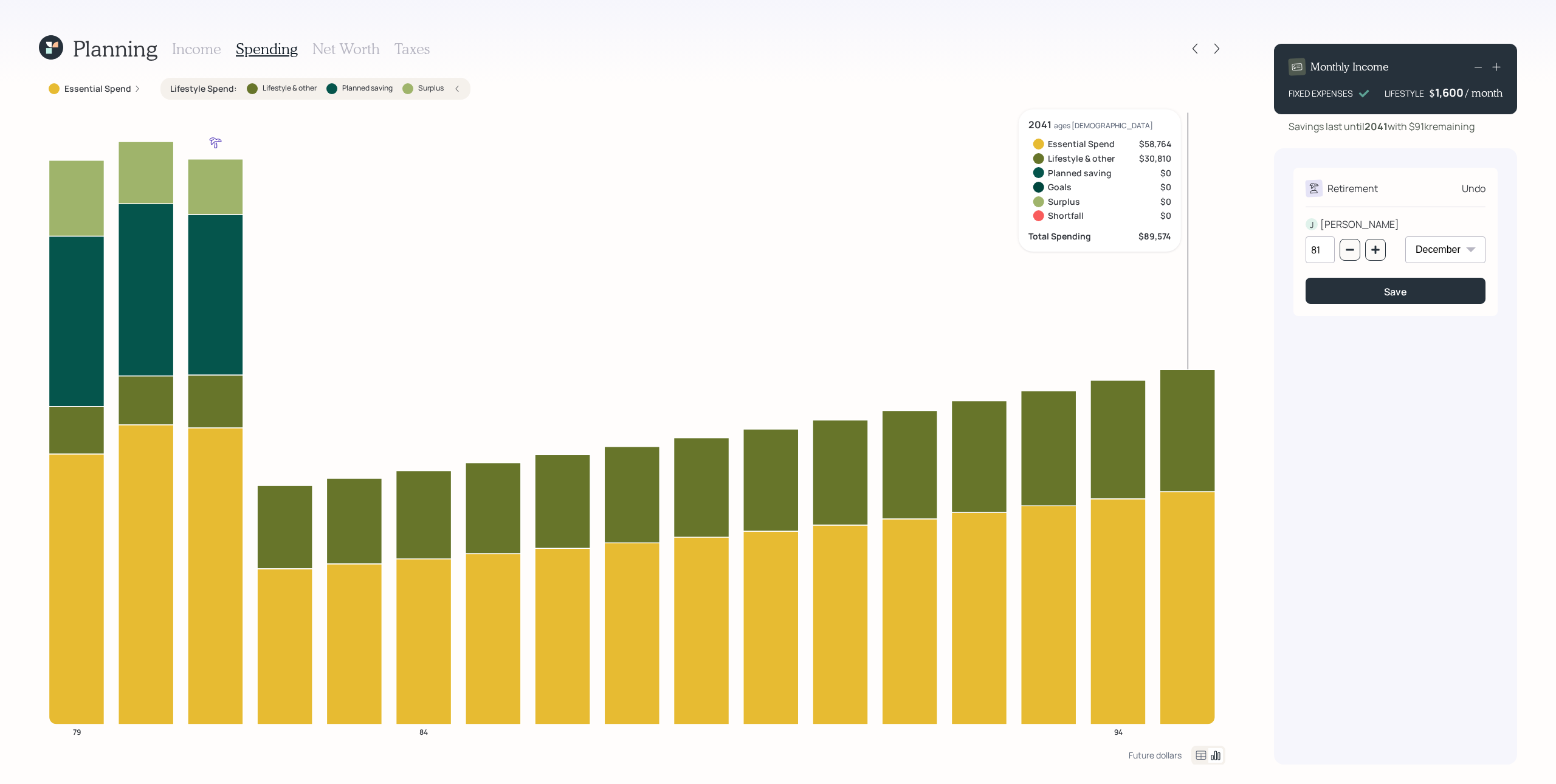
click at [1166, 68] on icon at bounding box center [1497, 67] width 12 height 12
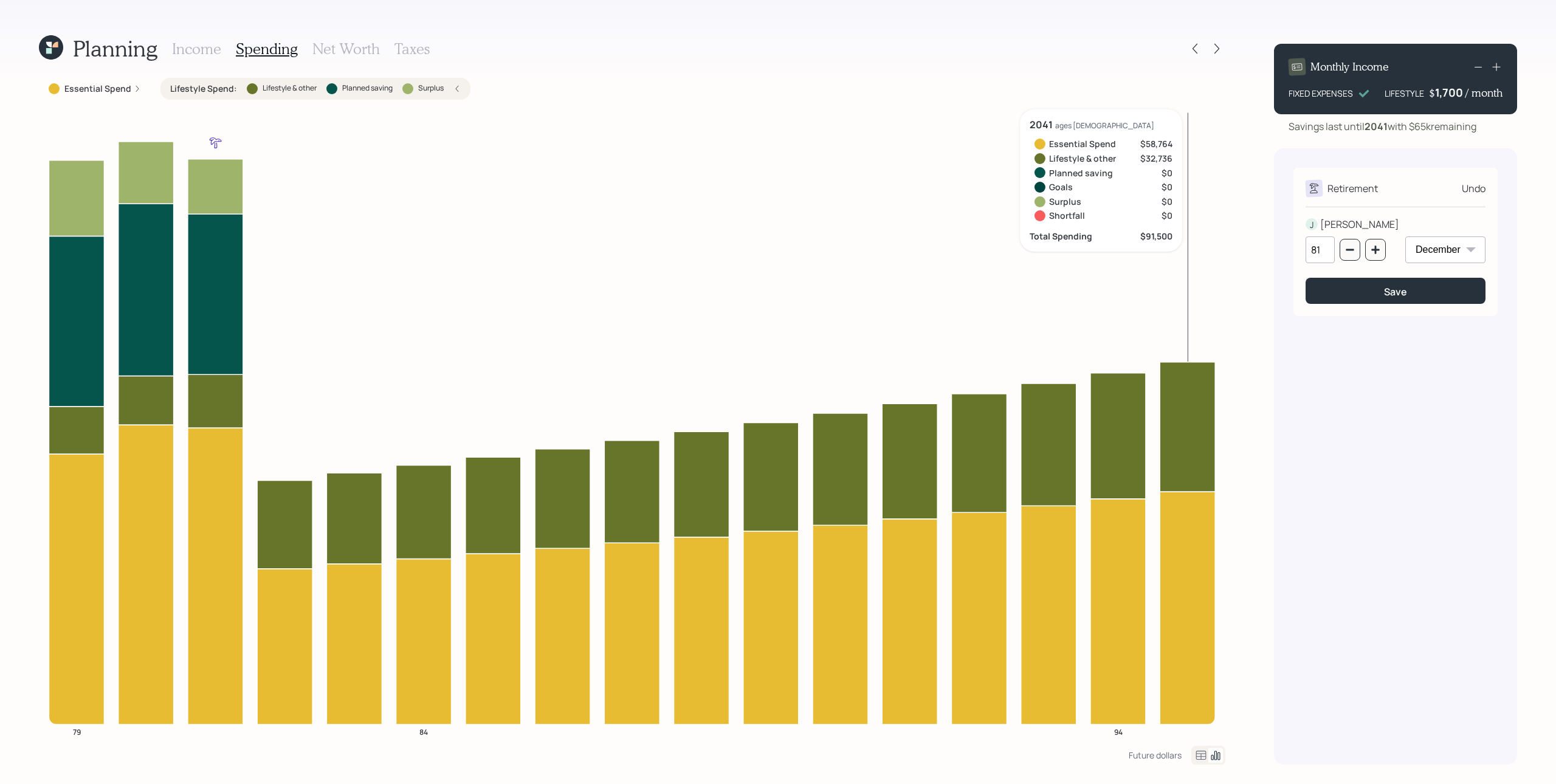
click at [1166, 68] on icon at bounding box center [1497, 67] width 12 height 12
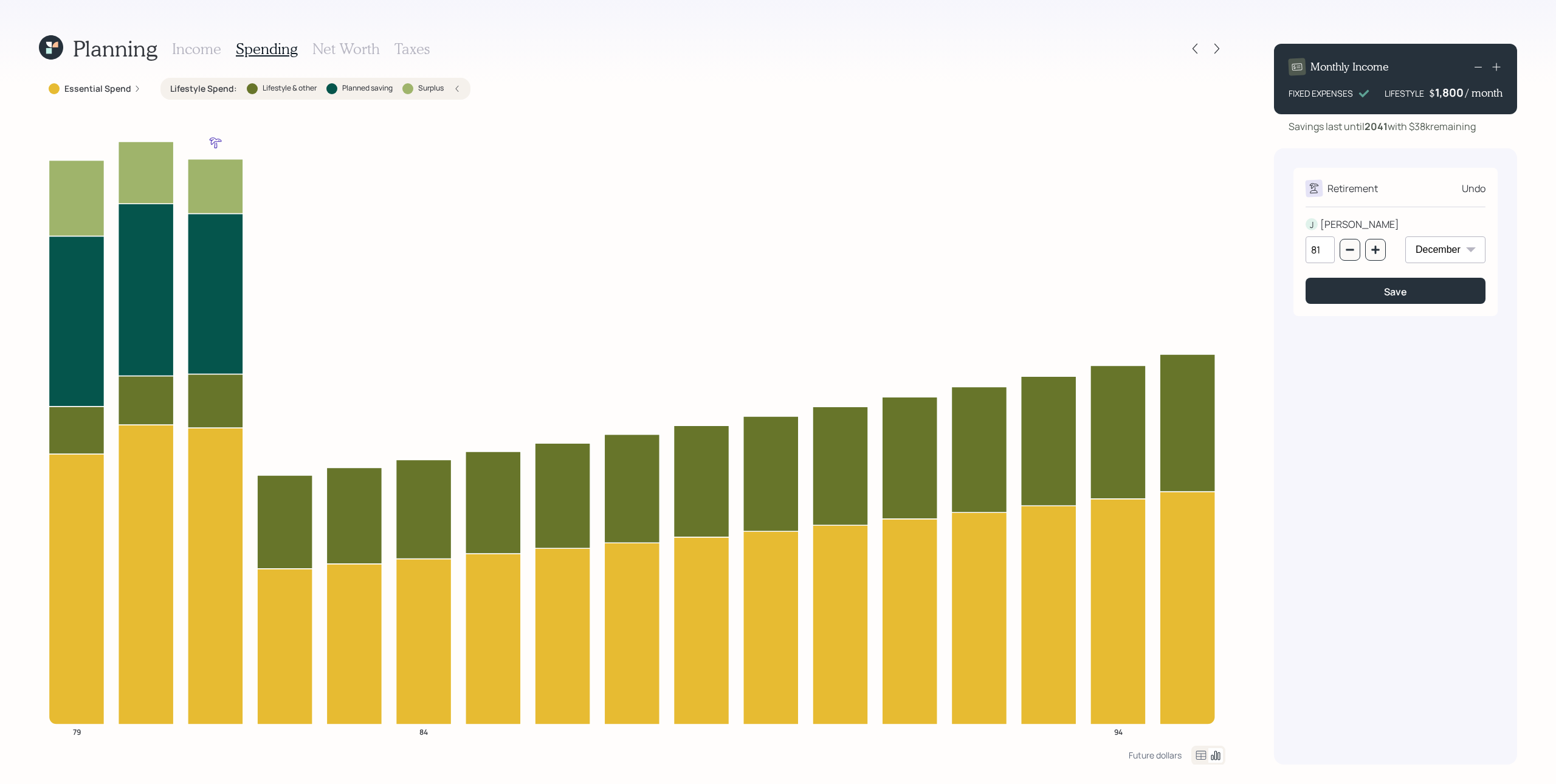
click at [182, 49] on h3 "Income" at bounding box center [196, 48] width 49 height 17
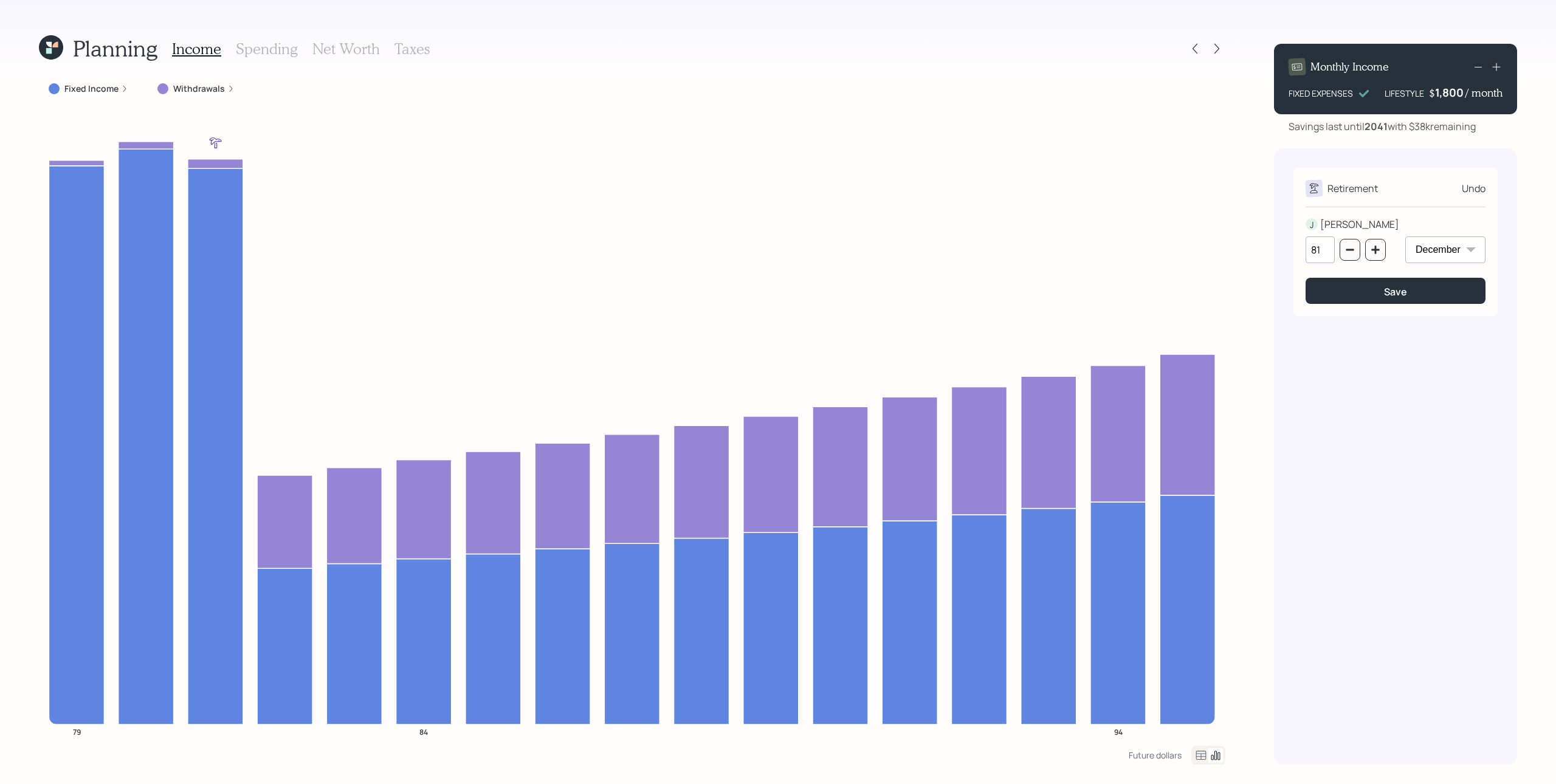
click at [1166, 67] on rect at bounding box center [1479, 67] width 8 height 1
click at [1166, 65] on icon at bounding box center [1478, 66] width 14 height 14
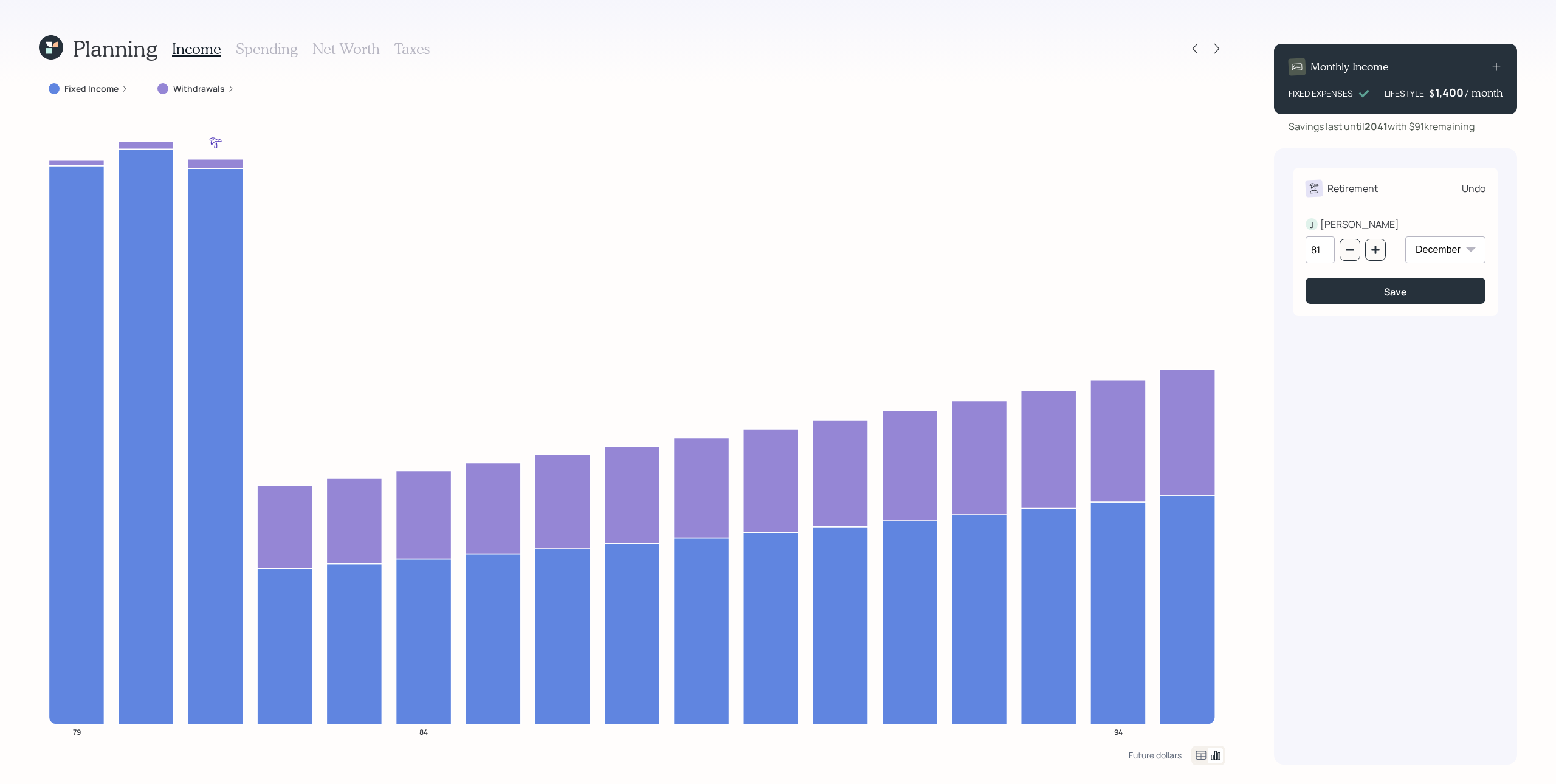
click at [1166, 65] on icon at bounding box center [1478, 66] width 14 height 14
click at [1166, 68] on icon at bounding box center [1478, 66] width 14 height 14
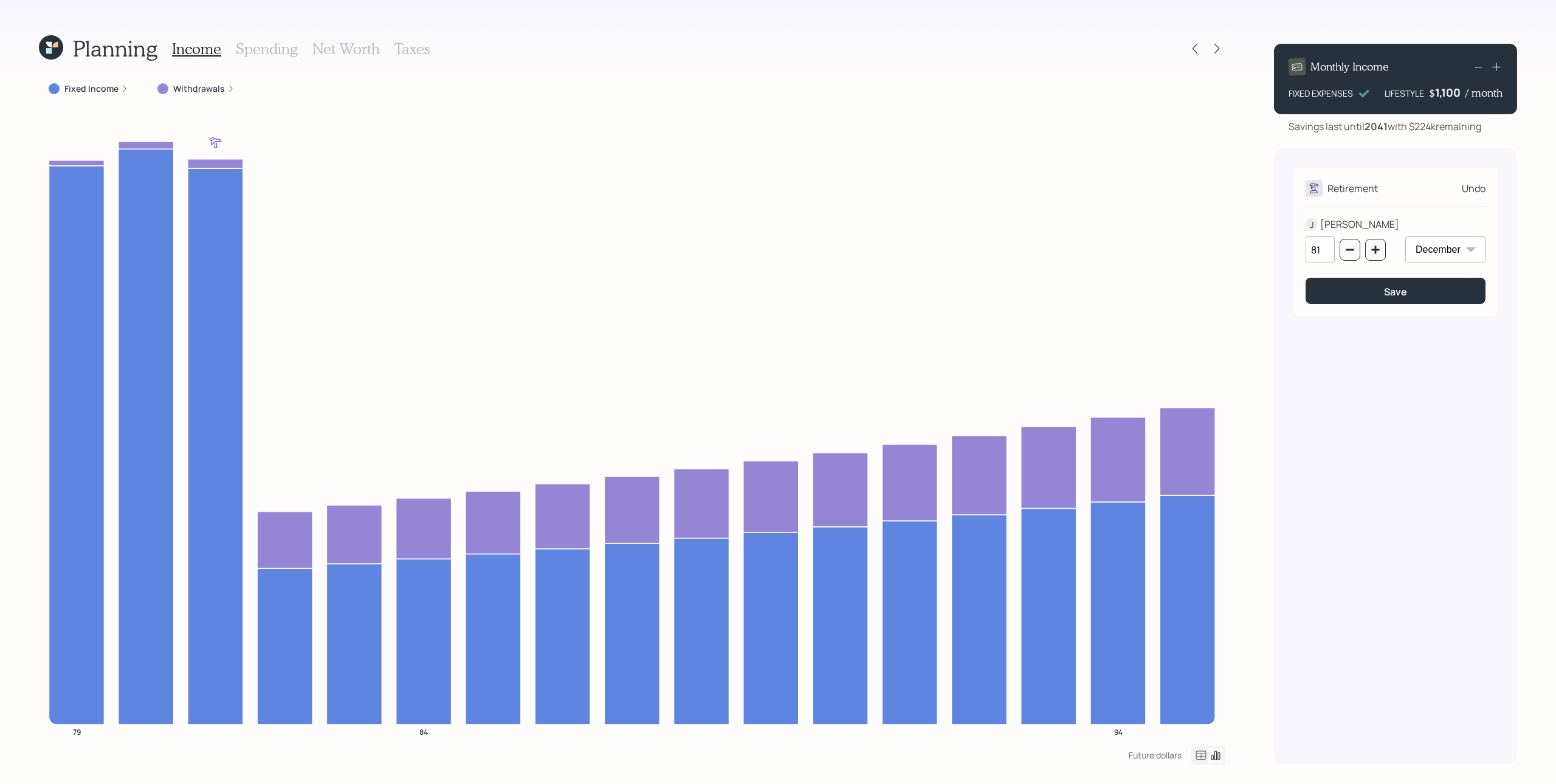
click at [1166, 67] on icon at bounding box center [1497, 67] width 8 height 8
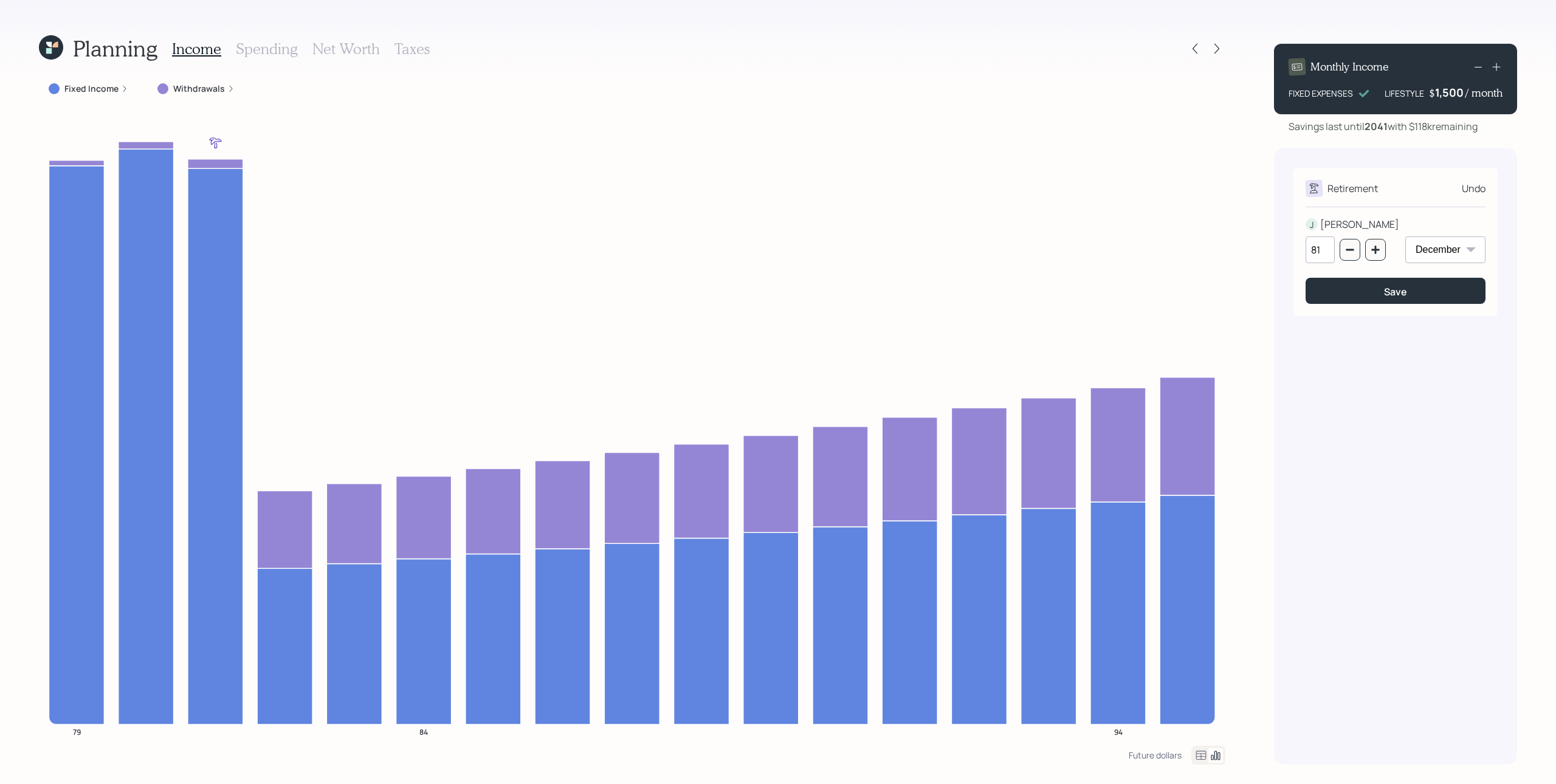
click at [1166, 67] on icon at bounding box center [1497, 67] width 12 height 12
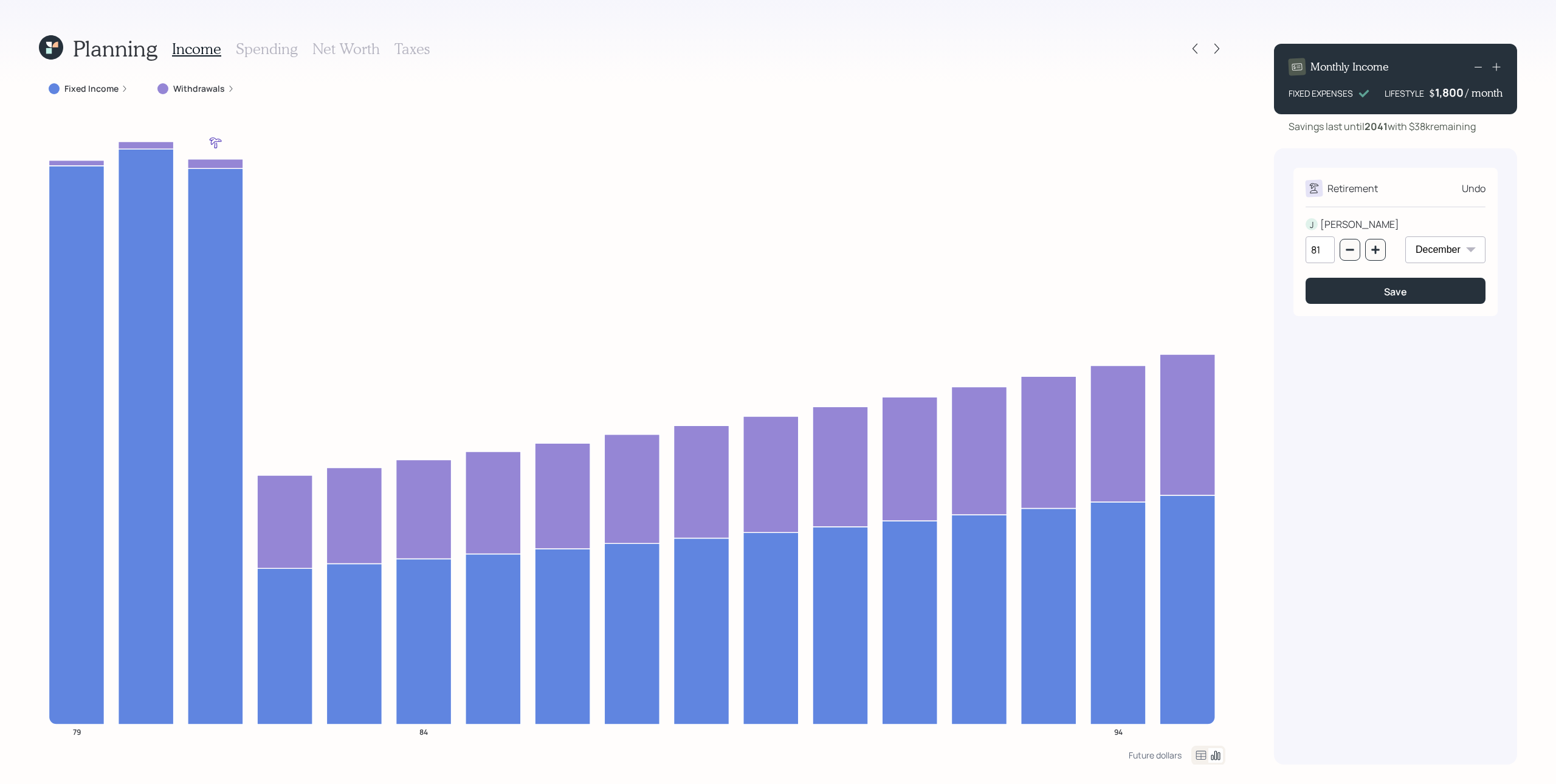
click at [1166, 67] on icon at bounding box center [1497, 67] width 8 height 8
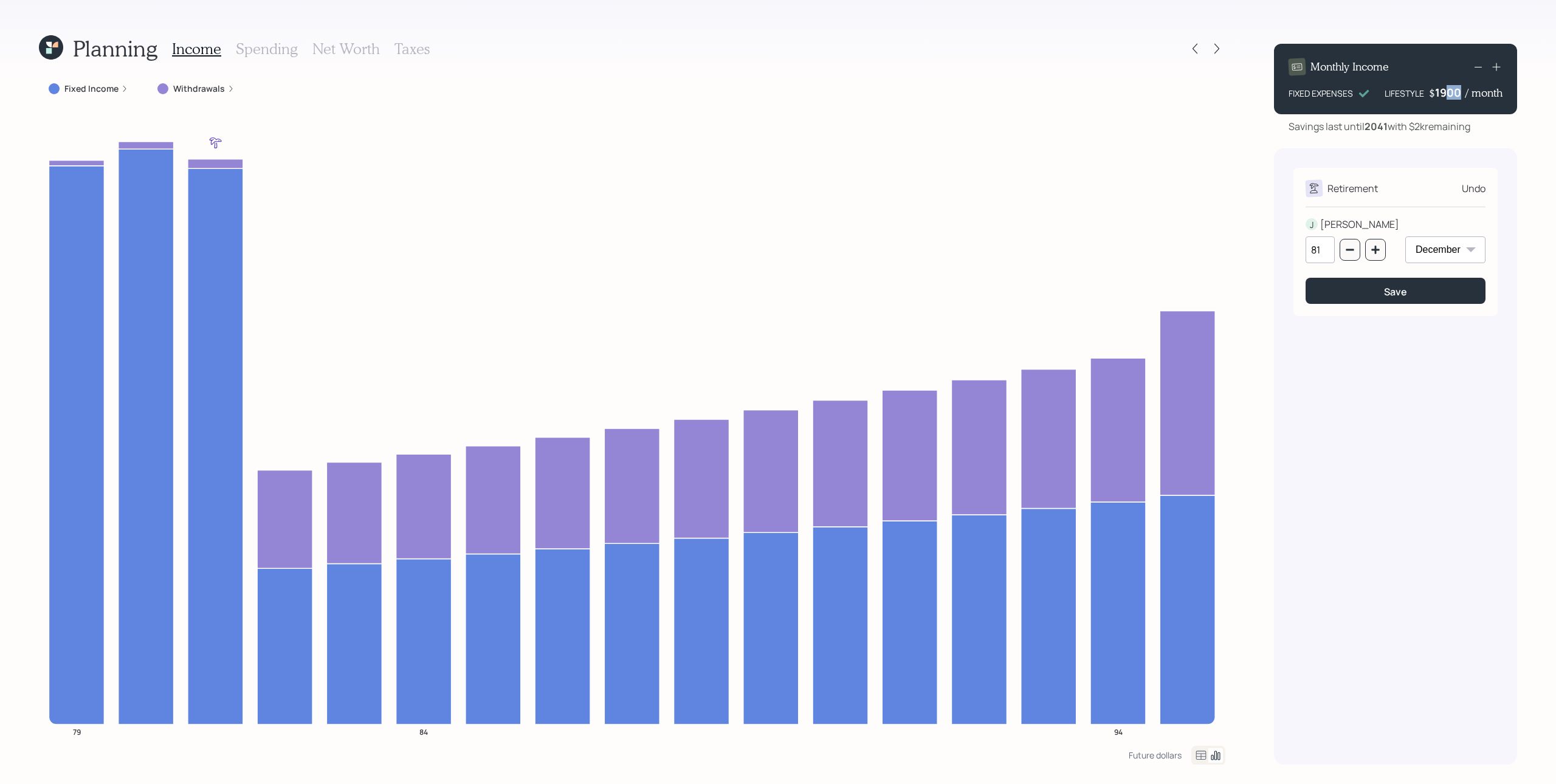
drag, startPoint x: 1445, startPoint y: 90, endPoint x: 1459, endPoint y: 93, distance: 14.3
click at [1166, 93] on div "1900" at bounding box center [1451, 92] width 30 height 14
click at [1166, 249] on icon "button" at bounding box center [1376, 250] width 8 height 8
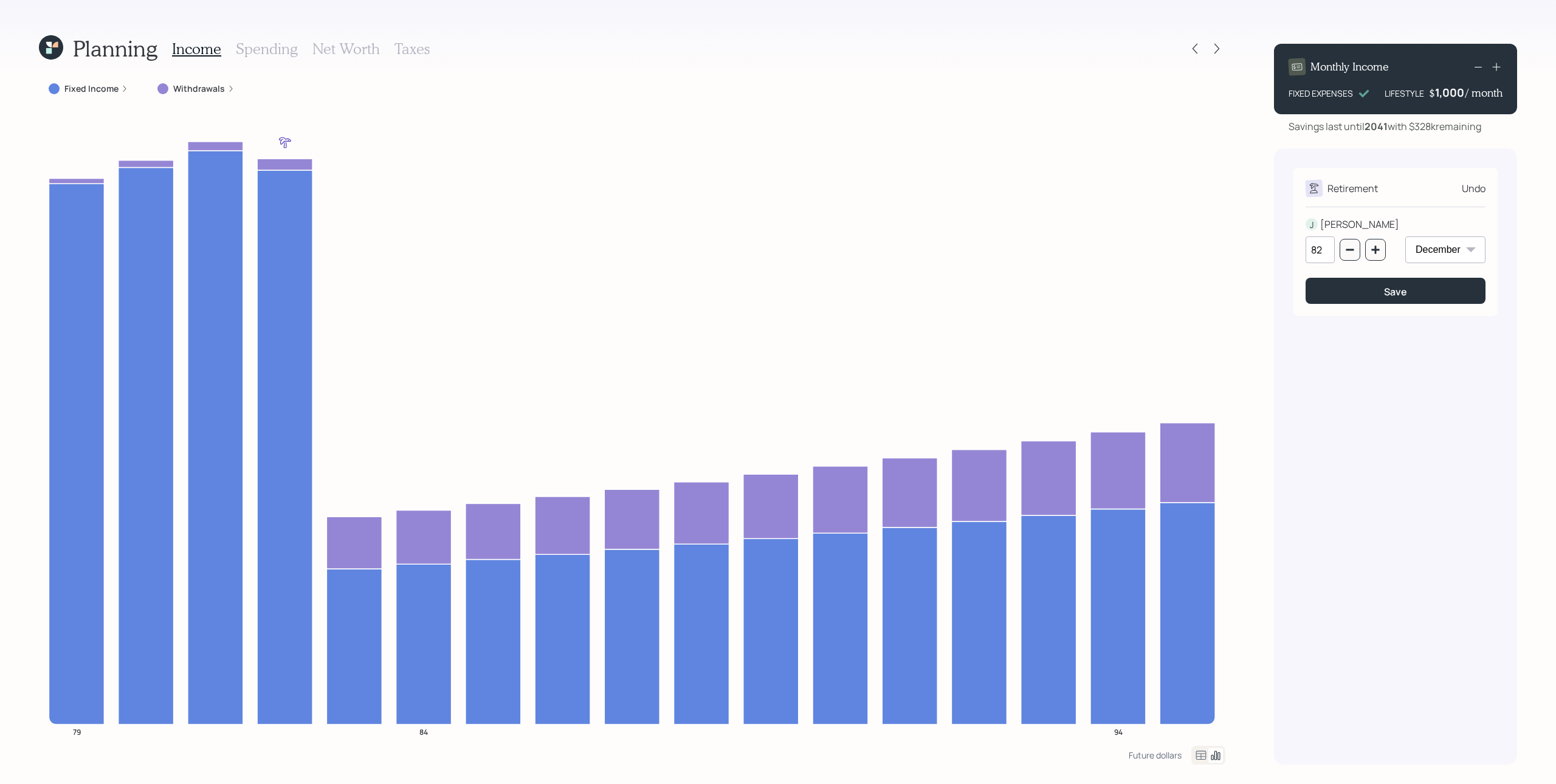
click at [1166, 65] on icon at bounding box center [1497, 67] width 12 height 12
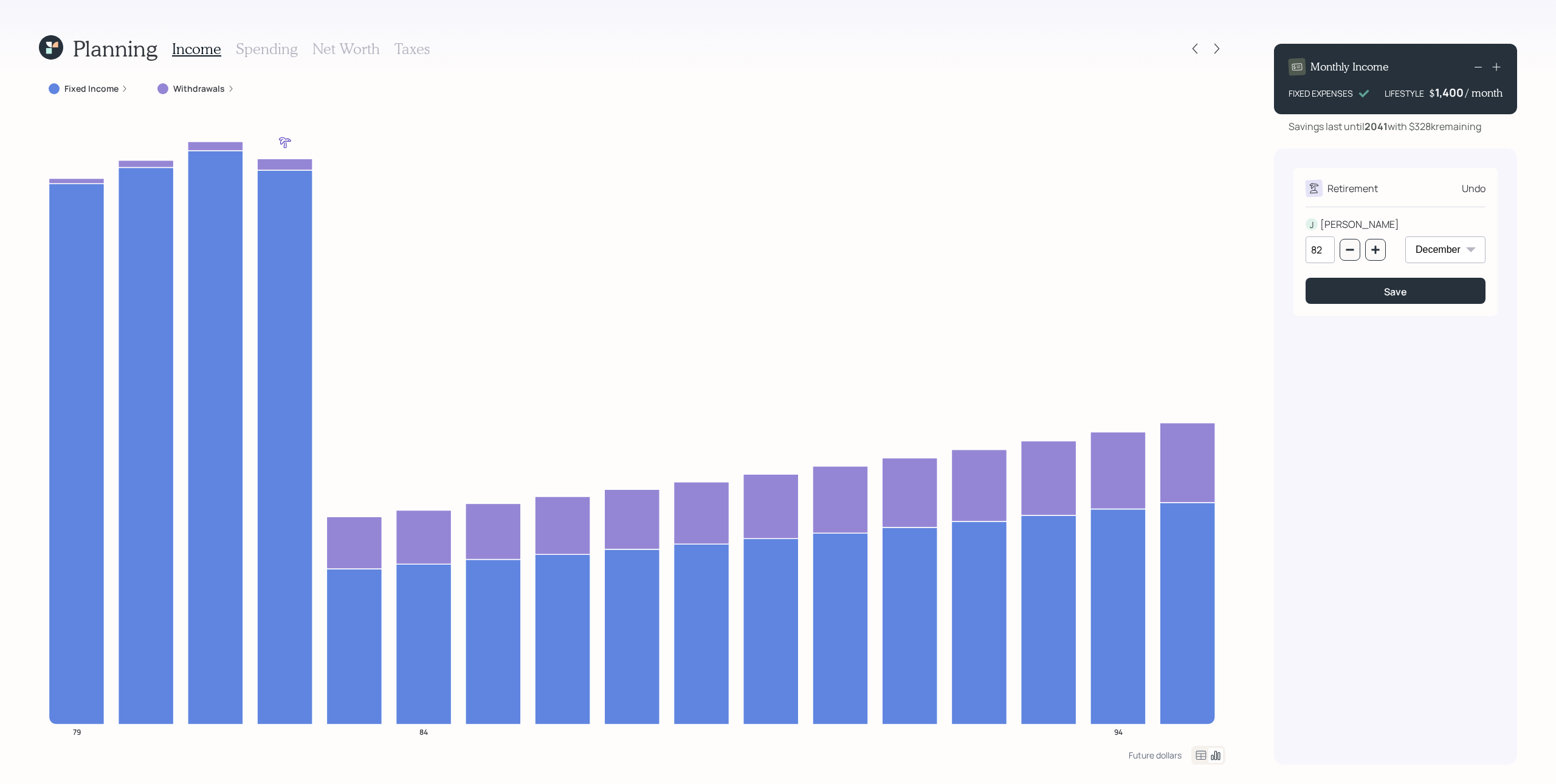
click at [1166, 65] on icon at bounding box center [1497, 67] width 12 height 12
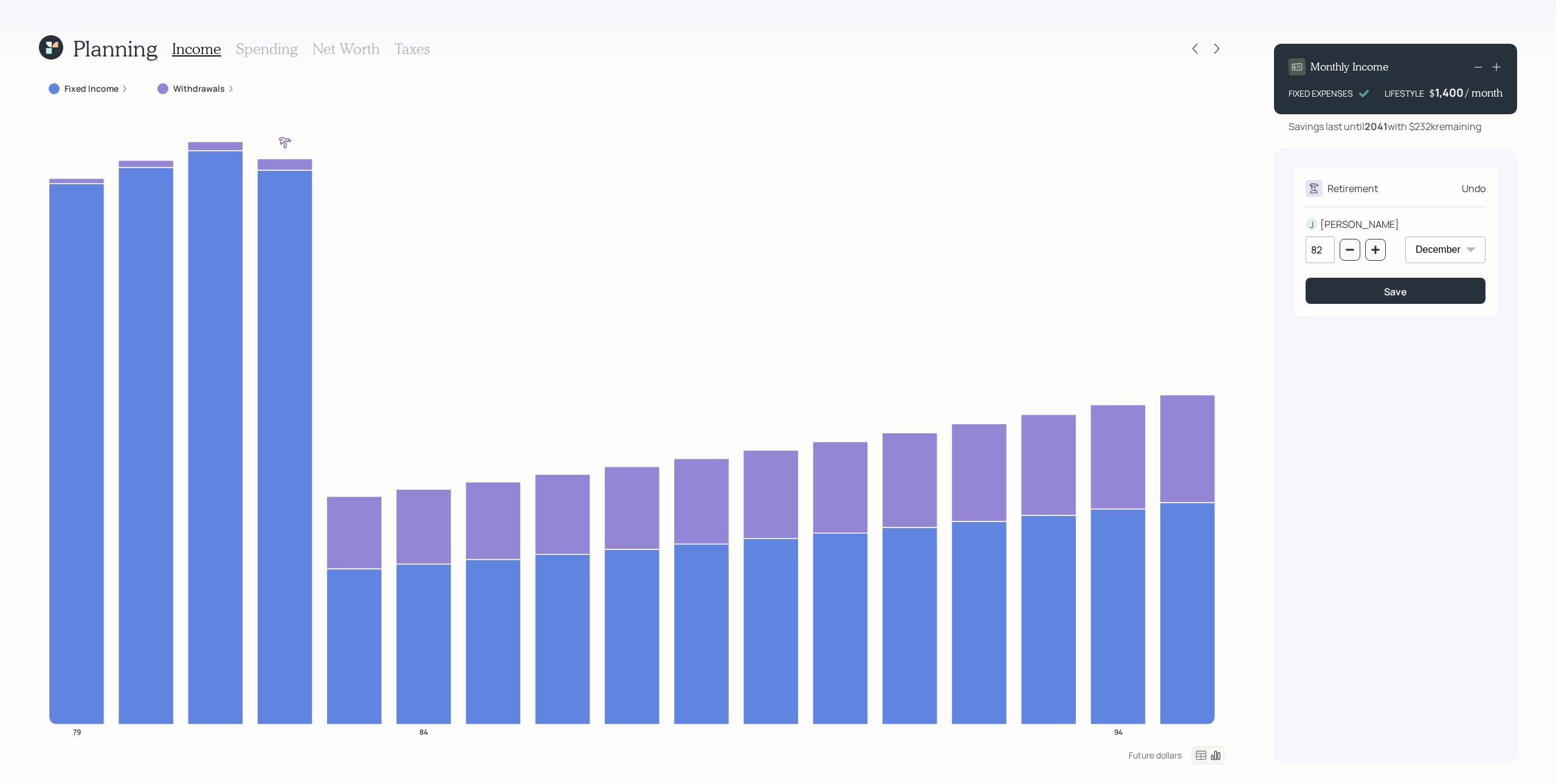
click at [1166, 65] on icon at bounding box center [1497, 67] width 12 height 12
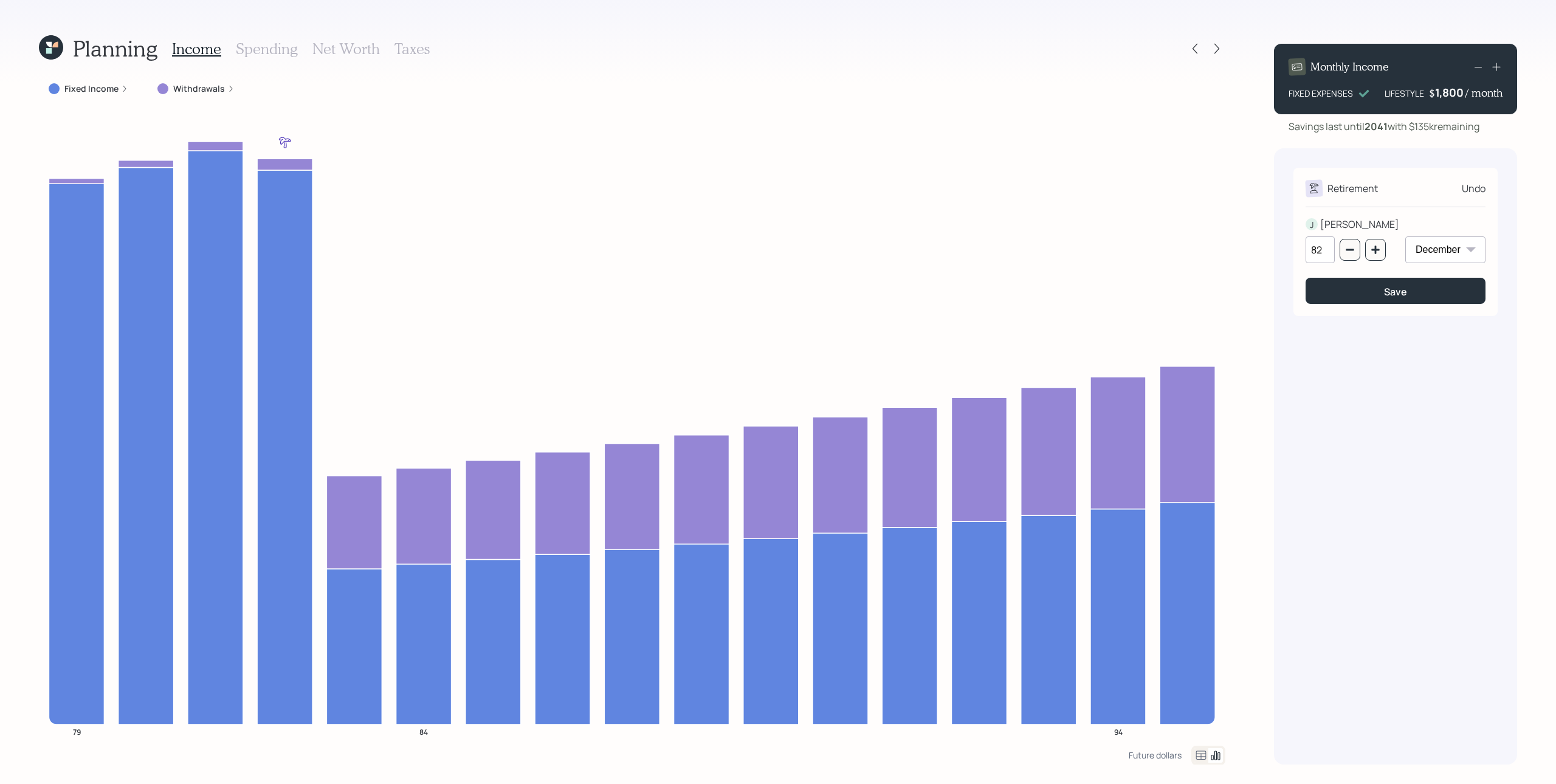
click at [1166, 65] on icon at bounding box center [1497, 67] width 12 height 12
click at [1166, 68] on icon at bounding box center [1497, 67] width 12 height 12
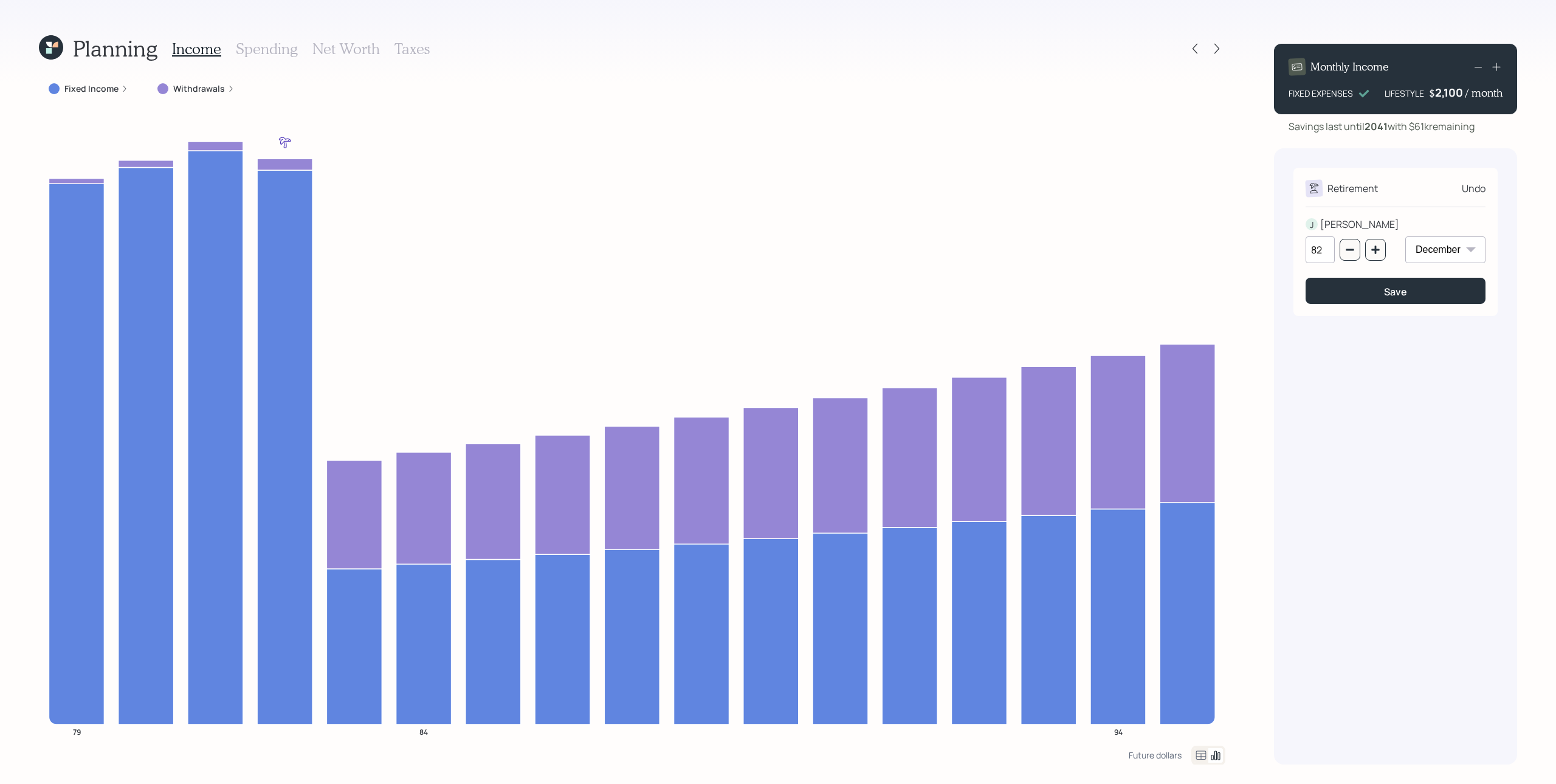
click at [1166, 74] on div at bounding box center [1487, 67] width 32 height 17
click at [1166, 68] on div "Monthly Income FIXED EXPENSES LIFESTYLE $ 2,100 / month" at bounding box center [1395, 79] width 243 height 71
click at [1166, 68] on icon at bounding box center [1497, 67] width 12 height 12
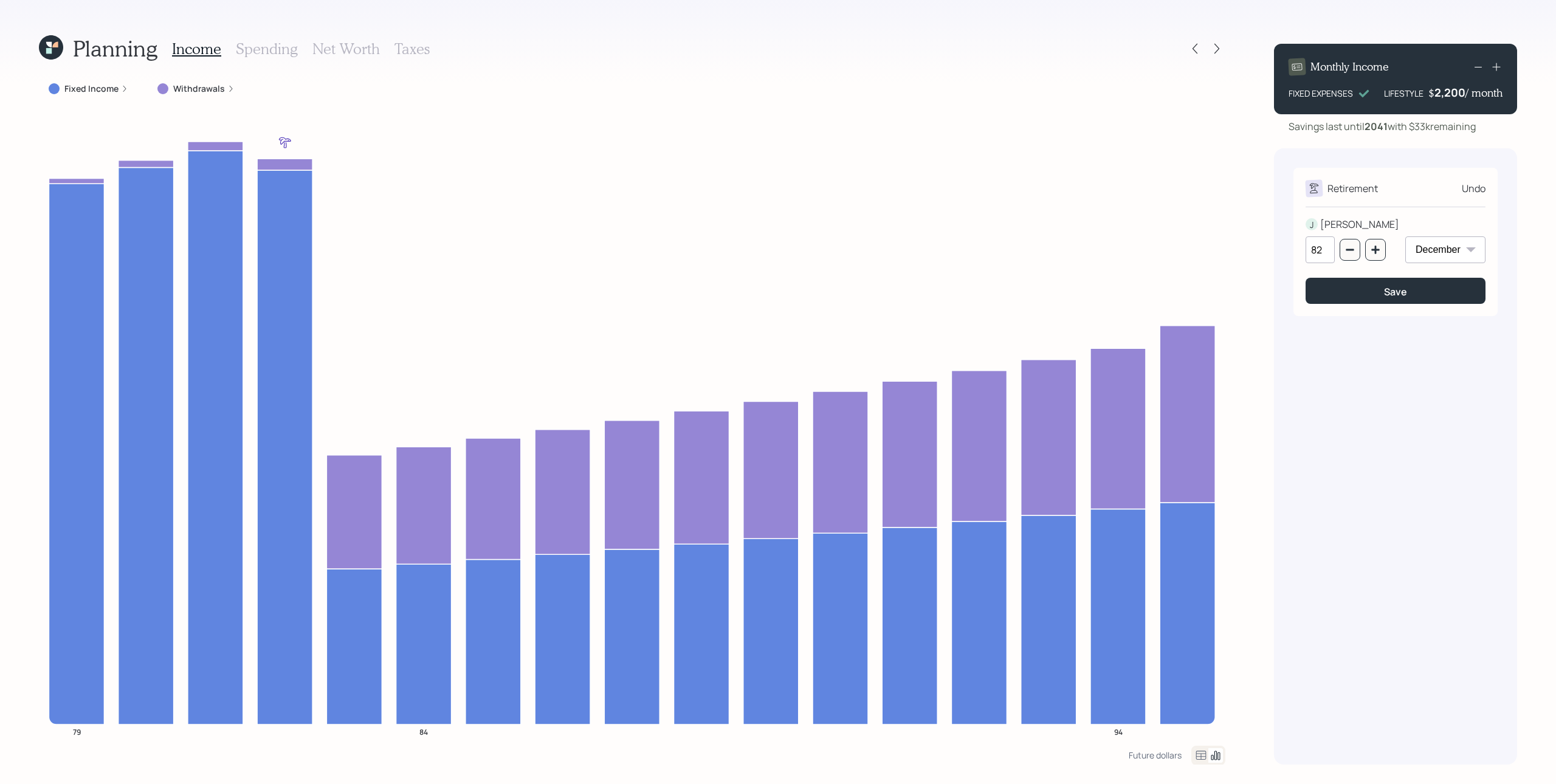
click at [1166, 68] on icon at bounding box center [1497, 67] width 8 height 8
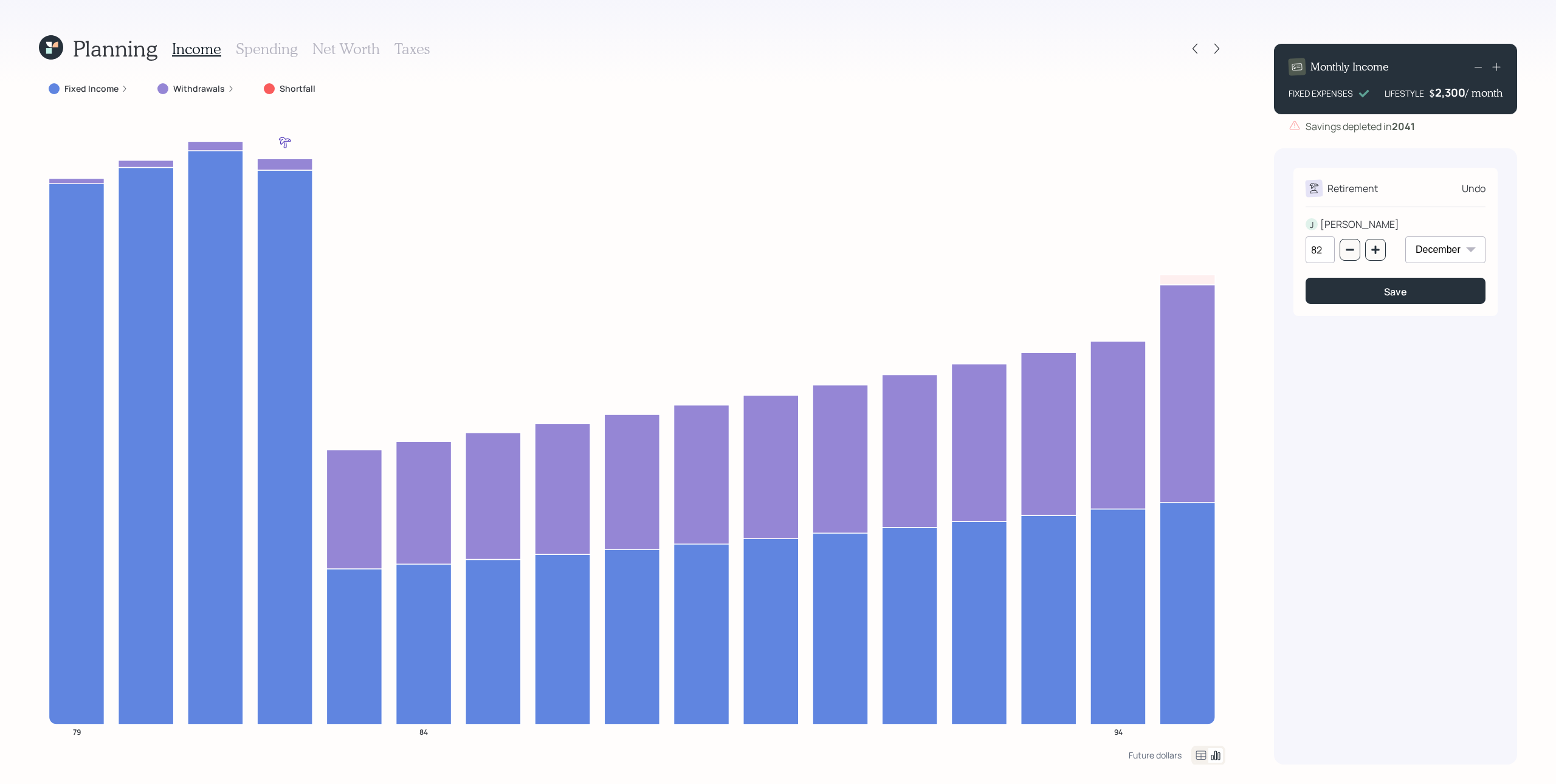
click at [1166, 69] on icon at bounding box center [1478, 66] width 14 height 14
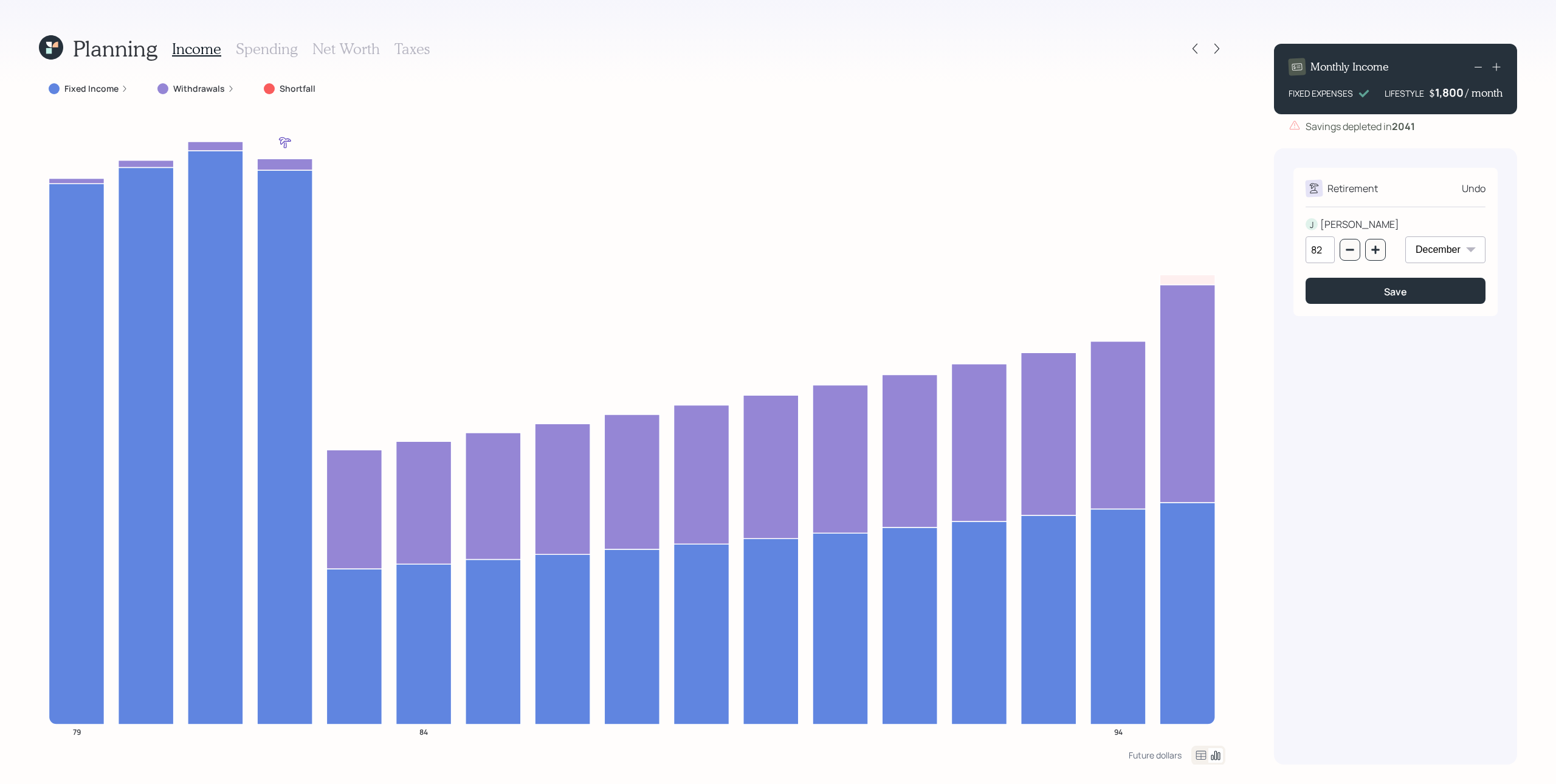
click at [1166, 69] on icon at bounding box center [1478, 66] width 14 height 14
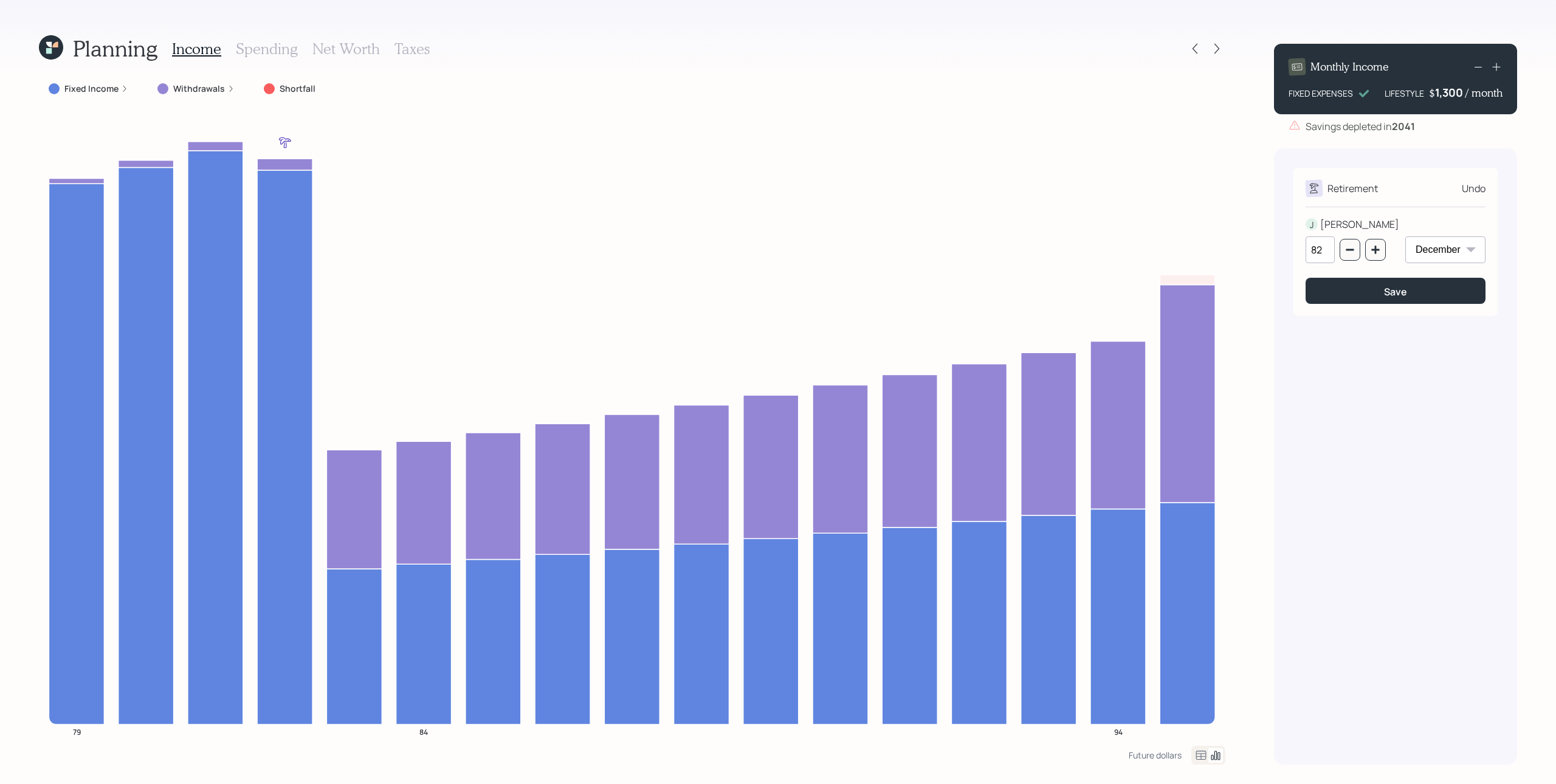
click at [1166, 69] on icon at bounding box center [1478, 66] width 14 height 14
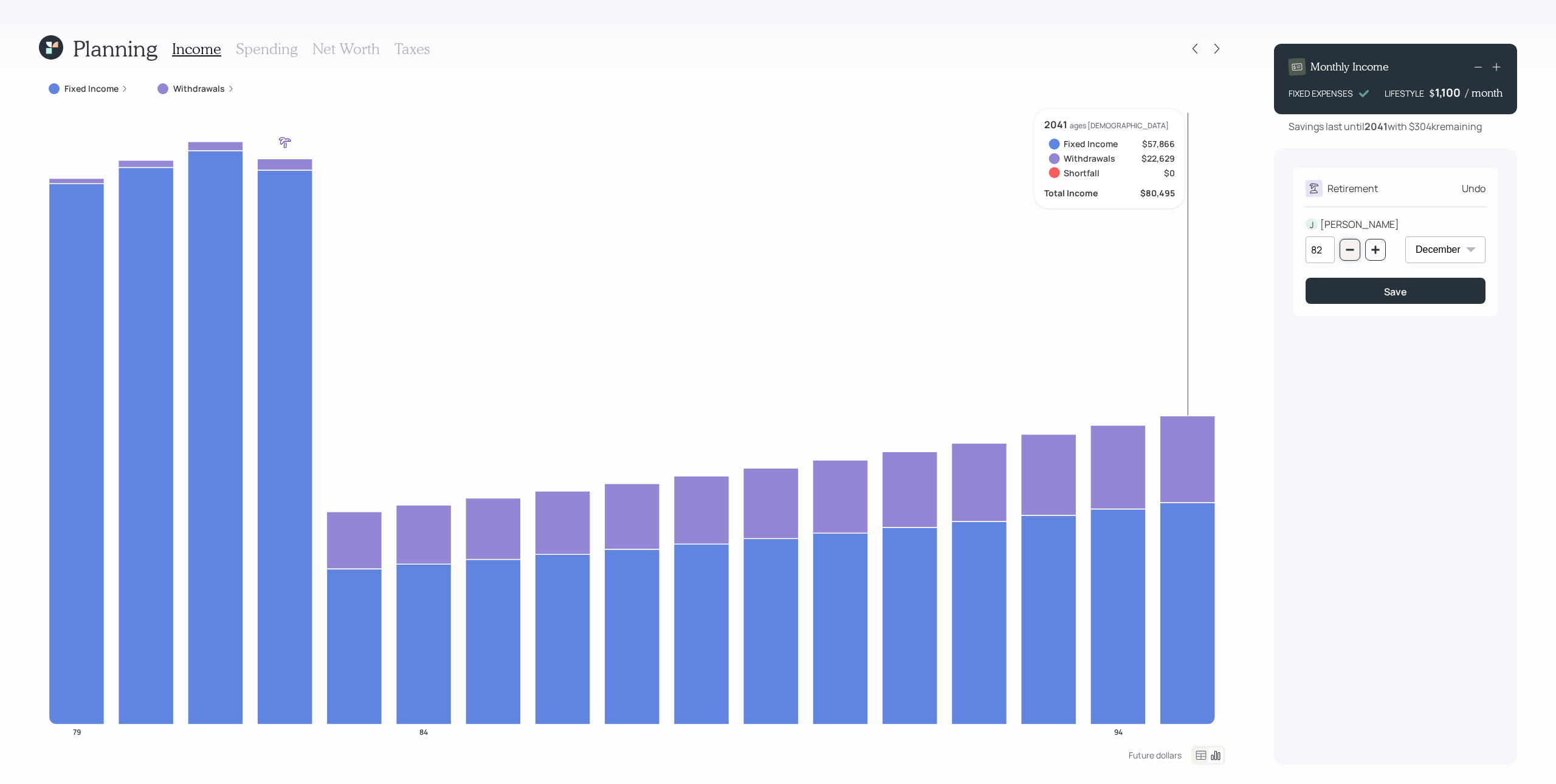
click at [1166, 253] on button "button" at bounding box center [1350, 250] width 20 height 22
type input "79"
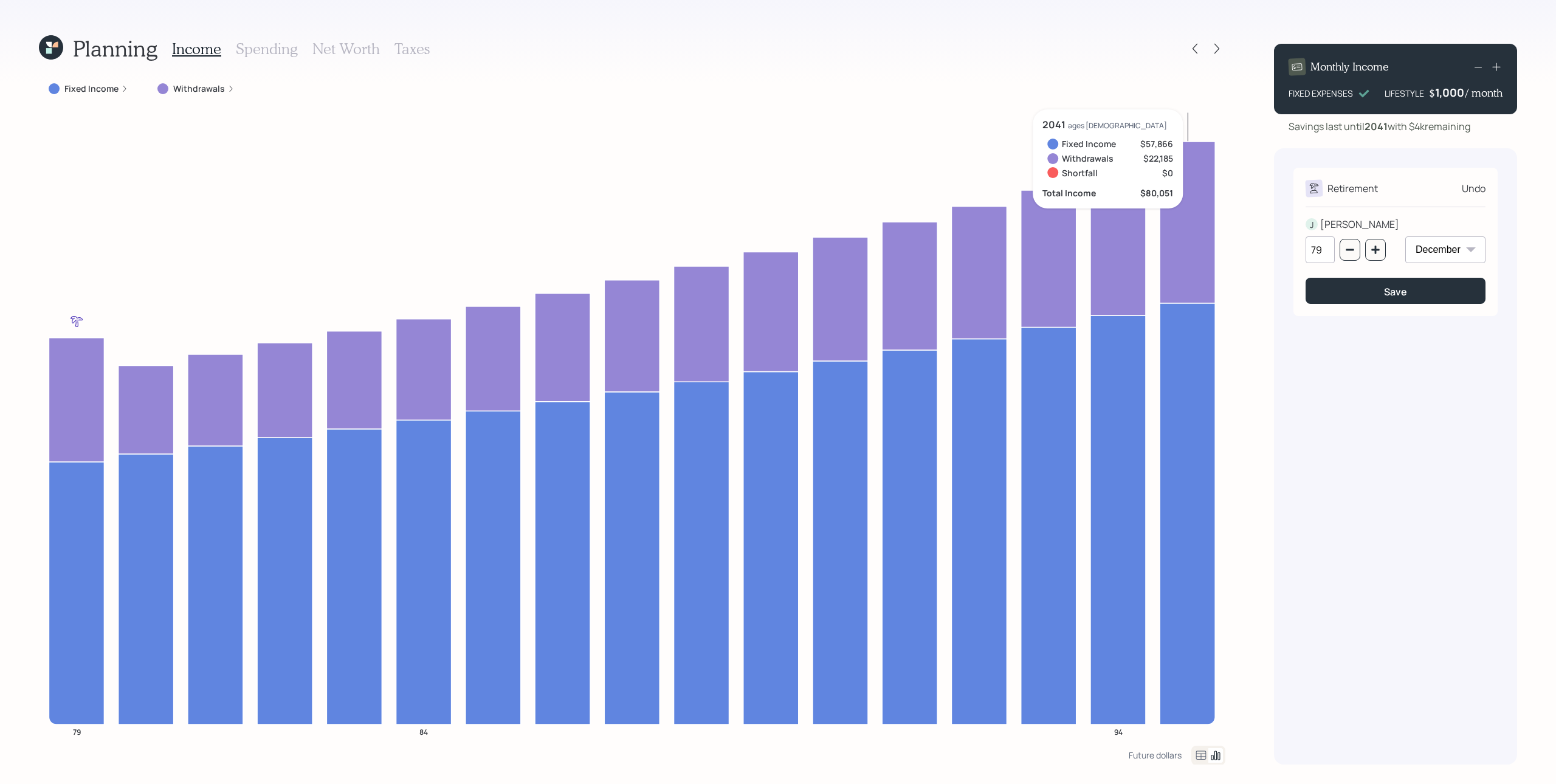
drag, startPoint x: 1504, startPoint y: 480, endPoint x: 1354, endPoint y: 446, distance: 153.8
click at [1166, 480] on div "Retirement Undo J [PERSON_NAME] 79 January February March April May June July A…" at bounding box center [1395, 456] width 243 height 616
click at [1166, 287] on button "Save" at bounding box center [1395, 290] width 180 height 26
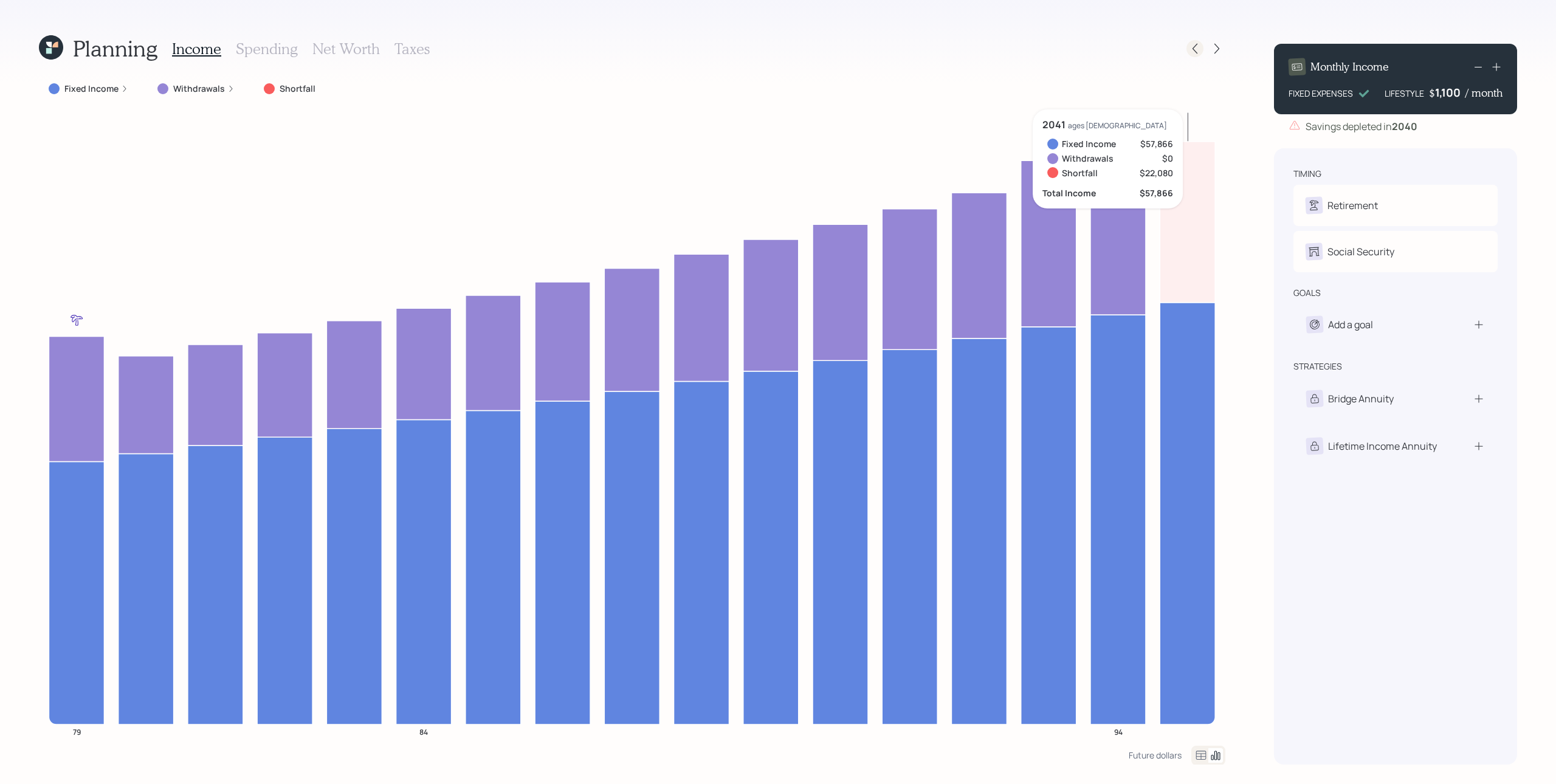
click at [1166, 46] on icon at bounding box center [1195, 49] width 5 height 11
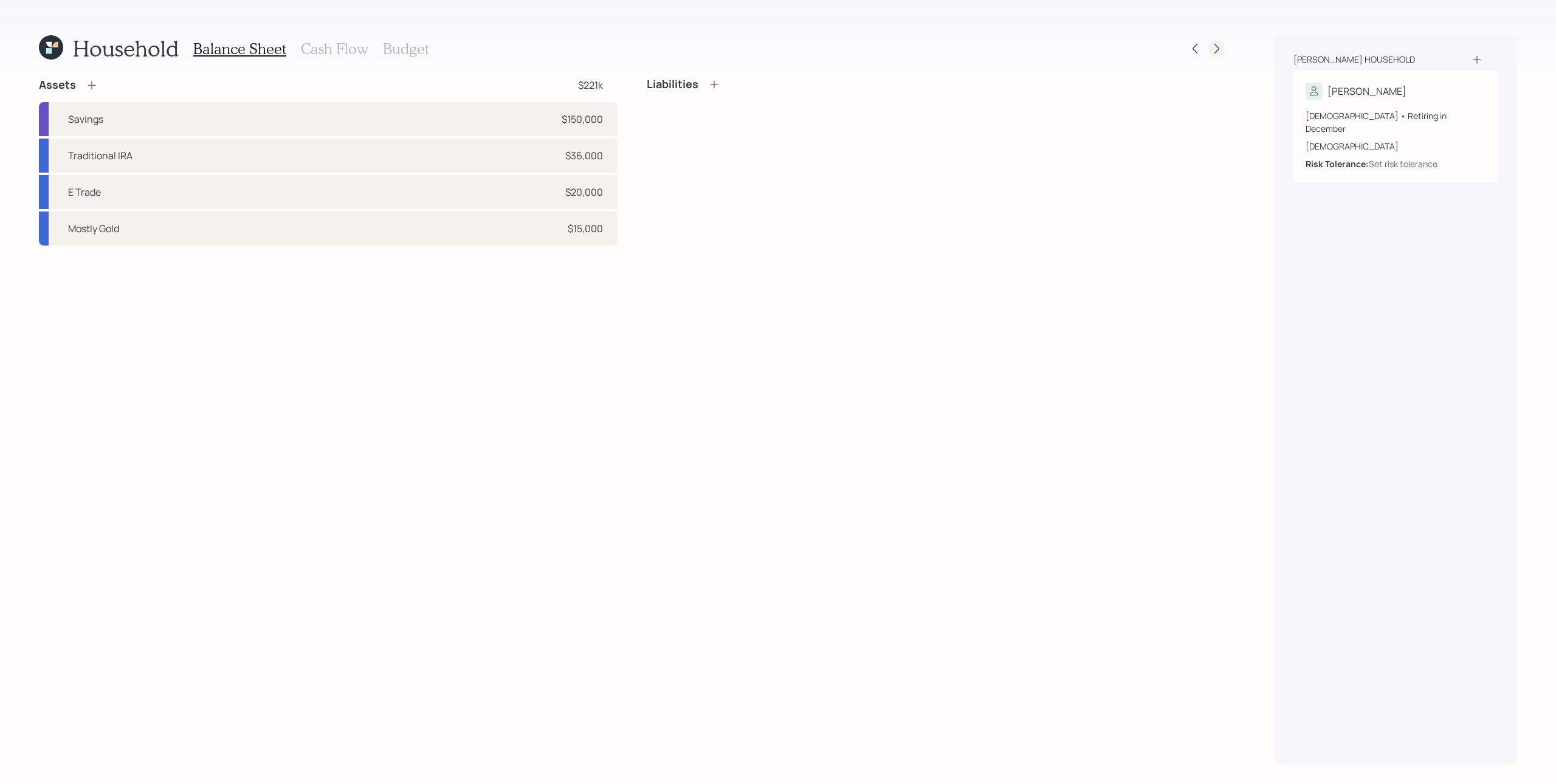
click at [1166, 44] on icon at bounding box center [1217, 49] width 12 height 12
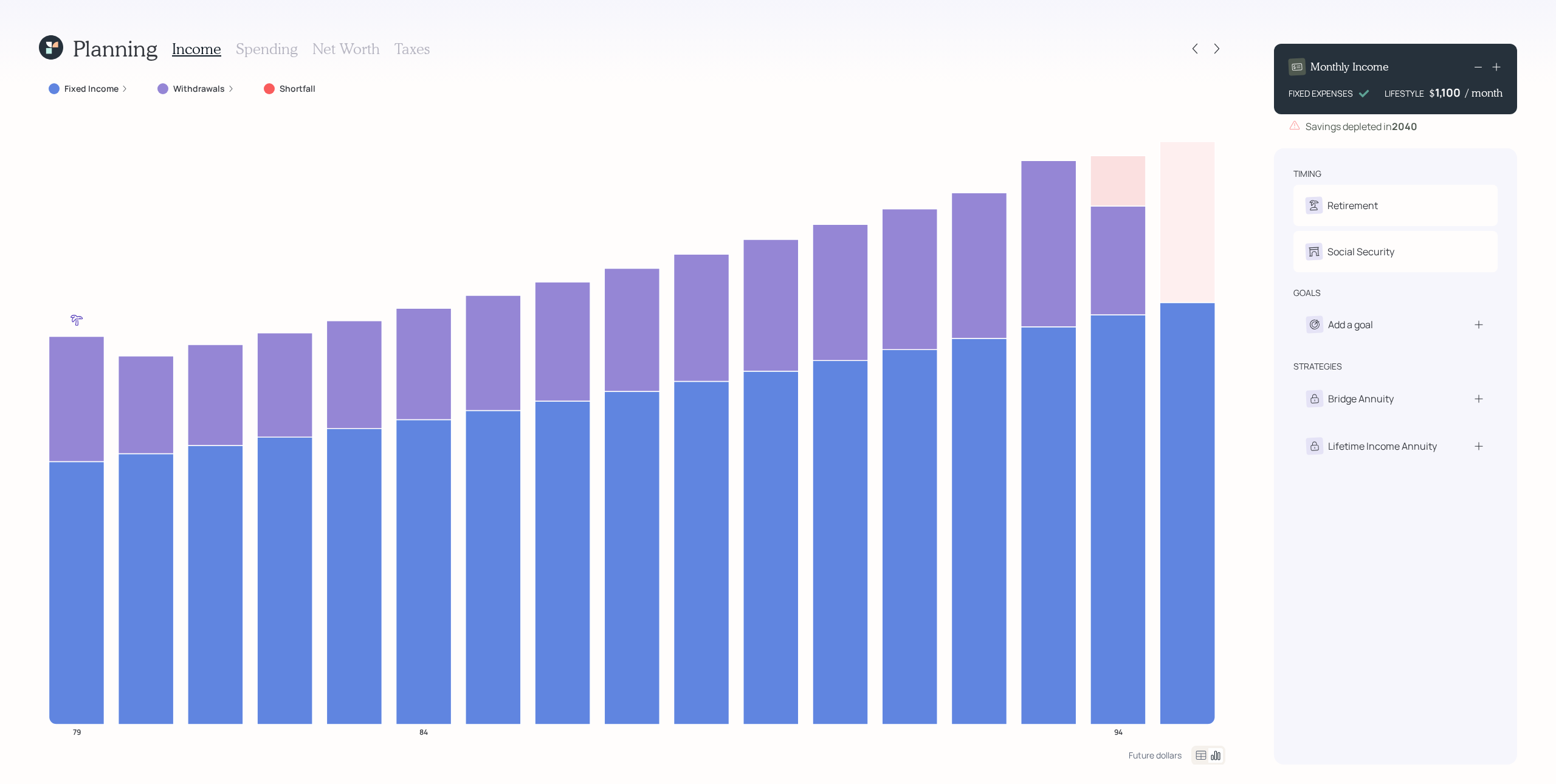
click at [1166, 73] on div at bounding box center [1487, 67] width 32 height 17
click at [1166, 65] on icon at bounding box center [1497, 67] width 12 height 12
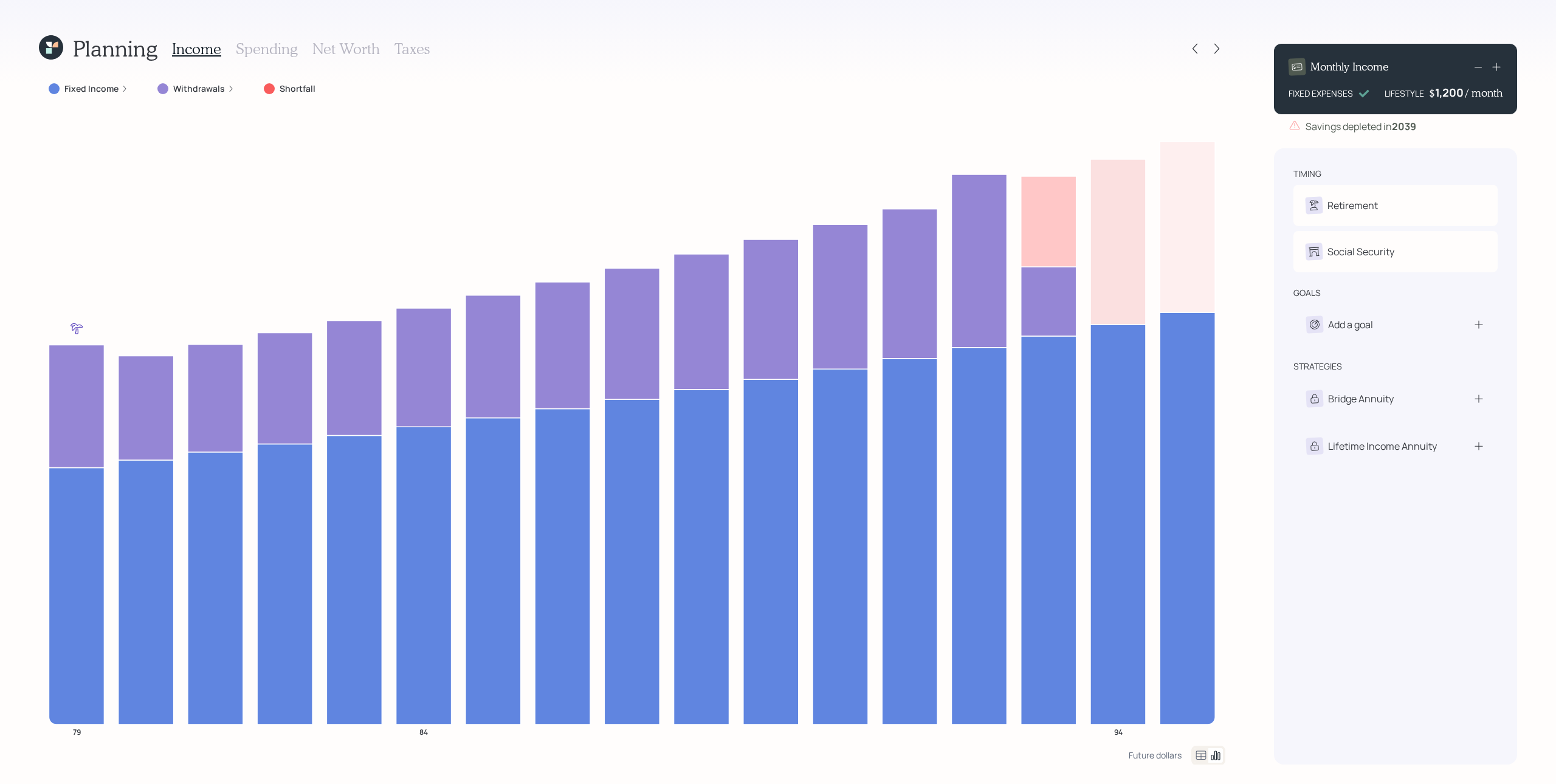
click at [1166, 68] on icon at bounding box center [1478, 66] width 14 height 14
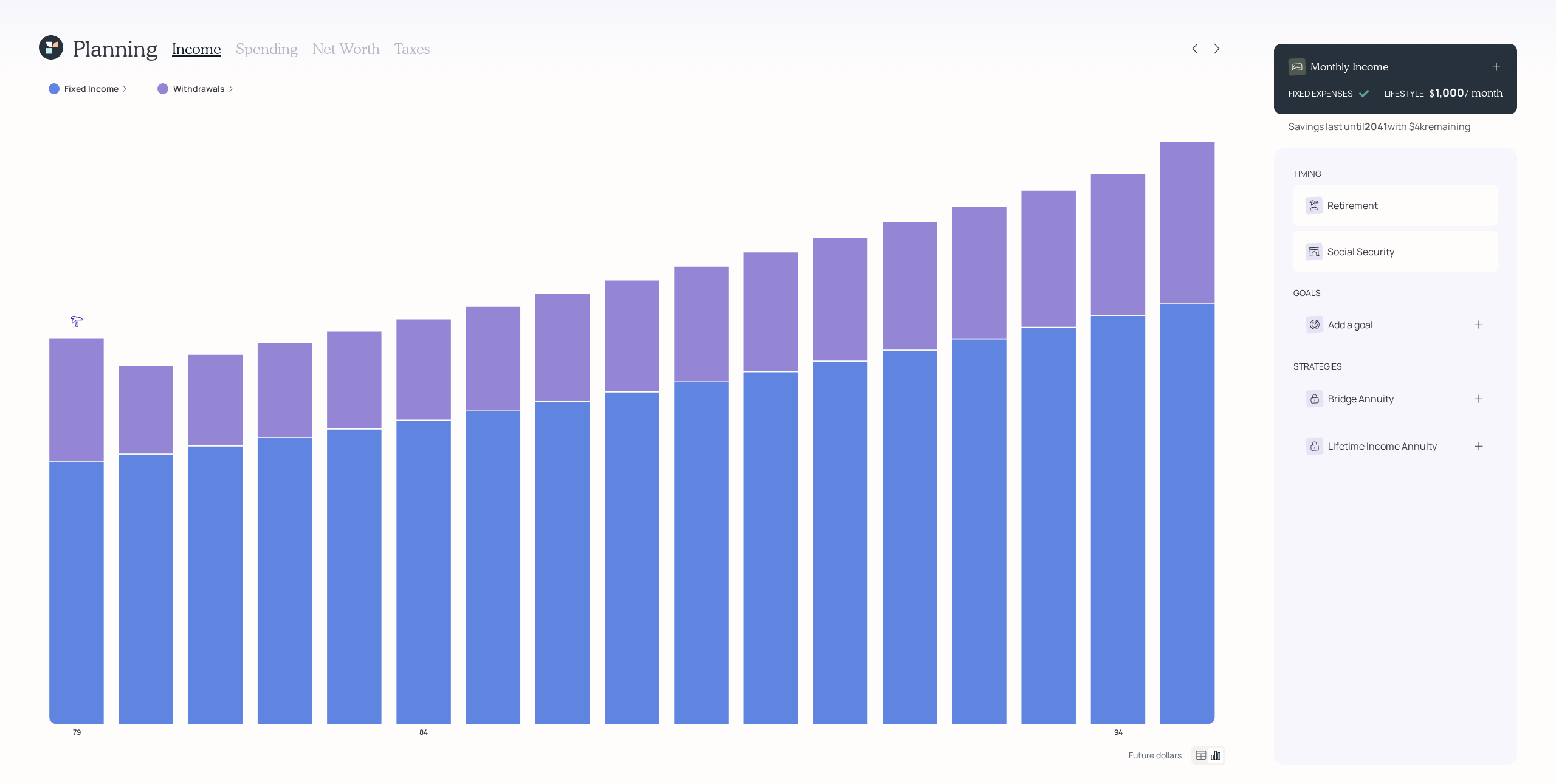
click at [1166, 574] on div "timing Retirement J Retire at 79y 12m Social Security J Receiving goals Add a g…" at bounding box center [1395, 456] width 243 height 616
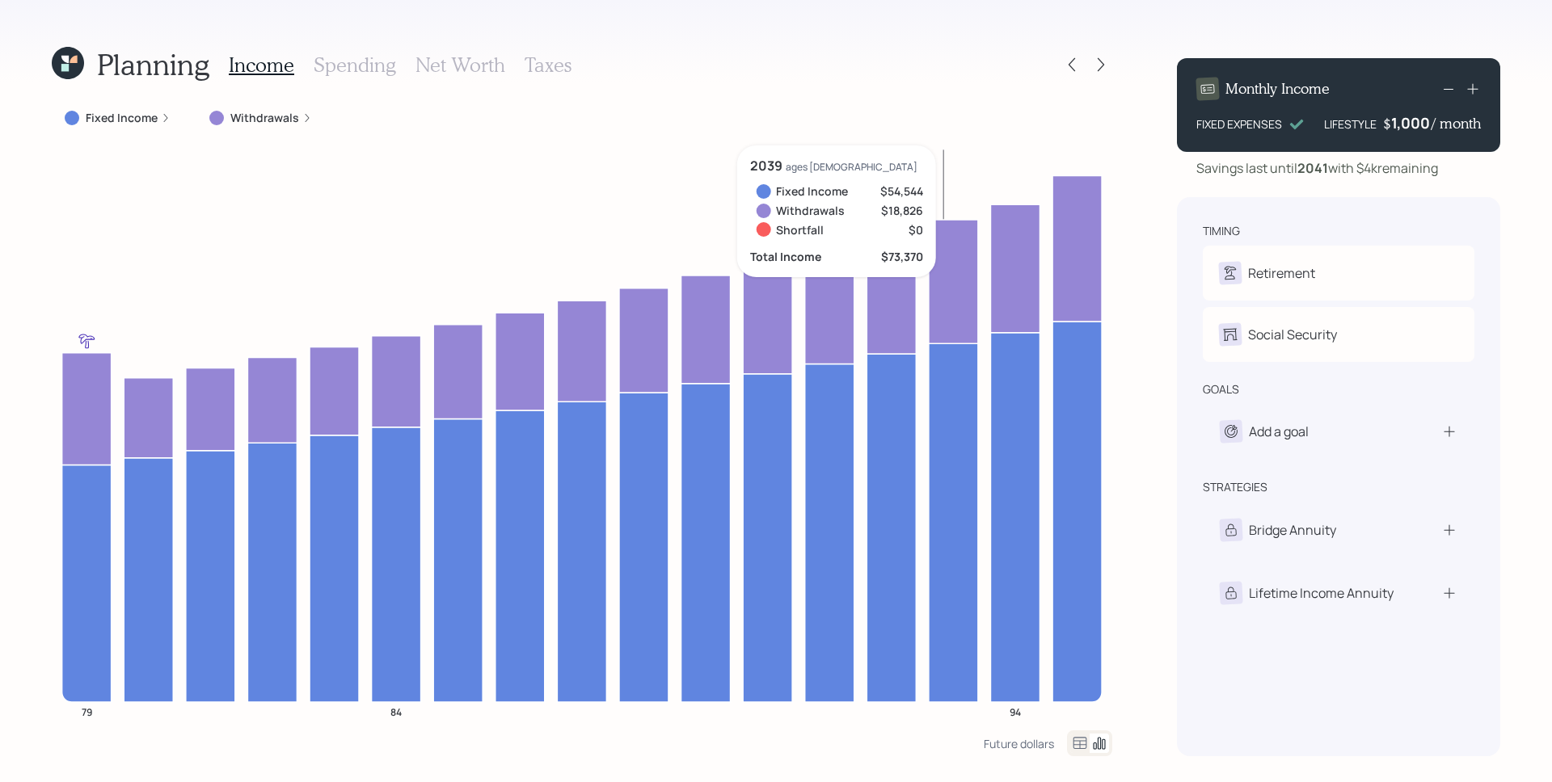
click at [60, 58] on icon at bounding box center [68, 63] width 32 height 32
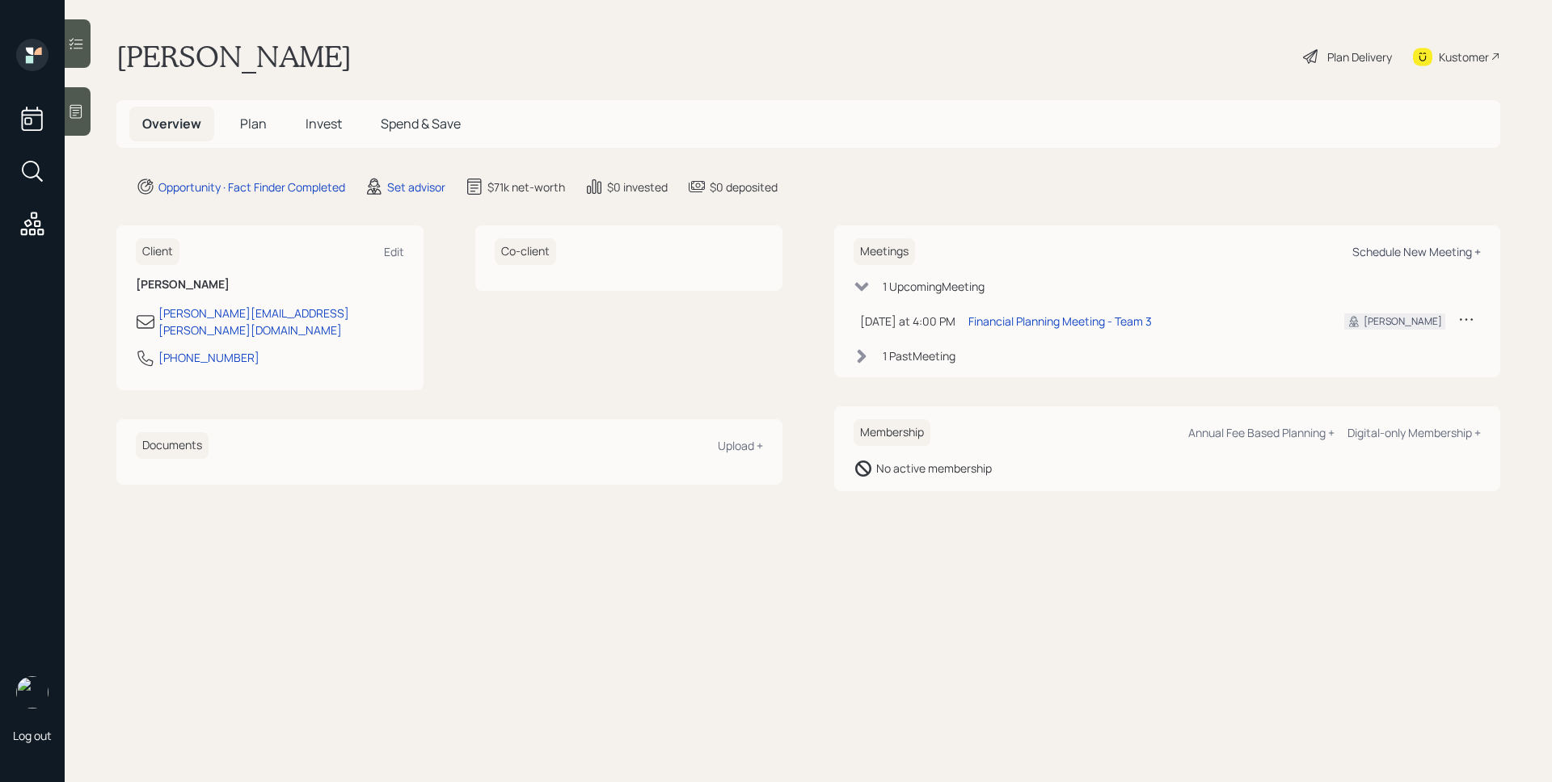
click at [1390, 246] on div "Schedule New Meeting +" at bounding box center [1416, 251] width 129 height 15
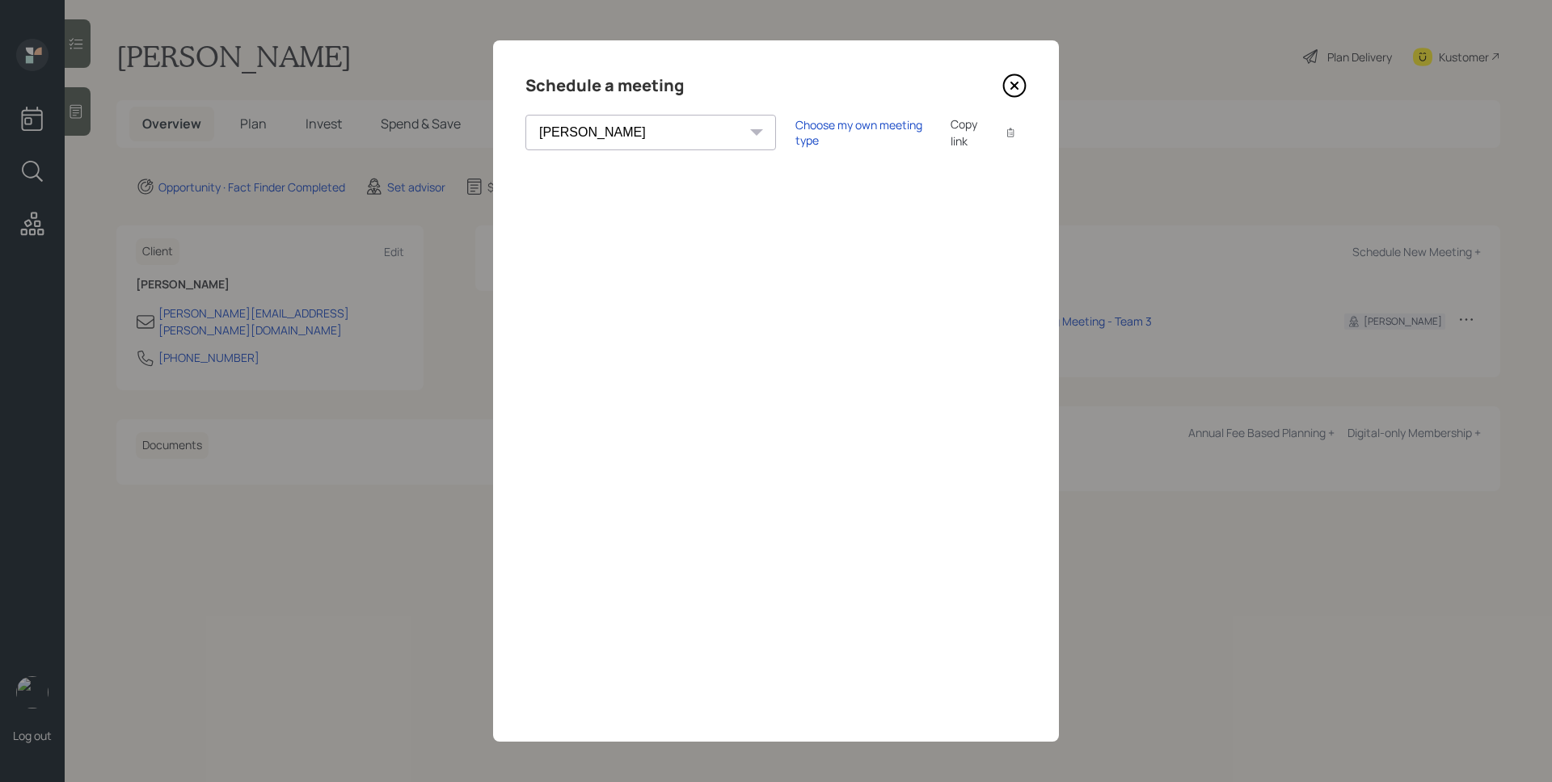
click at [608, 135] on select "[PERSON_NAME] [PERSON_NAME] [PERSON_NAME] [PERSON_NAME] [PERSON_NAME] [PERSON_N…" at bounding box center [650, 133] width 251 height 36
select select "d946c976-65aa-4529-ac9d-02c4f1114fc0"
click at [525, 115] on select "[PERSON_NAME] [PERSON_NAME] [PERSON_NAME] [PERSON_NAME] [PERSON_NAME] [PERSON_N…" at bounding box center [650, 133] width 251 height 36
click at [795, 132] on div "Choose my own meeting type" at bounding box center [863, 132] width 136 height 31
click at [1011, 83] on icon at bounding box center [1014, 85] width 6 height 6
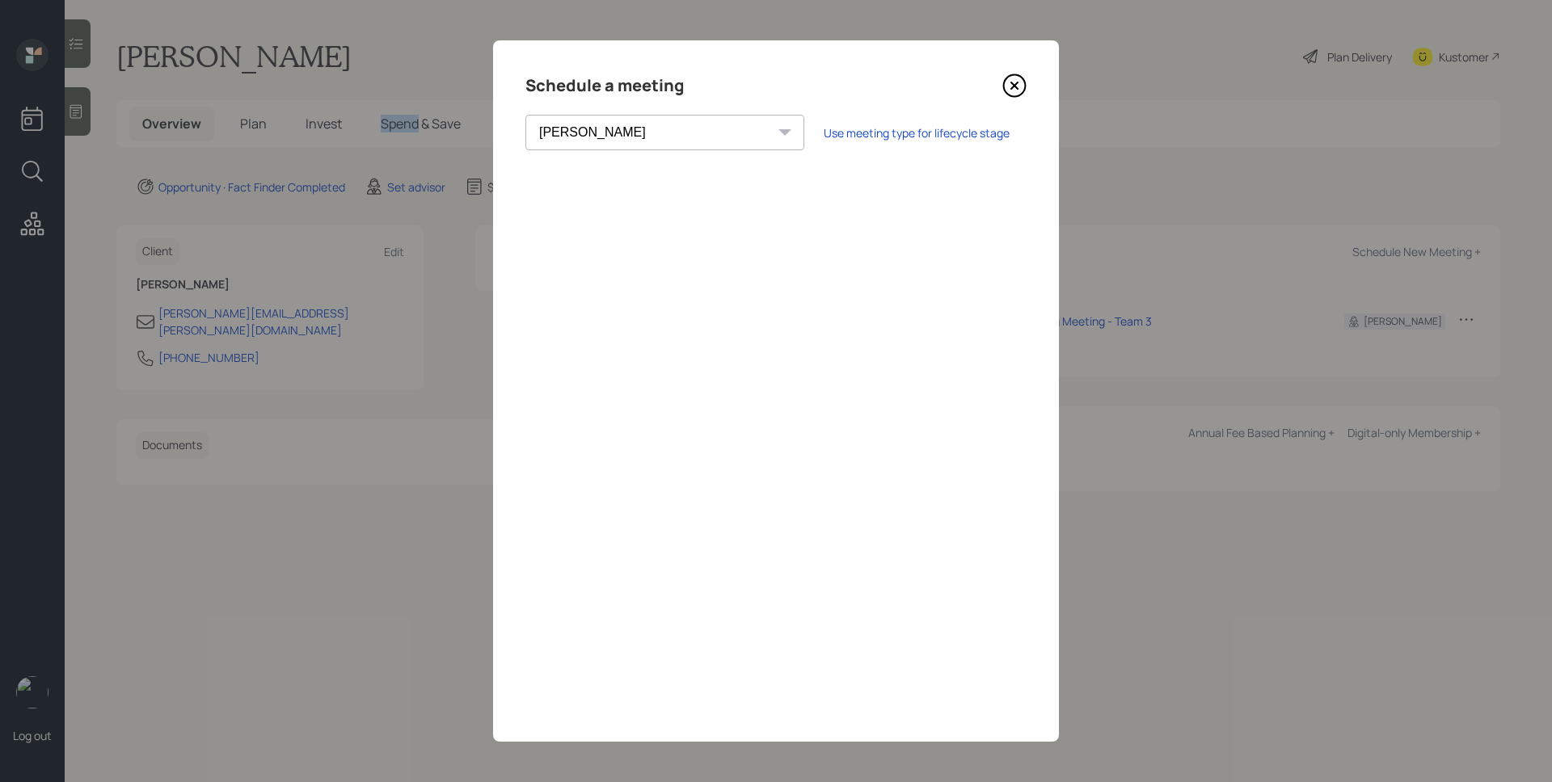
click at [1011, 83] on main "[PERSON_NAME] Plan Delivery Kustomer Overview Plan Invest Spend & Save Opportun…" at bounding box center [808, 391] width 1487 height 782
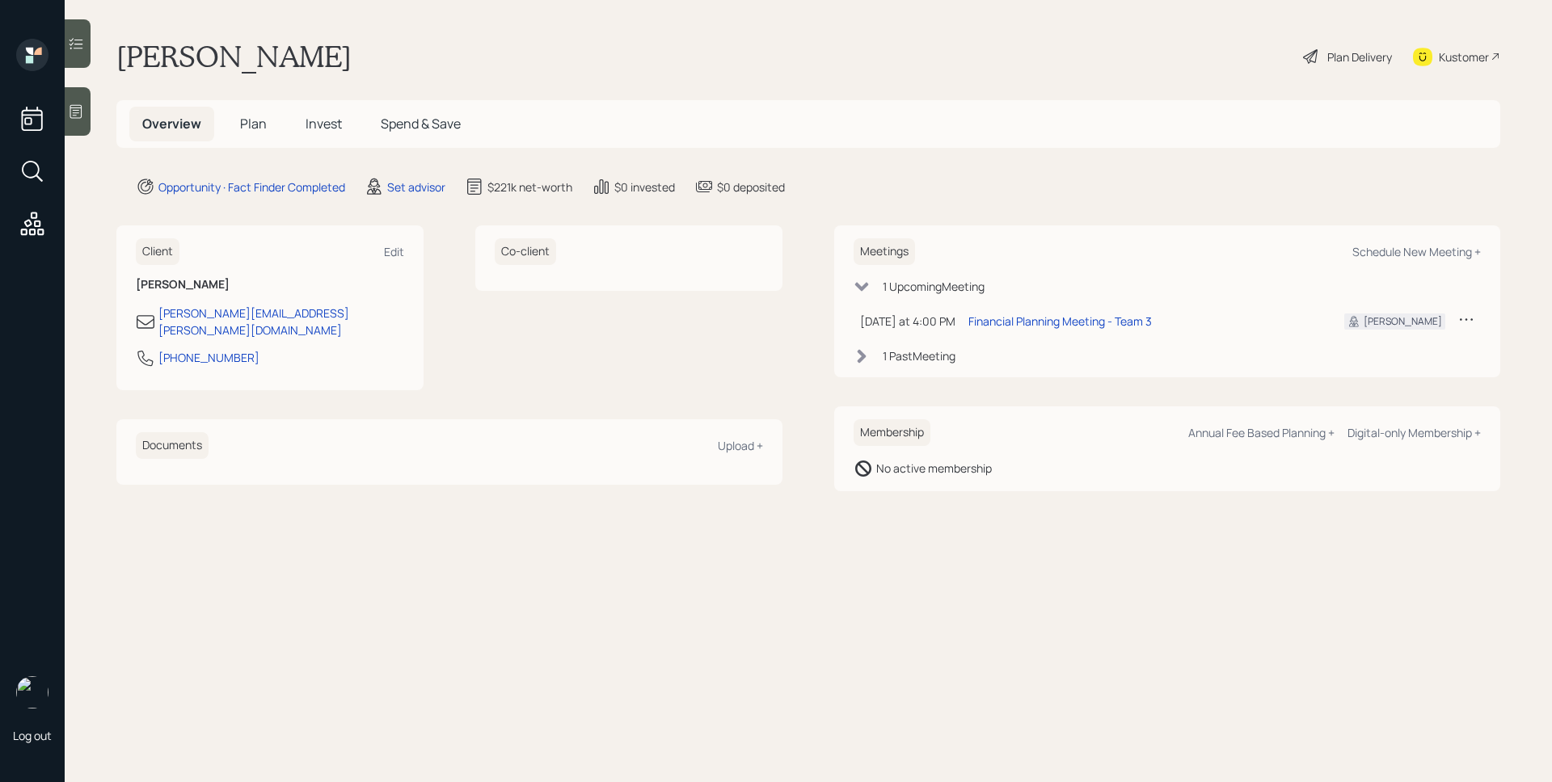
click at [265, 123] on span "Plan" at bounding box center [253, 124] width 27 height 18
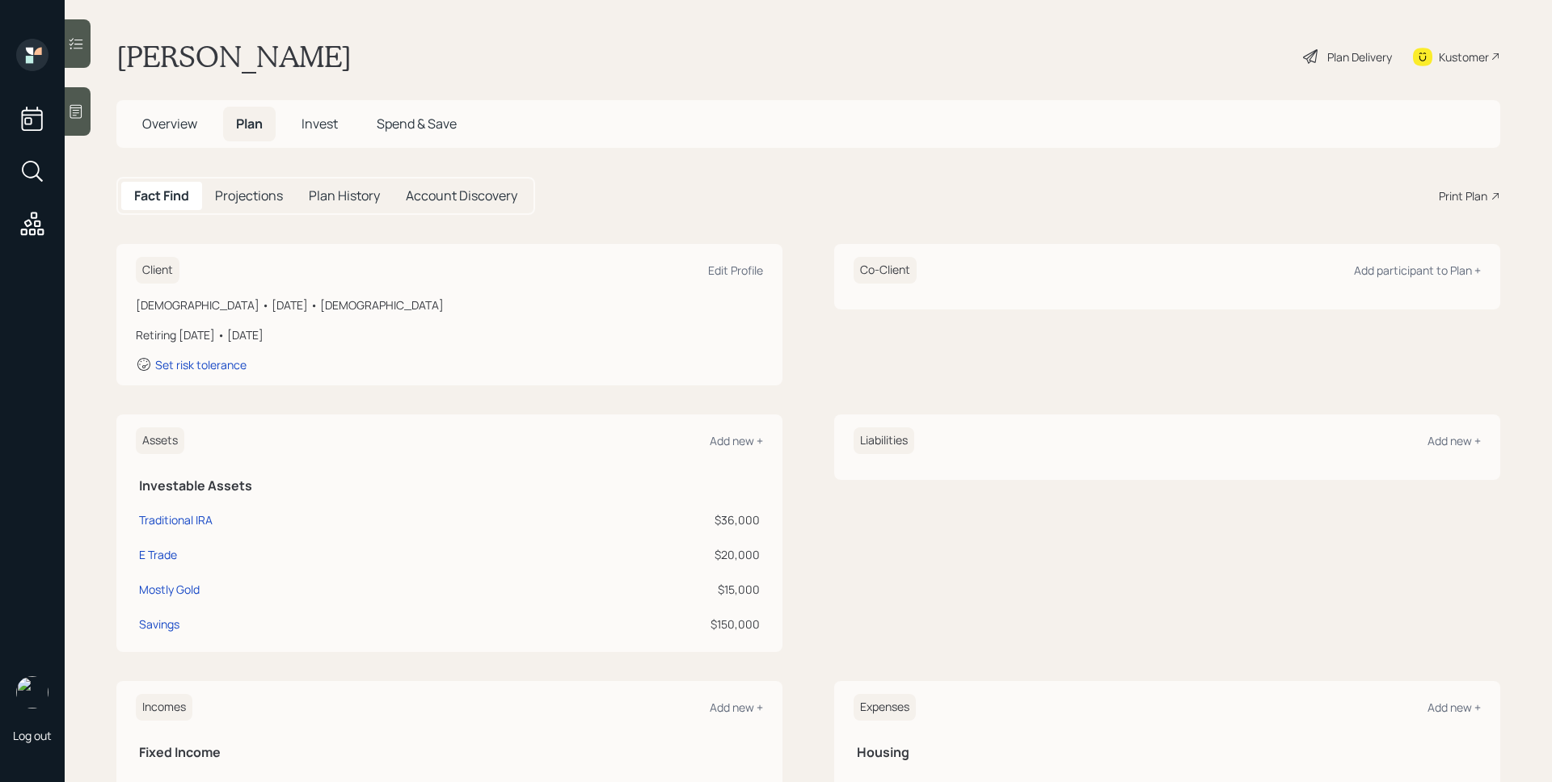
click at [1461, 200] on div "Print Plan" at bounding box center [1463, 196] width 49 height 17
click at [186, 123] on span "Overview" at bounding box center [169, 124] width 55 height 18
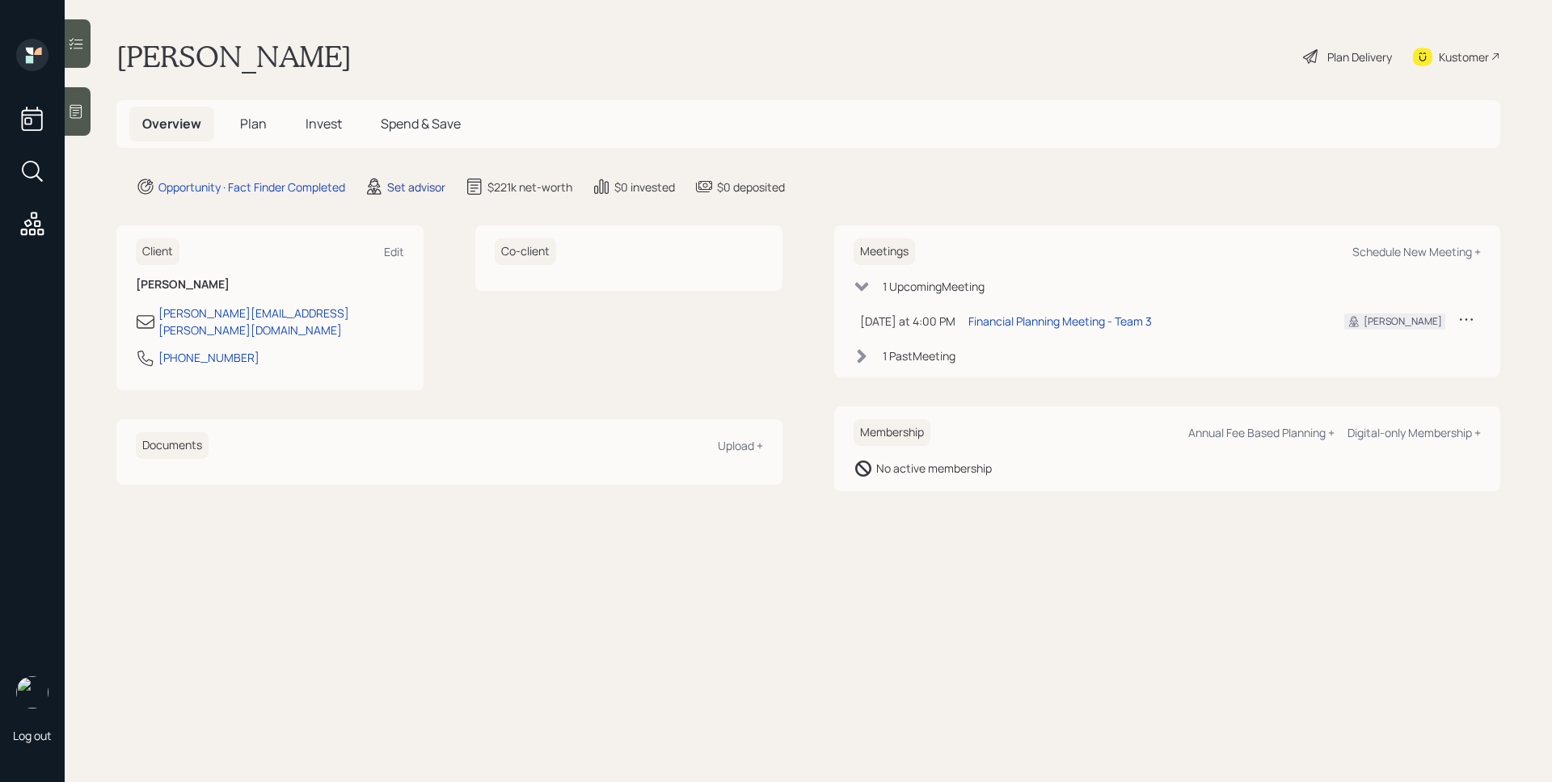
click at [436, 191] on div "Set advisor" at bounding box center [416, 187] width 58 height 17
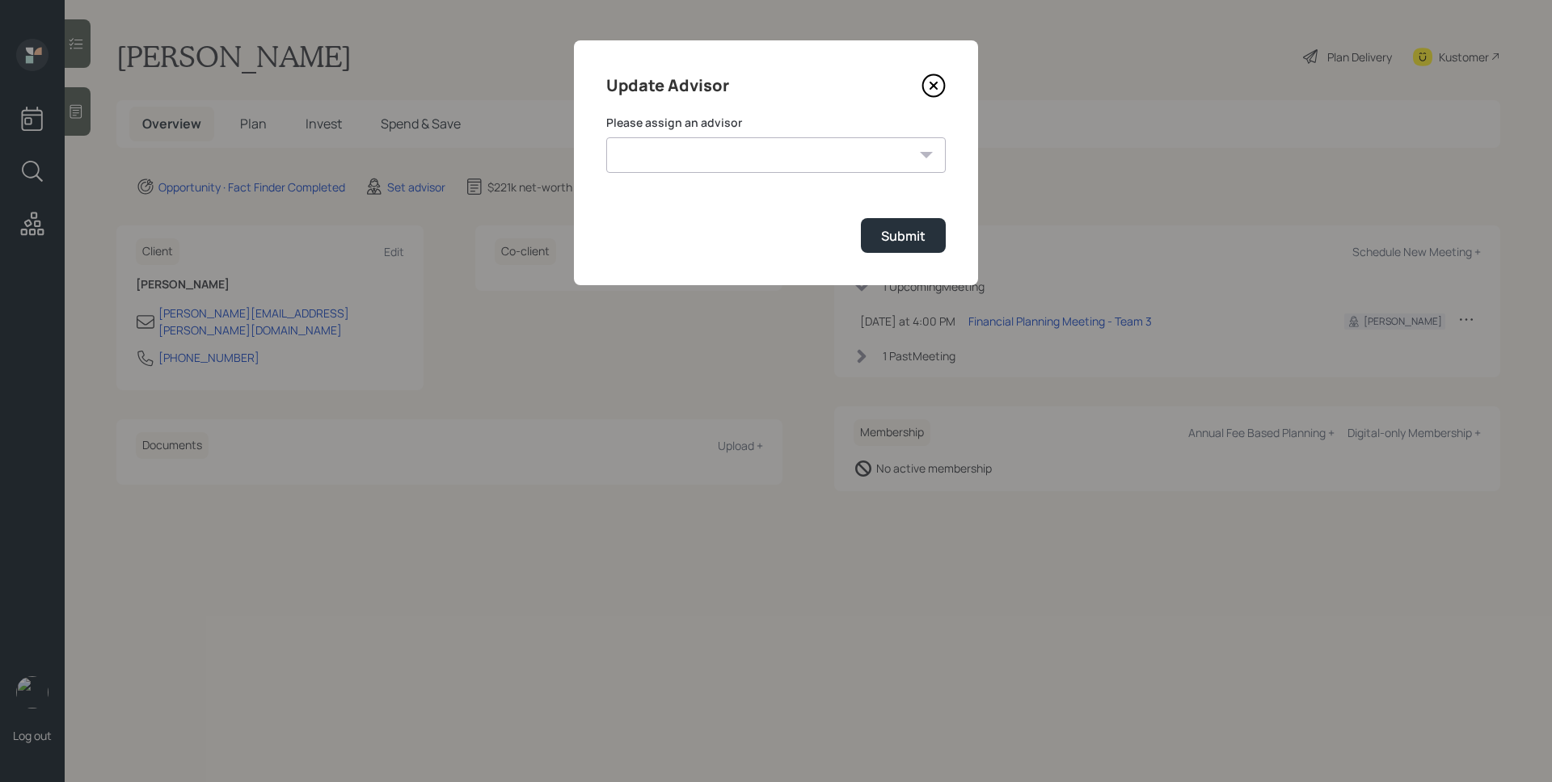
click at [695, 141] on select "[PERSON_NAME] [PERSON_NAME] End [PERSON_NAME] [PERSON_NAME] [PERSON_NAME] [PERS…" at bounding box center [776, 155] width 340 height 36
select select "d946c976-65aa-4529-ac9d-02c4f1114fc0"
click at [606, 137] on select "[PERSON_NAME] [PERSON_NAME] End [PERSON_NAME] [PERSON_NAME] [PERSON_NAME] [PERS…" at bounding box center [776, 155] width 340 height 36
click at [905, 238] on div "Submit" at bounding box center [903, 236] width 44 height 18
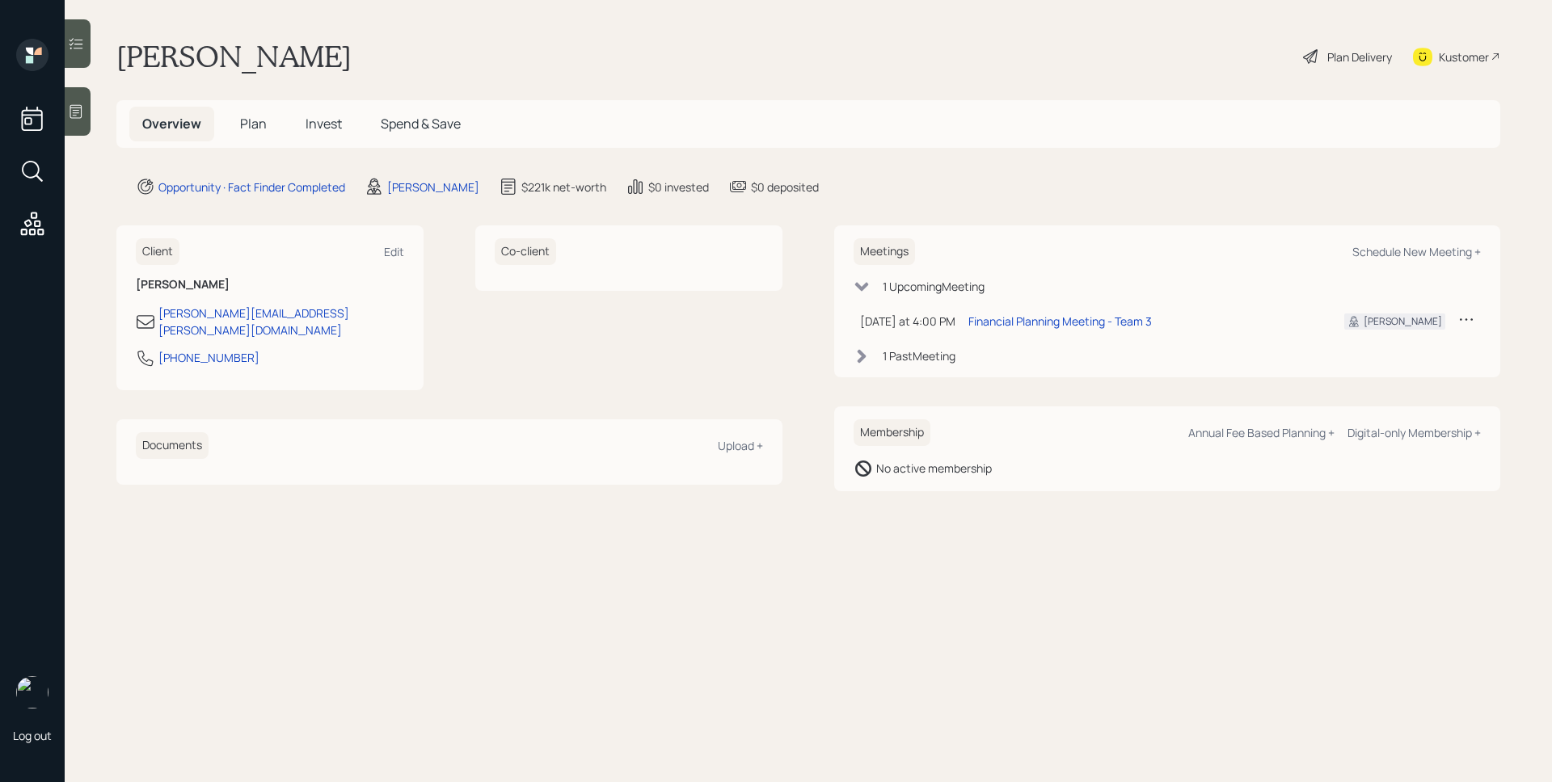
click at [263, 123] on span "Plan" at bounding box center [253, 124] width 27 height 18
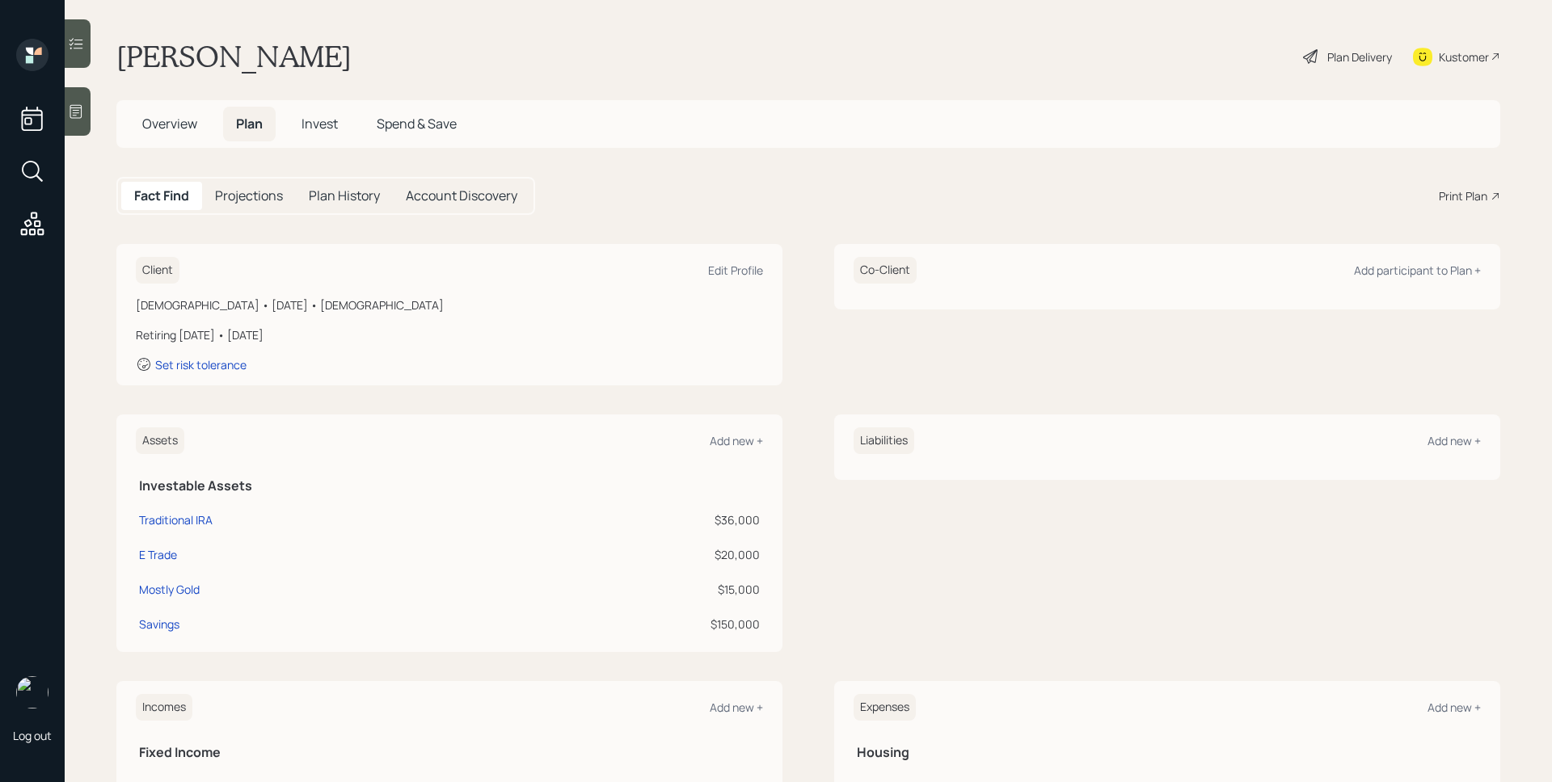
click at [1444, 196] on div "Print Plan" at bounding box center [1463, 196] width 49 height 17
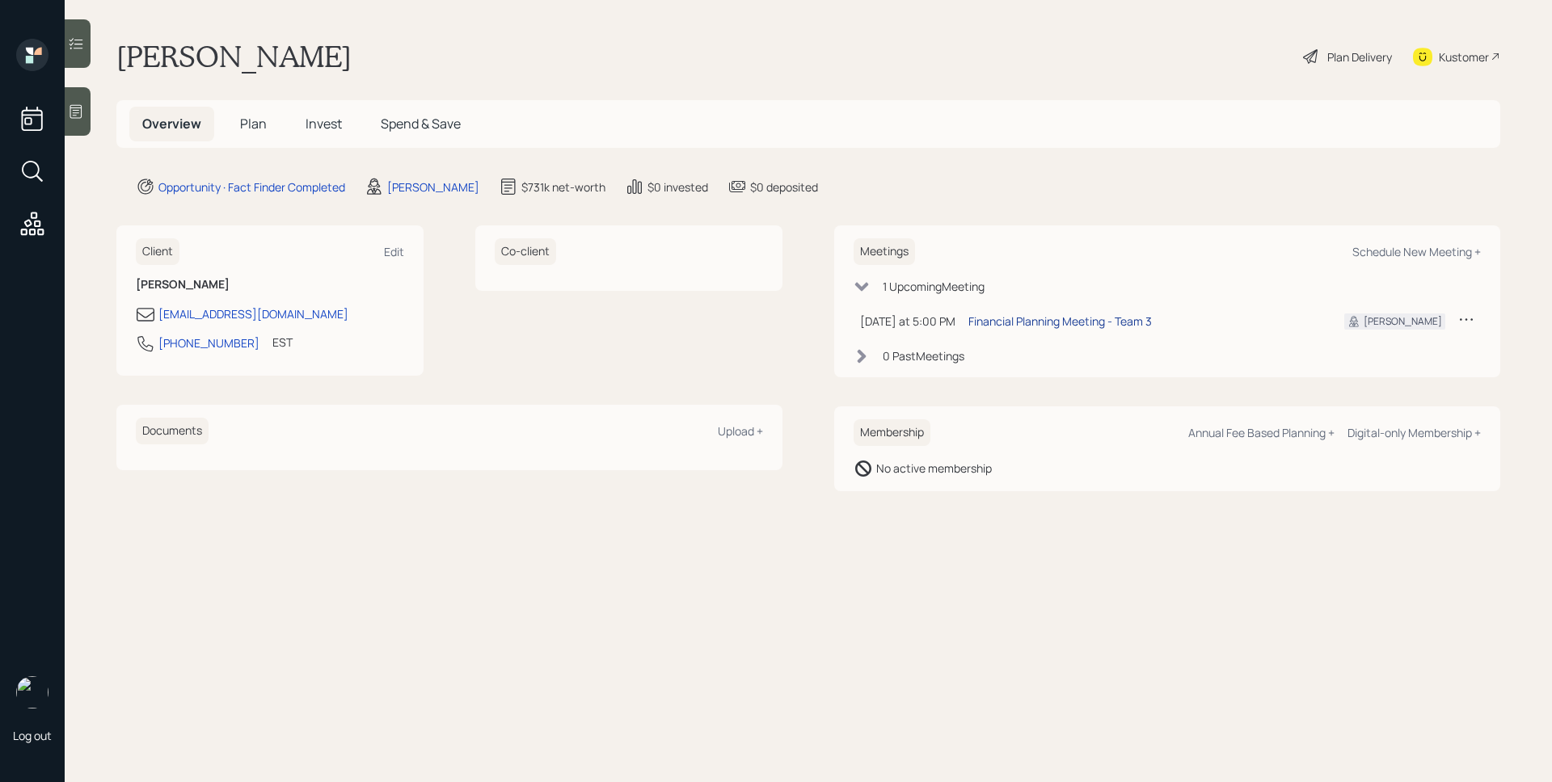
click at [1091, 317] on div "Financial Planning Meeting - Team 3" at bounding box center [1059, 321] width 183 height 17
